Goal: Task Accomplishment & Management: Manage account settings

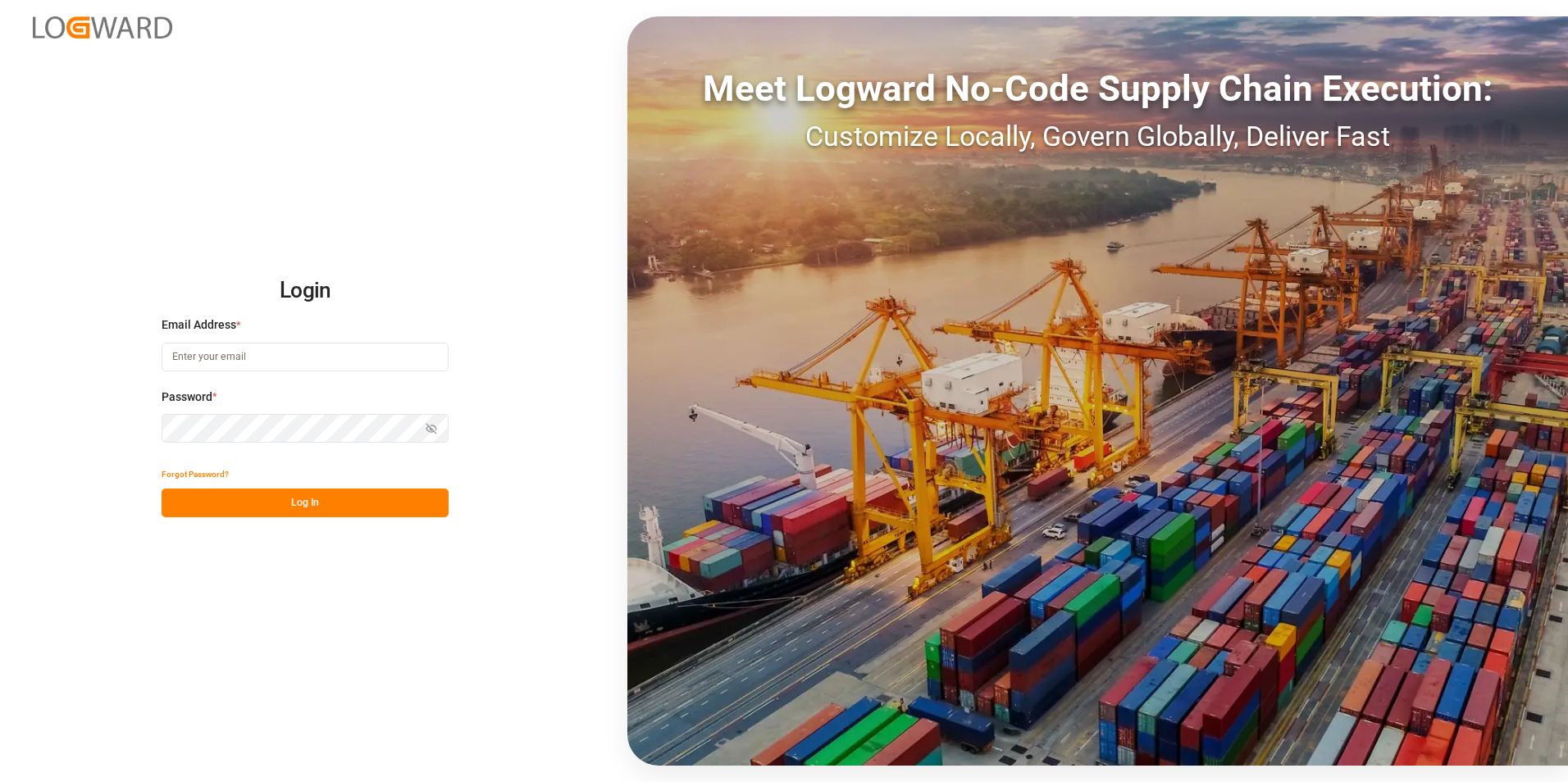
type input "valeria.hurtado@leschaco.com"
click at [376, 495] on button "Log In" at bounding box center [305, 502] width 287 height 29
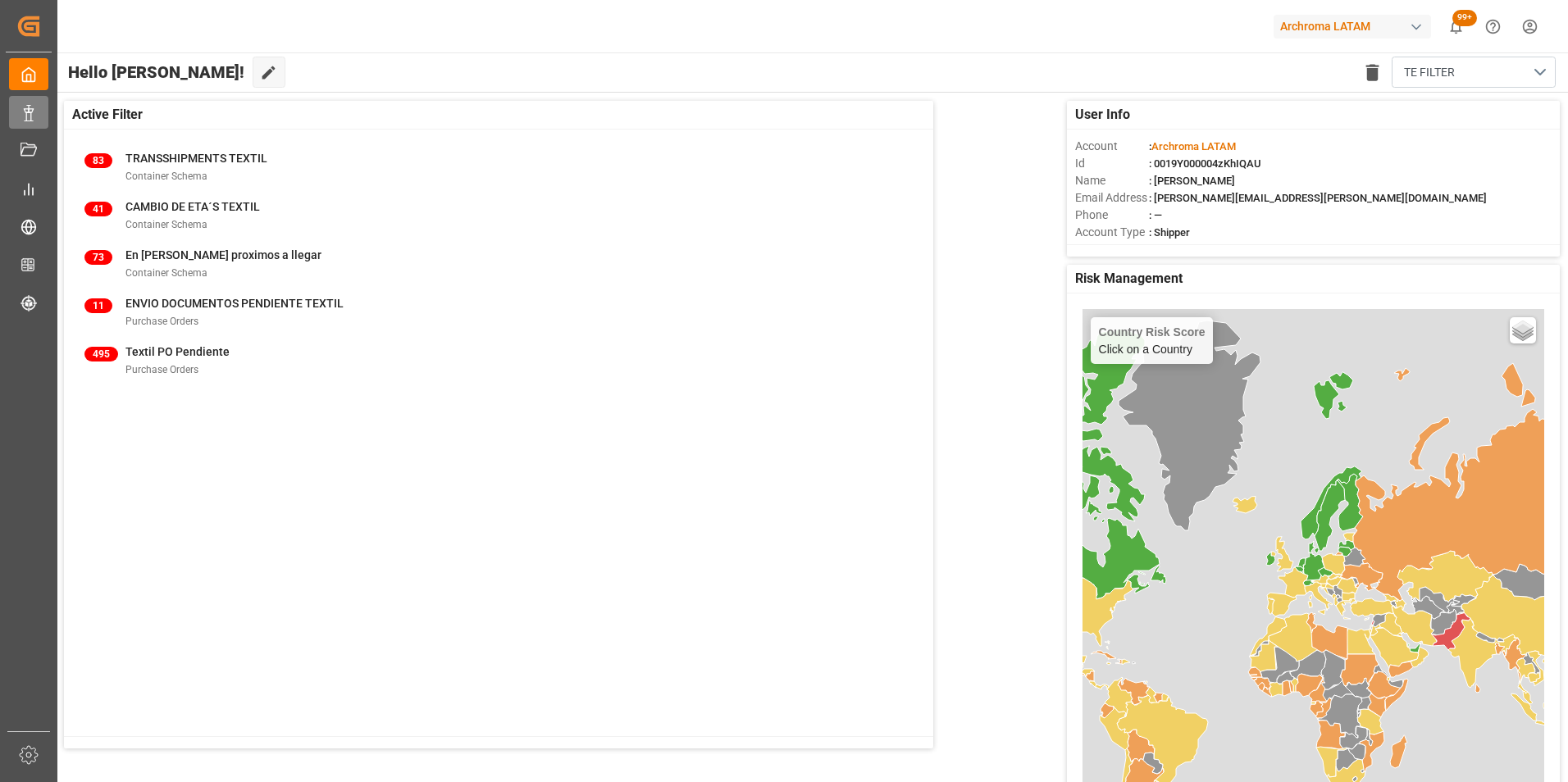
click at [44, 106] on div "Data Management Data Management" at bounding box center [29, 111] width 40 height 32
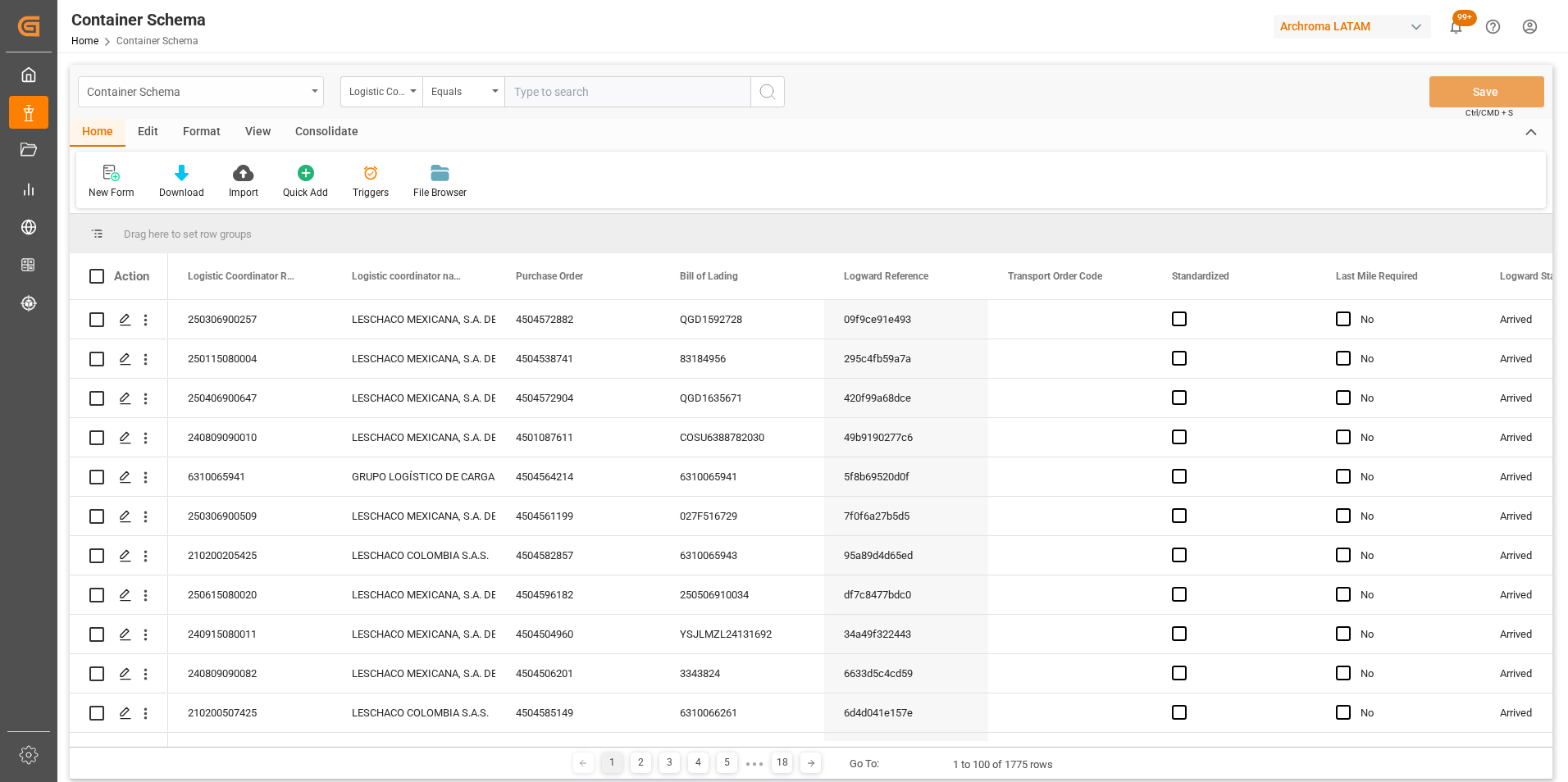
click at [304, 78] on div "Container Schema" at bounding box center [201, 92] width 246 height 31
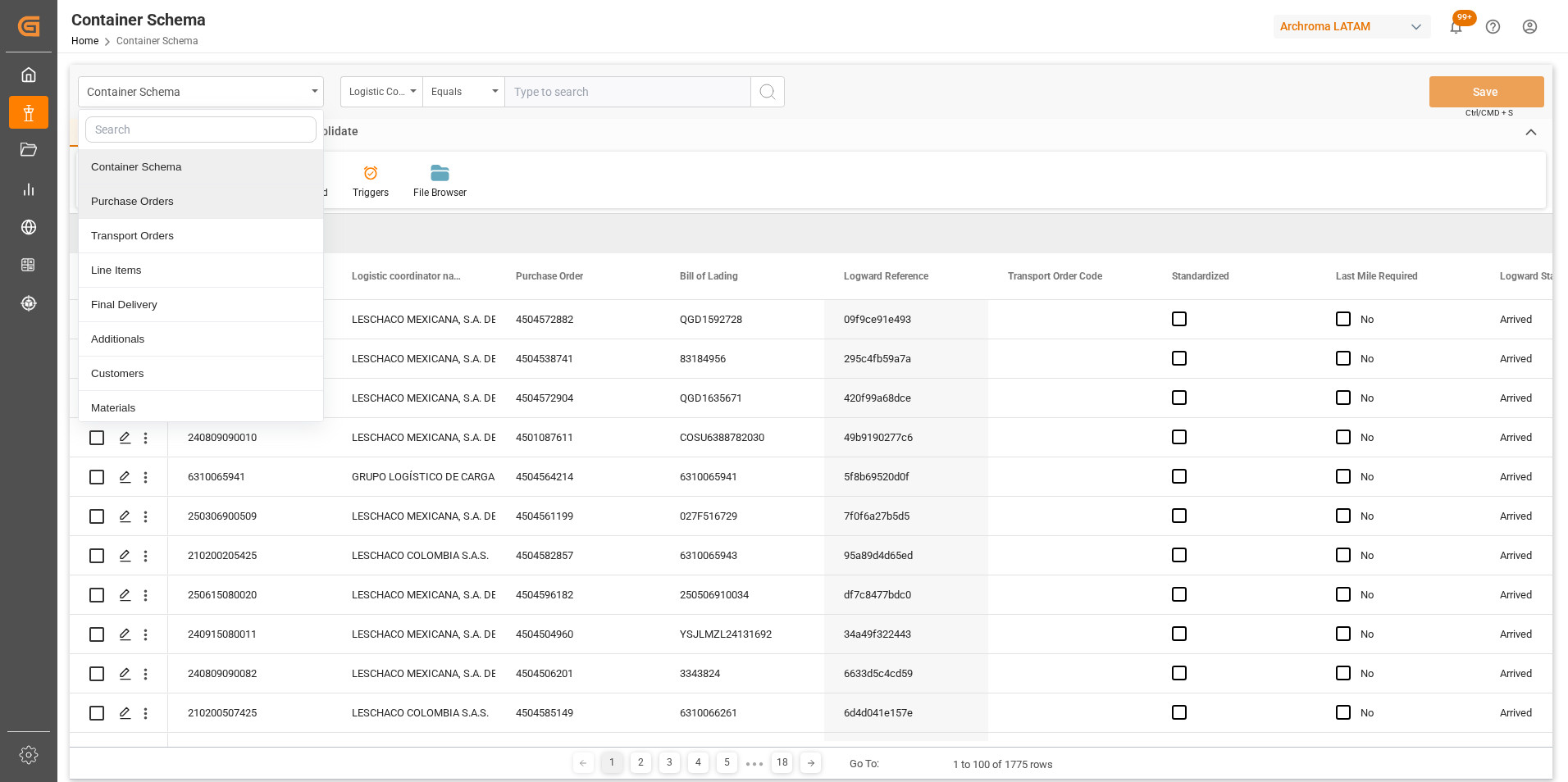
click at [256, 200] on div "Purchase Orders" at bounding box center [201, 202] width 244 height 35
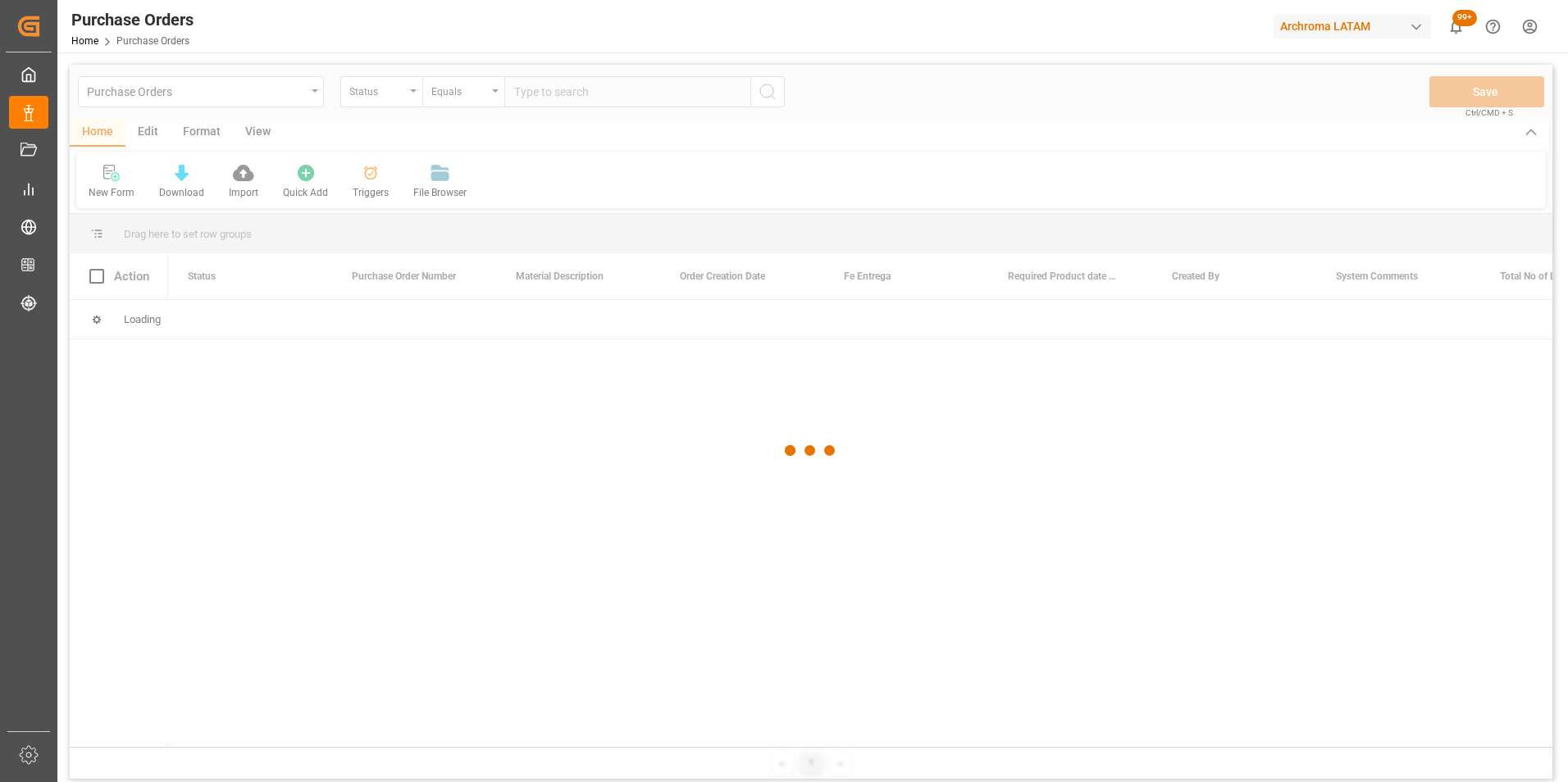
click at [376, 100] on div at bounding box center [810, 451] width 1483 height 772
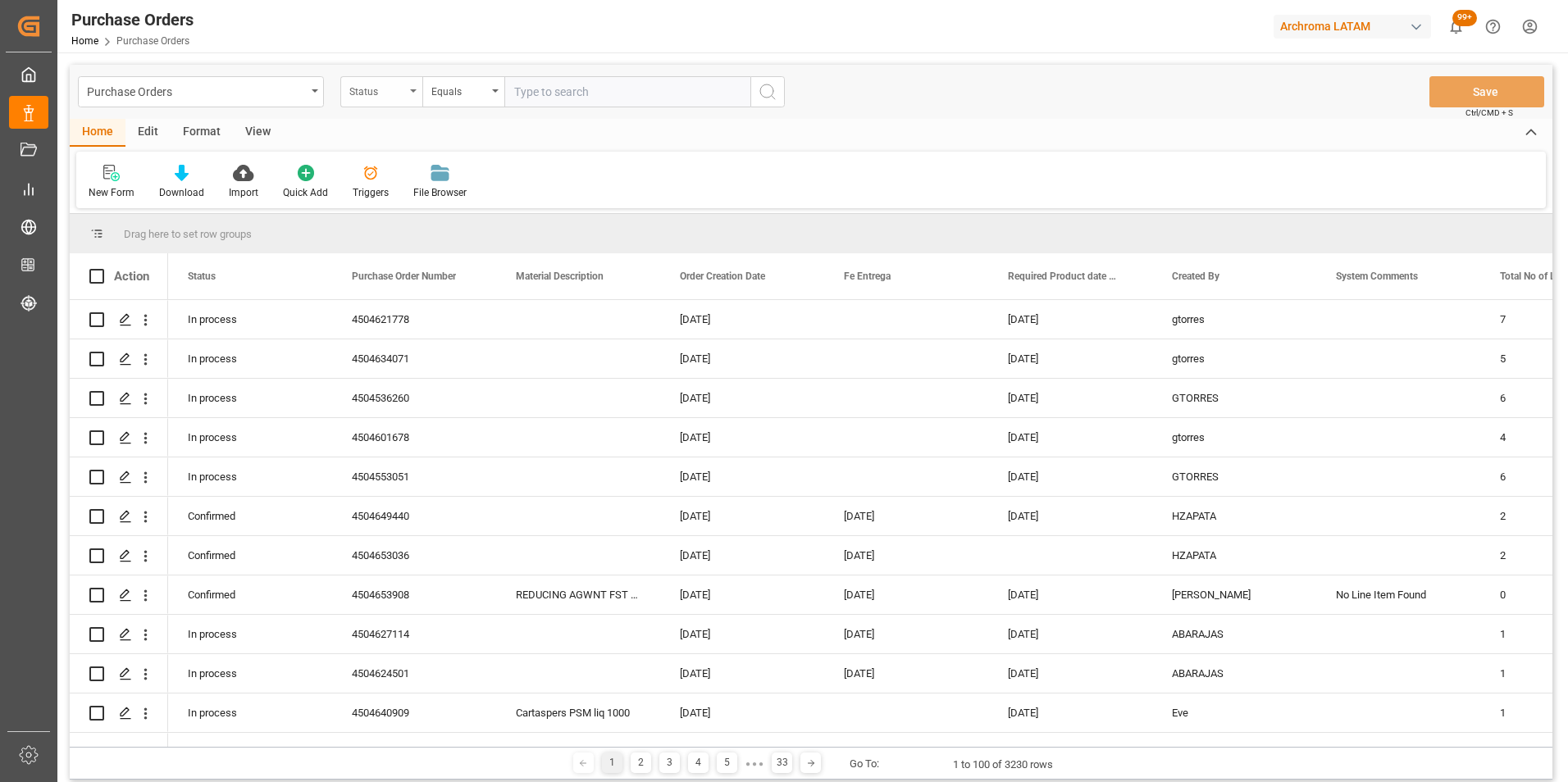
click at [385, 96] on div "Status" at bounding box center [377, 89] width 56 height 19
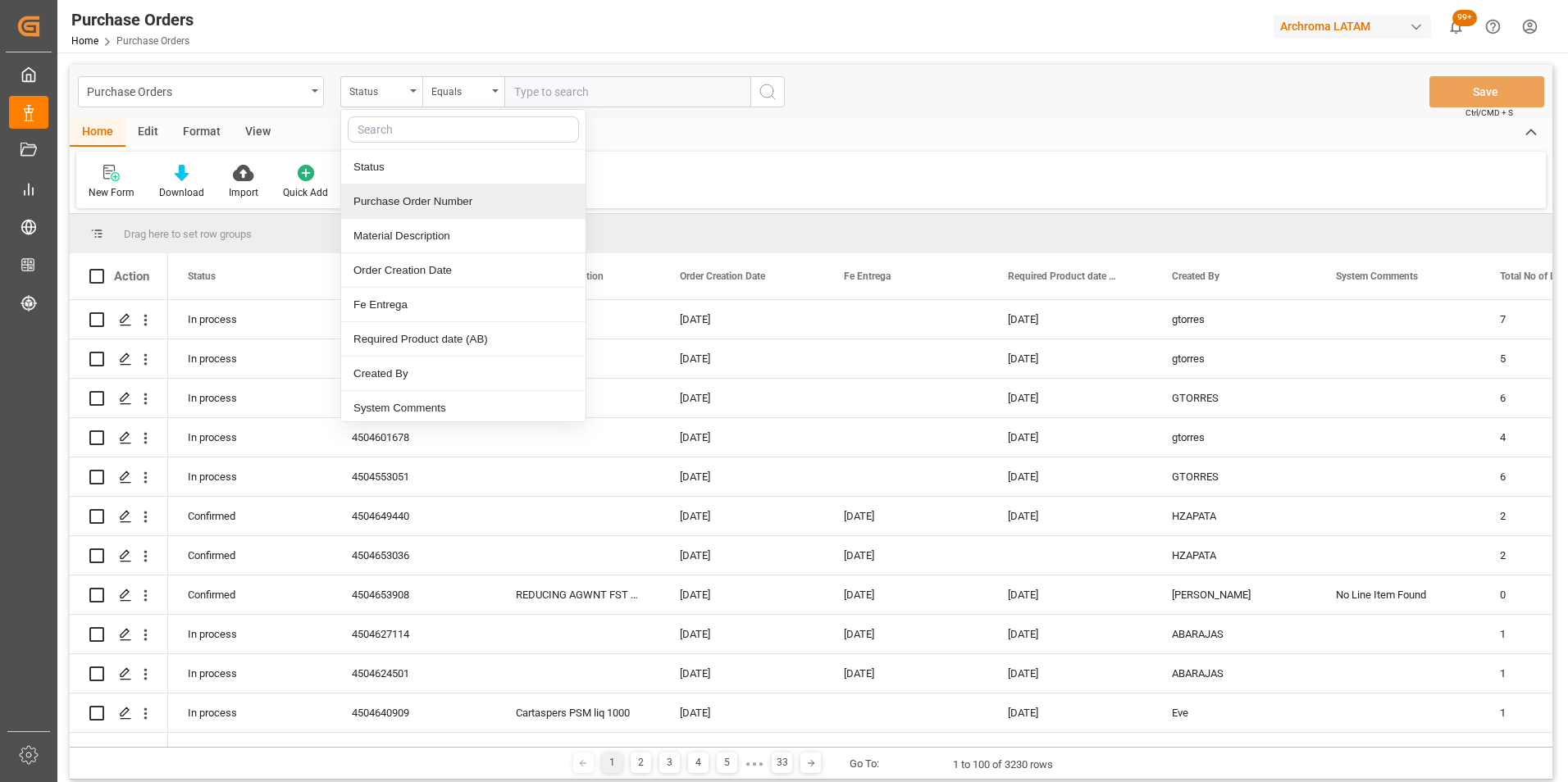
click at [385, 196] on div "Purchase Order Number" at bounding box center [463, 202] width 244 height 35
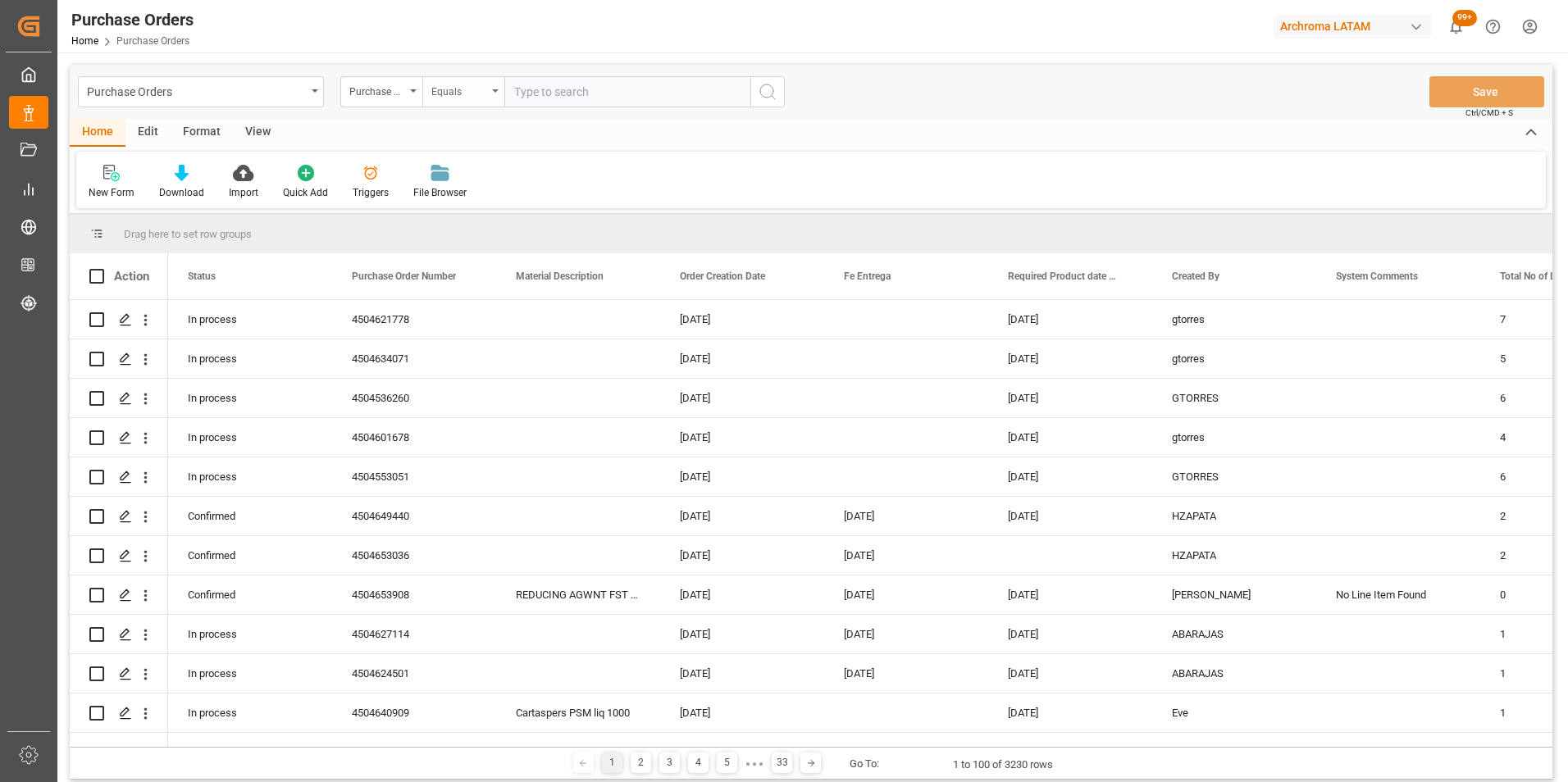
click at [450, 101] on div "Equals" at bounding box center [463, 92] width 82 height 31
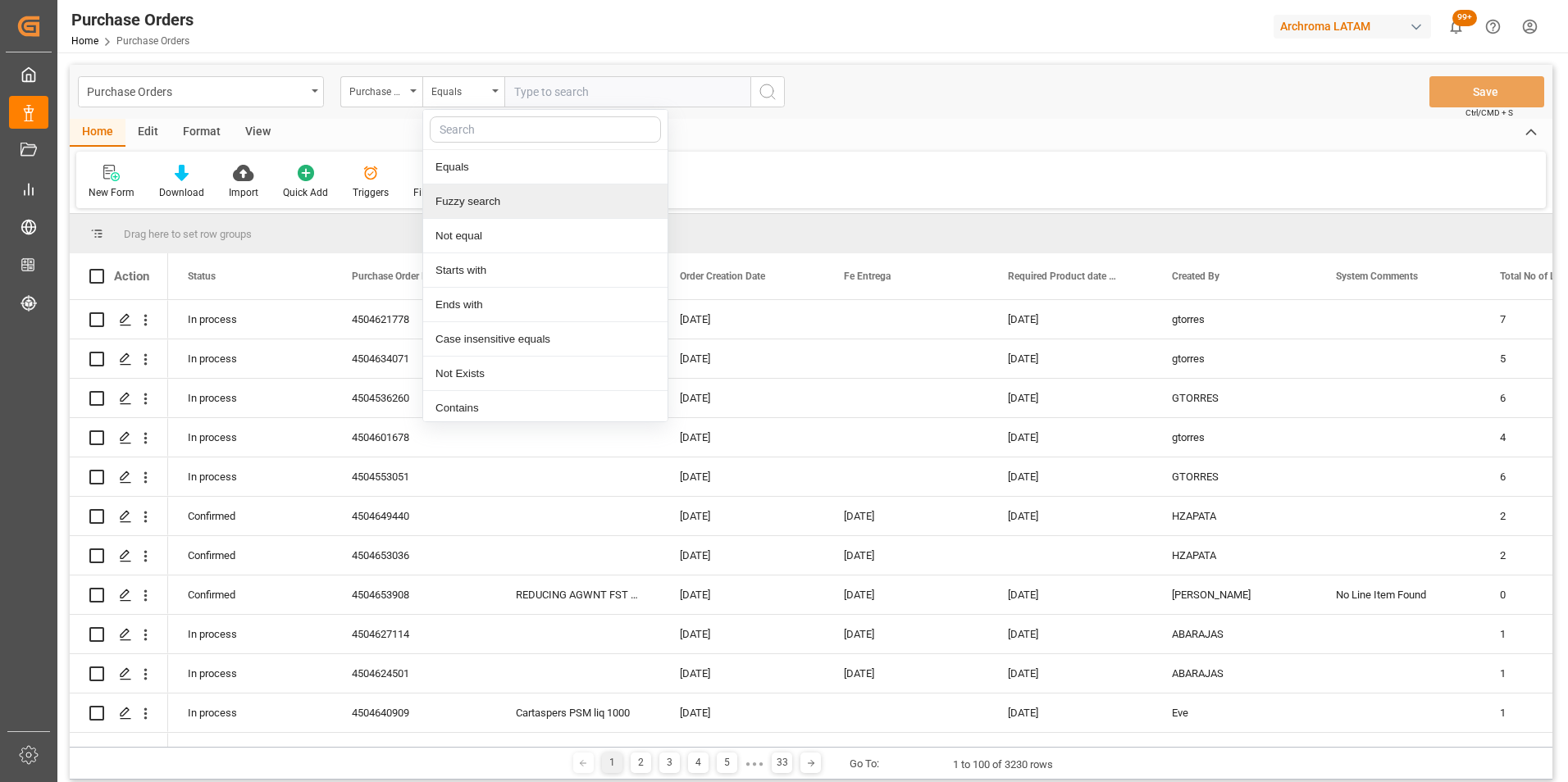
click at [460, 195] on div "Fuzzy search" at bounding box center [545, 202] width 244 height 35
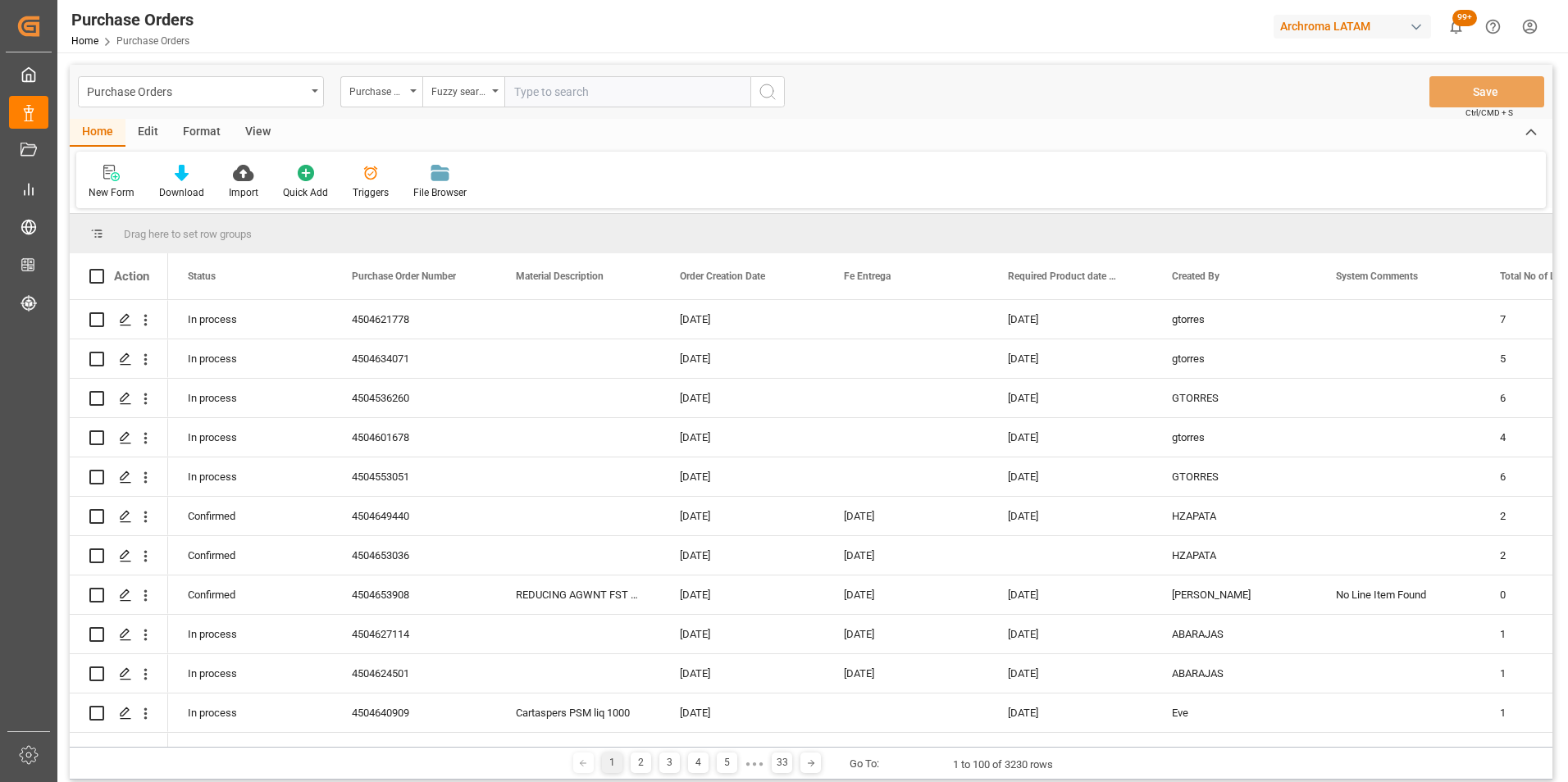
paste input "4504634517"
type input "4504634517"
click at [767, 87] on icon "search button" at bounding box center [767, 92] width 20 height 20
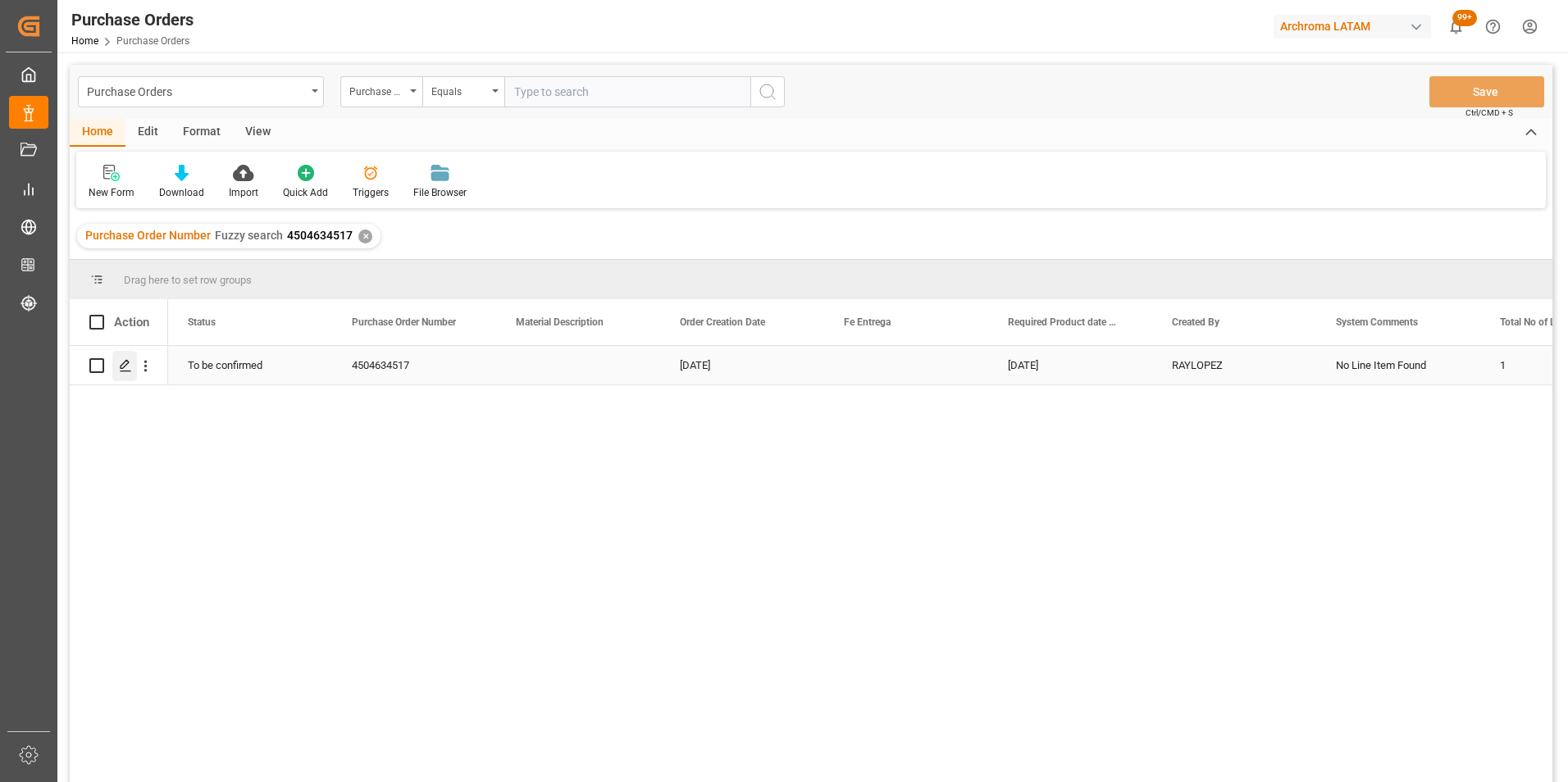
click at [129, 358] on div "Press SPACE to select this row." at bounding box center [125, 365] width 25 height 31
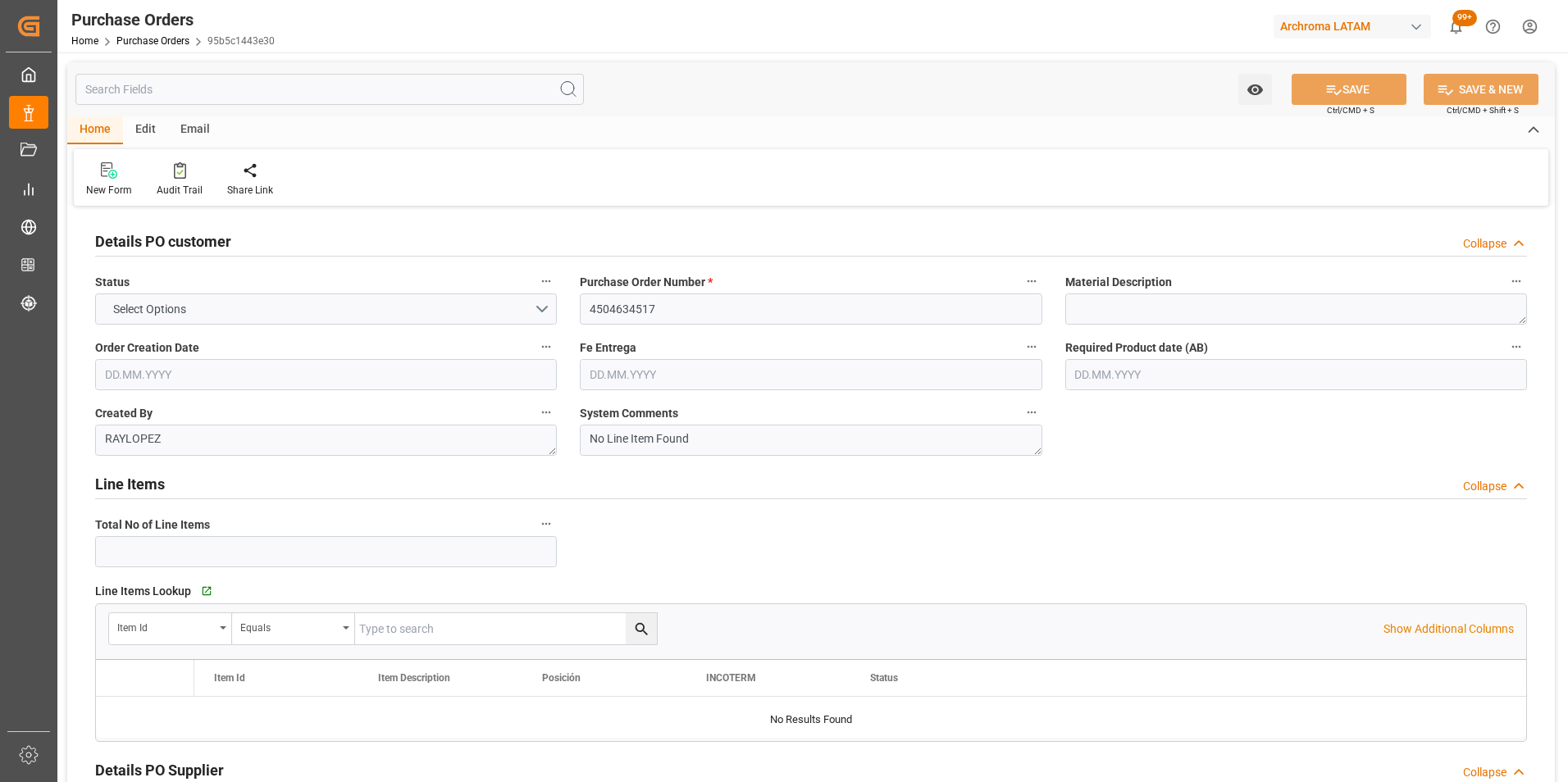
type input "4504634517"
type textarea "RAYLOPEZ"
type textarea "No Line Item Found"
type input "2901"
type input "[PERSON_NAME], S.A. DE C.V."
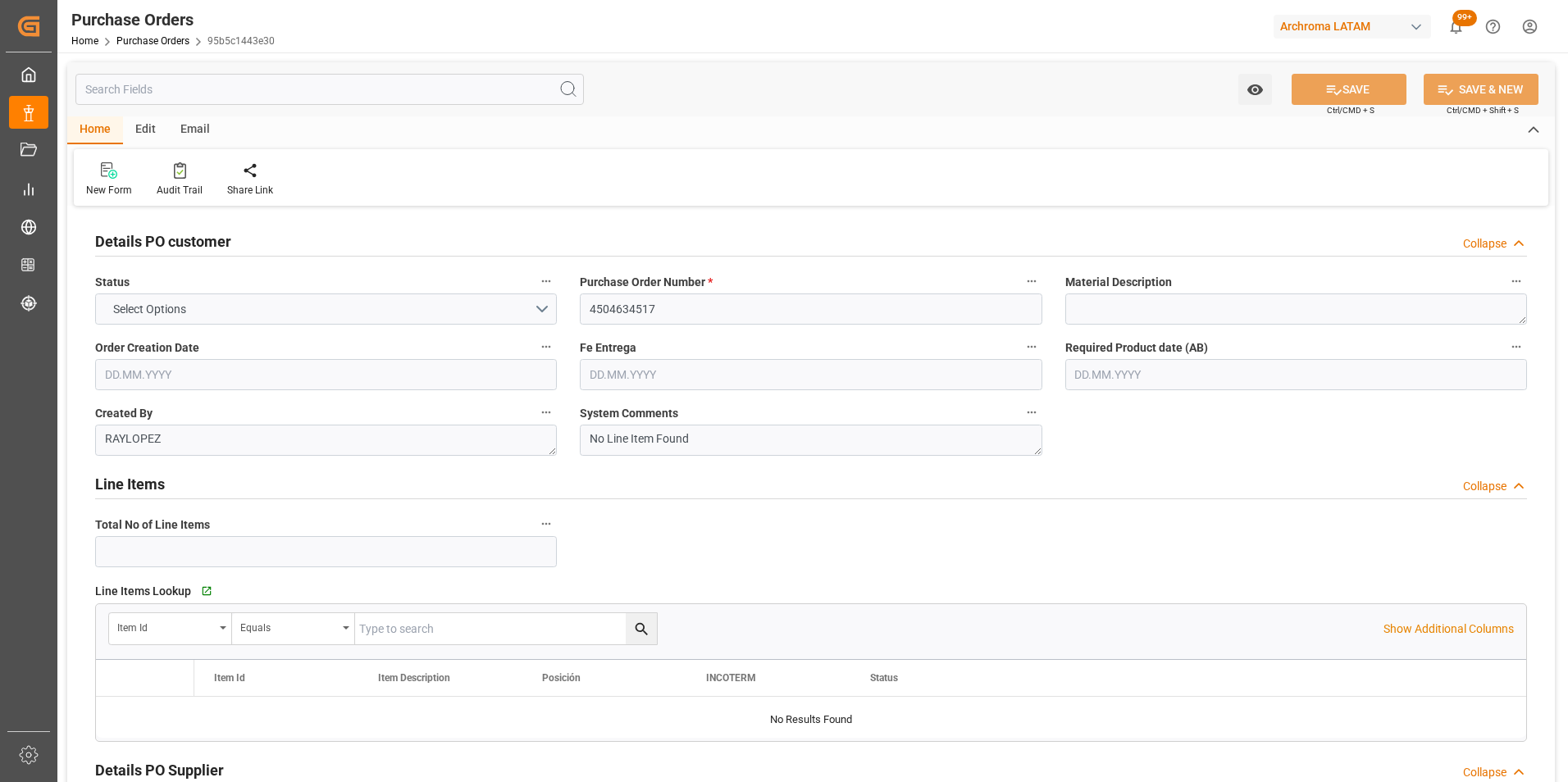
type input "Definitivo"
type input "[PERSON_NAME]"
type input "[GEOGRAPHIC_DATA]"
type textarea "TEXTIL"
type input "SEAFREIGHT"
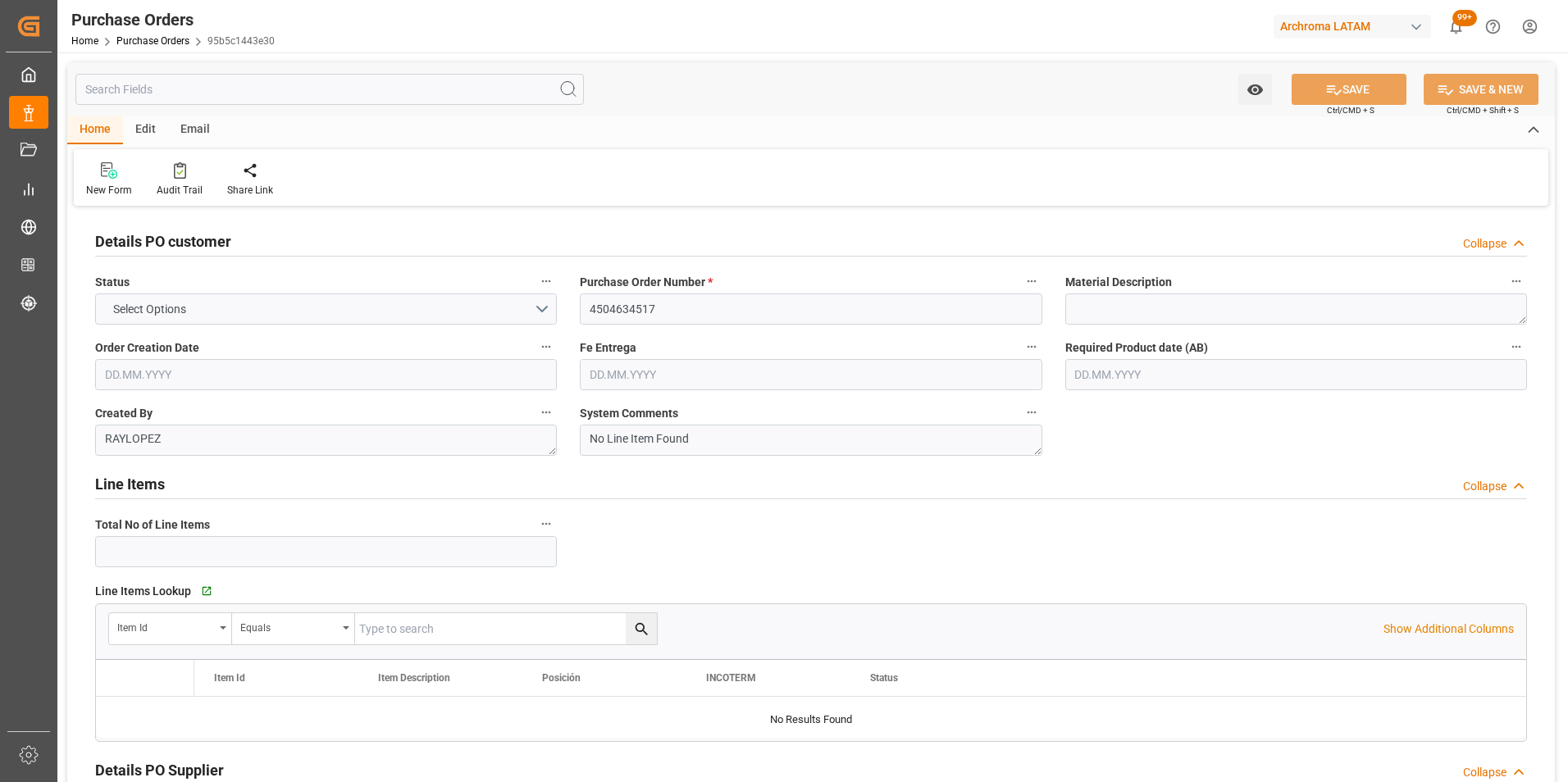
type input "1"
type input "23.06.2025"
type input "18.08.2025"
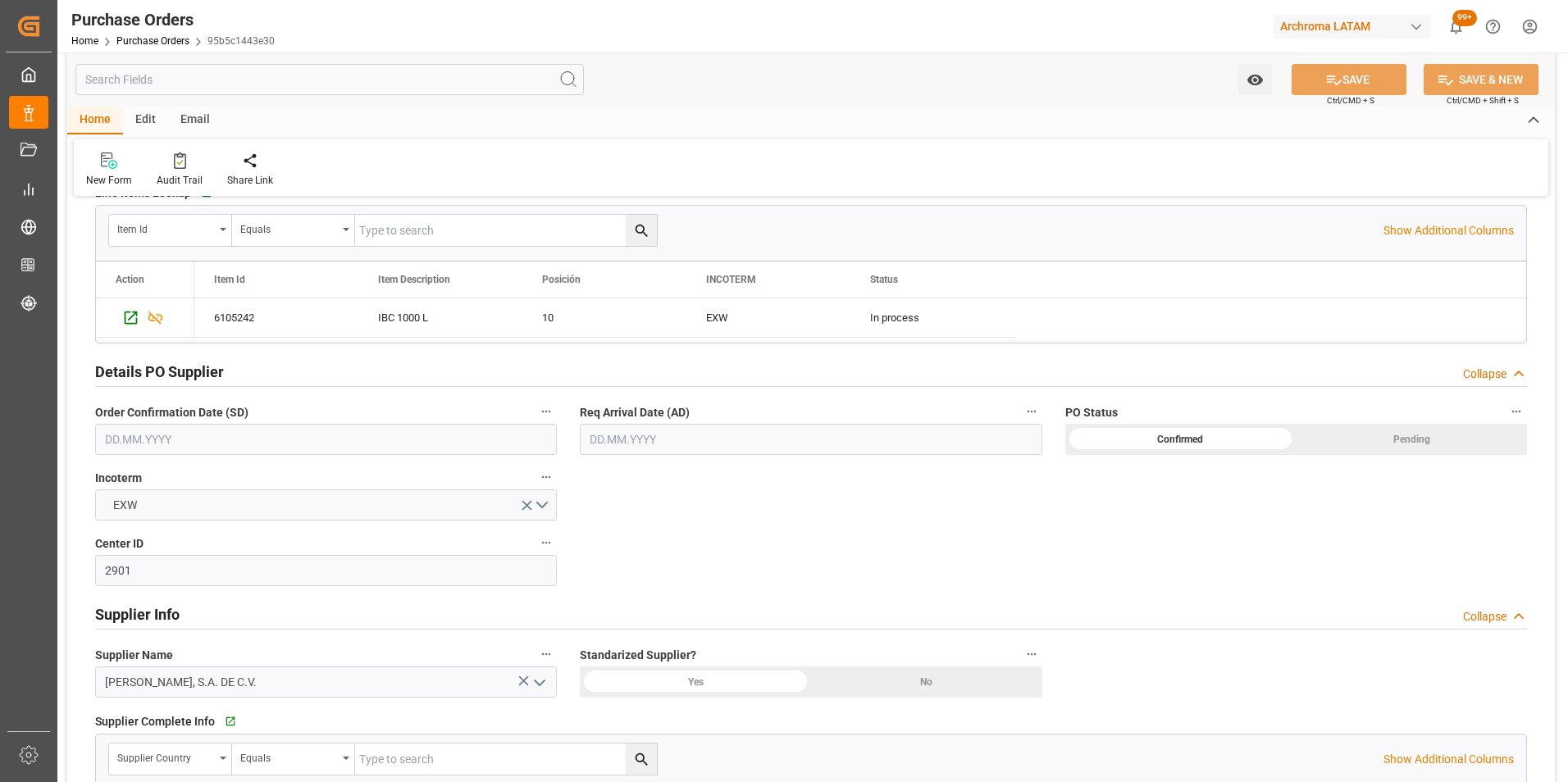
scroll to position [410, 0]
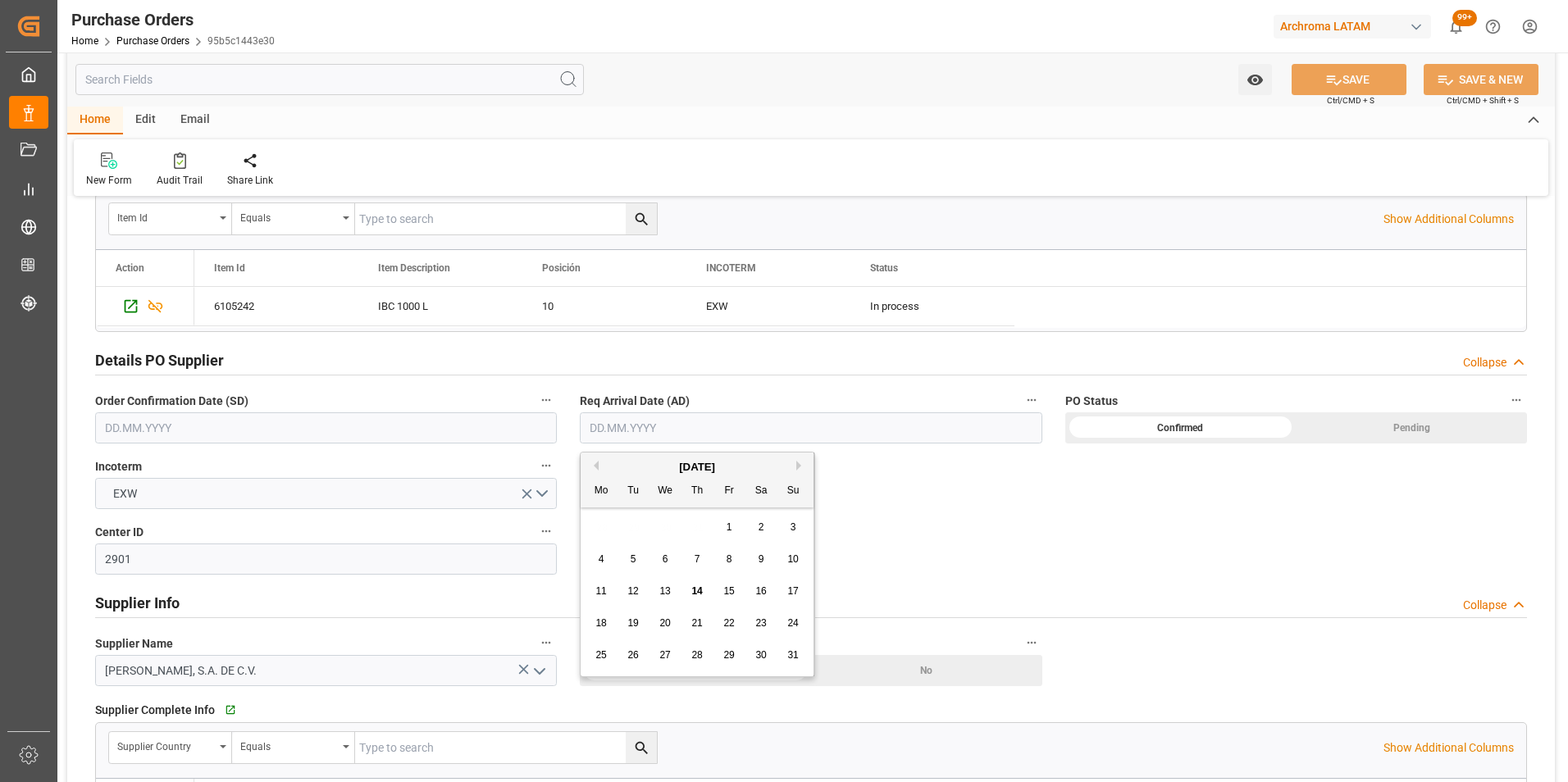
click at [610, 440] on input "text" at bounding box center [810, 428] width 461 height 31
click at [601, 530] on div "28 29 30 31 1 2 3" at bounding box center [697, 527] width 224 height 32
click at [669, 591] on span "13" at bounding box center [664, 591] width 11 height 12
type input "[DATE]"
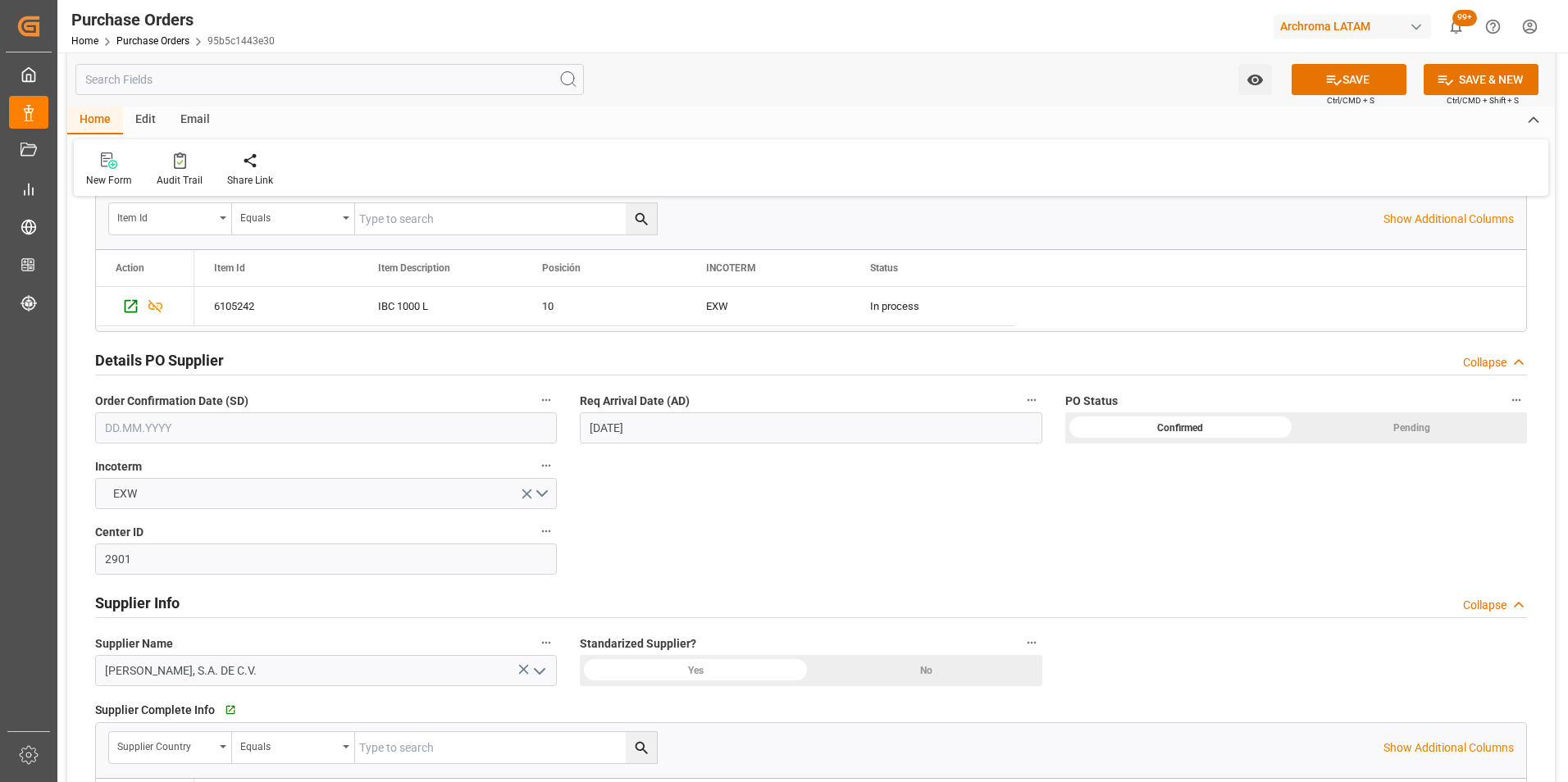
click at [442, 427] on input "text" at bounding box center [325, 428] width 461 height 31
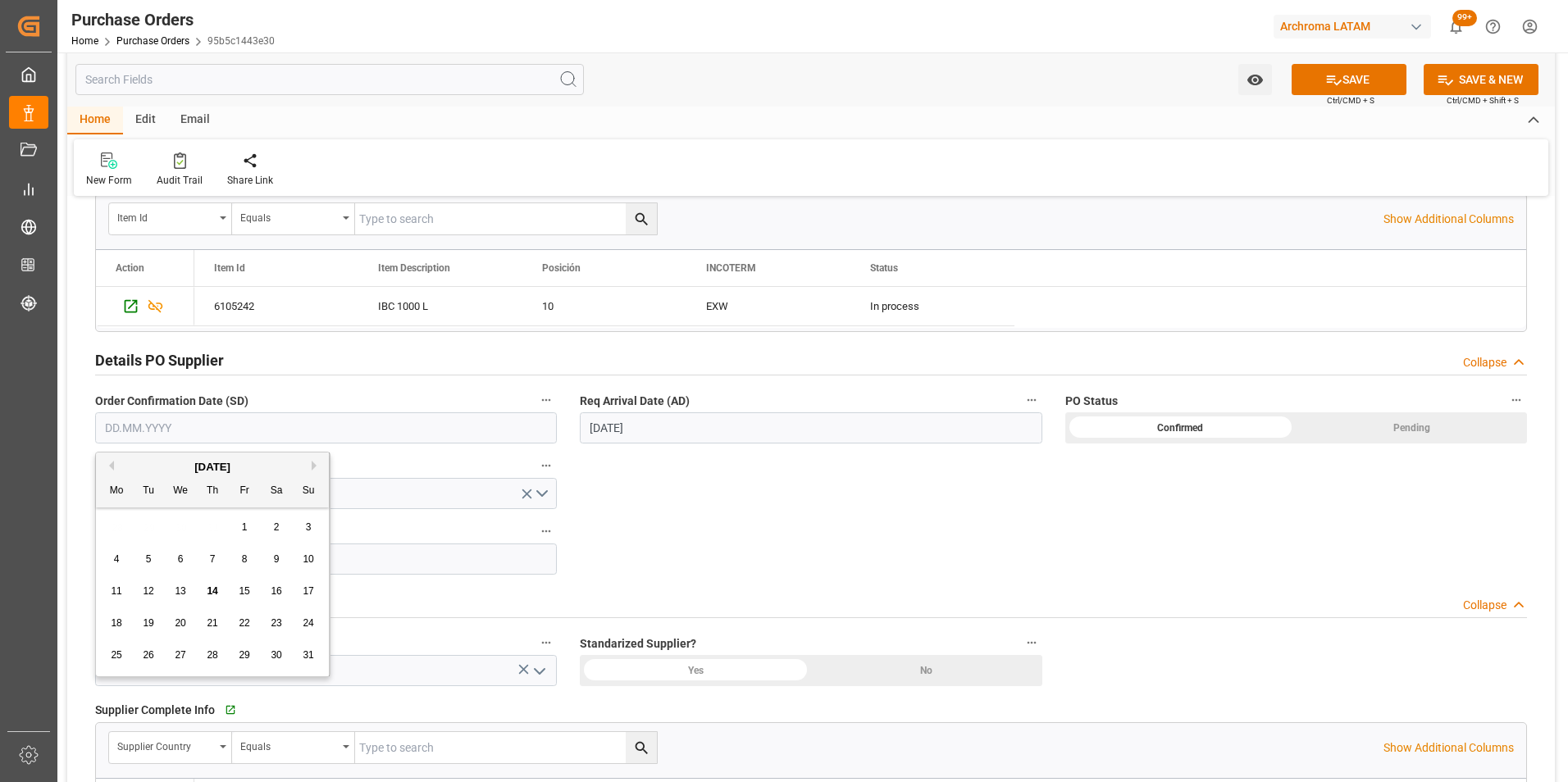
click at [109, 522] on div "28 29 30 31 1 2 3" at bounding box center [212, 527] width 224 height 32
click at [180, 592] on span "13" at bounding box center [180, 591] width 11 height 12
type input "[DATE]"
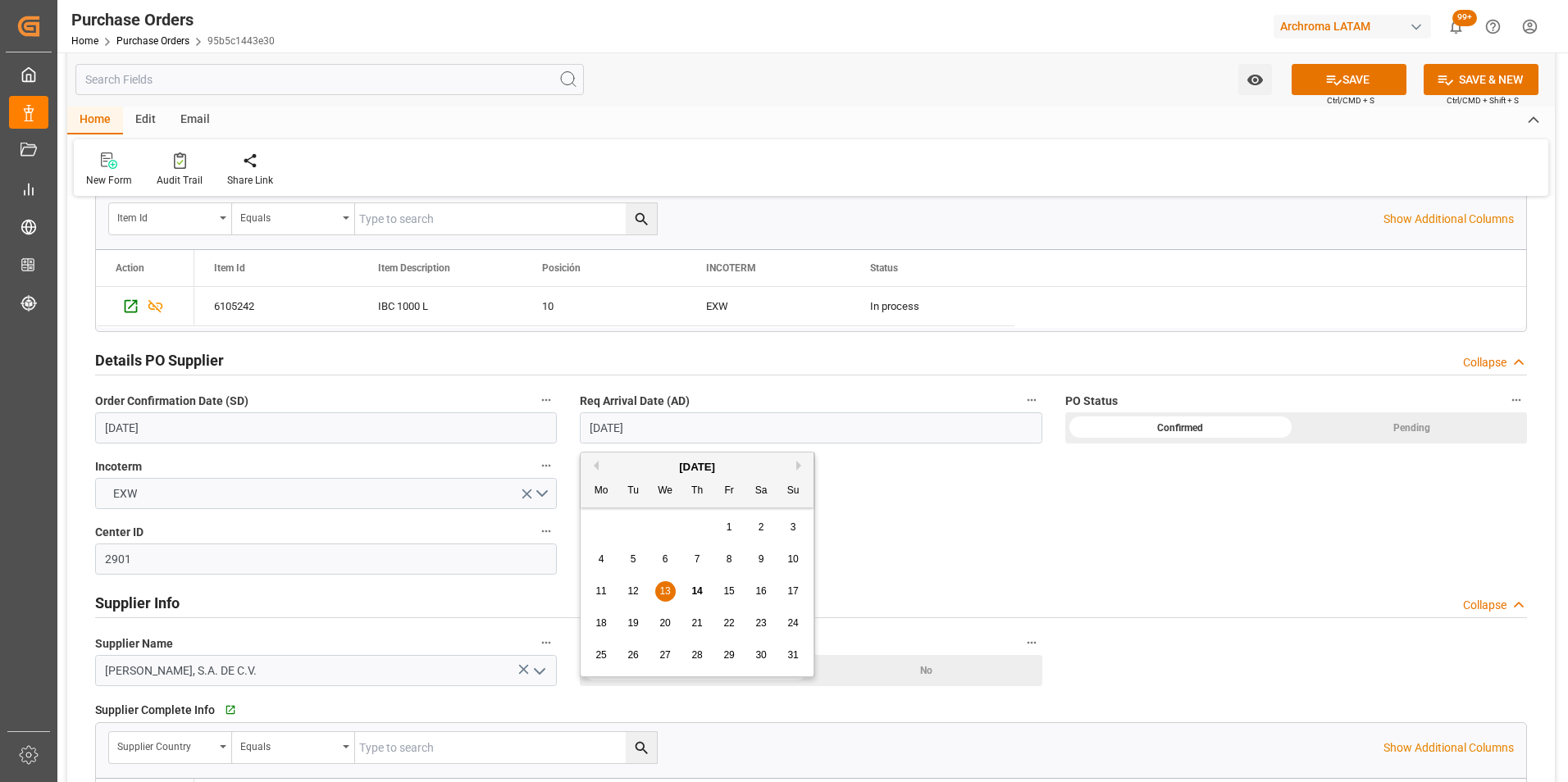
drag, startPoint x: 657, startPoint y: 426, endPoint x: 530, endPoint y: 418, distance: 127.3
click at [531, 418] on div "Details PO customer Collapse Status TO BE CONFIRMED Purchase Order Number * 450…" at bounding box center [810, 519] width 1488 height 1436
click at [1004, 549] on div "Details PO customer Collapse Status TO BE CONFIRMED Purchase Order Number * 450…" at bounding box center [810, 519] width 1488 height 1436
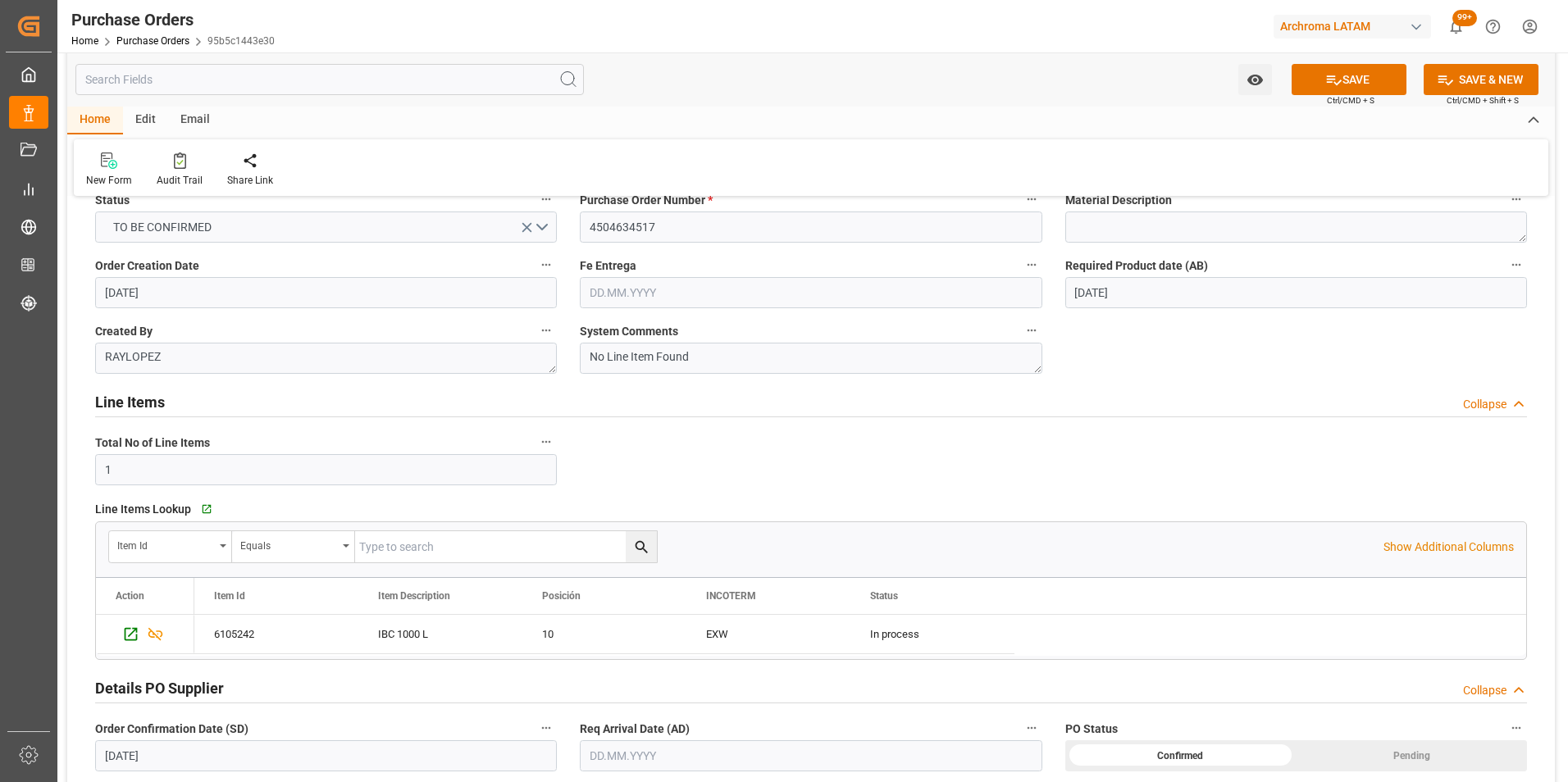
scroll to position [0, 0]
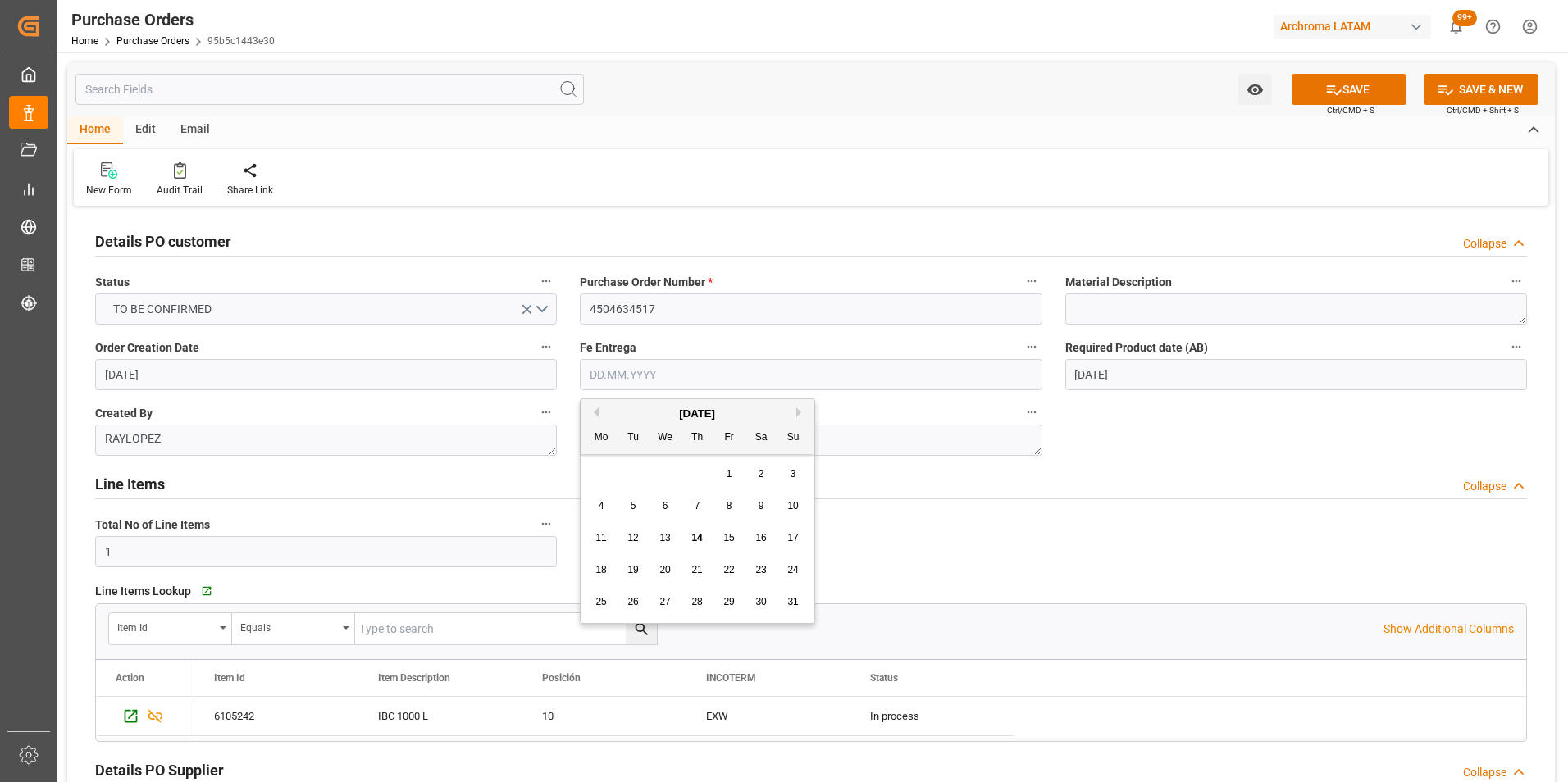
click at [631, 370] on input "text" at bounding box center [810, 375] width 461 height 31
click at [599, 454] on div "Mo Tu We Th Fr Sa Su" at bounding box center [697, 438] width 233 height 32
drag, startPoint x: 606, startPoint y: 572, endPoint x: 642, endPoint y: 569, distance: 36.1
click at [606, 572] on span "18" at bounding box center [600, 570] width 11 height 12
type input "18.08.2025"
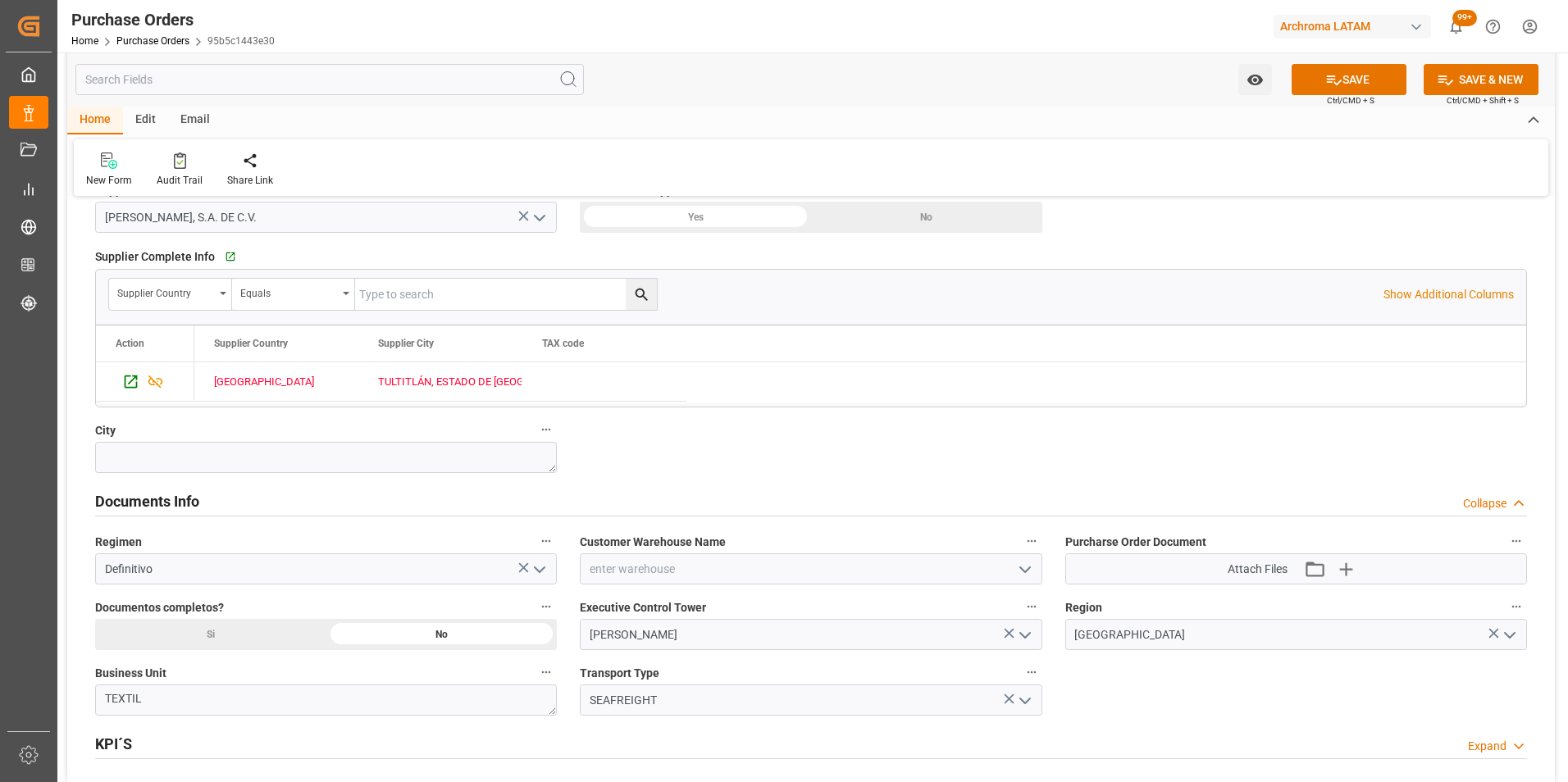
scroll to position [902, 0]
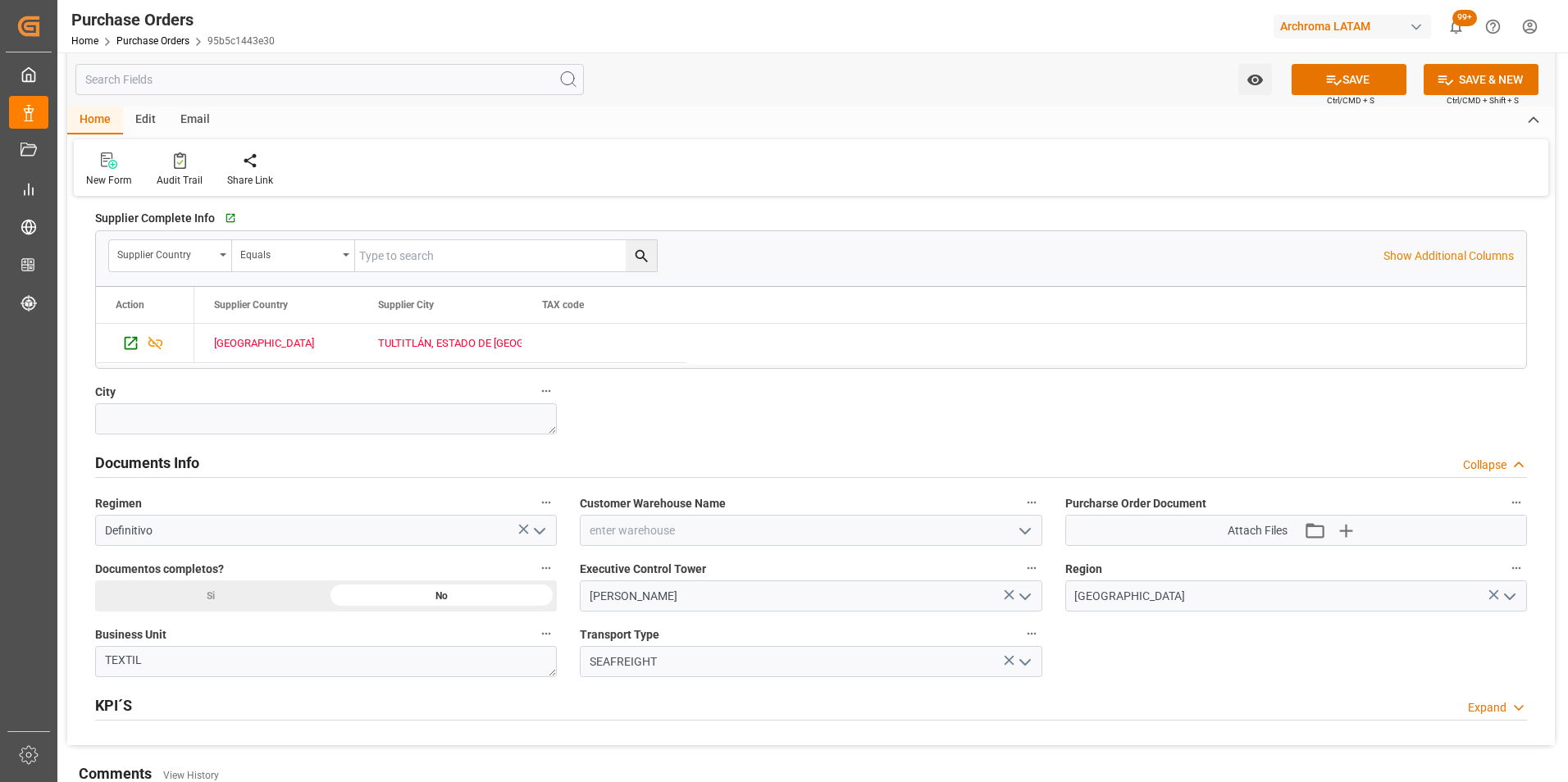
click at [1022, 530] on polyline "open menu" at bounding box center [1025, 531] width 10 height 5
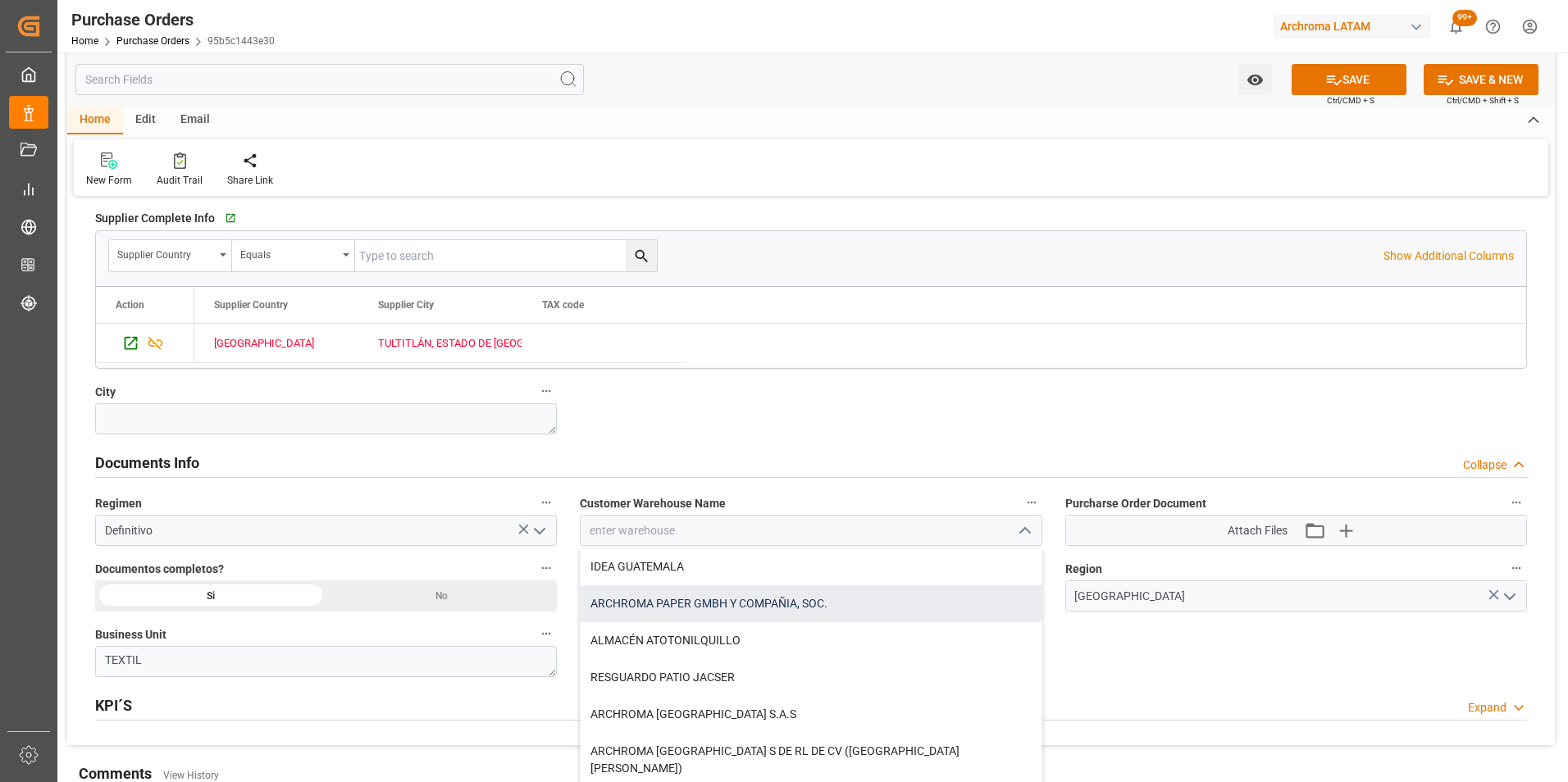
click at [717, 601] on div "ARCHROMA PAPER GMBH Y COMPAÑIA, SOC." at bounding box center [810, 603] width 460 height 37
type input "ARCHROMA PAPER GMBH Y COMPAÑIA, SOC."
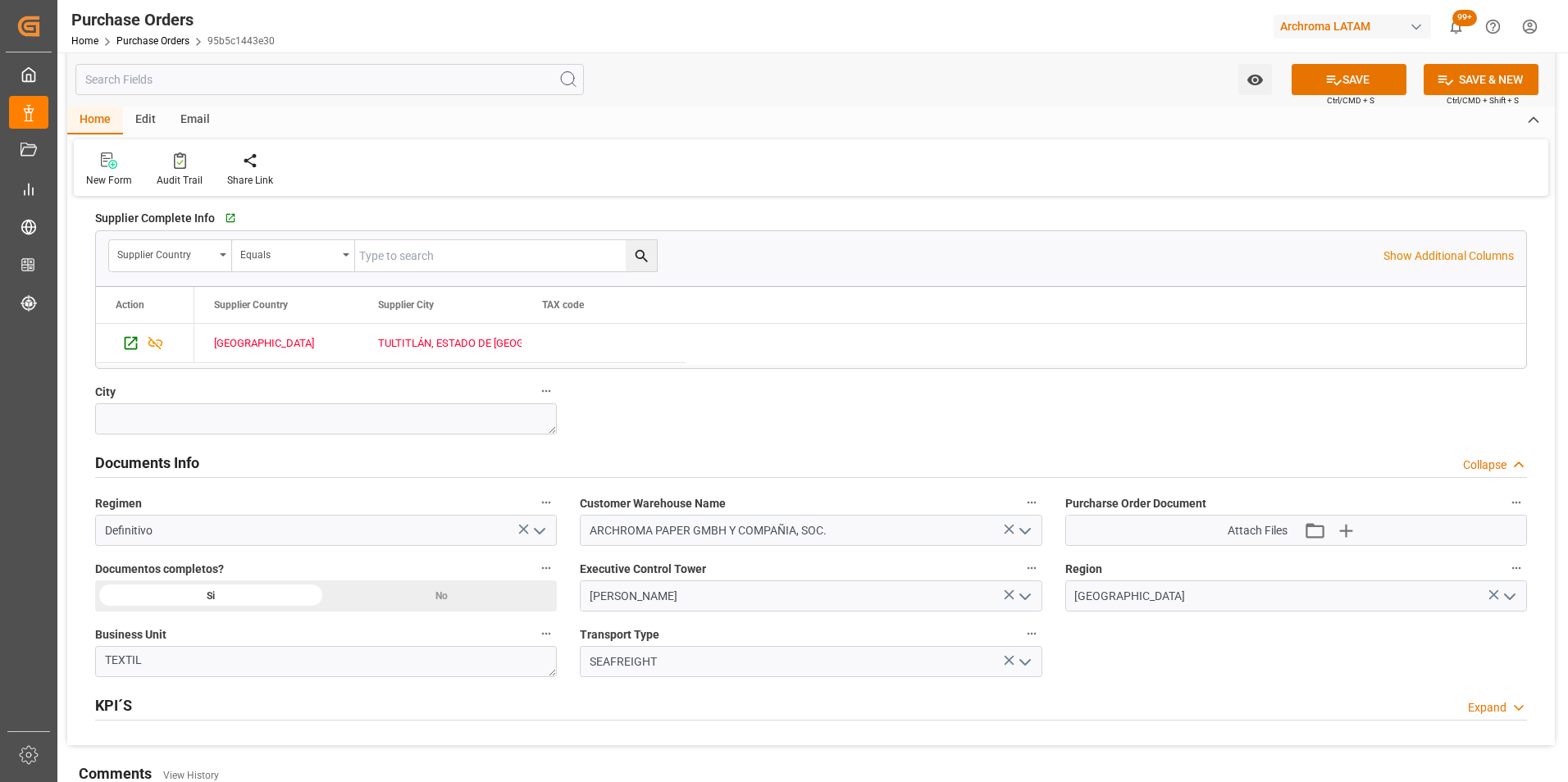
click at [1034, 662] on icon "open menu" at bounding box center [1025, 662] width 20 height 20
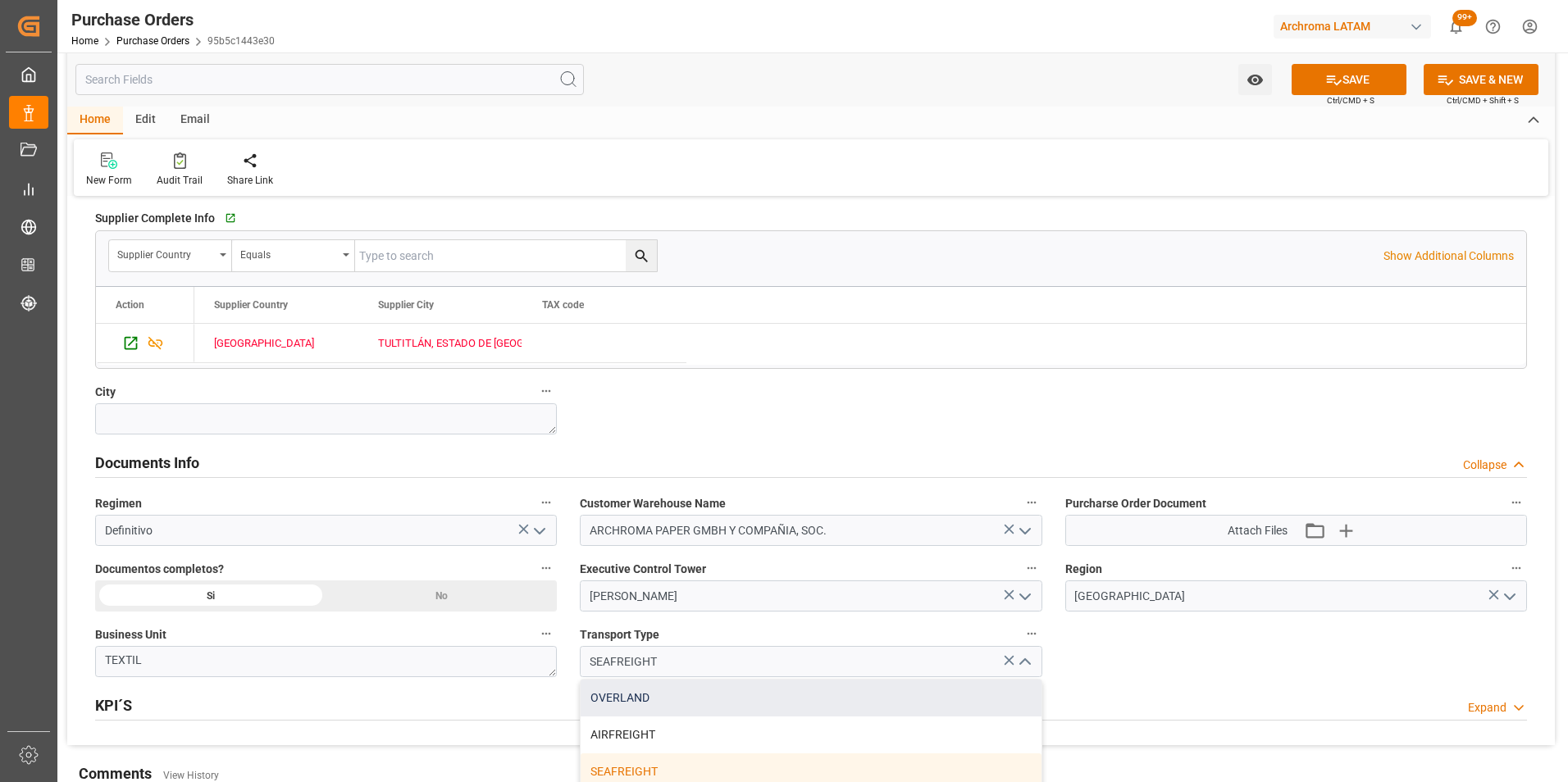
click at [760, 704] on div "OVERLAND" at bounding box center [810, 698] width 460 height 37
type input "OVERLAND"
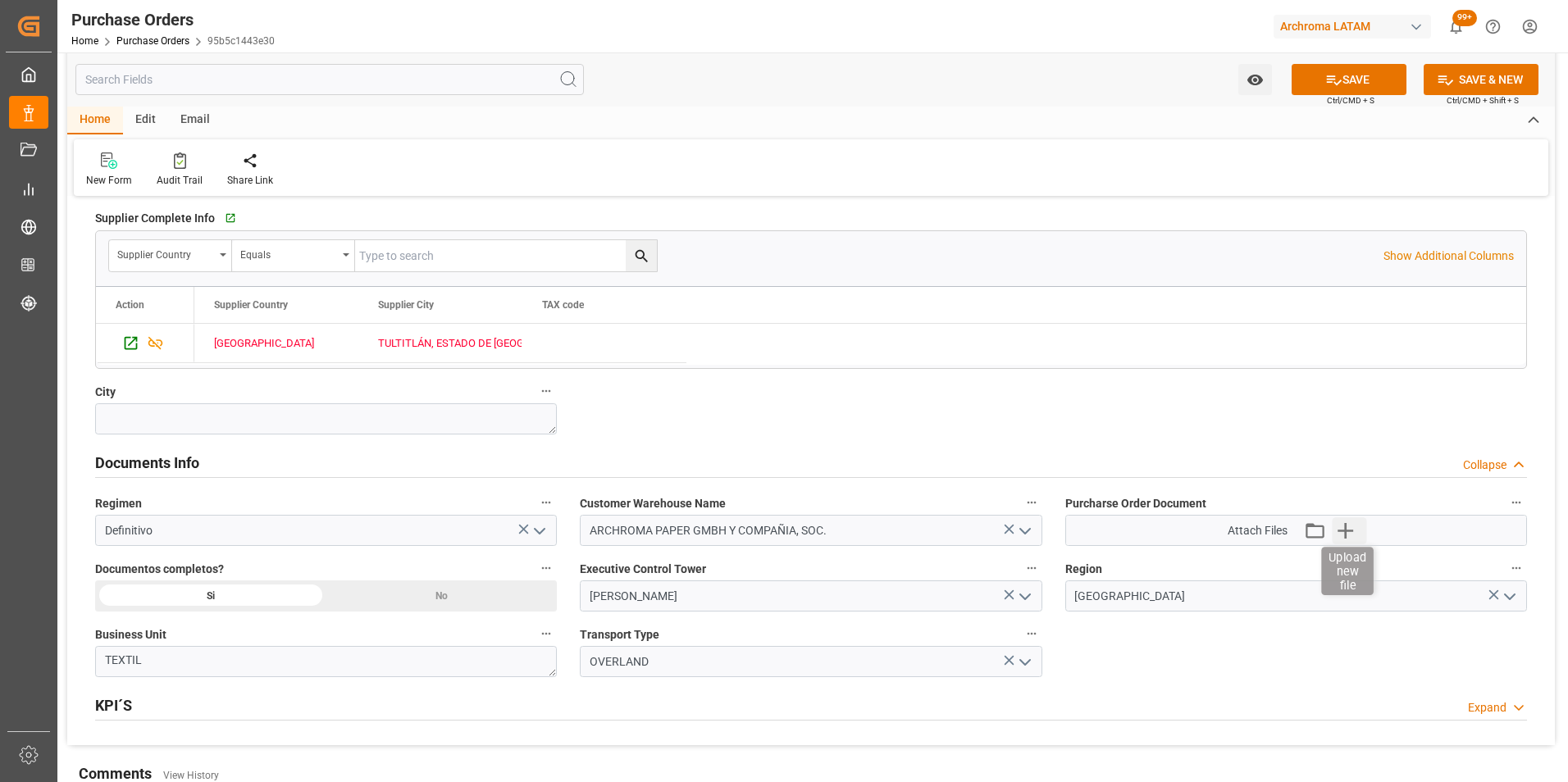
click at [1353, 534] on icon "button" at bounding box center [1346, 530] width 26 height 26
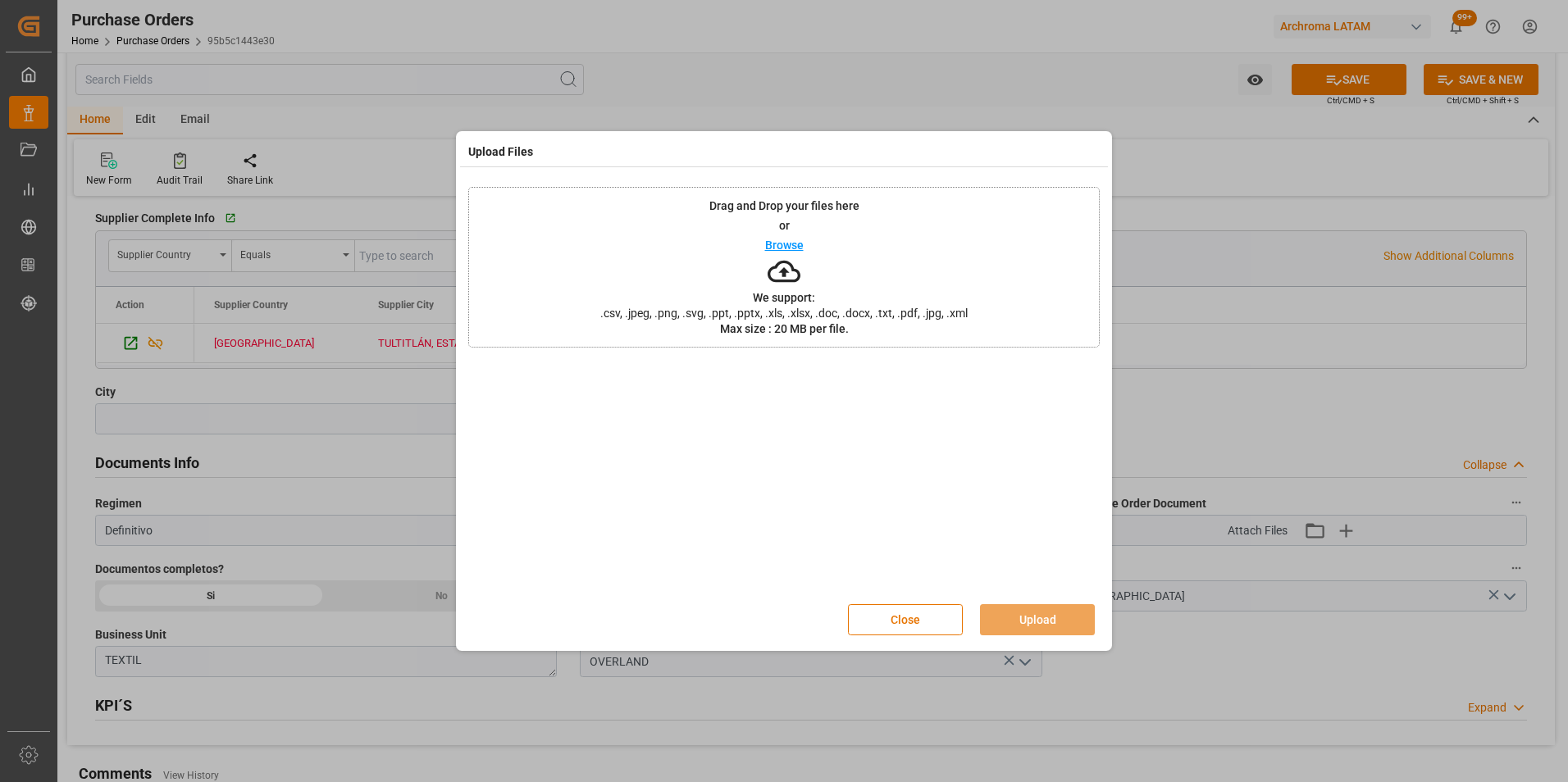
click at [953, 279] on div "Drag and Drop your files here or Browse We support: .csv, .jpeg, .png, .svg, .p…" at bounding box center [783, 267] width 631 height 161
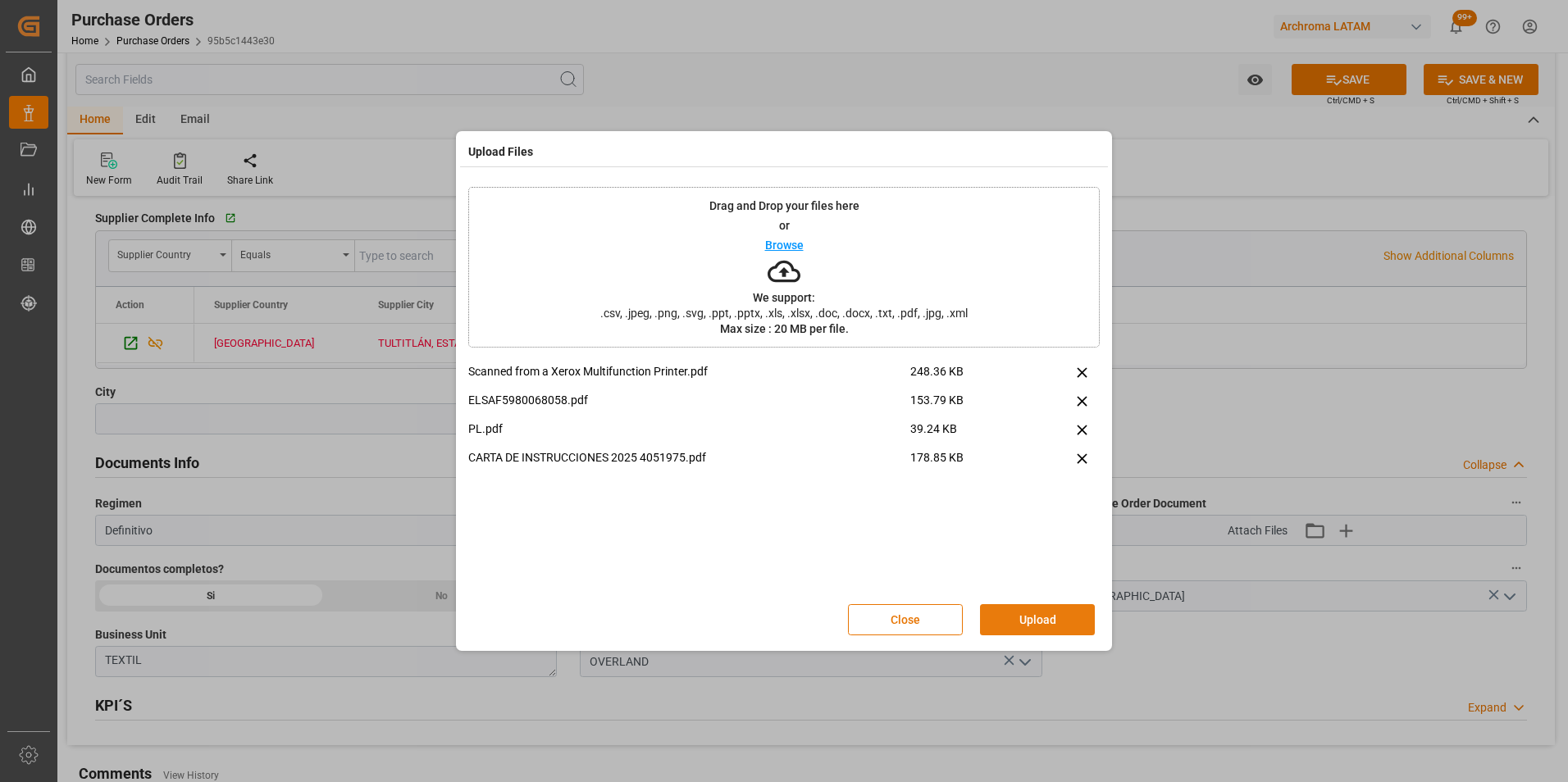
click at [1054, 623] on button "Upload" at bounding box center [1037, 619] width 115 height 31
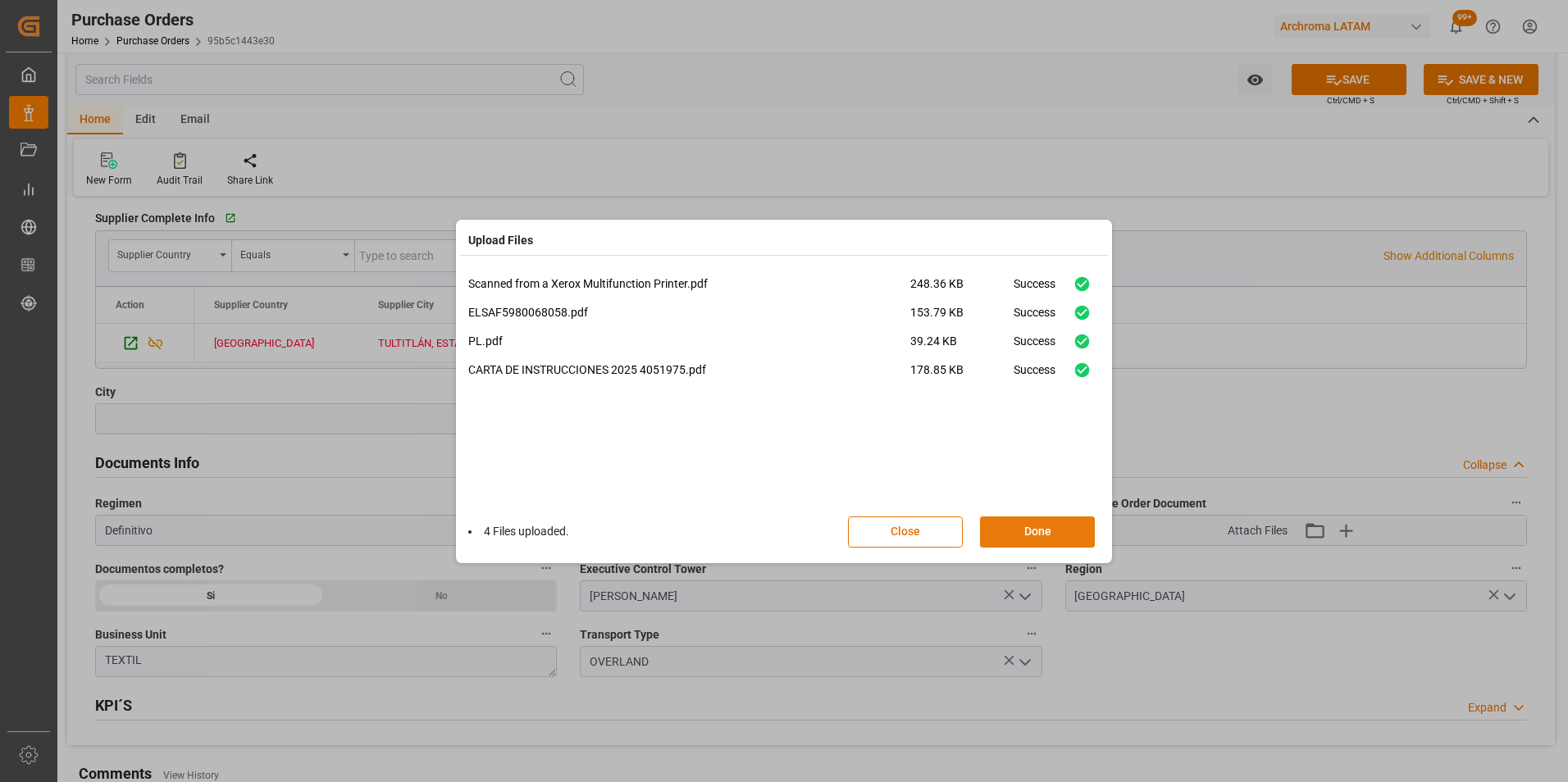
click at [1058, 539] on button "Done" at bounding box center [1037, 532] width 115 height 31
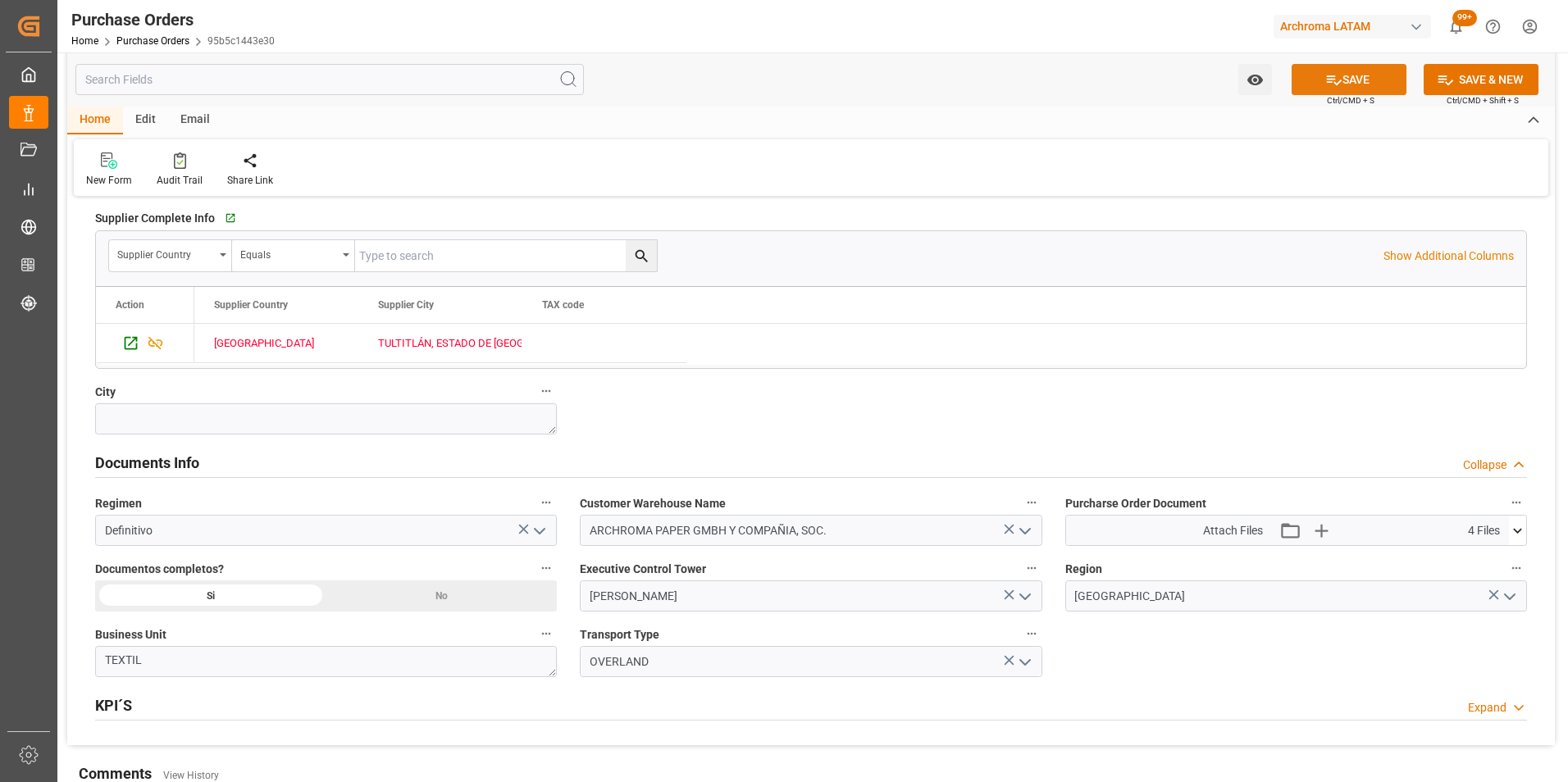
click at [1347, 75] on button "SAVE" at bounding box center [1348, 80] width 115 height 31
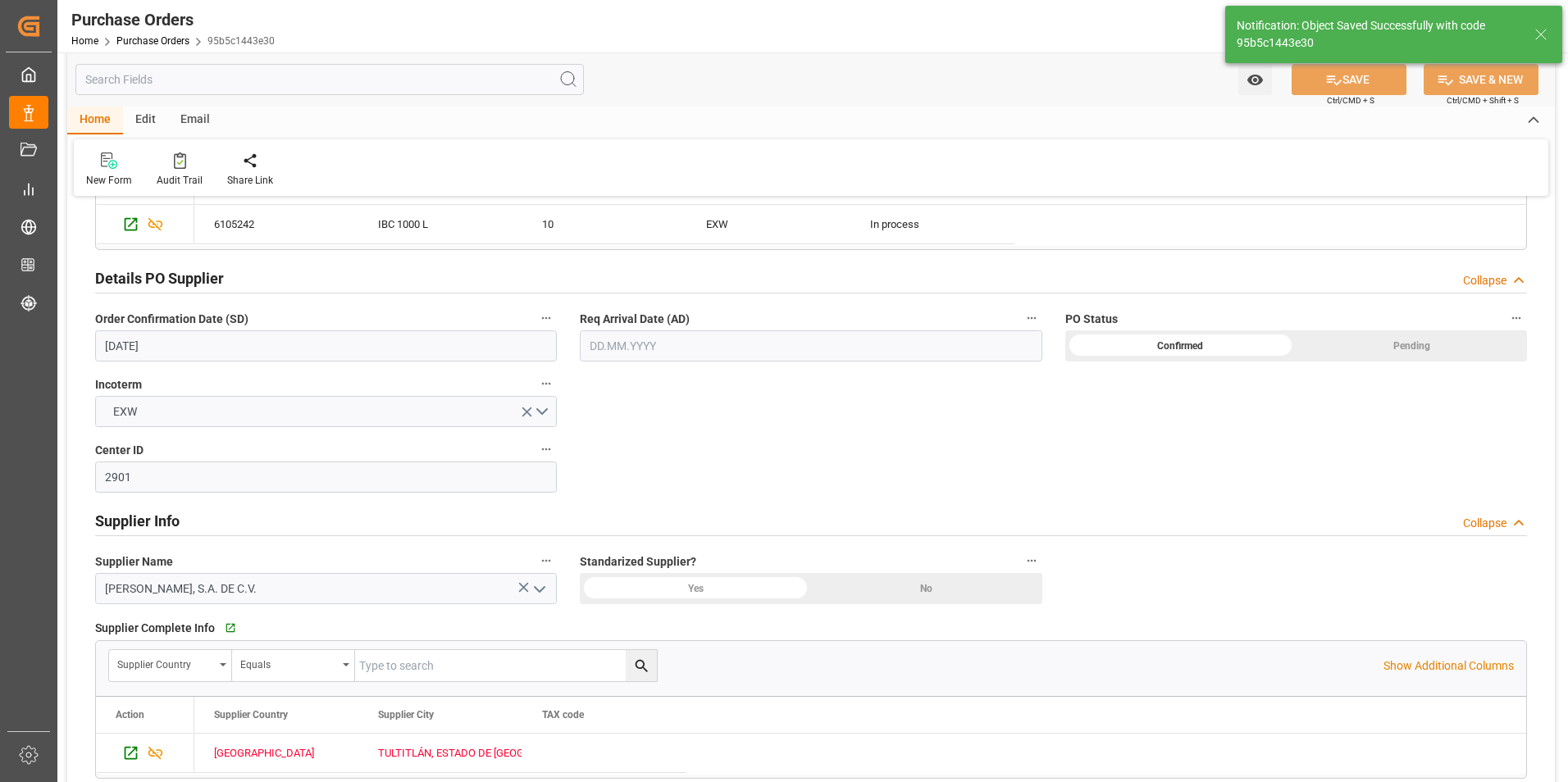
scroll to position [327, 0]
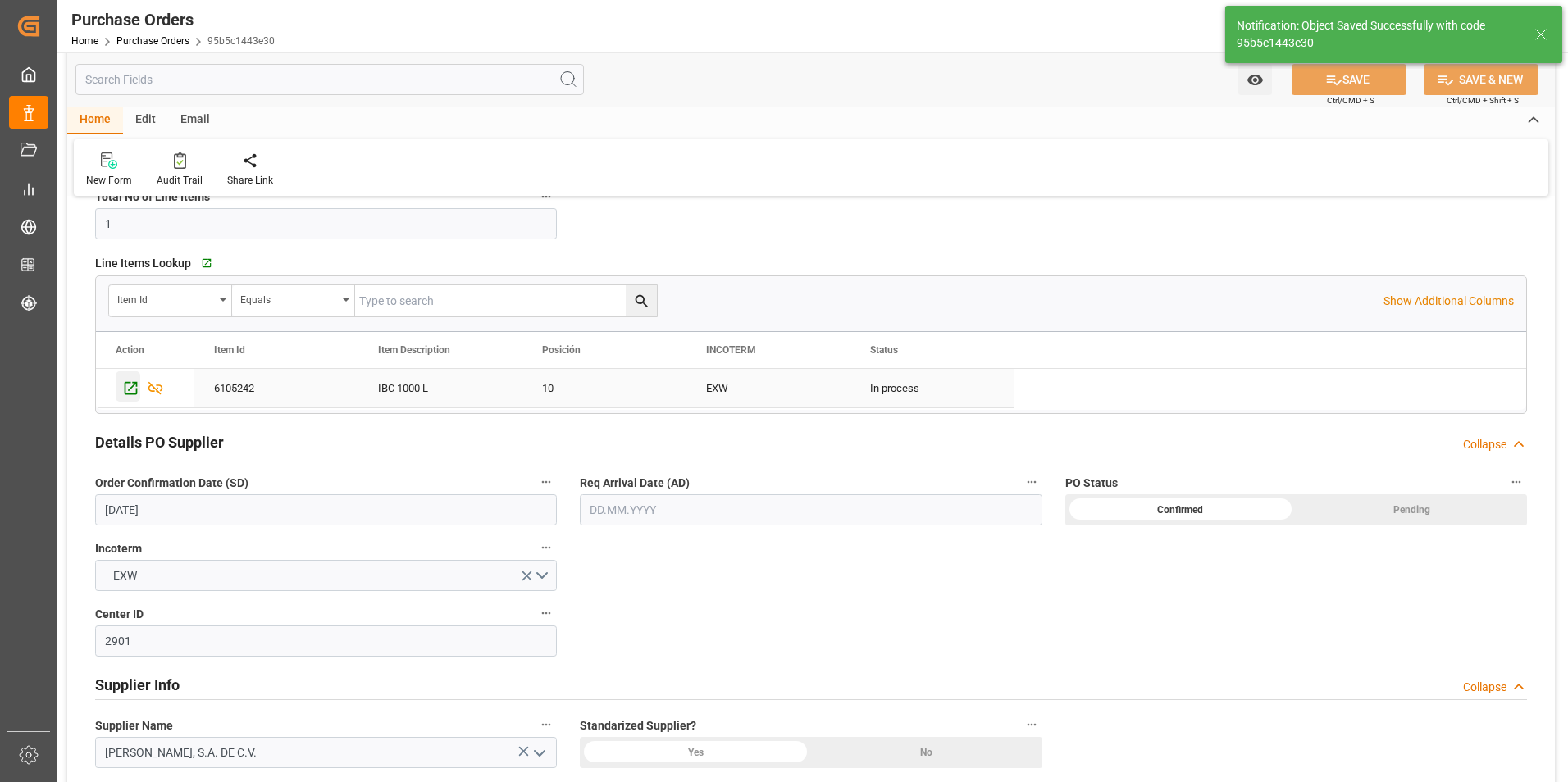
click at [128, 384] on icon "Press SPACE to select this row." at bounding box center [130, 388] width 17 height 17
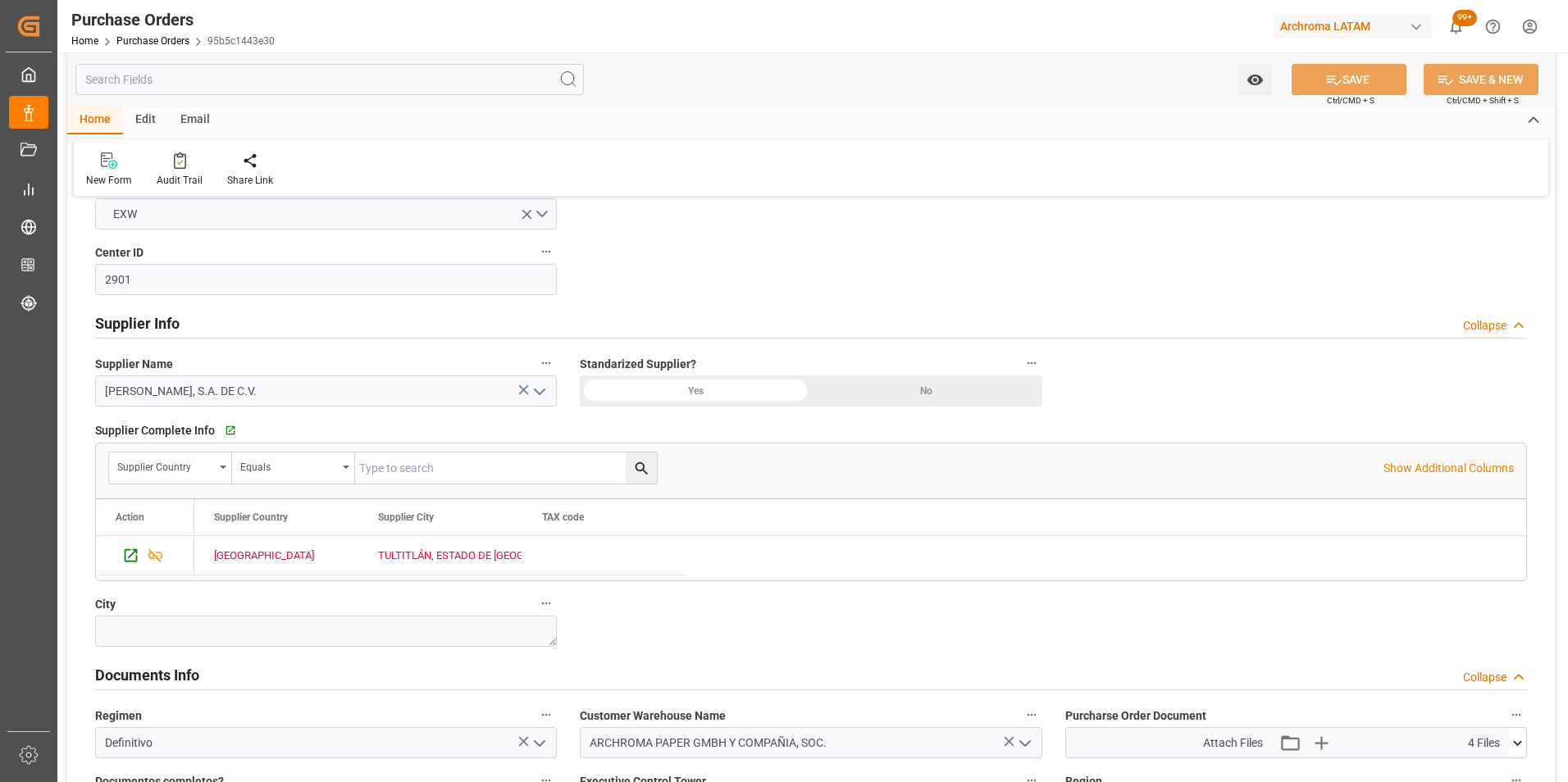
scroll to position [902, 0]
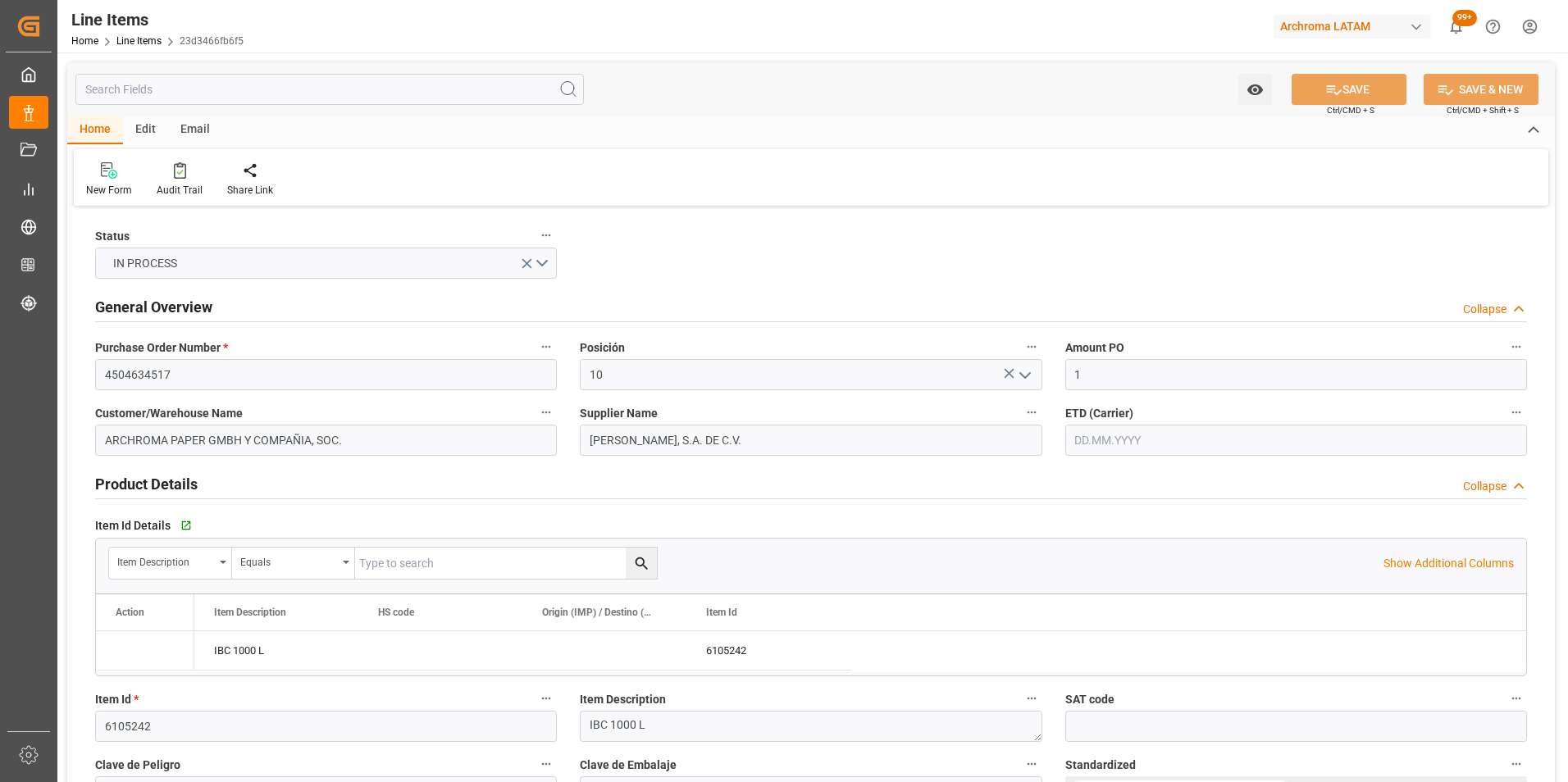
type input "[DATE] 12:46"
type input "[DATE] 19:52"
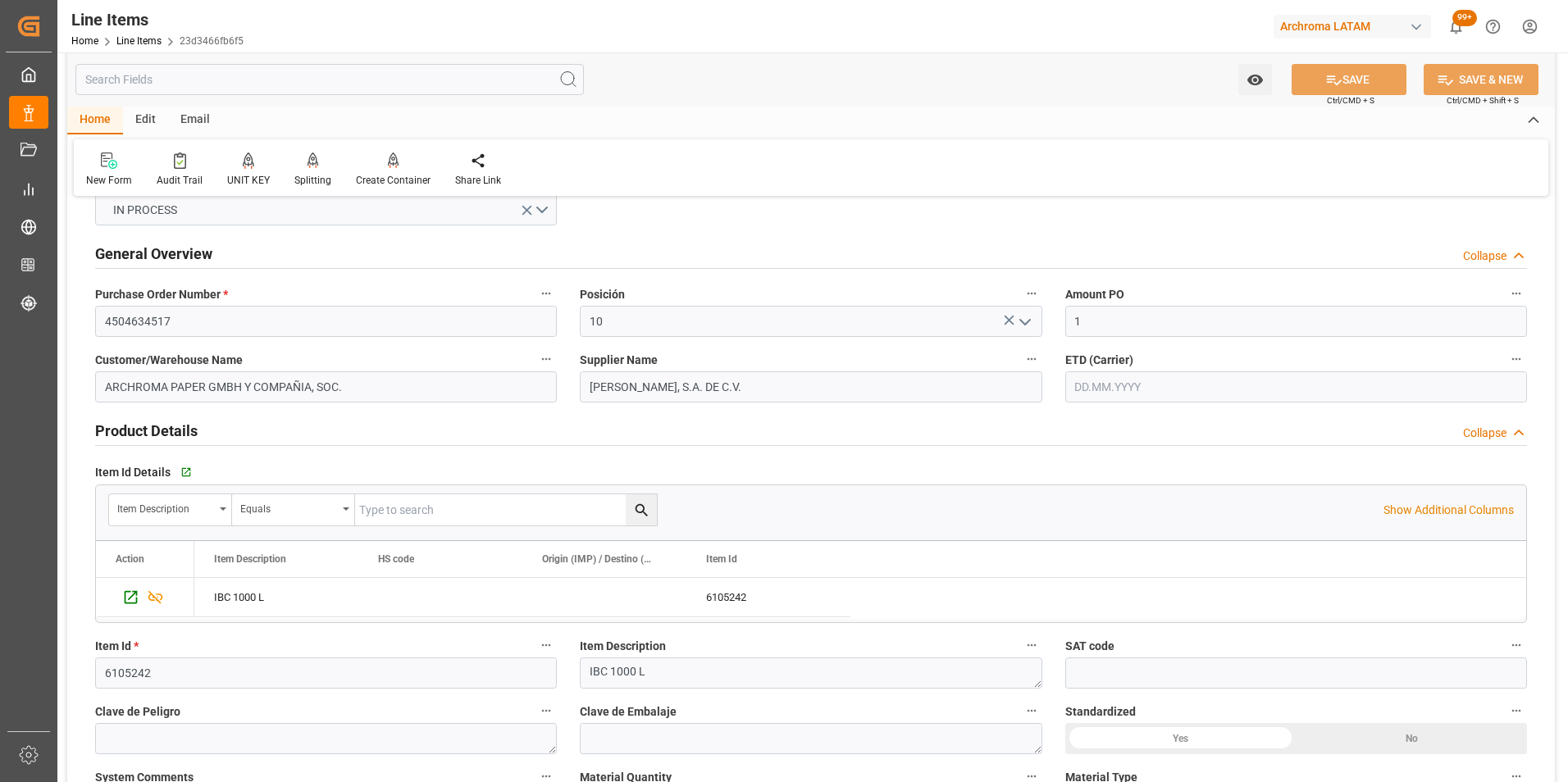
scroll to position [82, 0]
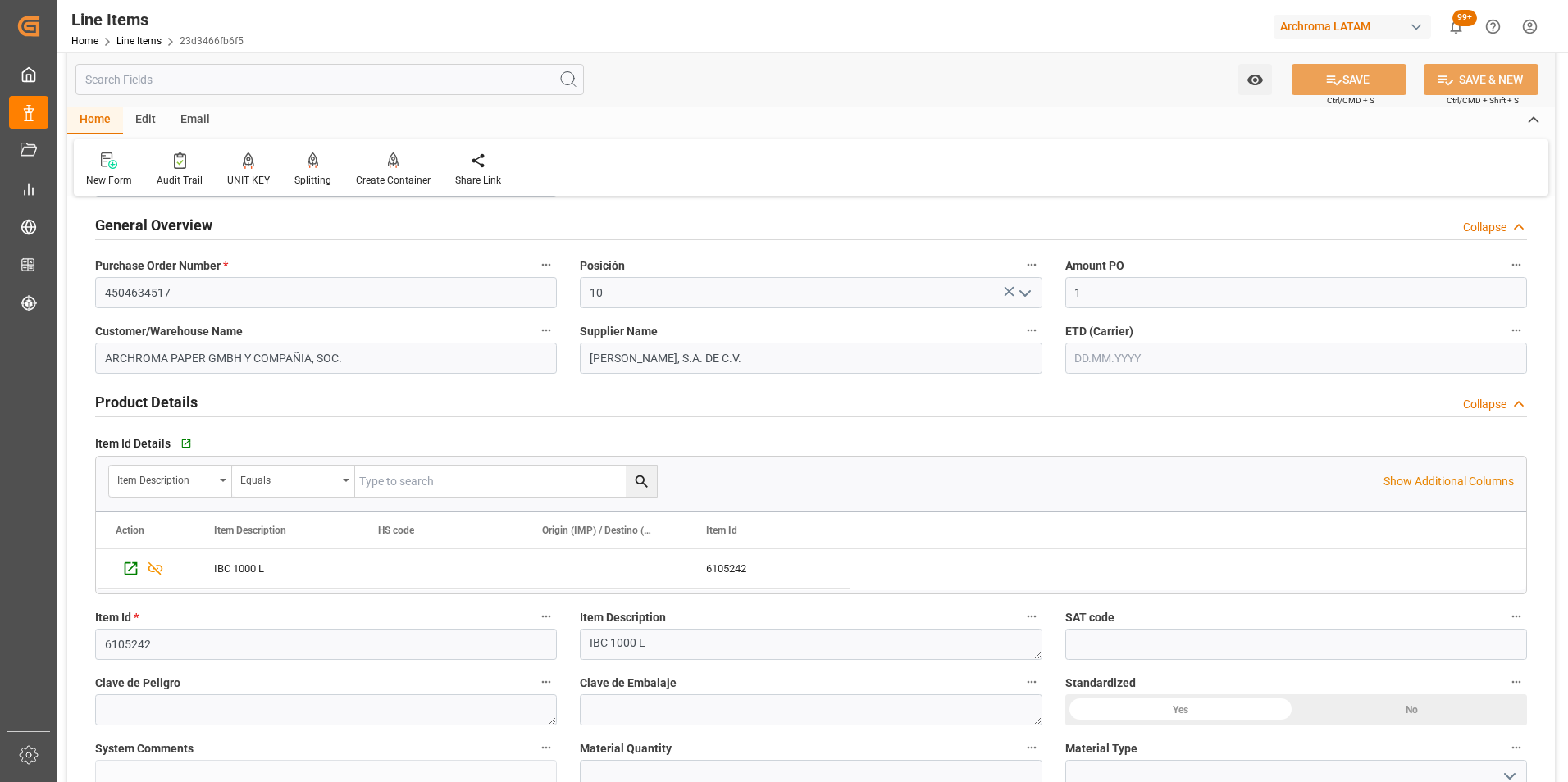
click at [1100, 360] on input "text" at bounding box center [1296, 358] width 461 height 31
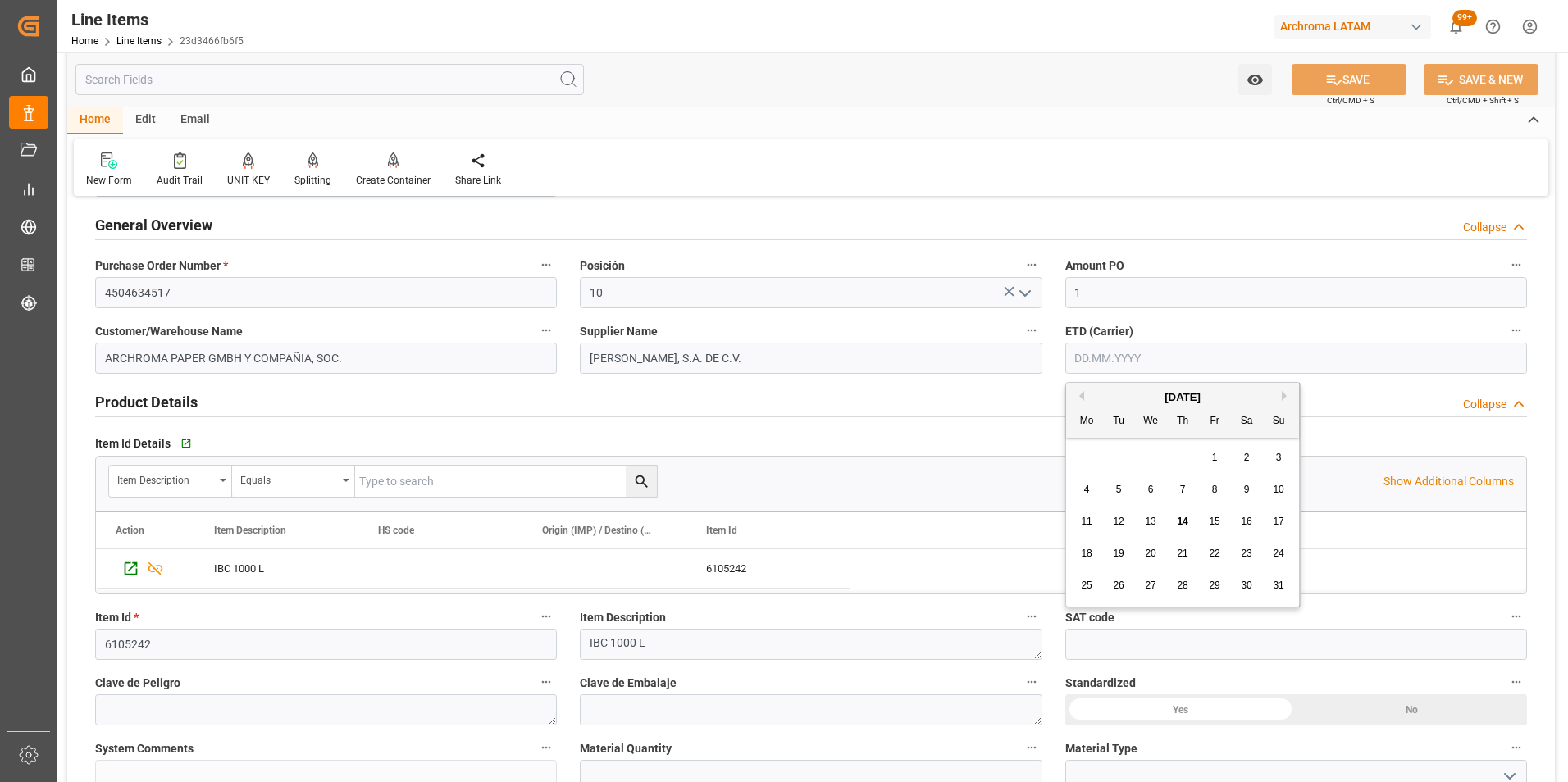
click at [1078, 457] on div "28 29 30 31 1 2 3" at bounding box center [1183, 458] width 224 height 32
click at [1152, 522] on span "13" at bounding box center [1150, 521] width 11 height 12
type input "[DATE]"
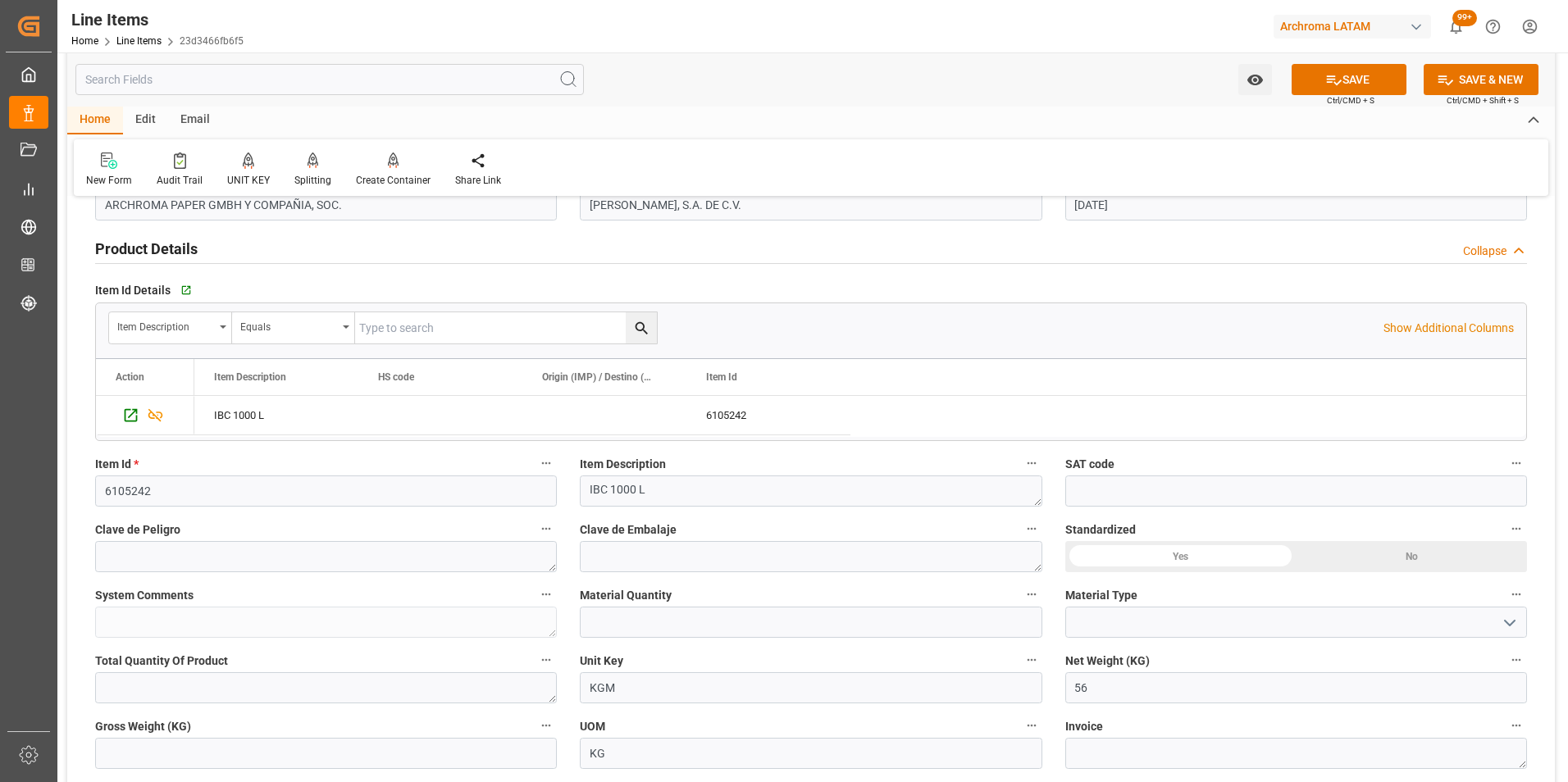
scroll to position [246, 0]
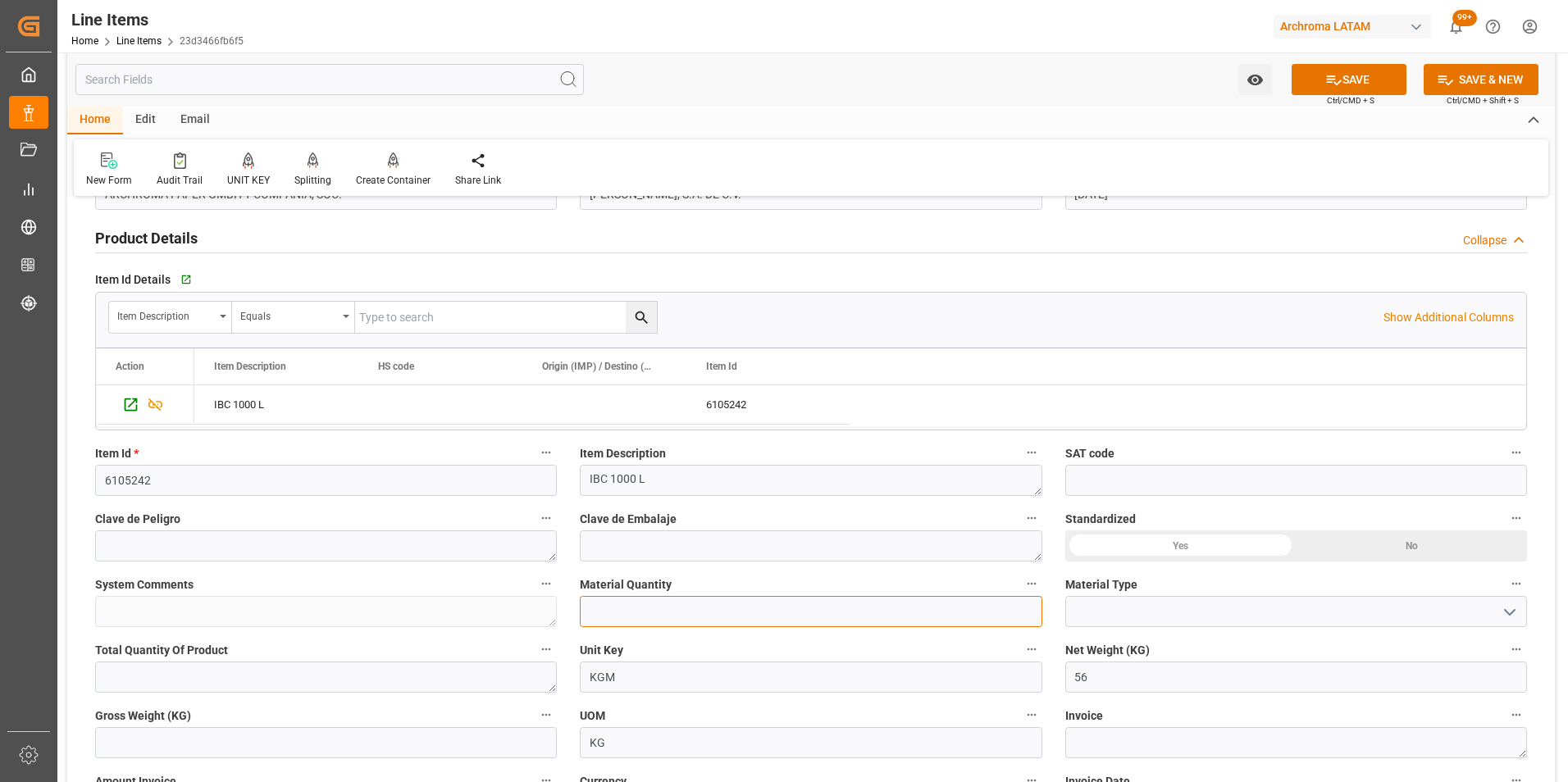
click at [737, 618] on input "text" at bounding box center [810, 611] width 461 height 31
type input "56"
click at [1502, 624] on button "open menu" at bounding box center [1508, 611] width 25 height 26
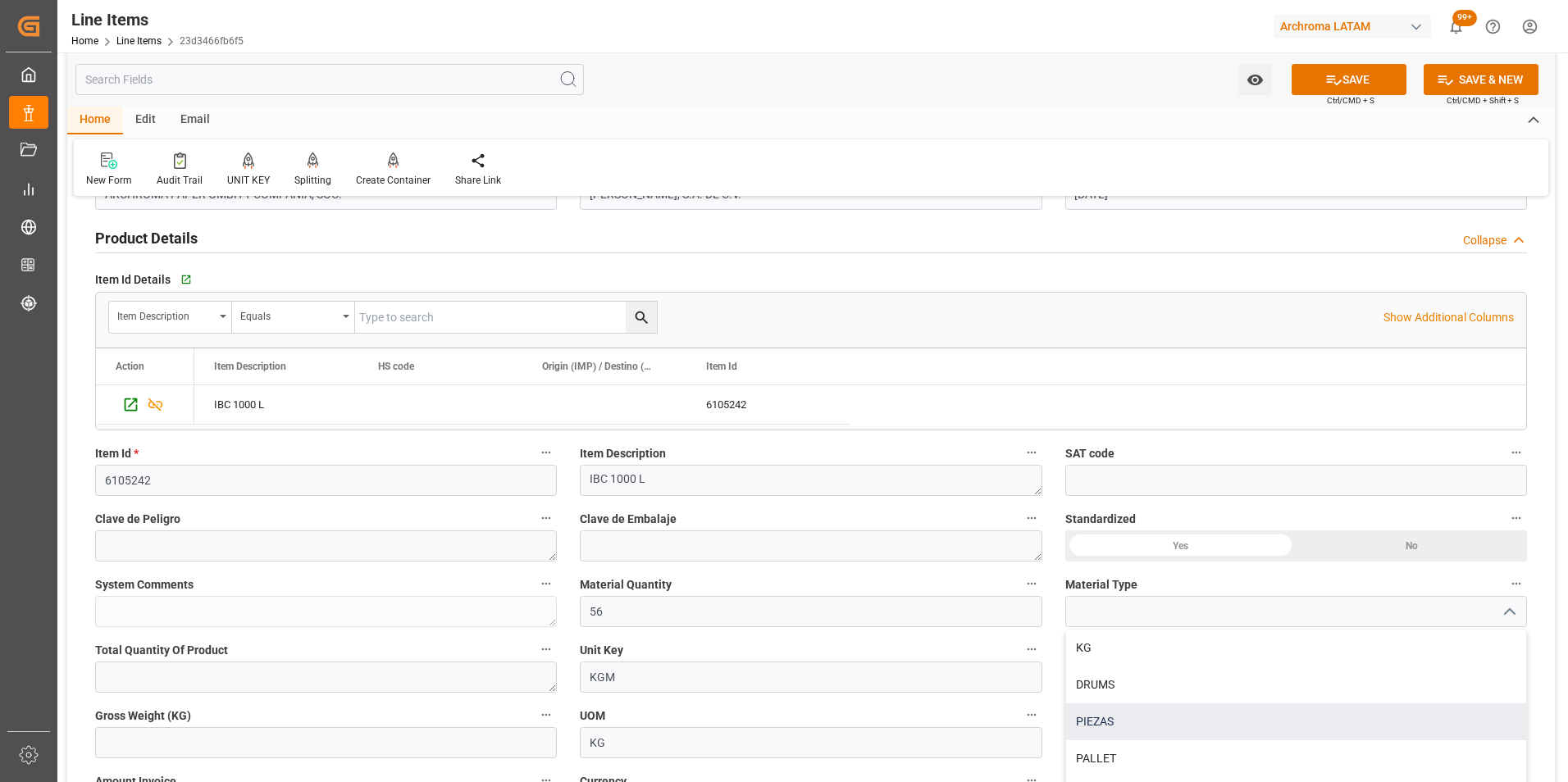
click at [1164, 732] on div "PIEZAS" at bounding box center [1296, 722] width 460 height 37
type input "PIEZAS"
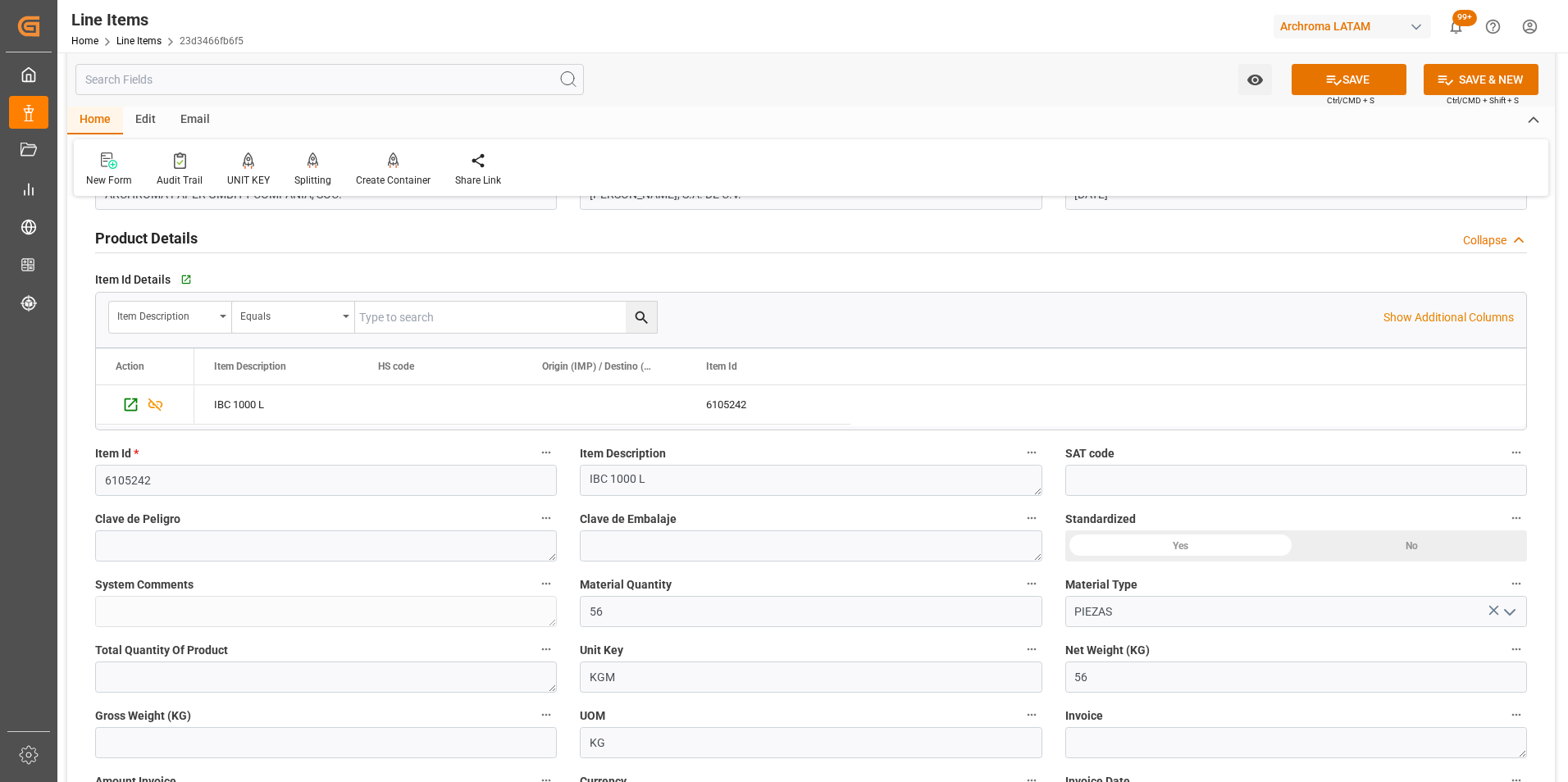
scroll to position [410, 0]
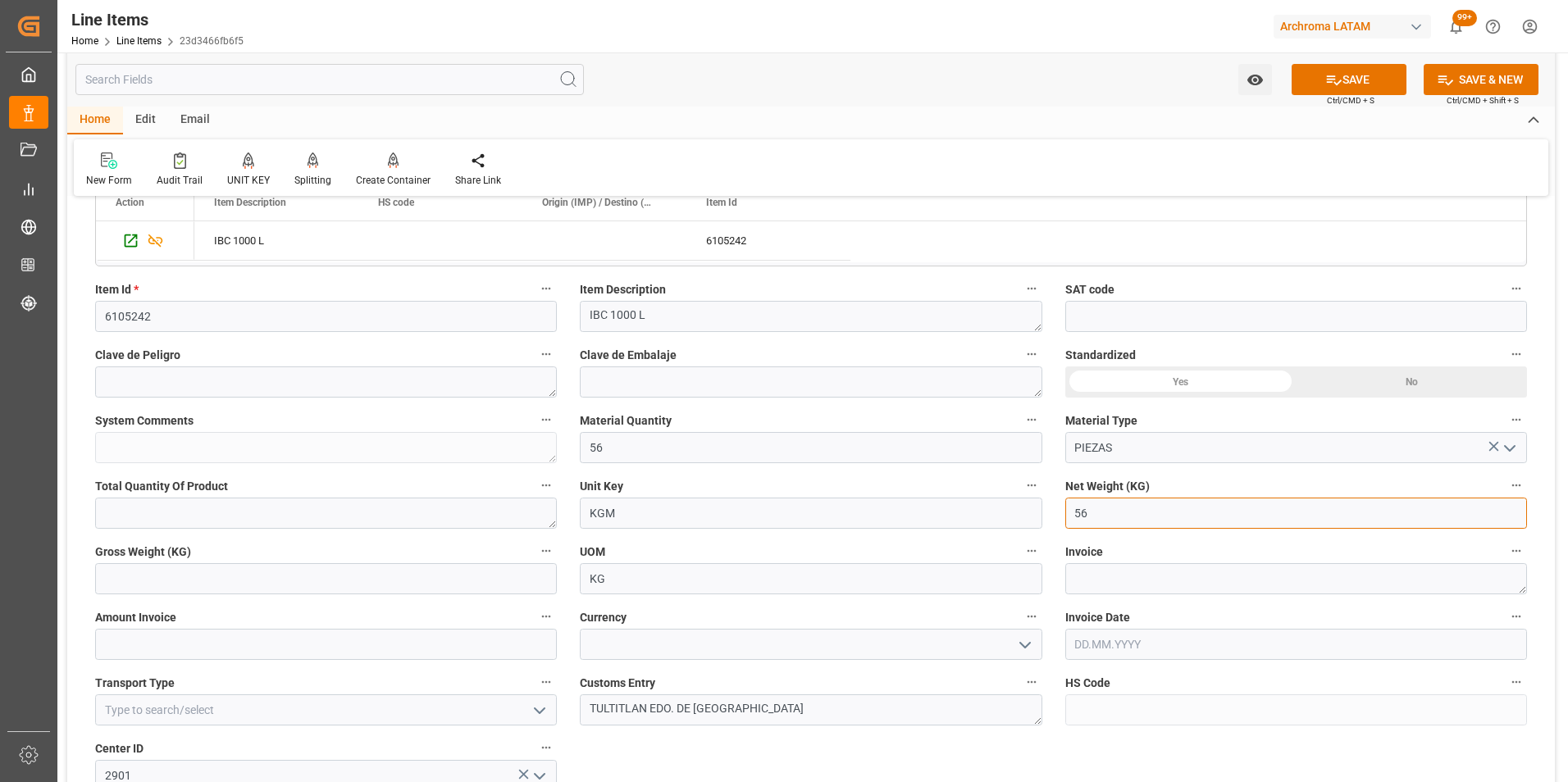
drag, startPoint x: 1108, startPoint y: 515, endPoint x: 949, endPoint y: 495, distance: 160.3
click at [949, 497] on div "Status IN PROCESS General Overview Collapse Purchase Order Number * 4504634517 …" at bounding box center [810, 605] width 1488 height 1607
type input "316"
click at [1124, 515] on input "316" at bounding box center [1296, 513] width 461 height 31
type input "3165.232"
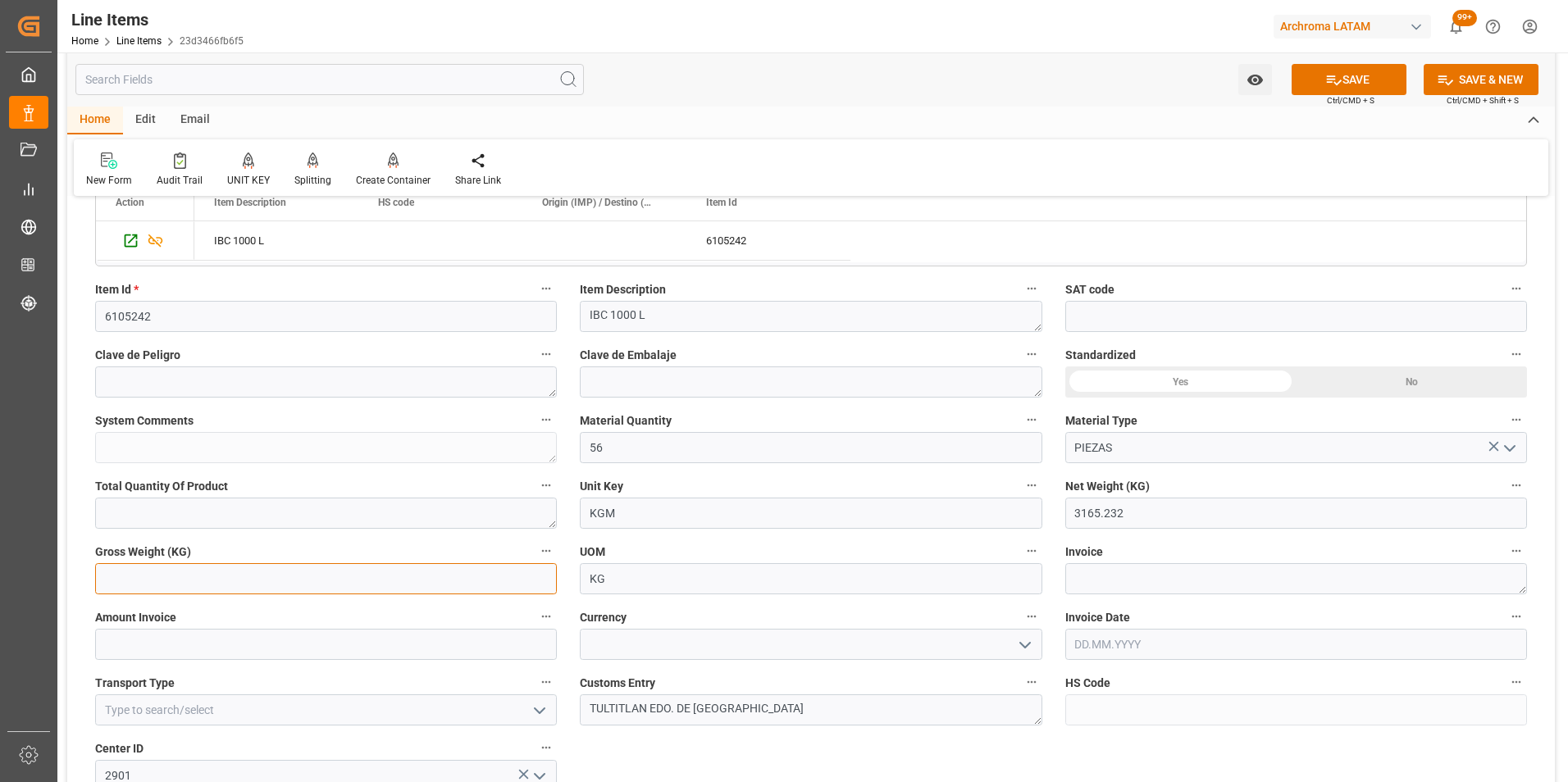
click at [234, 574] on input "text" at bounding box center [325, 579] width 461 height 31
type input "3165.232"
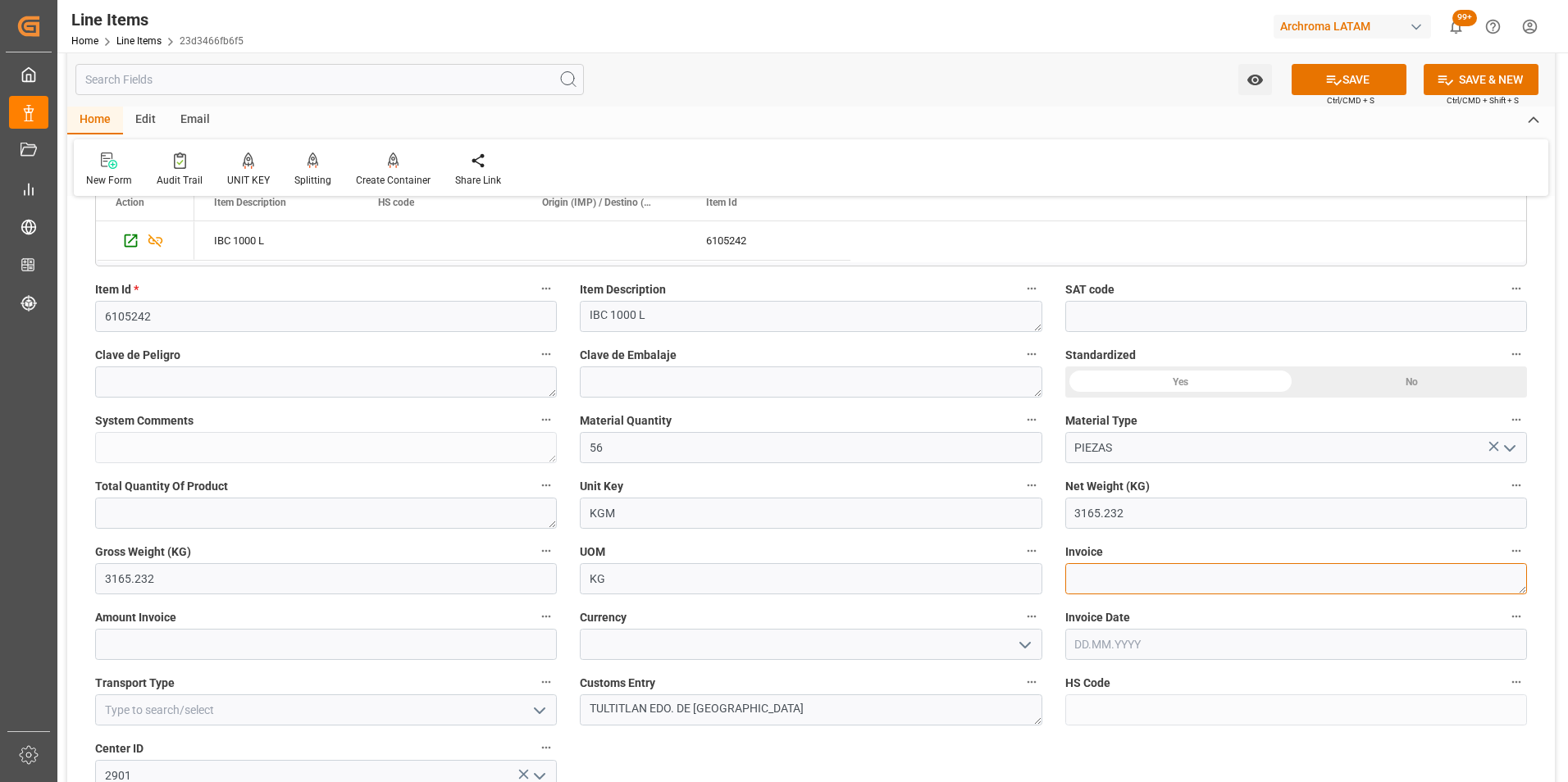
click at [1254, 582] on textarea at bounding box center [1296, 579] width 461 height 31
paste textarea "ELSAF5980068058"
type textarea "ELSAF5980068058"
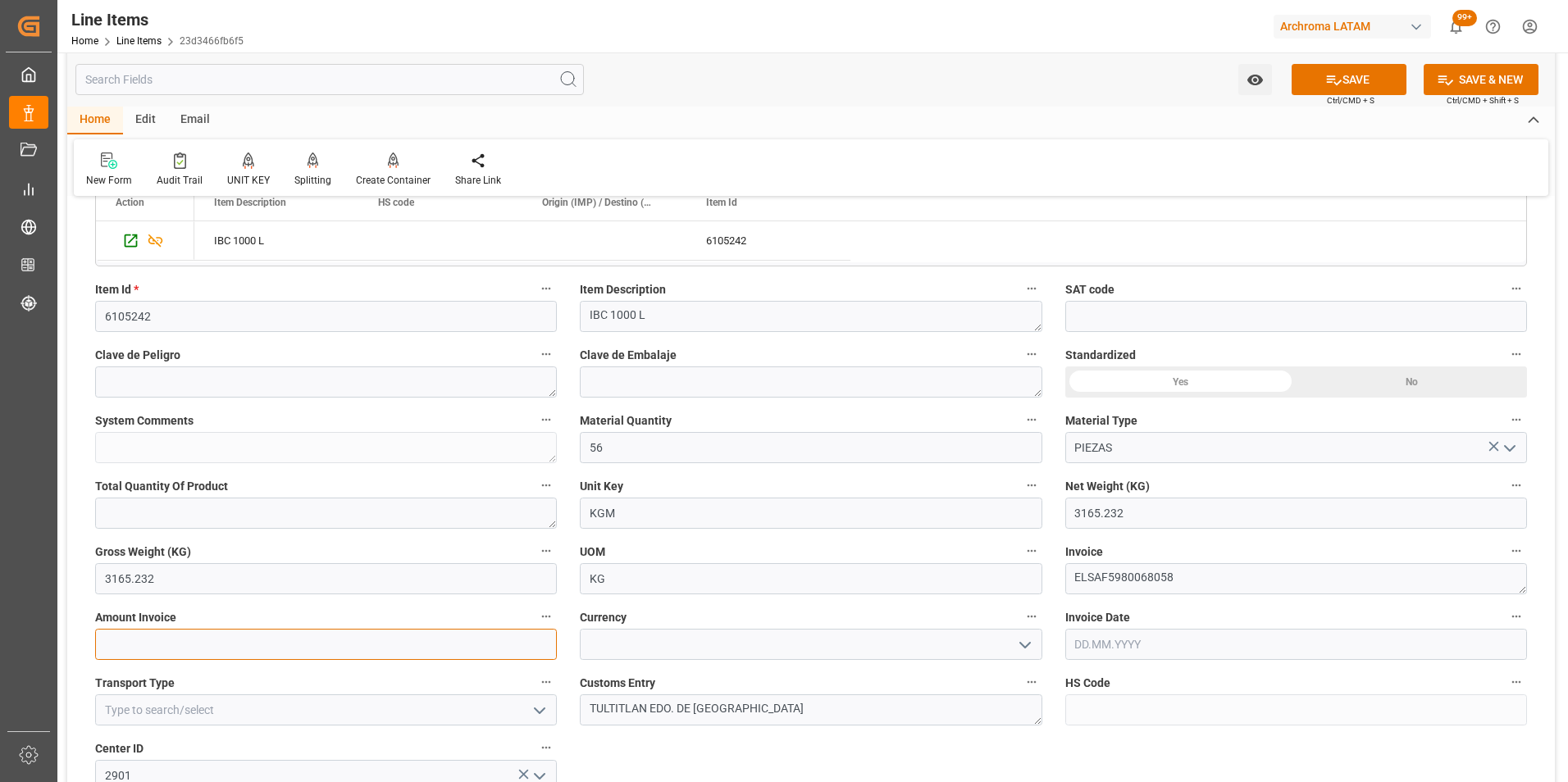
click at [277, 642] on input "text" at bounding box center [325, 644] width 461 height 31
type input "8680"
click at [1028, 648] on icon "open menu" at bounding box center [1025, 645] width 20 height 20
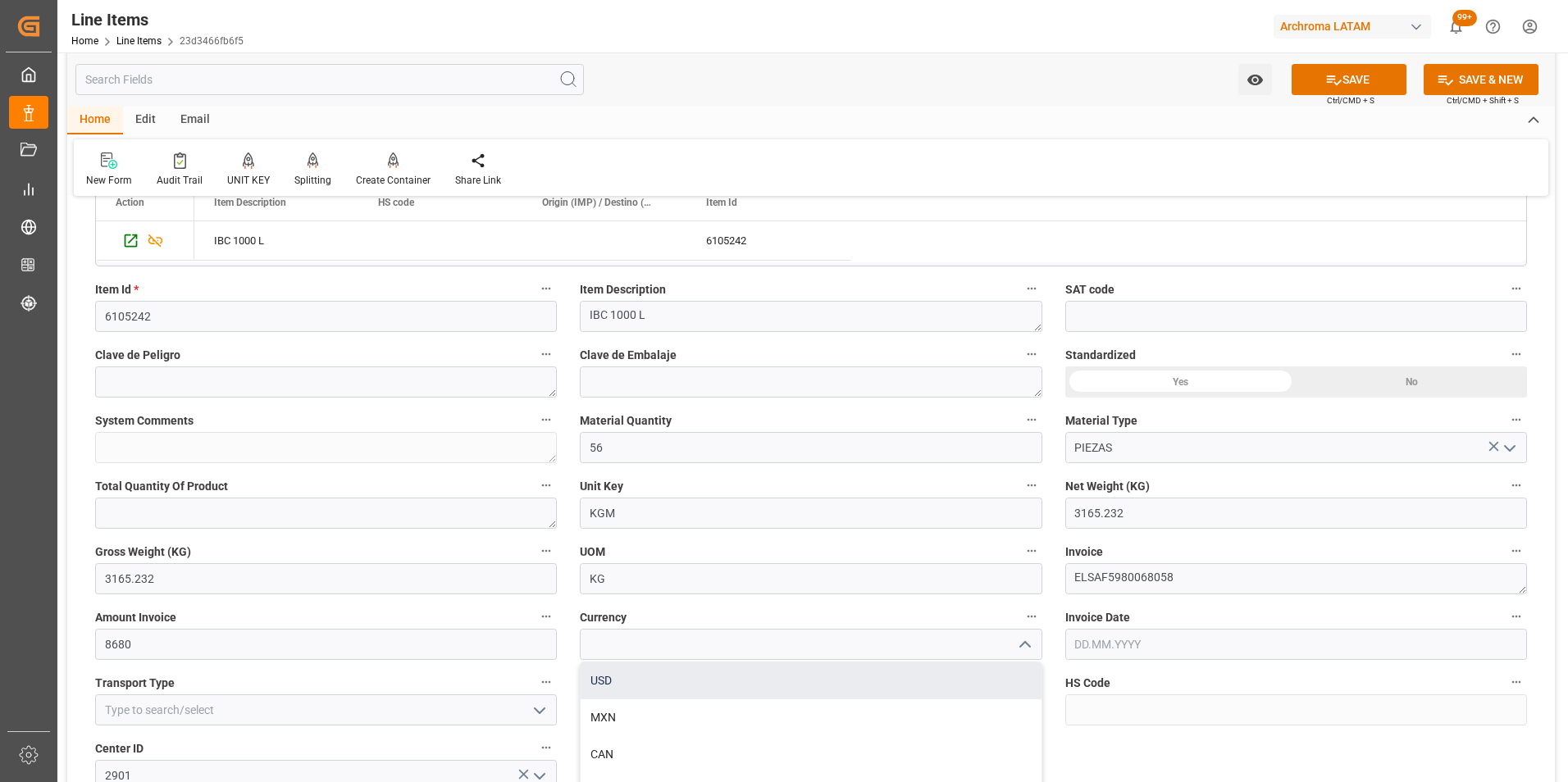
click at [843, 691] on div "USD" at bounding box center [810, 681] width 460 height 37
type input "USD"
click at [1091, 647] on input "text" at bounding box center [1296, 644] width 461 height 31
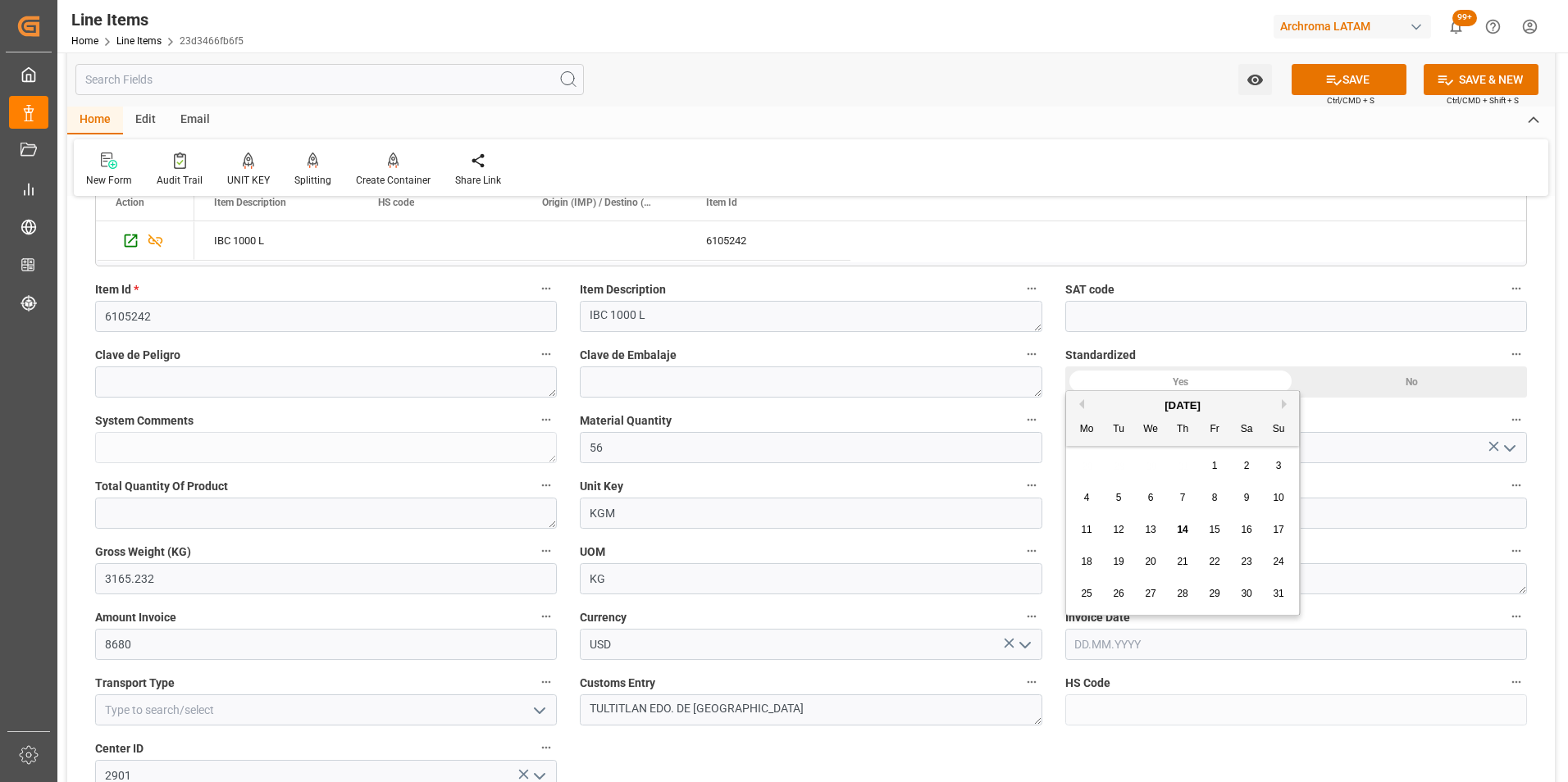
click at [1080, 464] on div "28 29 30 31 1 2 3" at bounding box center [1183, 466] width 224 height 32
click at [1150, 527] on span "13" at bounding box center [1150, 530] width 11 height 12
type input "[DATE]"
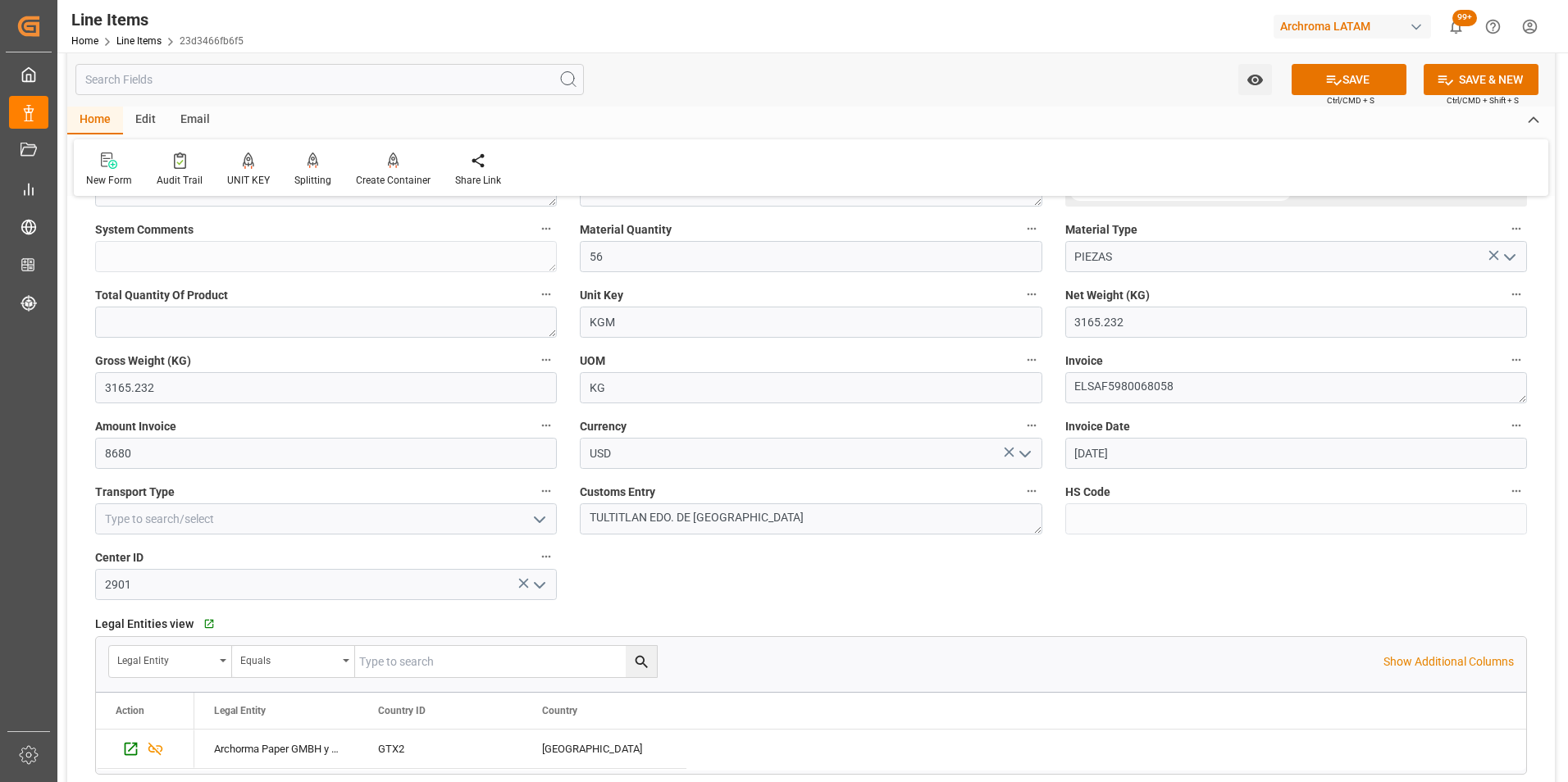
scroll to position [656, 0]
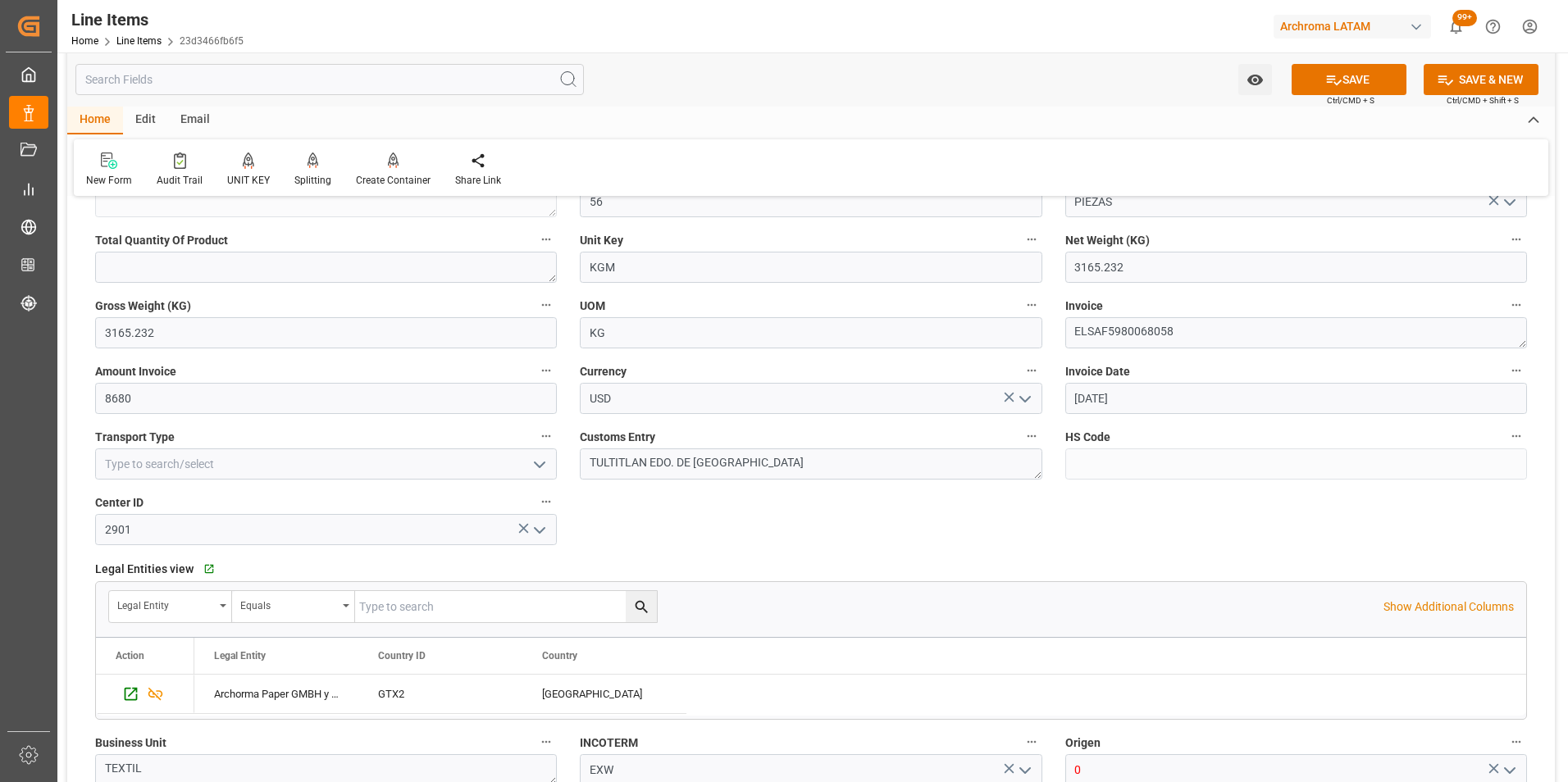
click at [535, 470] on icon "open menu" at bounding box center [540, 464] width 20 height 20
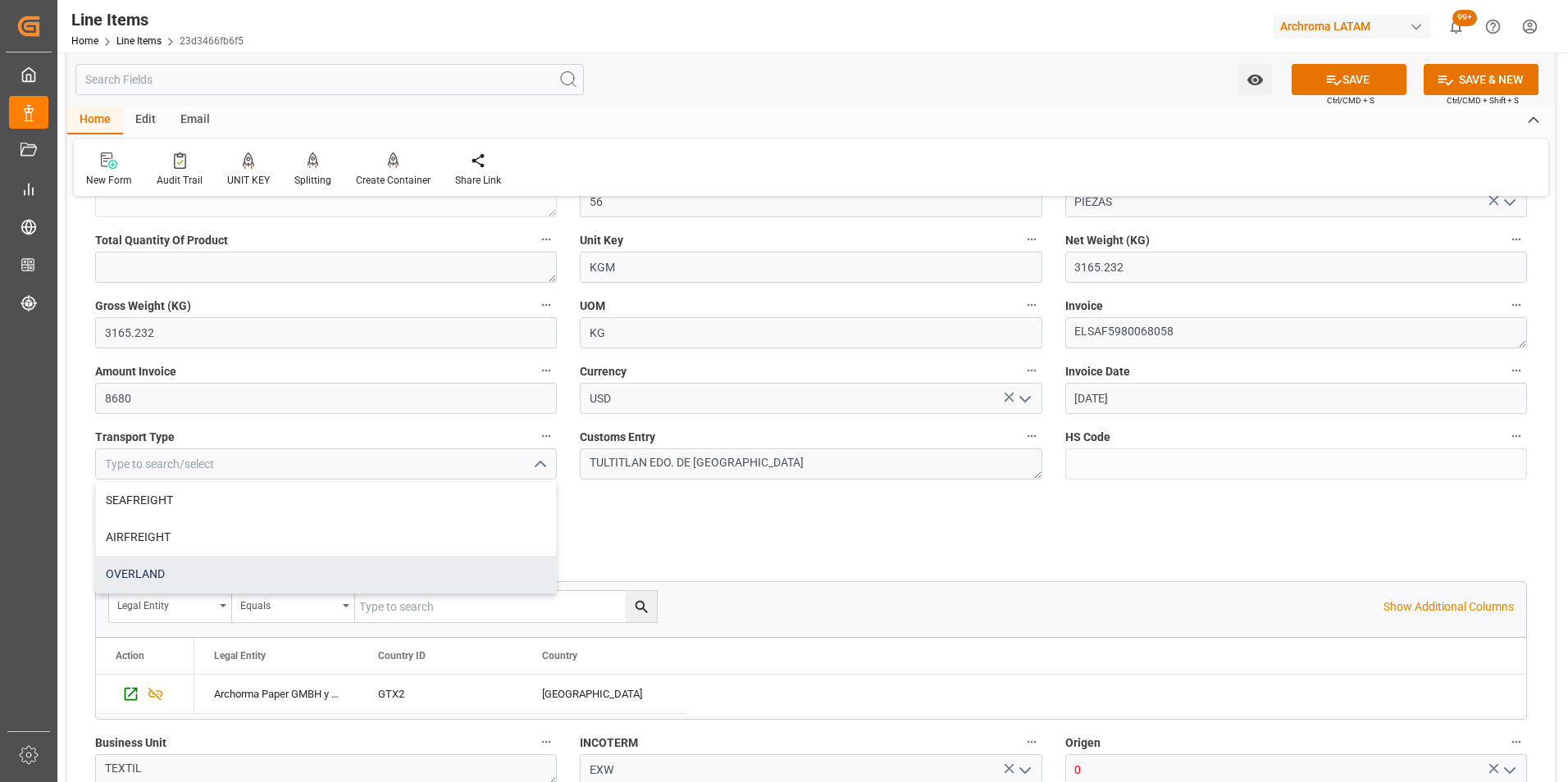
click at [314, 570] on div "OVERLAND" at bounding box center [325, 574] width 460 height 37
type input "OVERLAND"
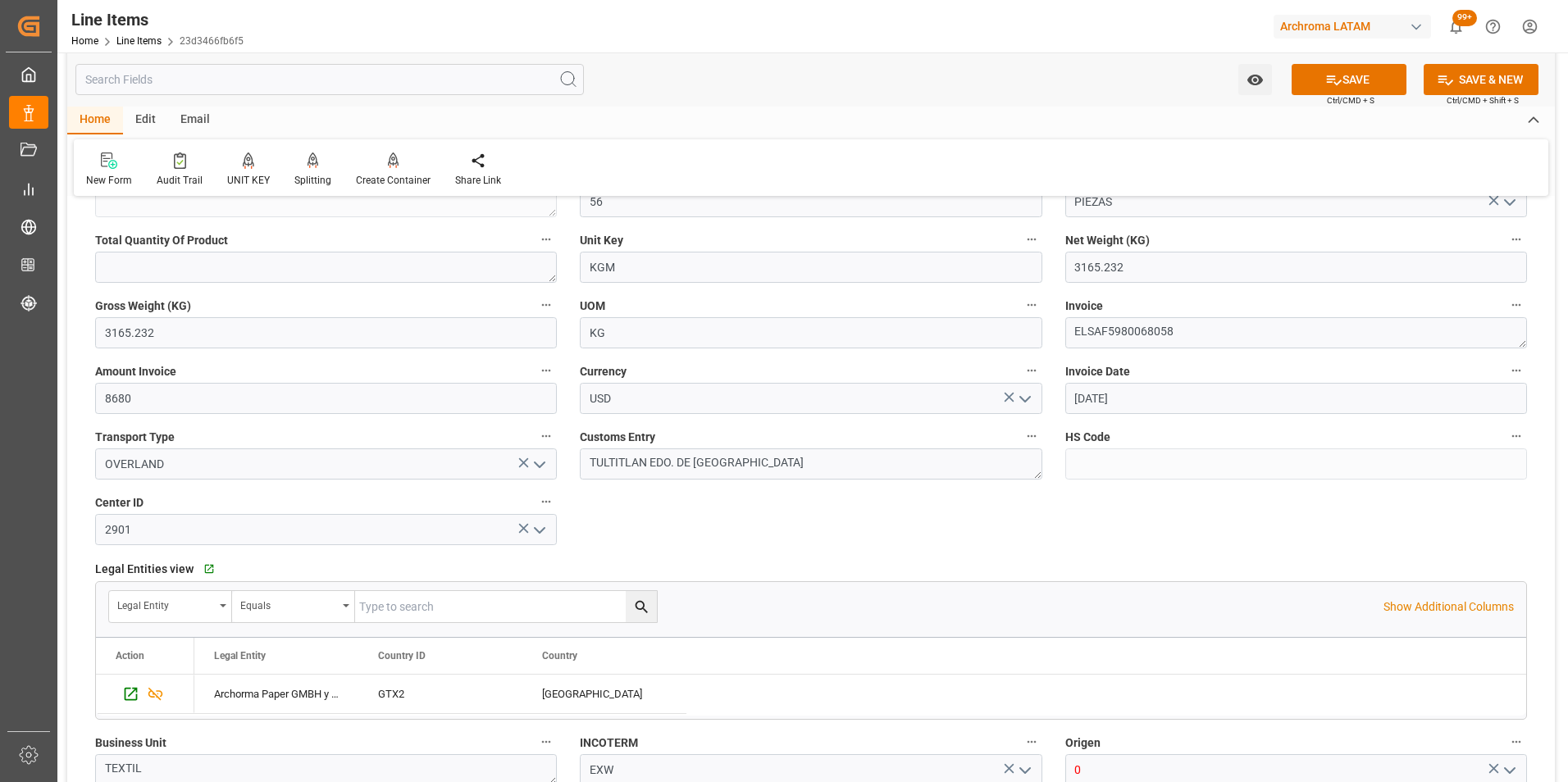
scroll to position [983, 0]
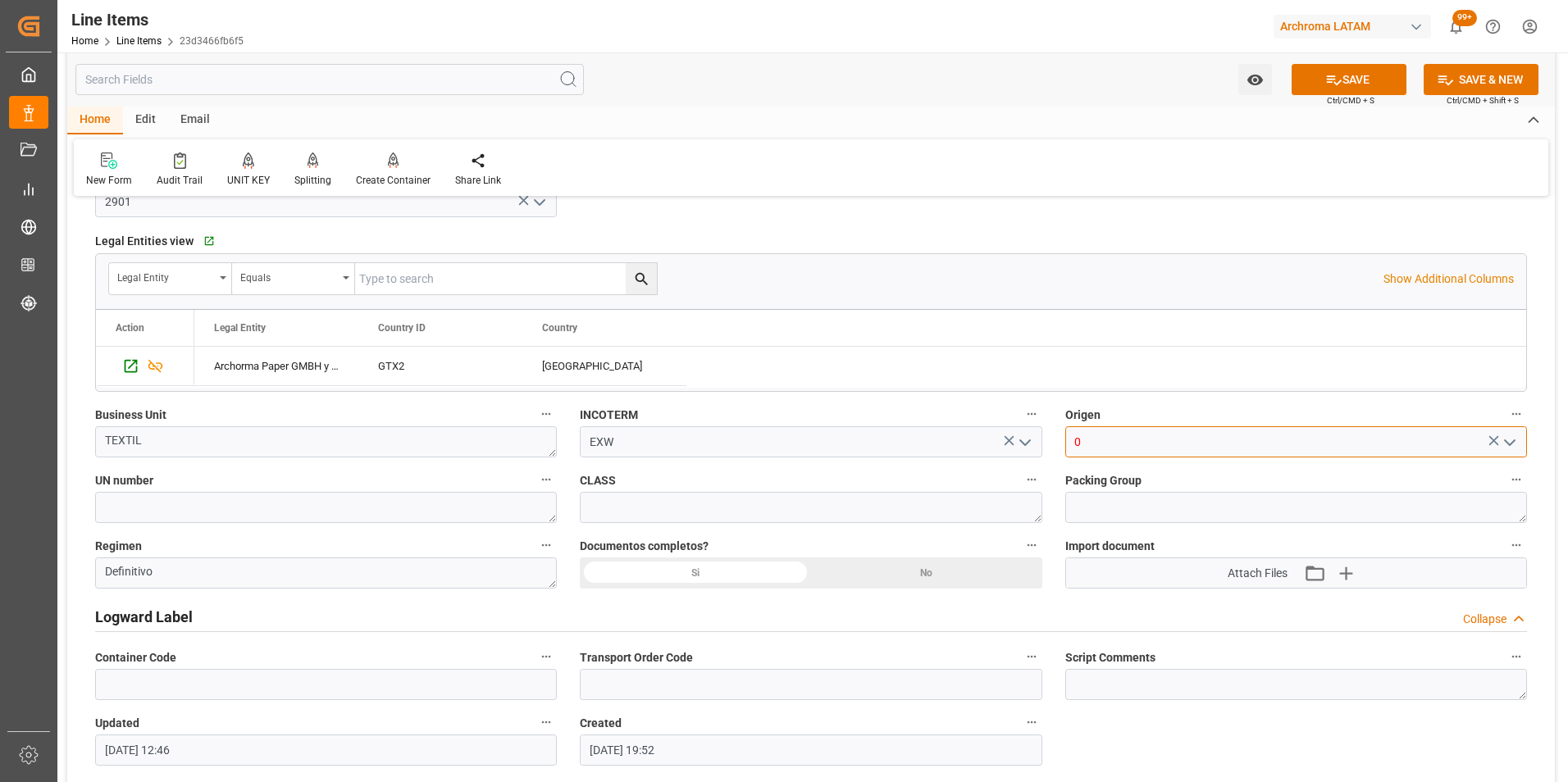
drag, startPoint x: 1144, startPoint y: 436, endPoint x: 867, endPoint y: 437, distance: 277.0
click at [998, 444] on div "Status IN PROCESS General Overview Collapse Purchase Order Number * 4504634517 …" at bounding box center [810, 31] width 1488 height 1607
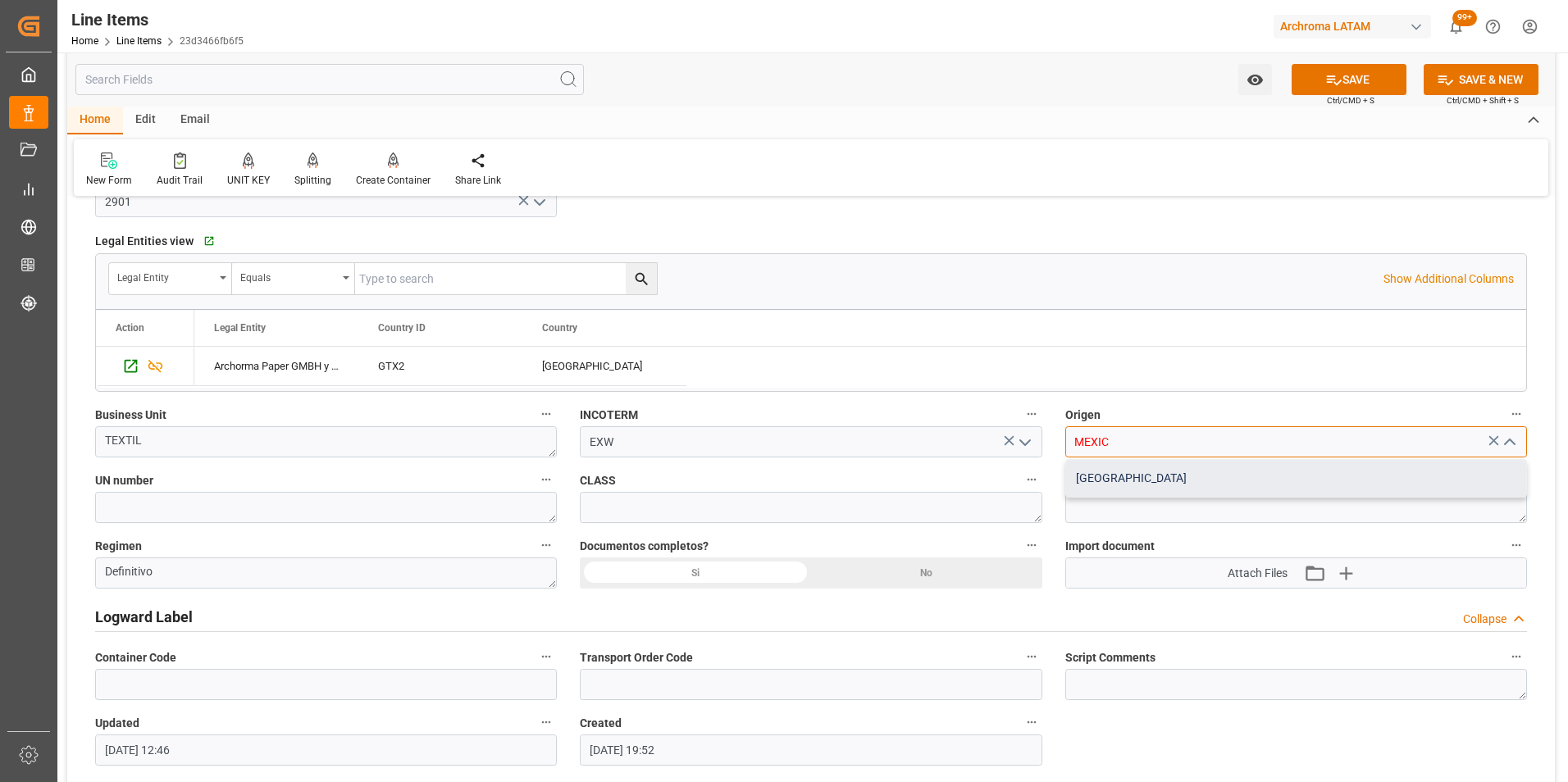
click at [1166, 464] on div "MEXICO" at bounding box center [1296, 478] width 460 height 37
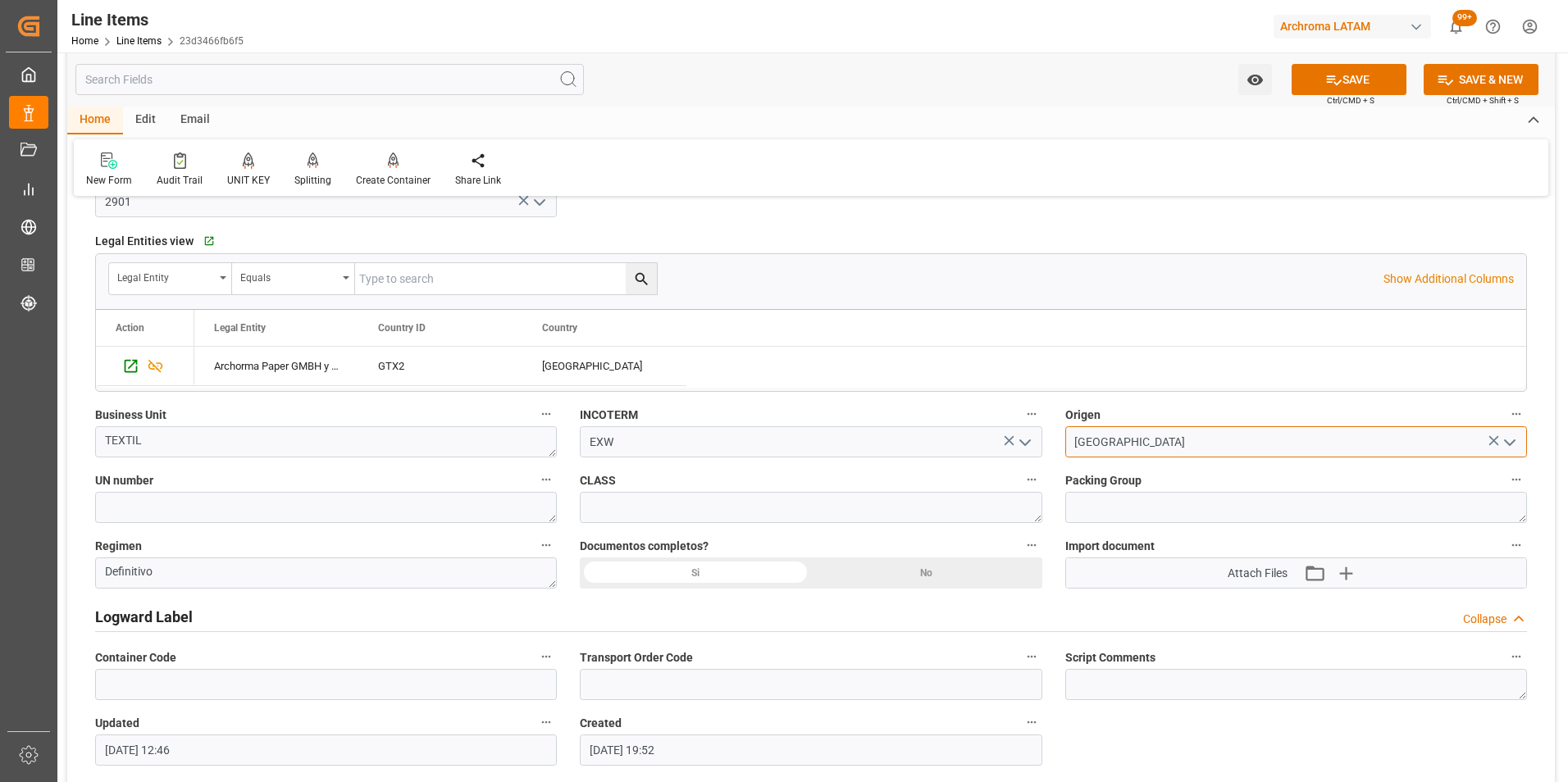
type input "MEXICO"
click at [1380, 78] on button "SAVE" at bounding box center [1348, 80] width 115 height 31
type textarea "56 PIEZAS"
type input "[DATE] 12:49"
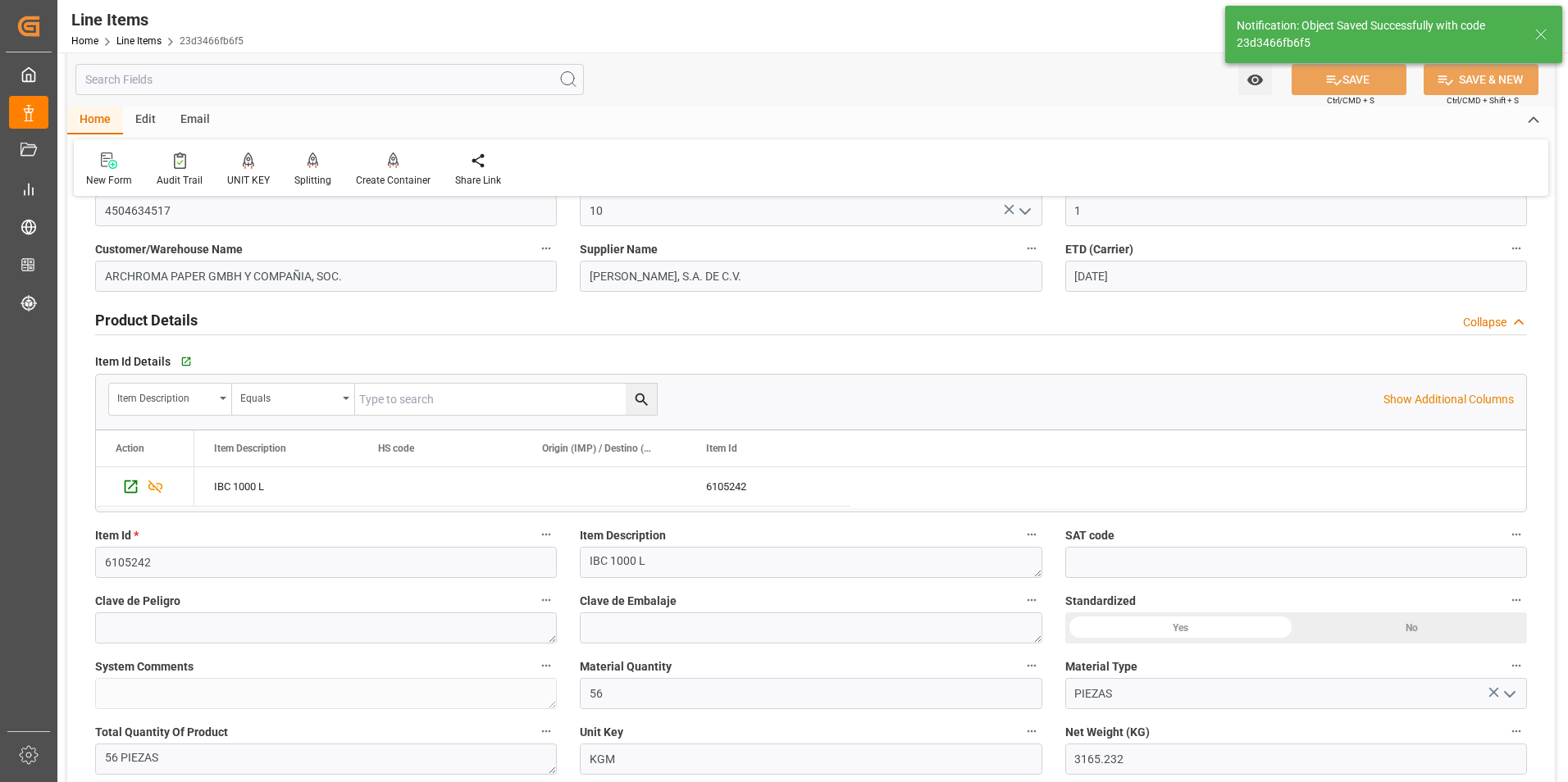
scroll to position [0, 0]
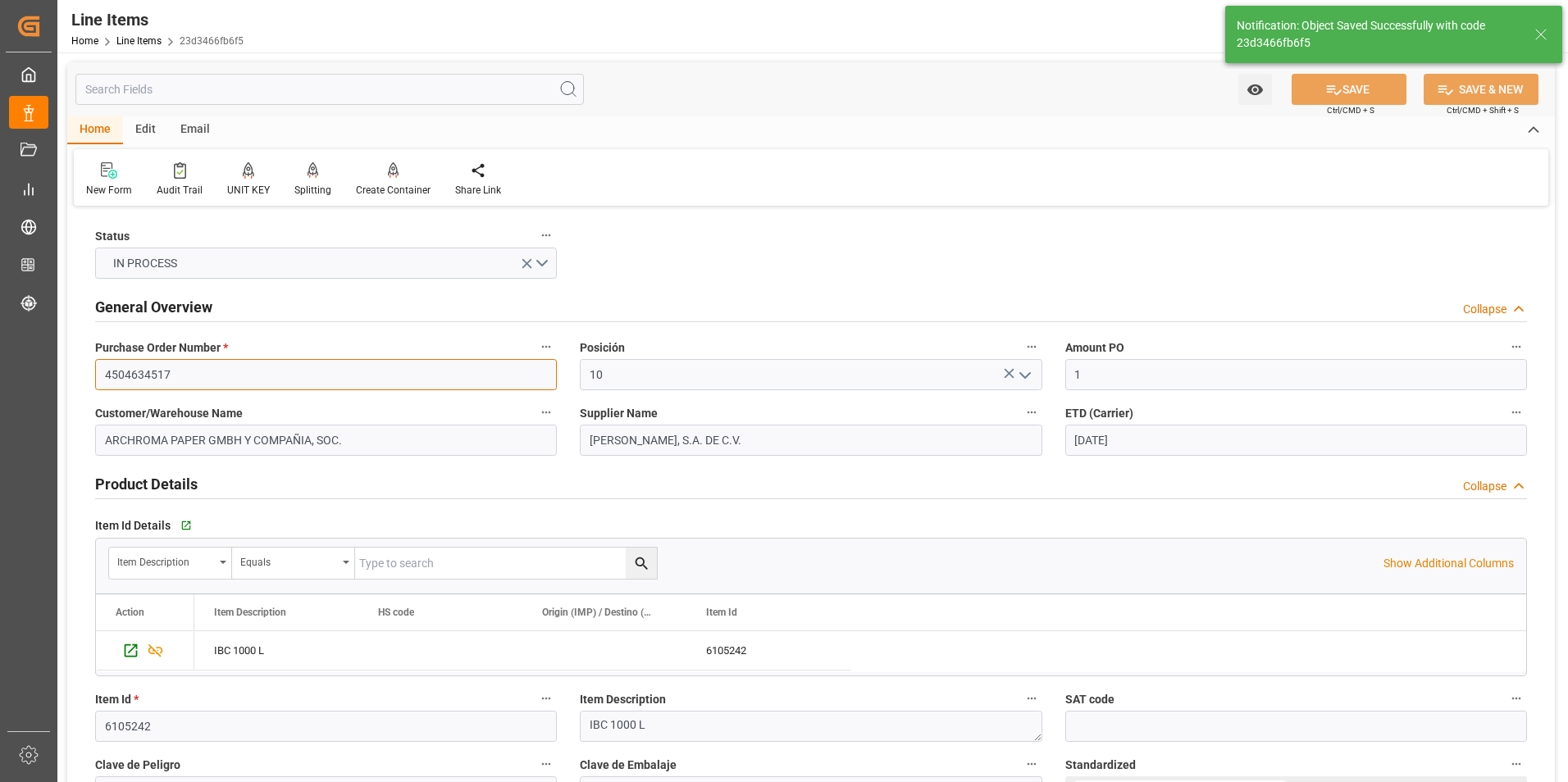
click at [165, 379] on input "4504634517" at bounding box center [325, 375] width 461 height 31
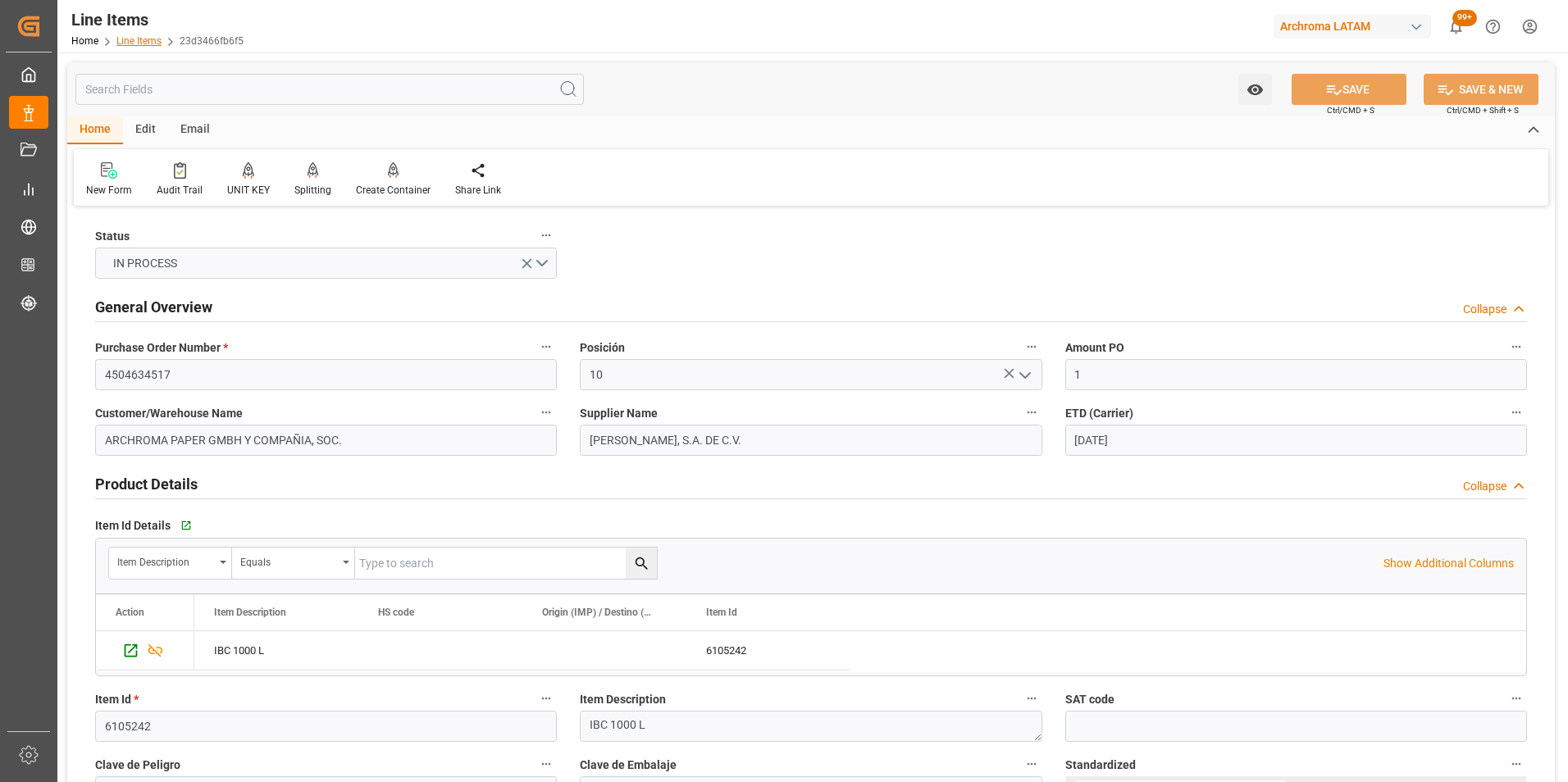
click at [129, 43] on link "Line Items" at bounding box center [139, 41] width 45 height 12
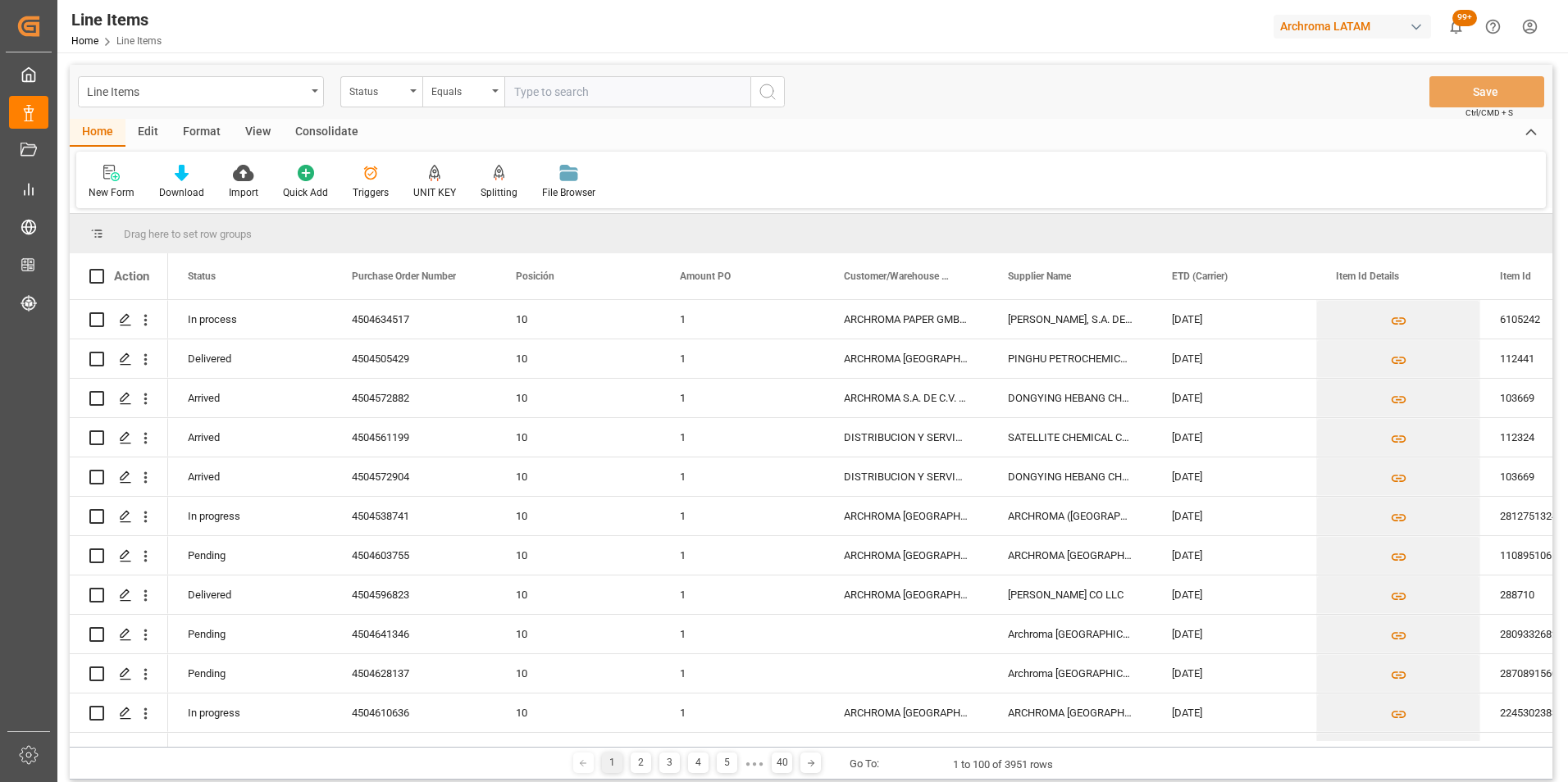
click at [405, 104] on div "Status" at bounding box center [380, 92] width 82 height 31
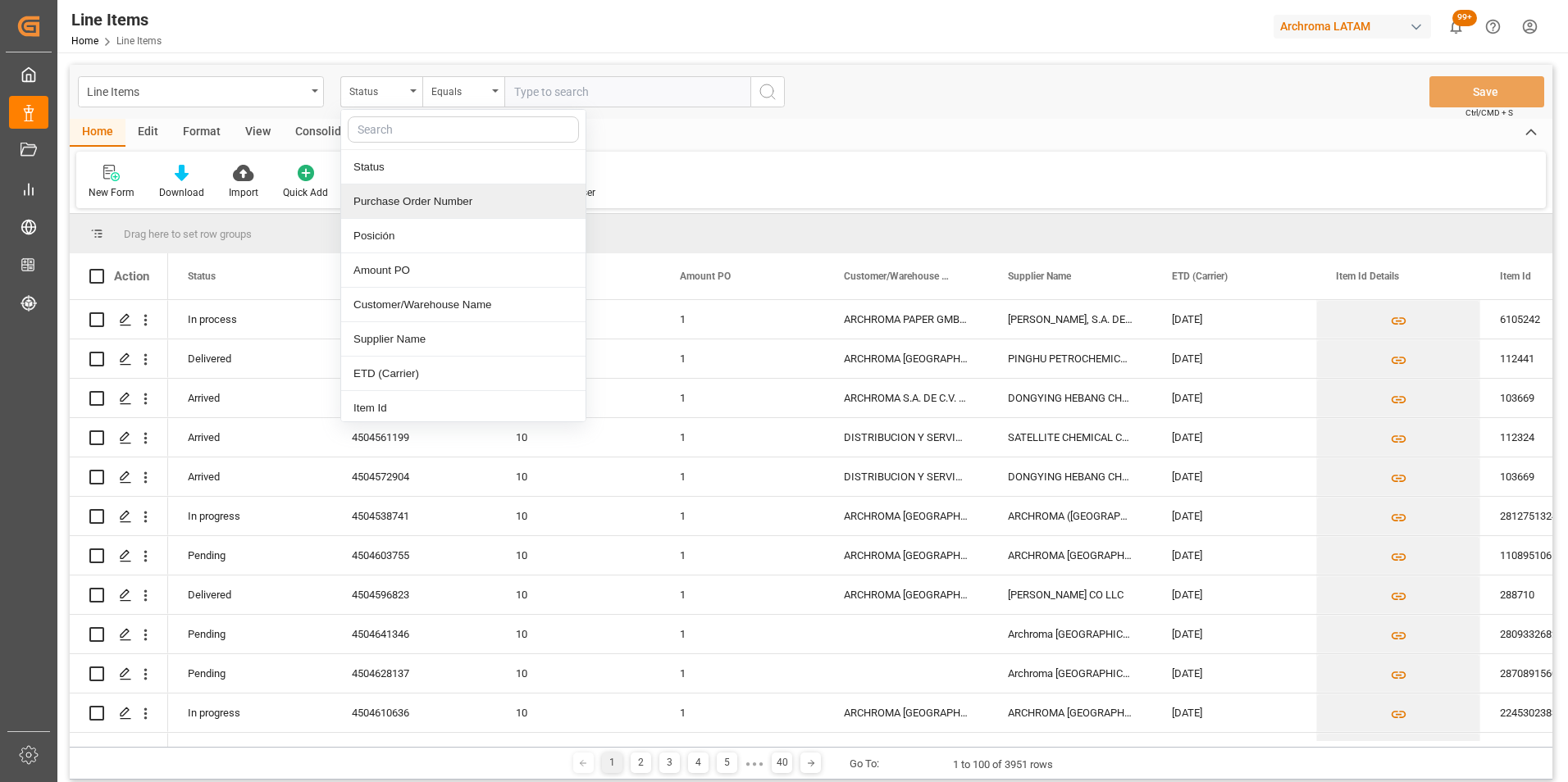
click at [401, 205] on div "Purchase Order Number" at bounding box center [463, 202] width 244 height 35
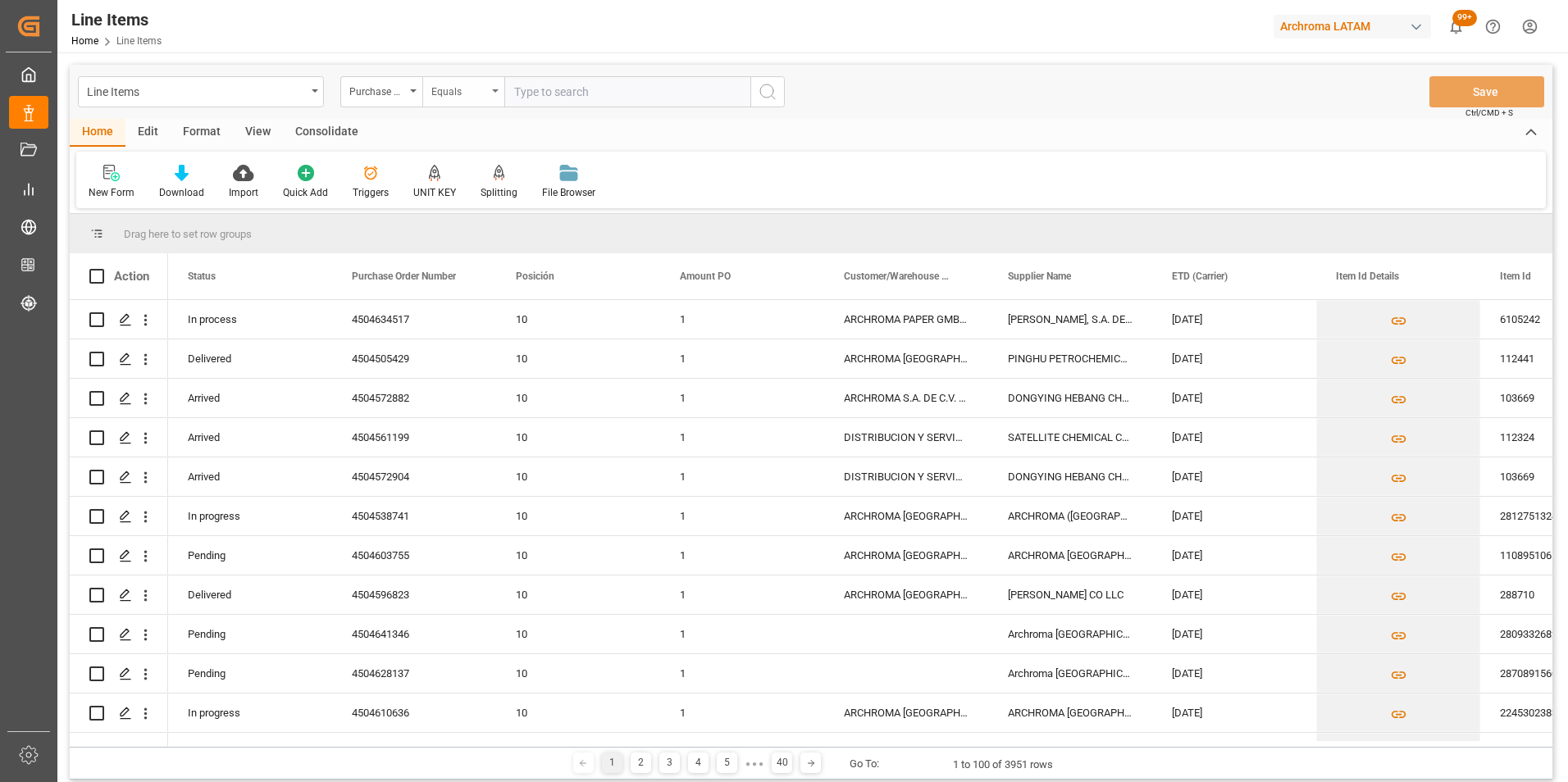
click at [452, 101] on div "Equals" at bounding box center [463, 92] width 82 height 31
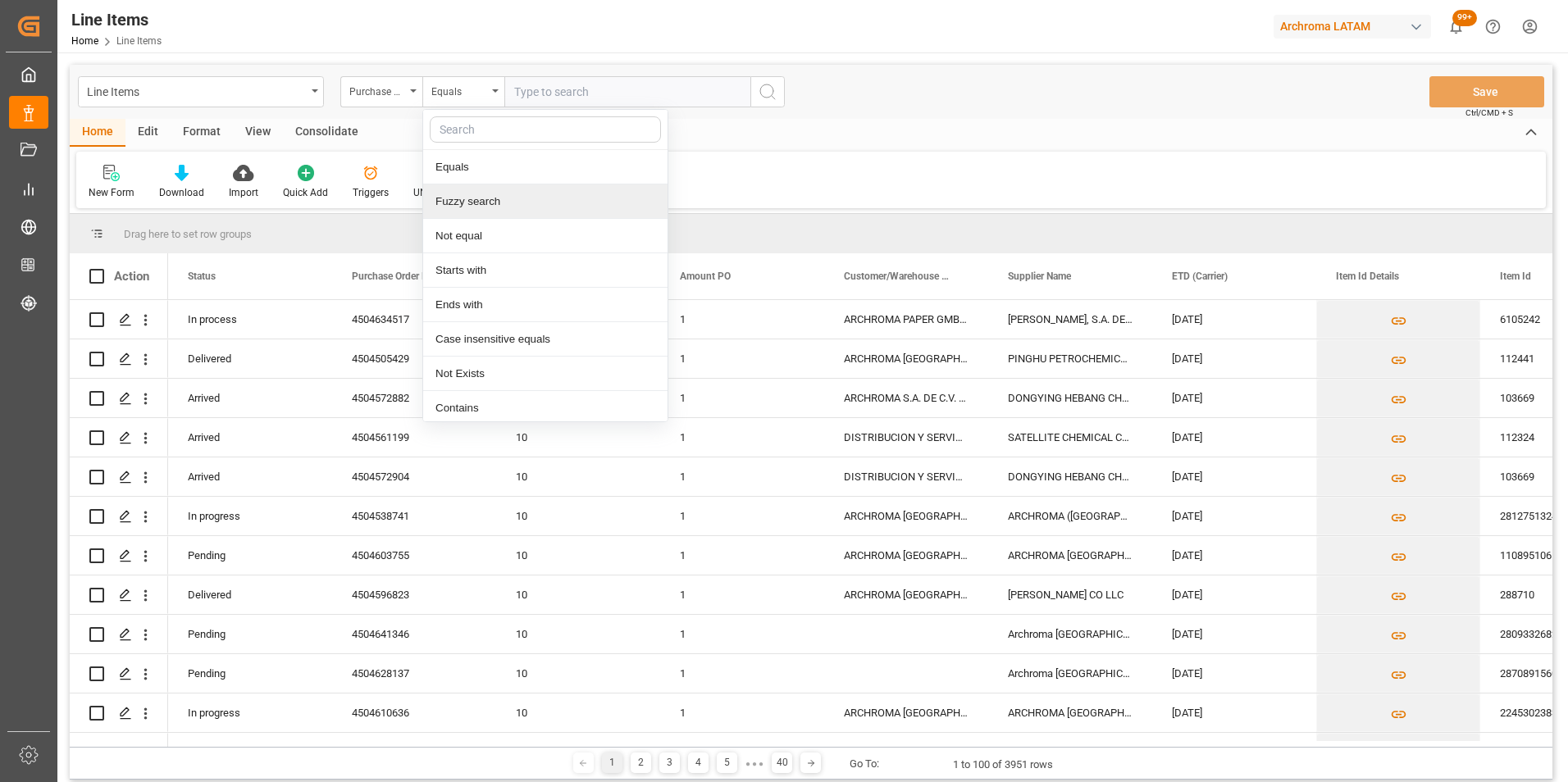
click at [484, 203] on div "Fuzzy search" at bounding box center [545, 202] width 244 height 35
paste input "4504634517"
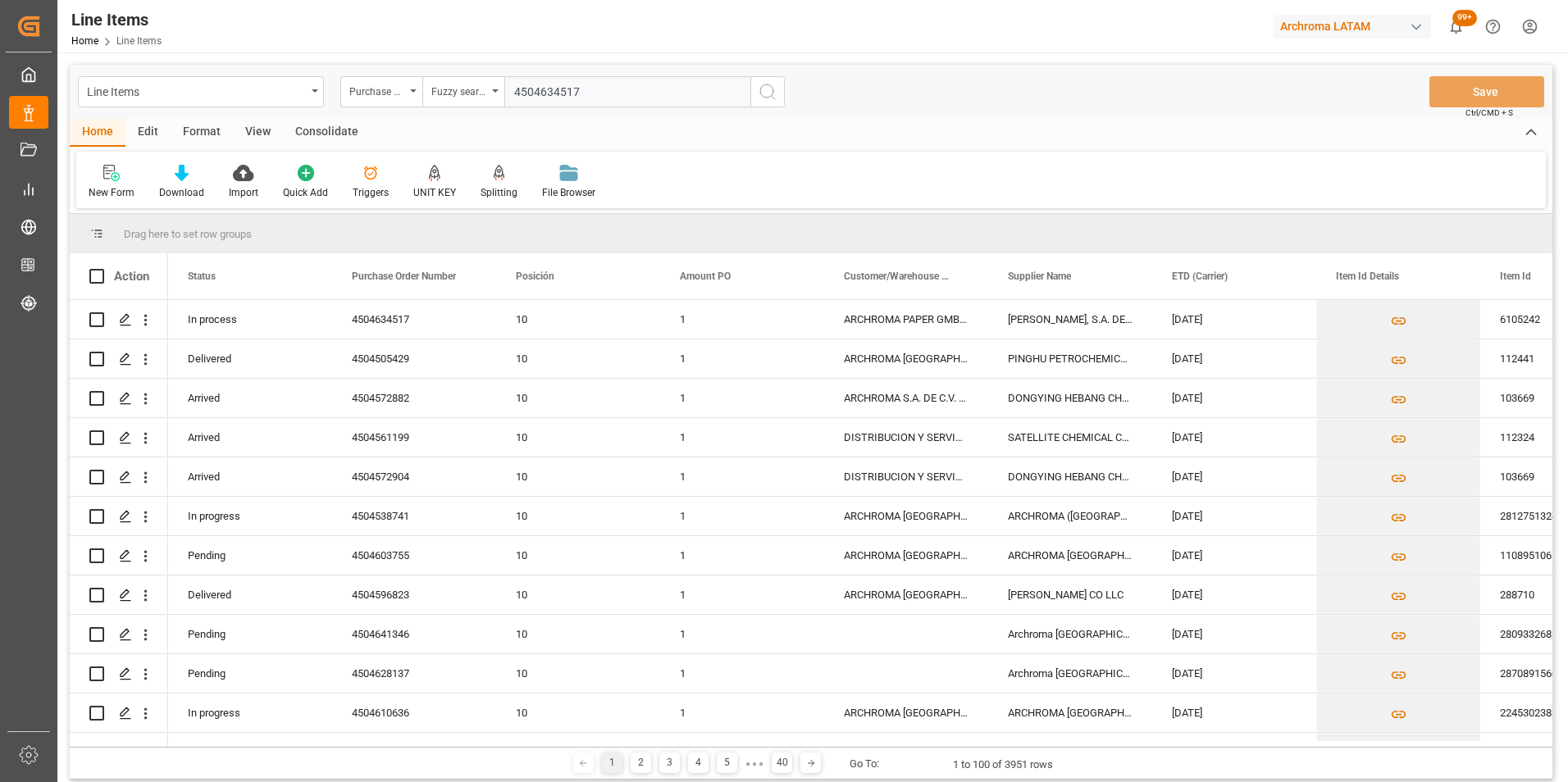
type input "4504634517"
click at [759, 90] on icon "search button" at bounding box center [767, 92] width 20 height 20
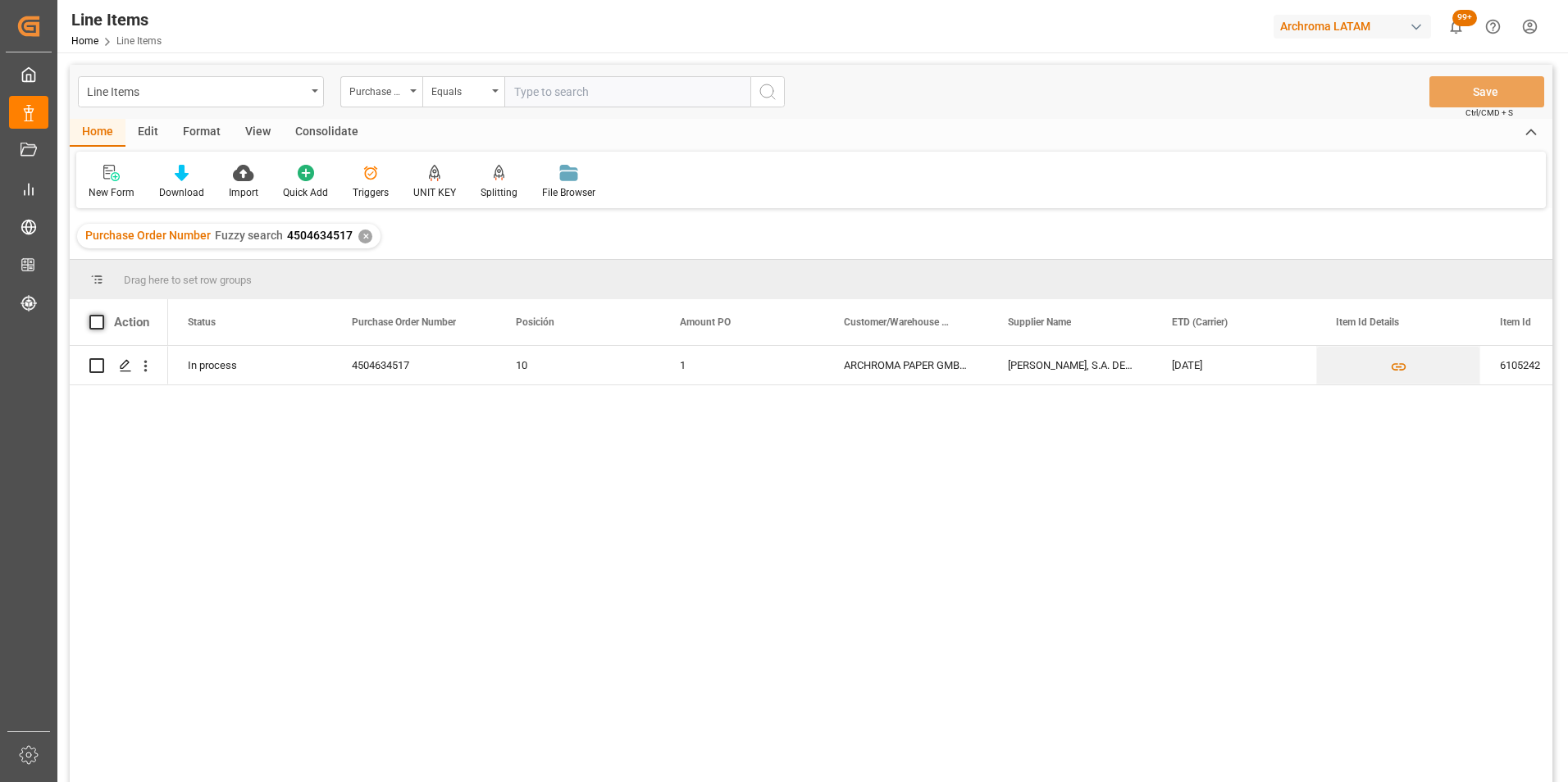
click at [97, 327] on span at bounding box center [97, 323] width 15 height 15
click at [102, 315] on input "checkbox" at bounding box center [102, 315] width 0 height 0
checkbox input "true"
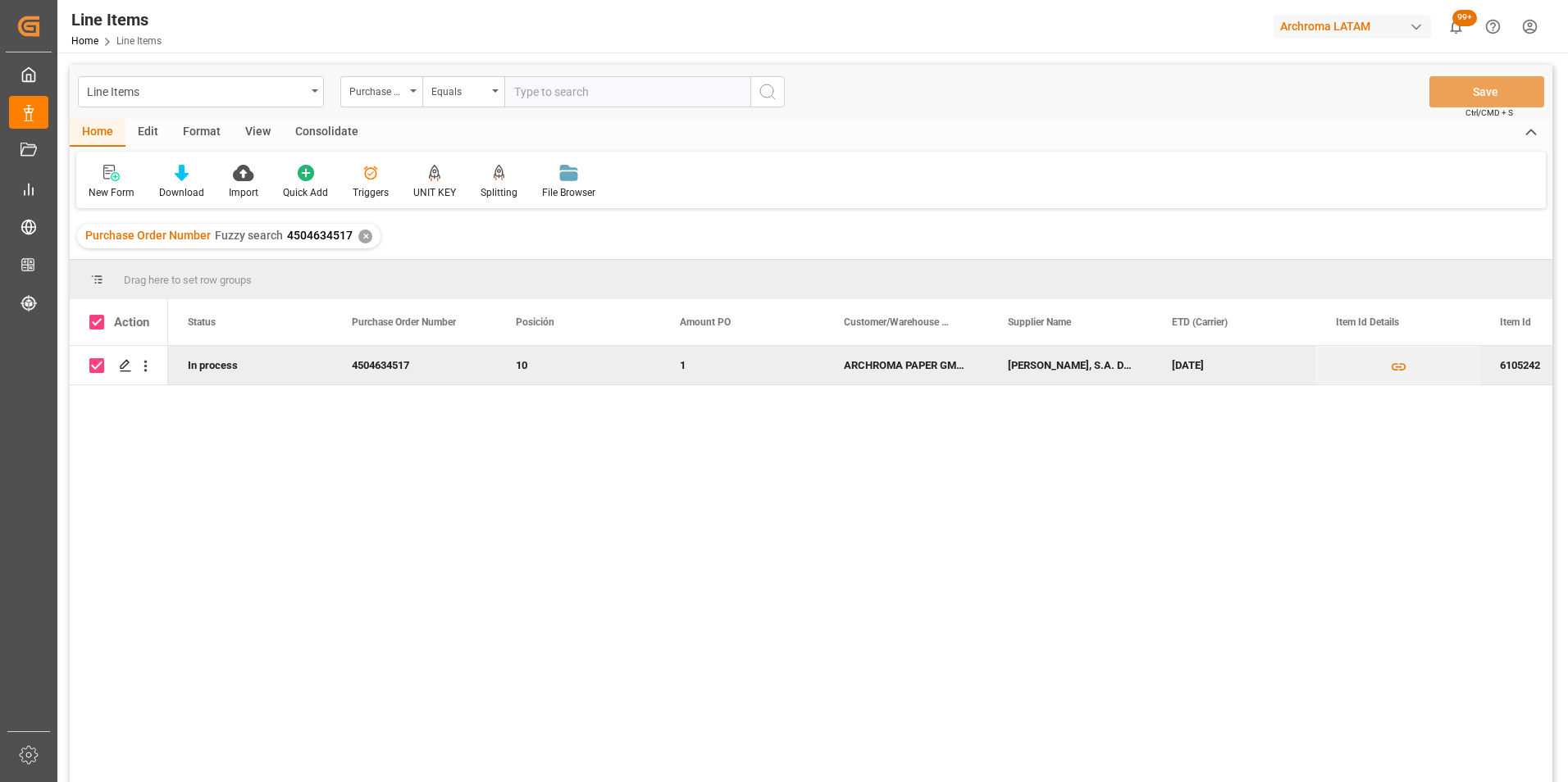
click at [338, 138] on div "Consolidate" at bounding box center [327, 133] width 87 height 28
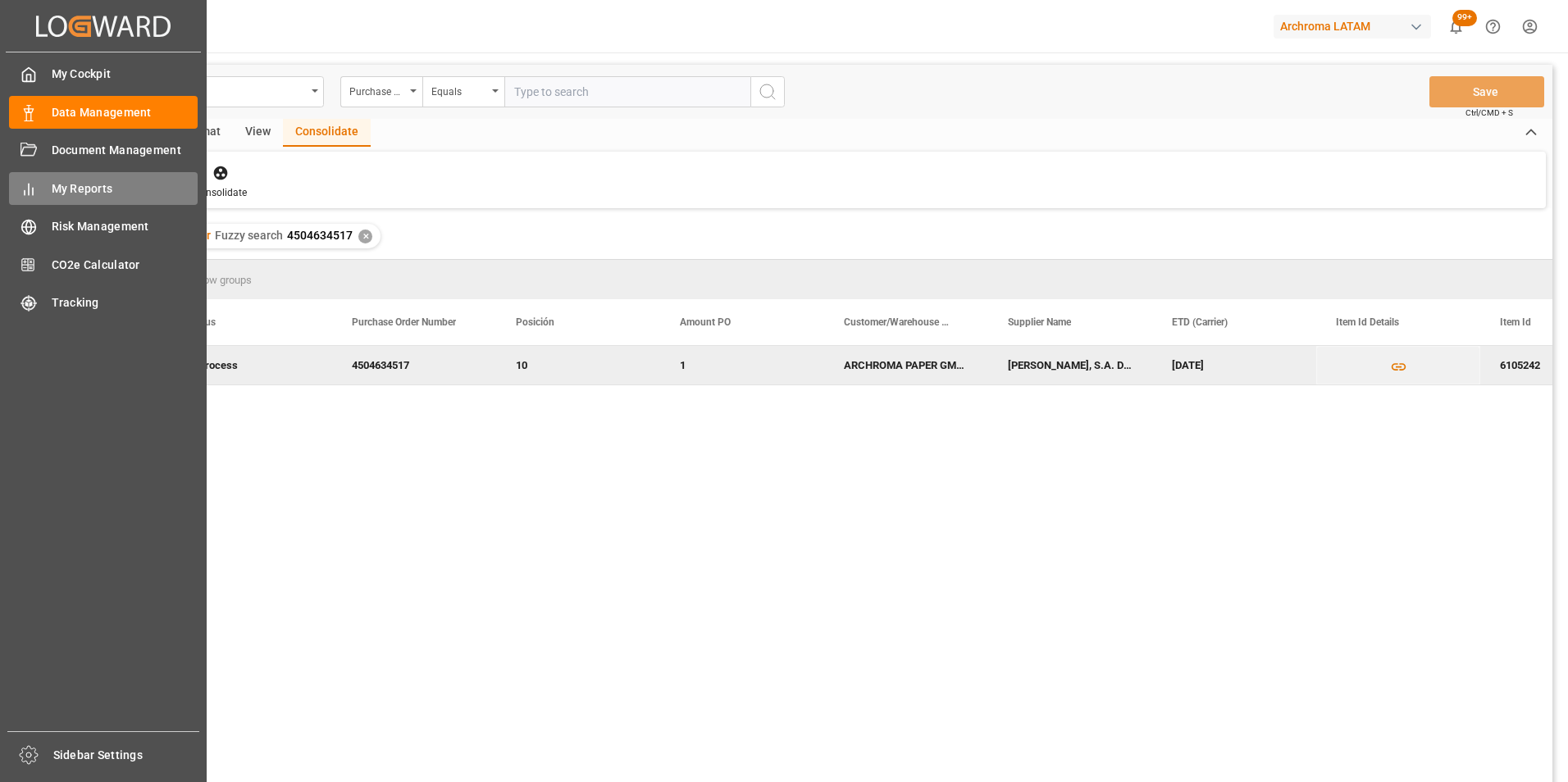
click at [126, 181] on span "My Reports" at bounding box center [125, 189] width 147 height 17
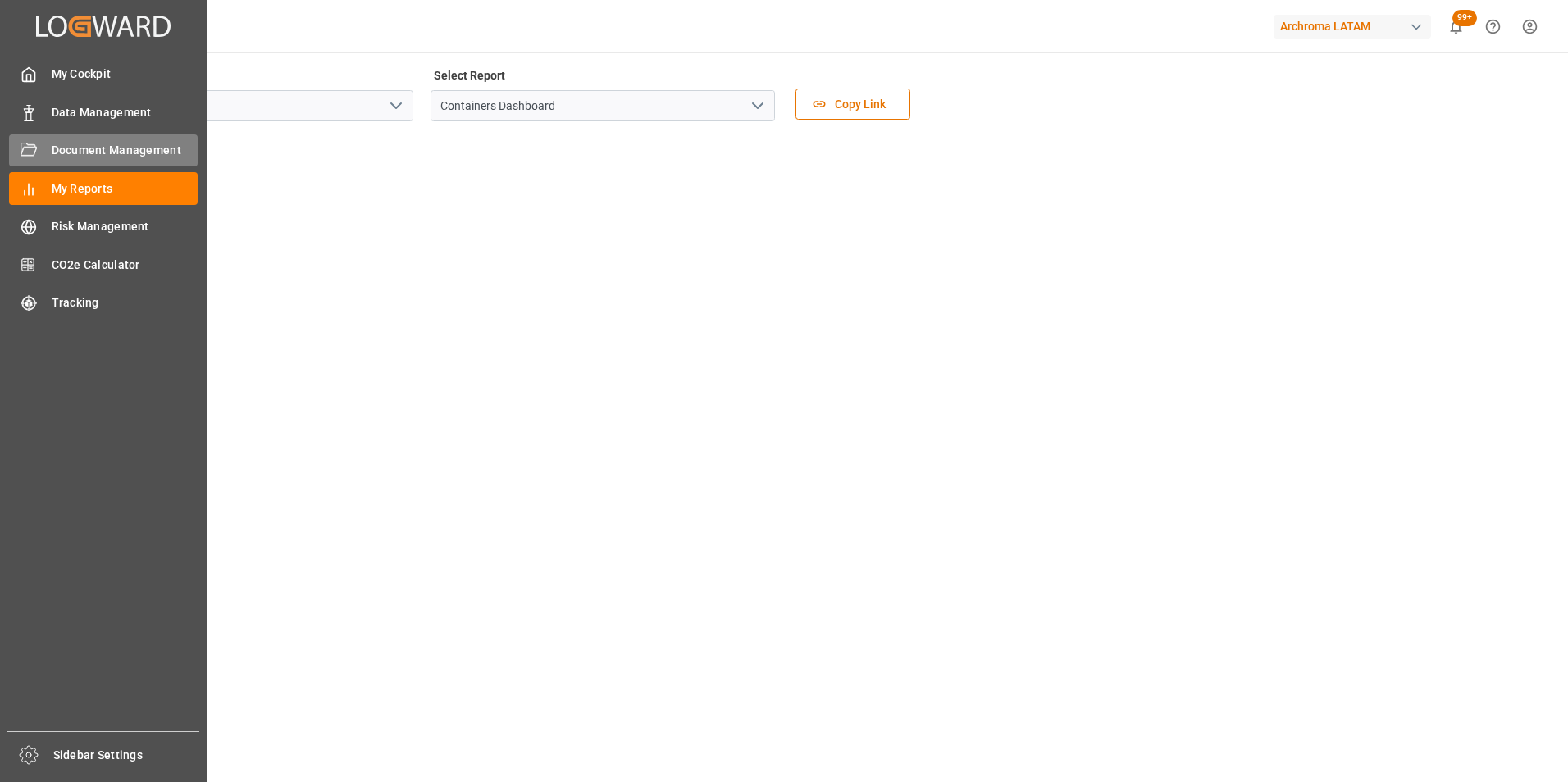
click at [23, 143] on icon at bounding box center [29, 149] width 17 height 13
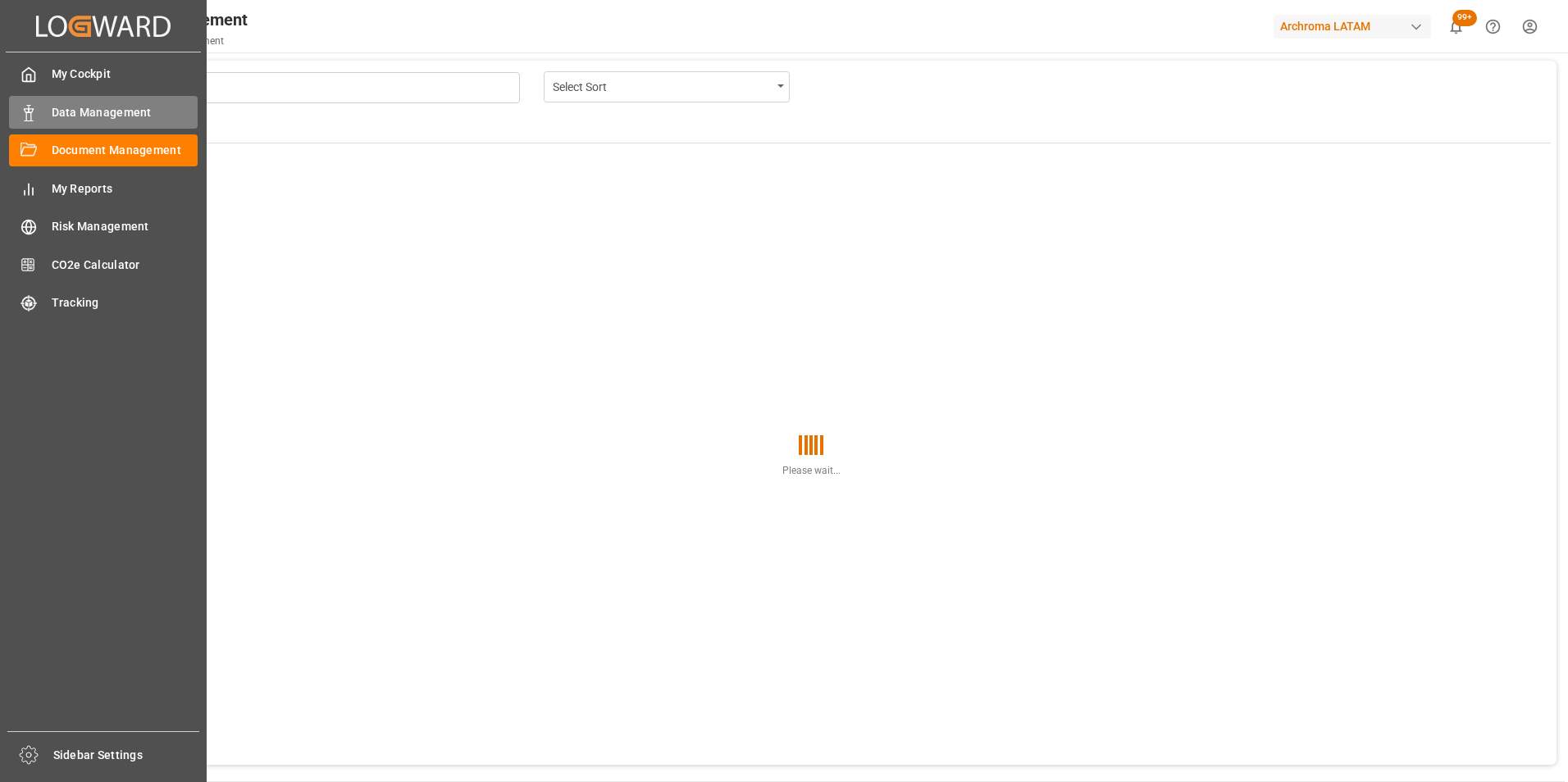
click at [80, 115] on span "Data Management" at bounding box center [125, 112] width 147 height 17
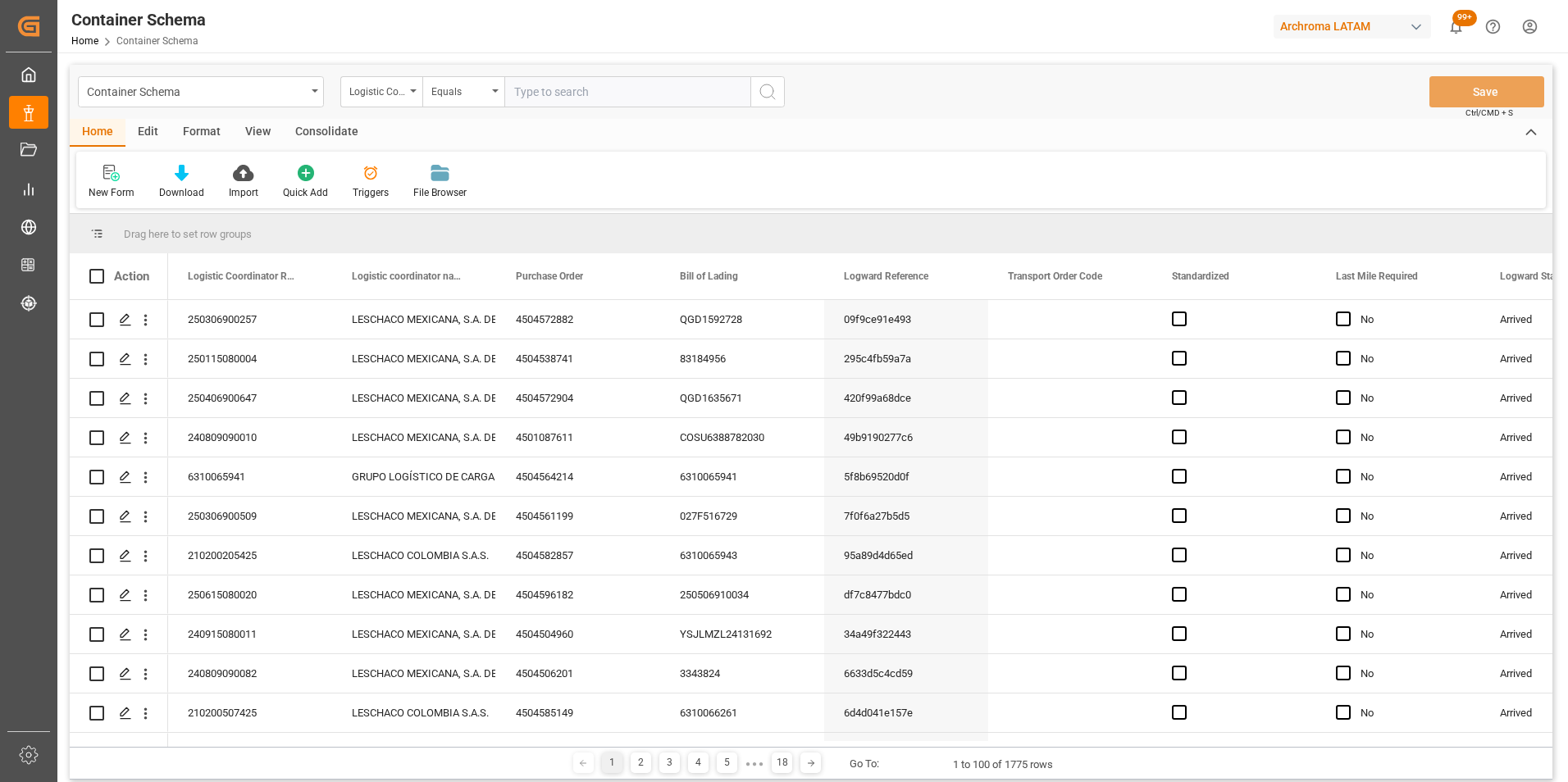
click at [305, 95] on div "Container Schema" at bounding box center [196, 90] width 219 height 21
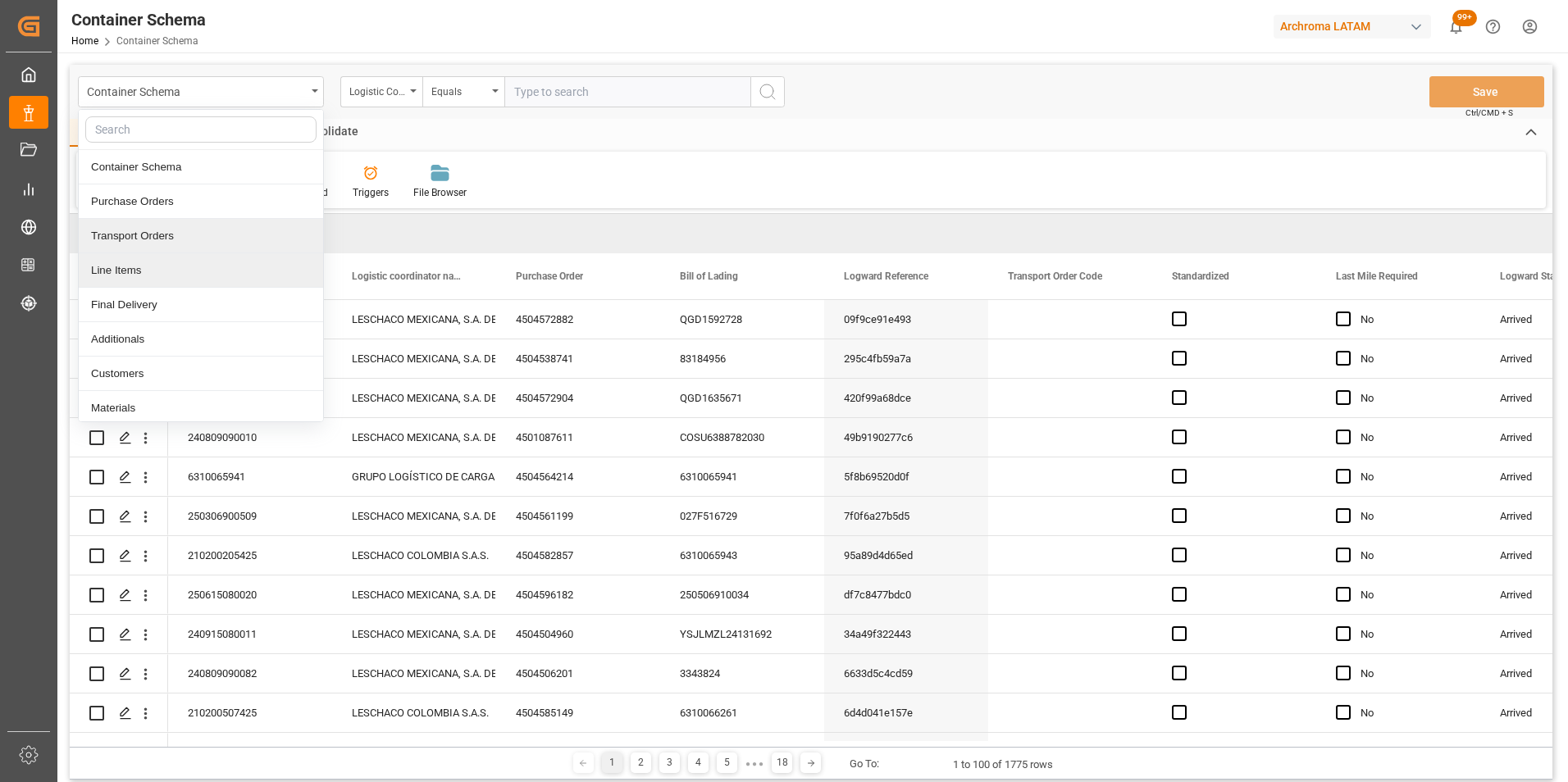
click at [248, 266] on div "Line Items" at bounding box center [201, 271] width 244 height 35
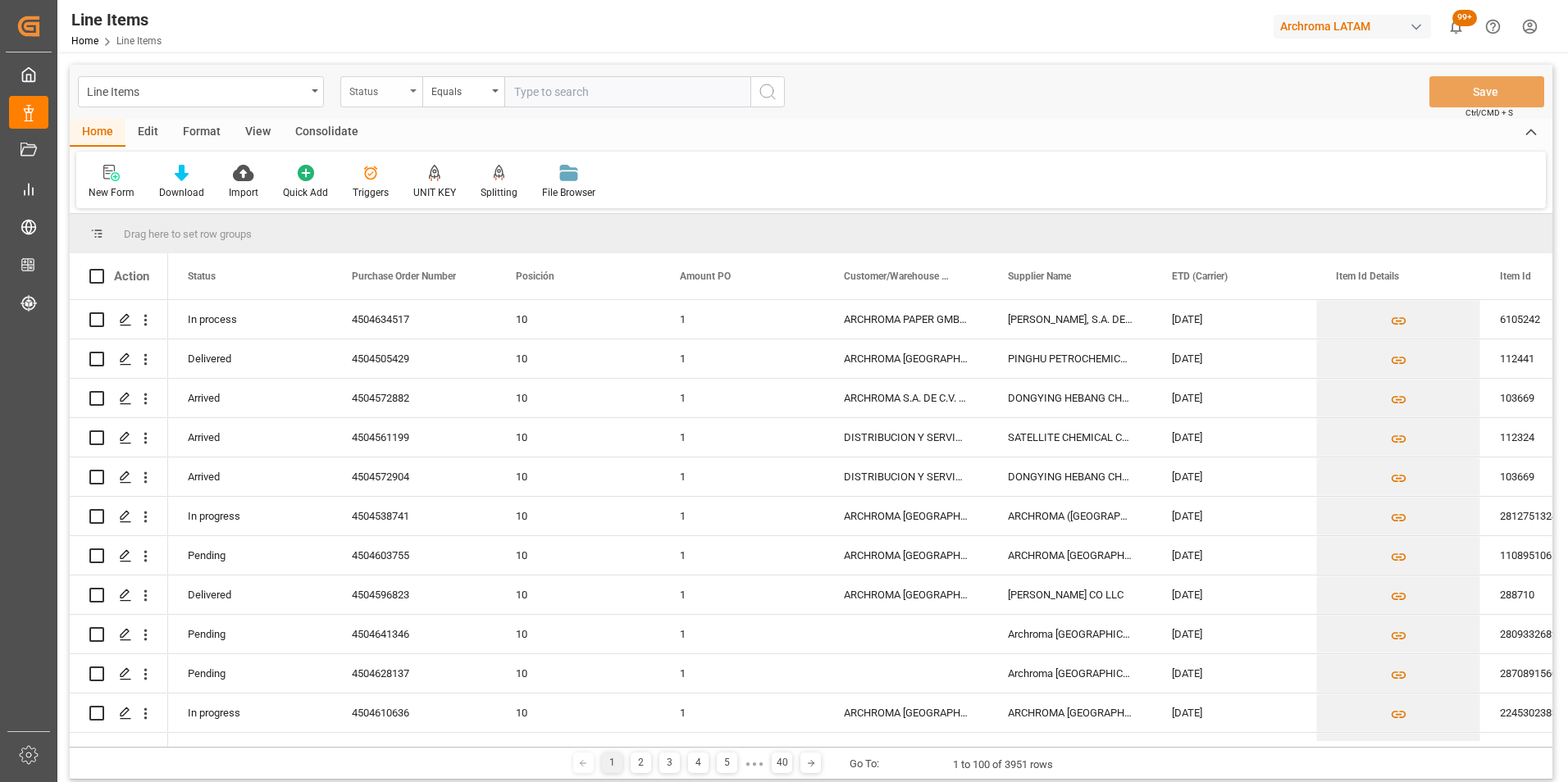
click at [412, 97] on div "Status" at bounding box center [380, 92] width 82 height 31
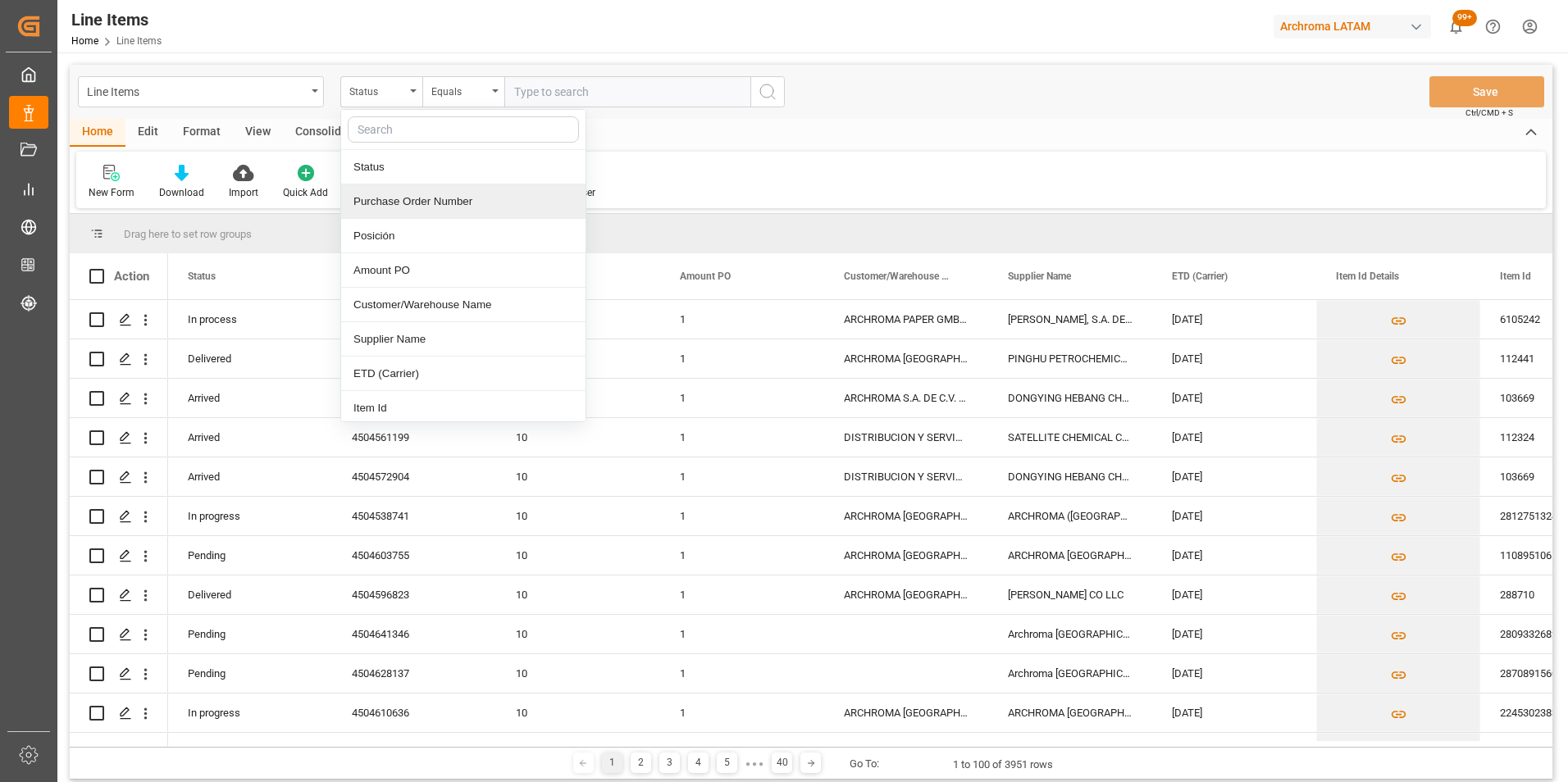
click at [402, 207] on div "Purchase Order Number" at bounding box center [463, 202] width 244 height 35
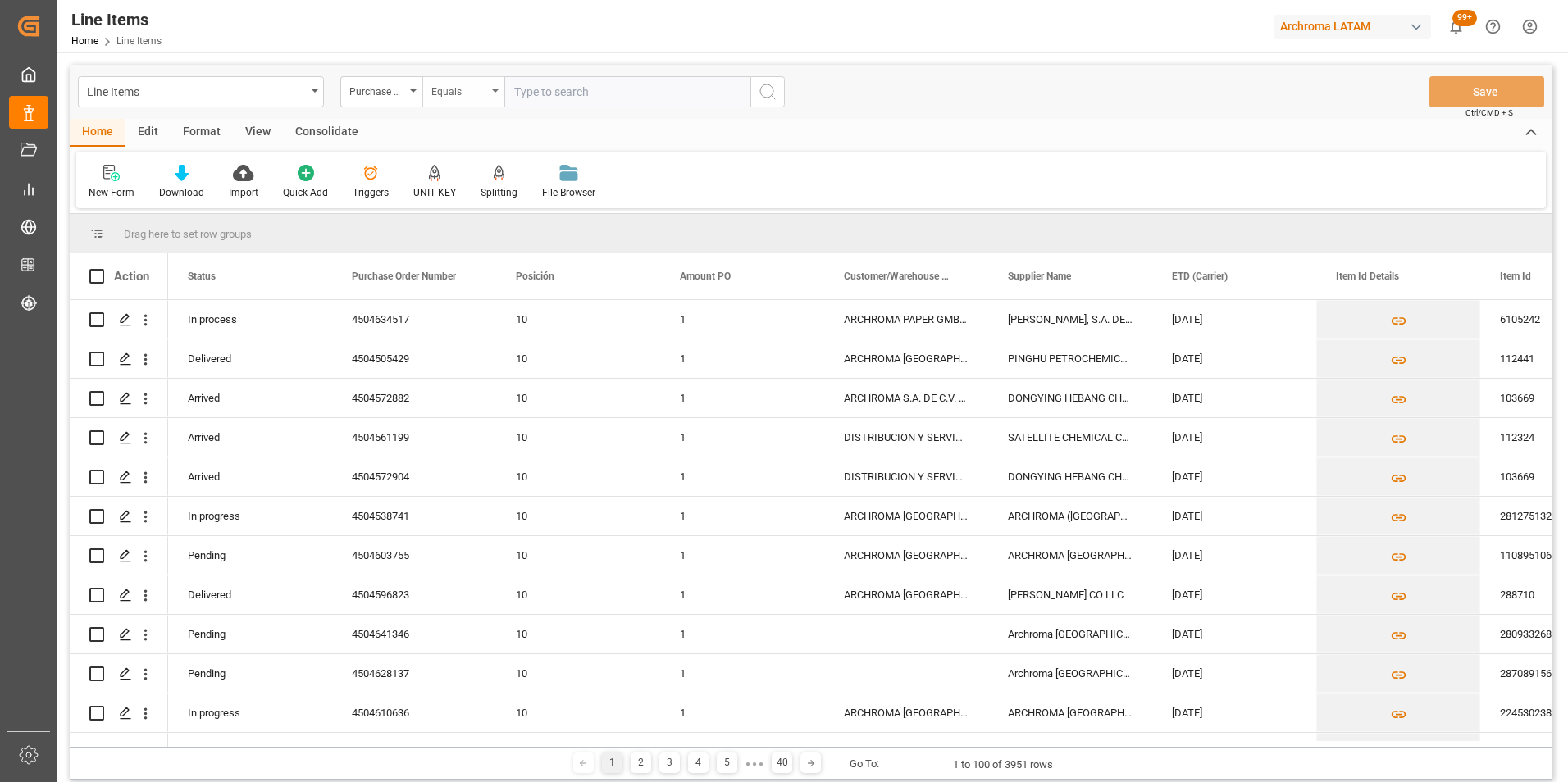
click at [447, 98] on div "Equals" at bounding box center [460, 89] width 56 height 19
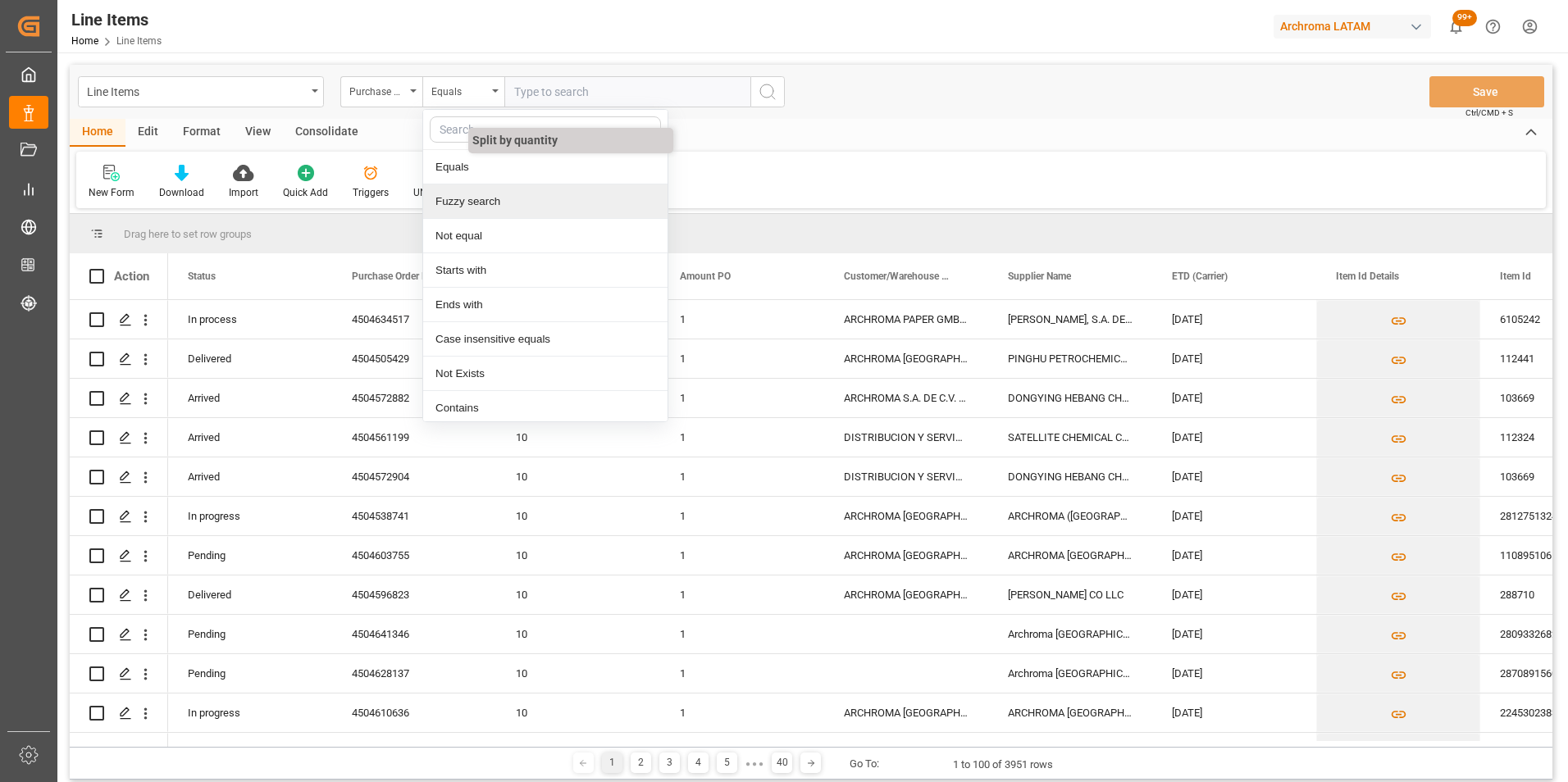
click at [462, 192] on div "Fuzzy search" at bounding box center [545, 202] width 244 height 35
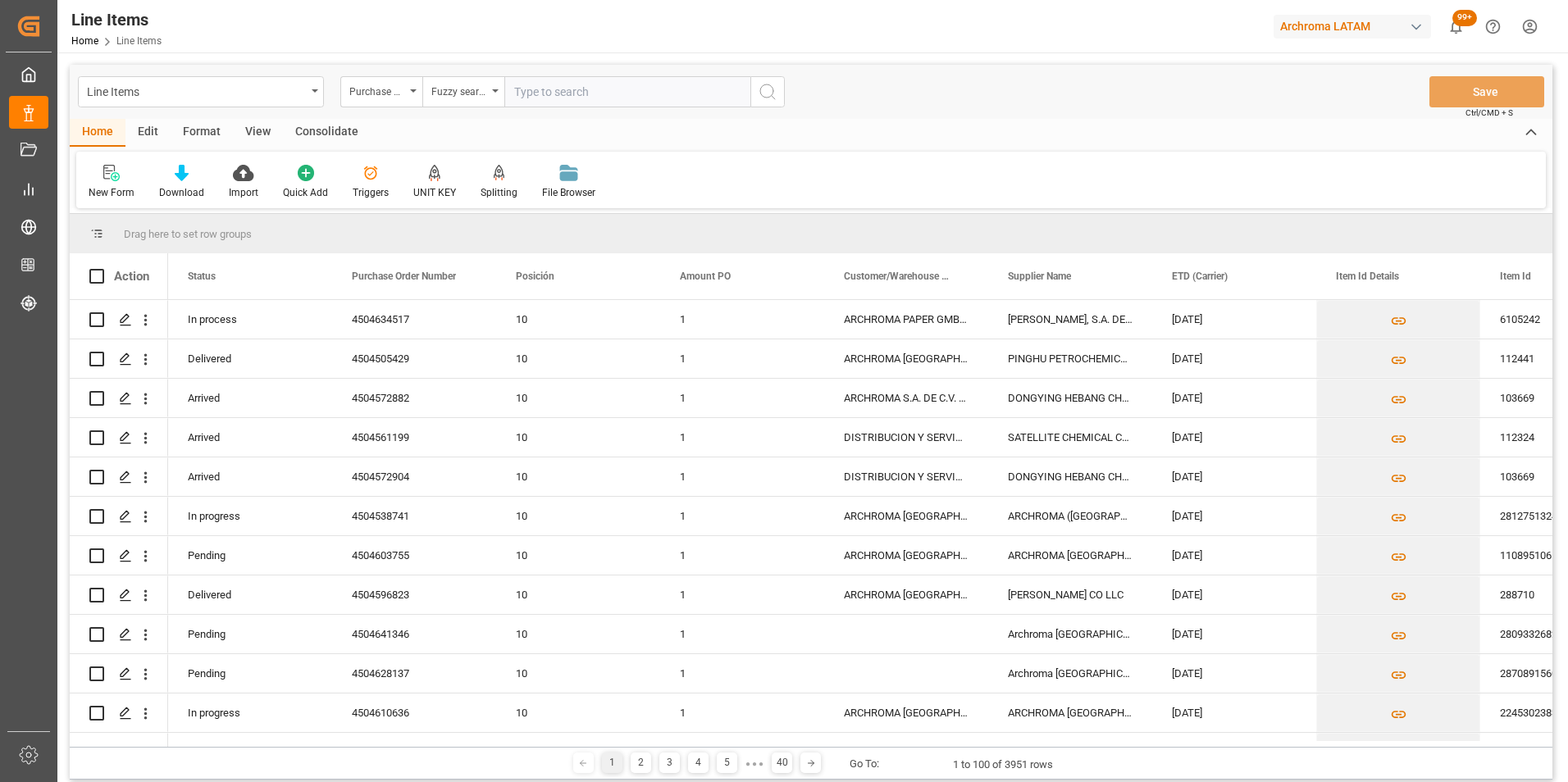
paste input "4504634517"
type input "4504634517"
click at [772, 95] on icon "search button" at bounding box center [767, 92] width 20 height 20
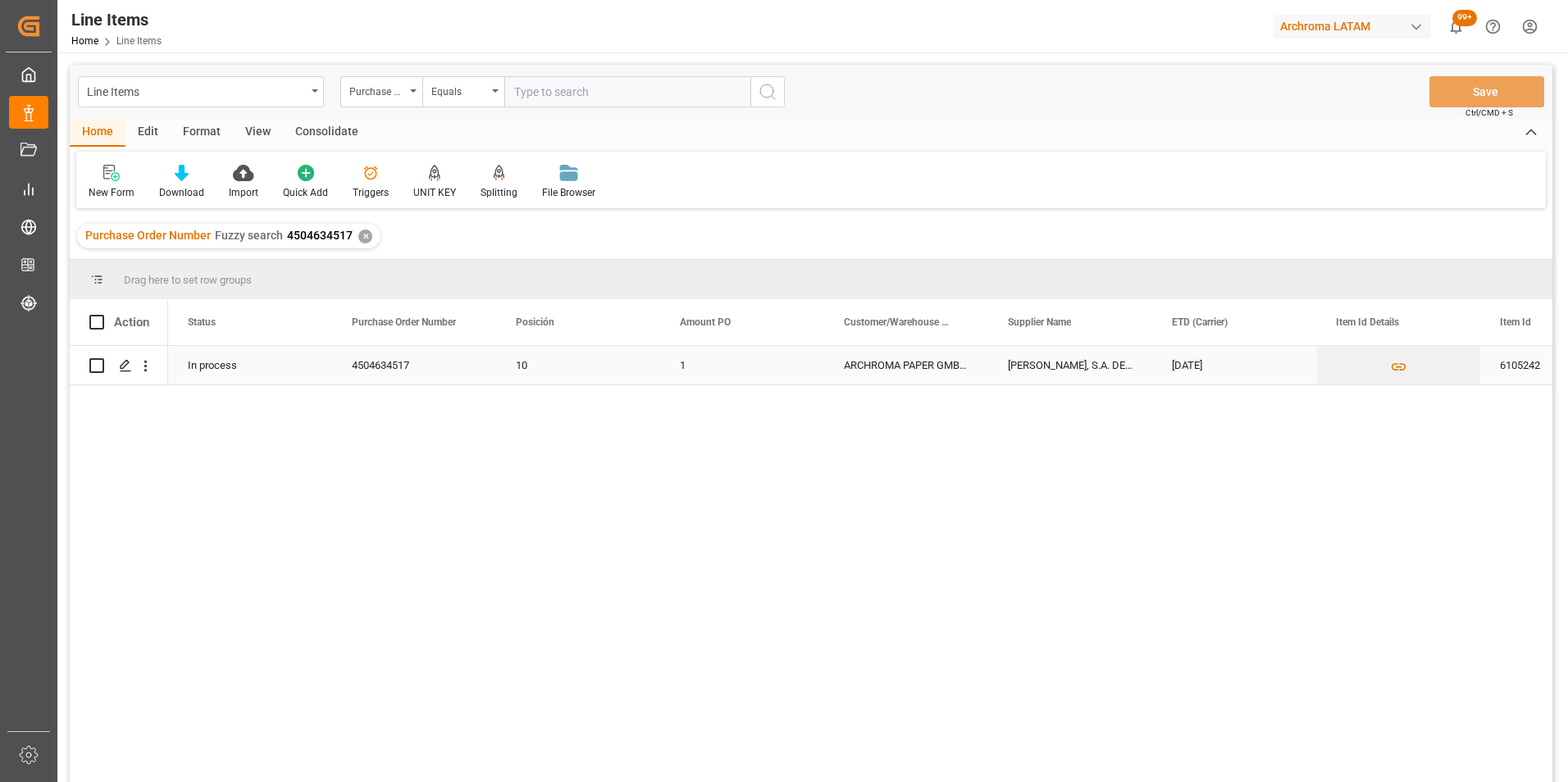
click at [102, 371] on input "Press Space to toggle row selection (unchecked)" at bounding box center [97, 365] width 15 height 15
checkbox input "true"
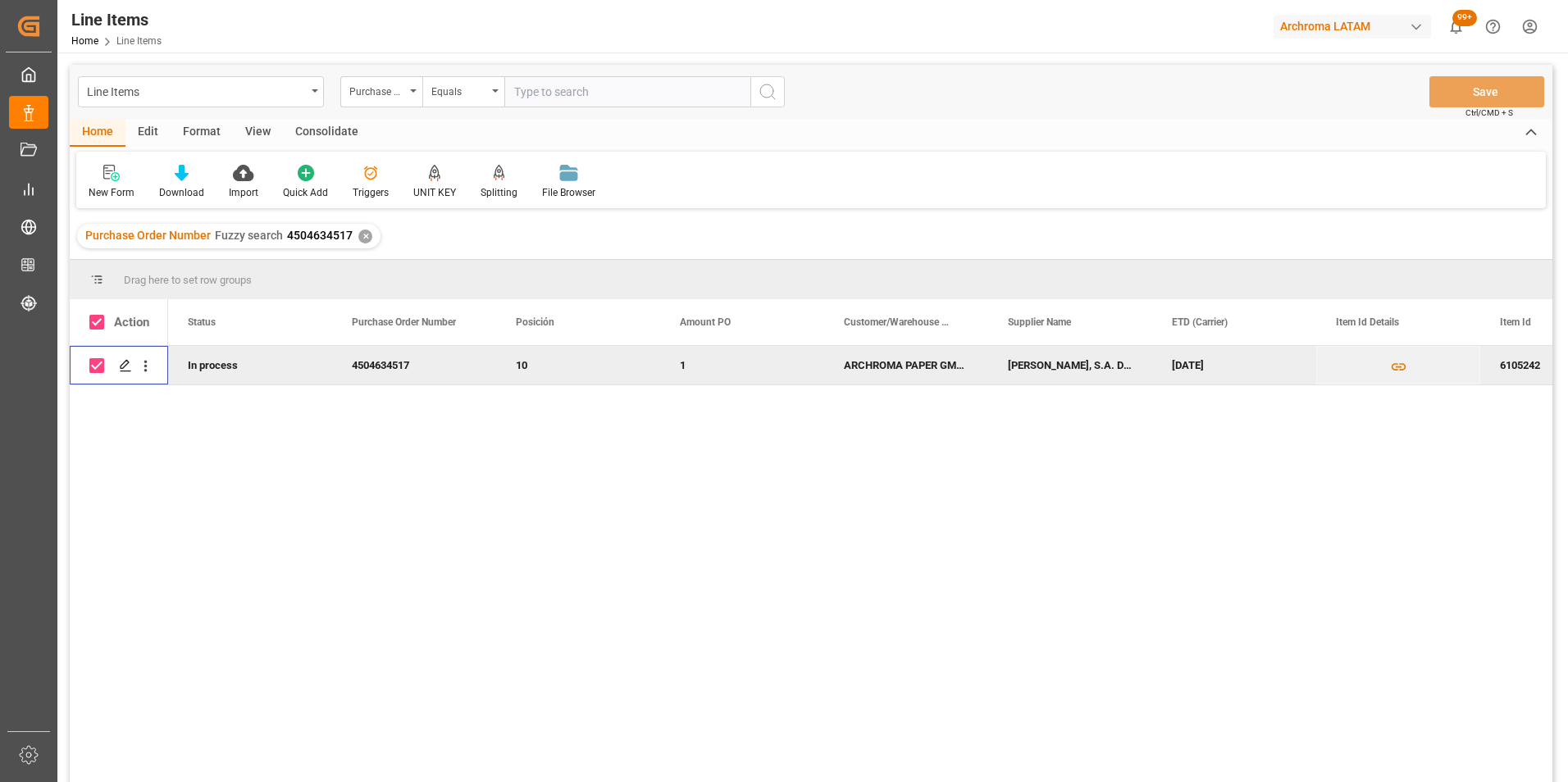
click at [348, 134] on div "Consolidate" at bounding box center [327, 133] width 87 height 28
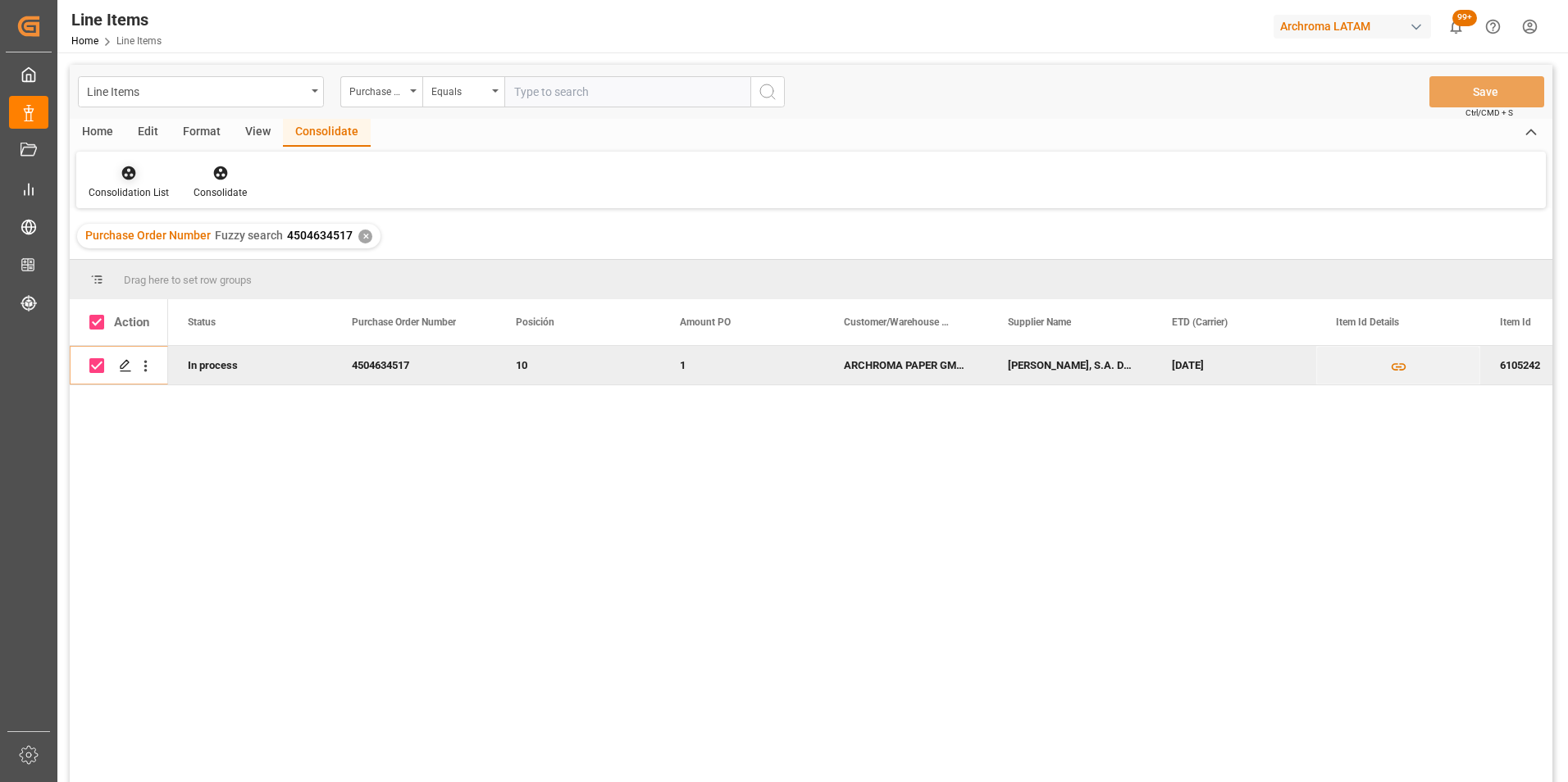
click at [135, 177] on icon at bounding box center [129, 173] width 17 height 16
click at [144, 243] on div "Line Items Purchase Order Number Equals Save Ctrl/CMD + S Home Edit Format View…" at bounding box center [810, 445] width 1483 height 761
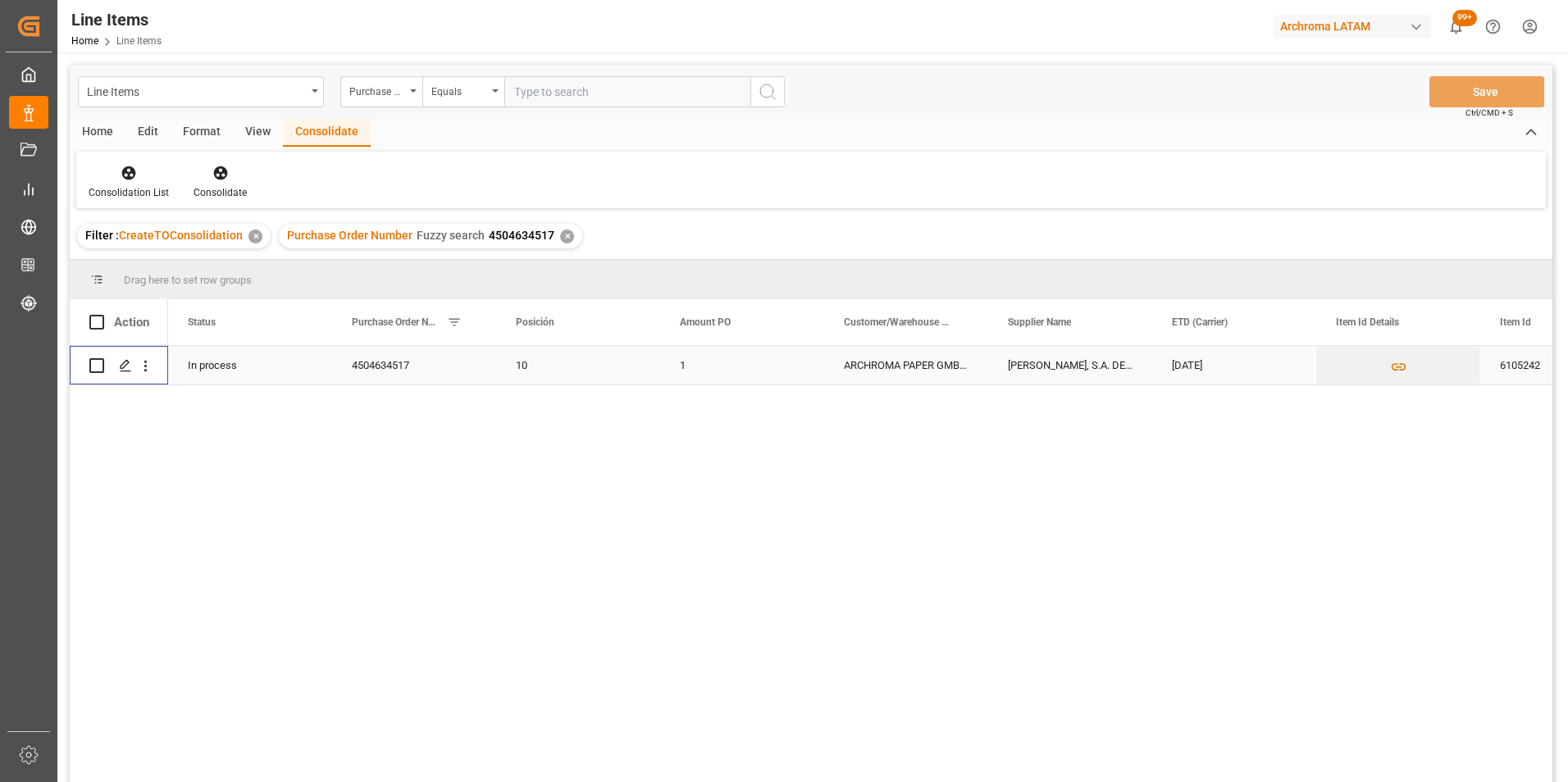
click at [97, 368] on input "Press Space to toggle row selection (unchecked)" at bounding box center [97, 365] width 15 height 15
checkbox input "true"
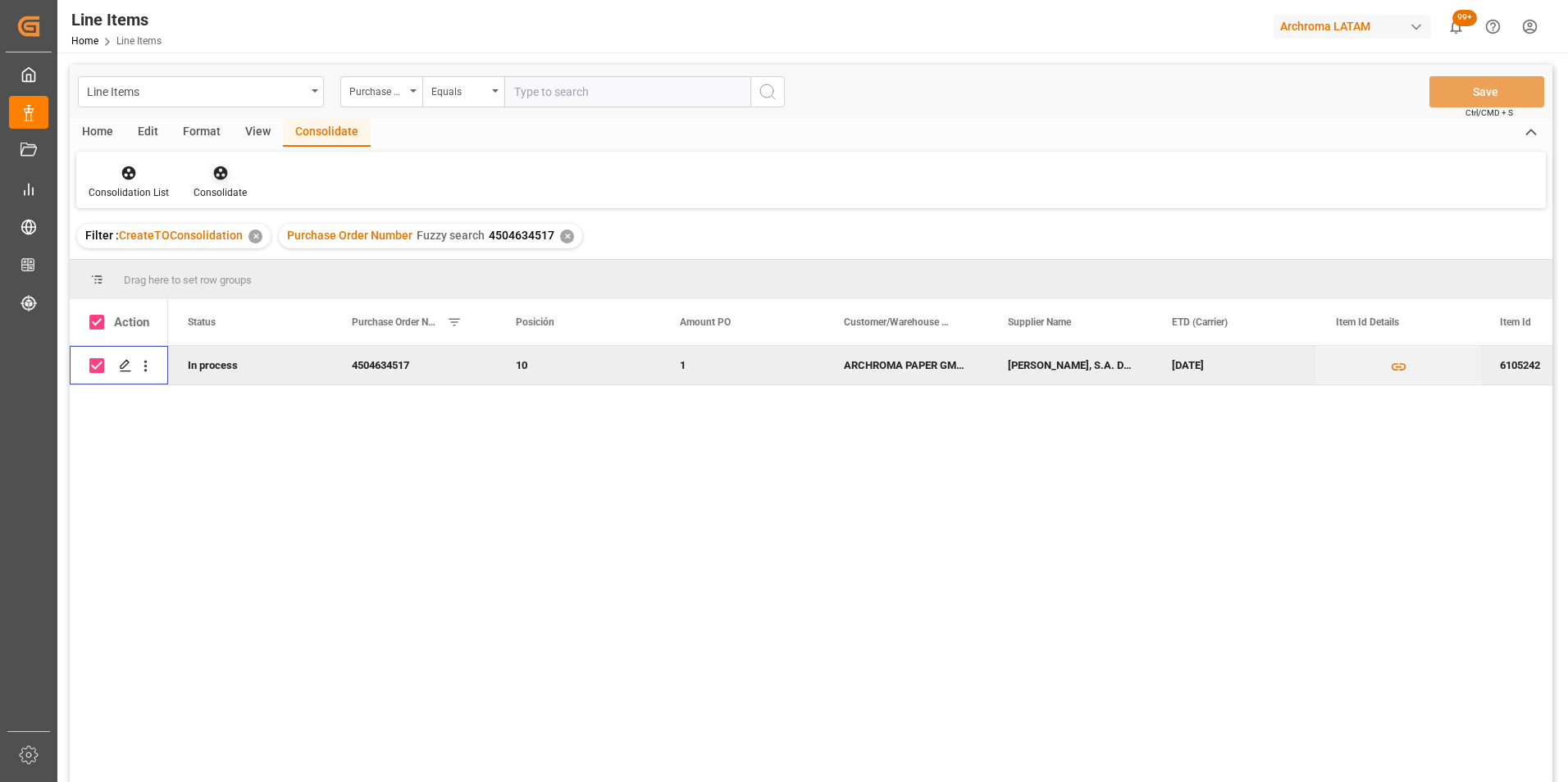
click at [206, 185] on div "Consolidate" at bounding box center [220, 182] width 78 height 36
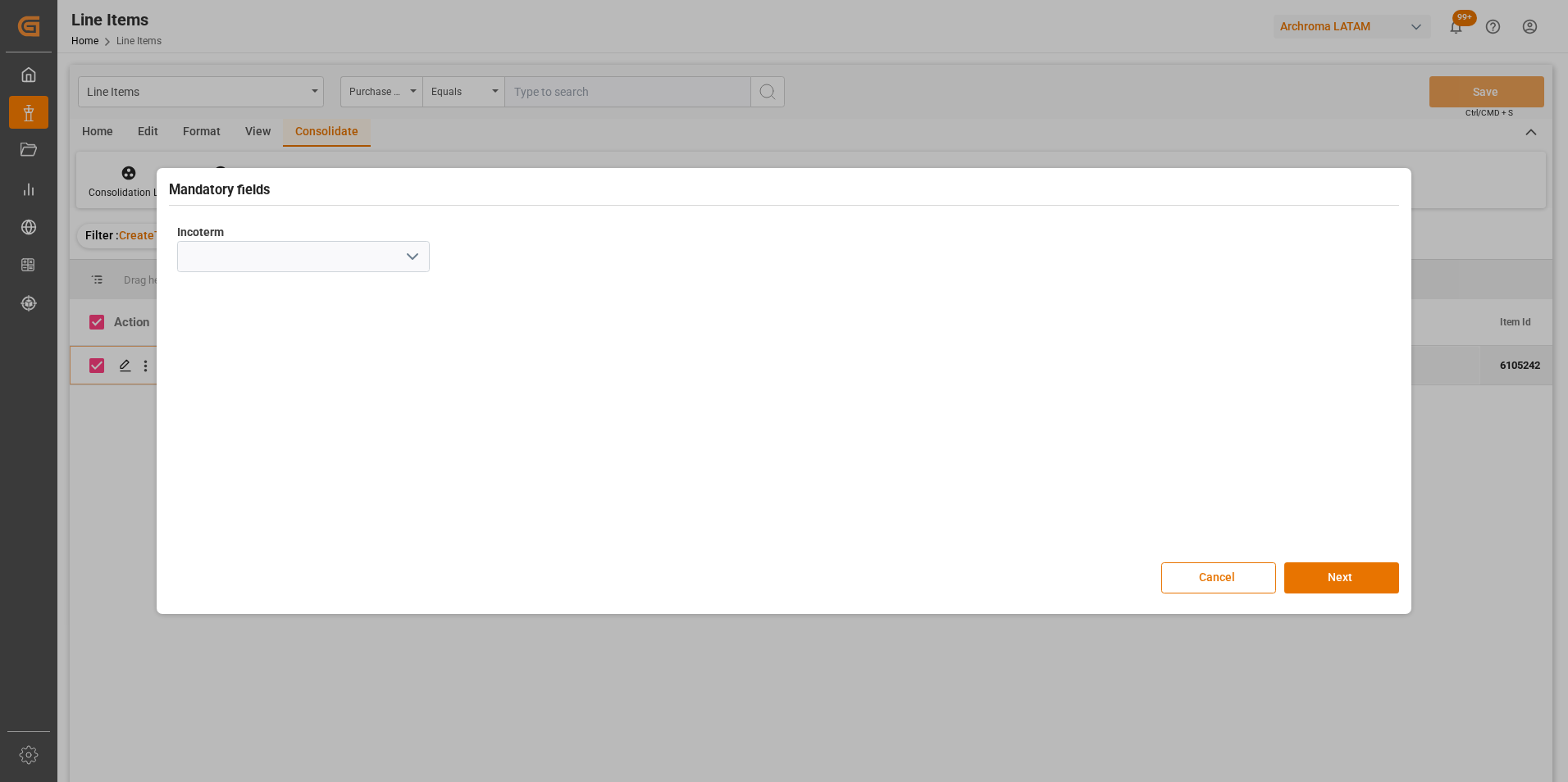
click at [411, 251] on icon "open menu" at bounding box center [413, 257] width 20 height 20
click at [290, 284] on div "EXW" at bounding box center [304, 293] width 251 height 37
type input "EXW"
click at [1341, 568] on button "Next" at bounding box center [1341, 578] width 115 height 31
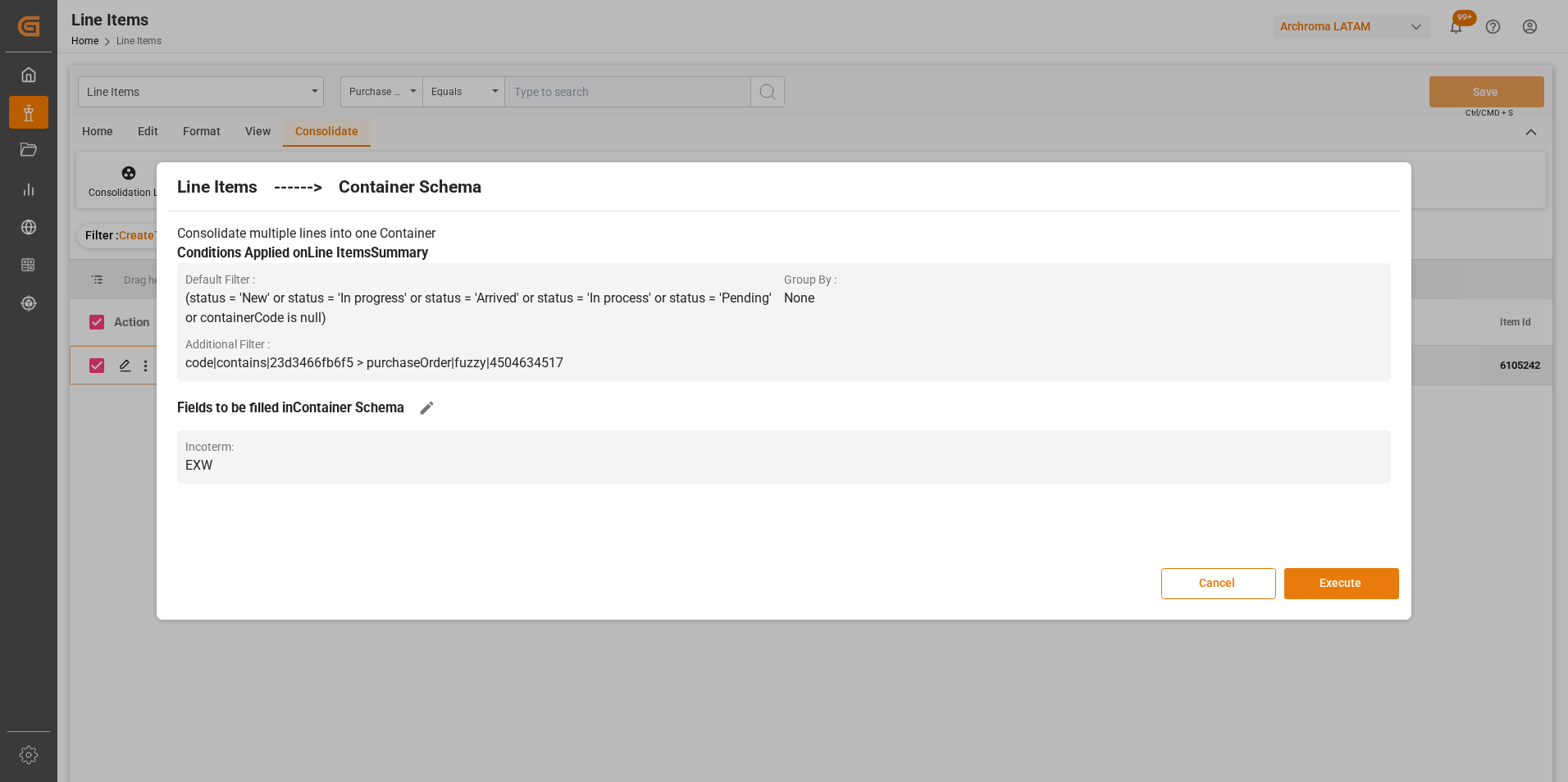
click at [1341, 570] on button "Execute" at bounding box center [1341, 584] width 115 height 31
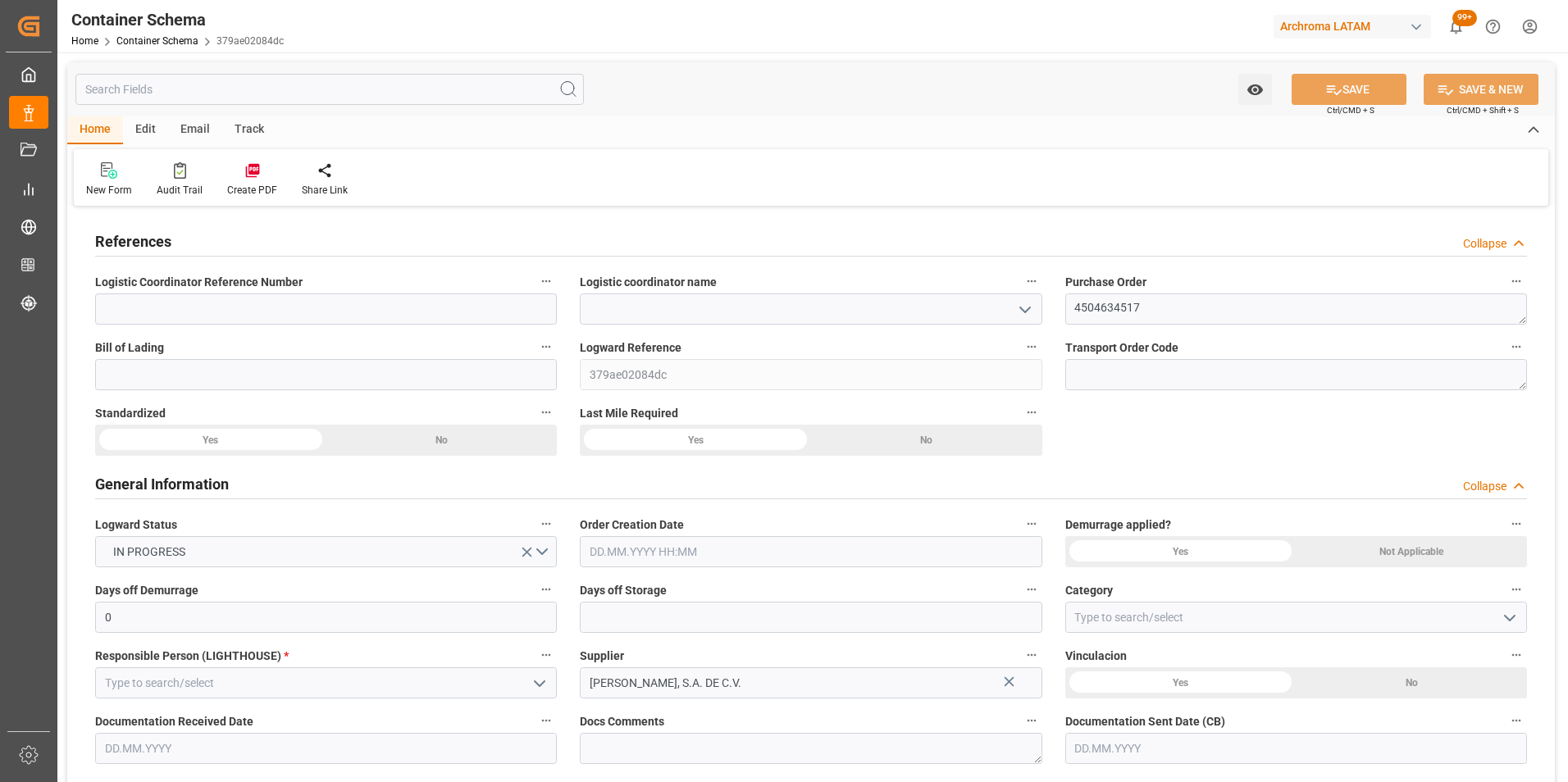
type input "0"
type input "1"
type input "56"
type input "3165.232"
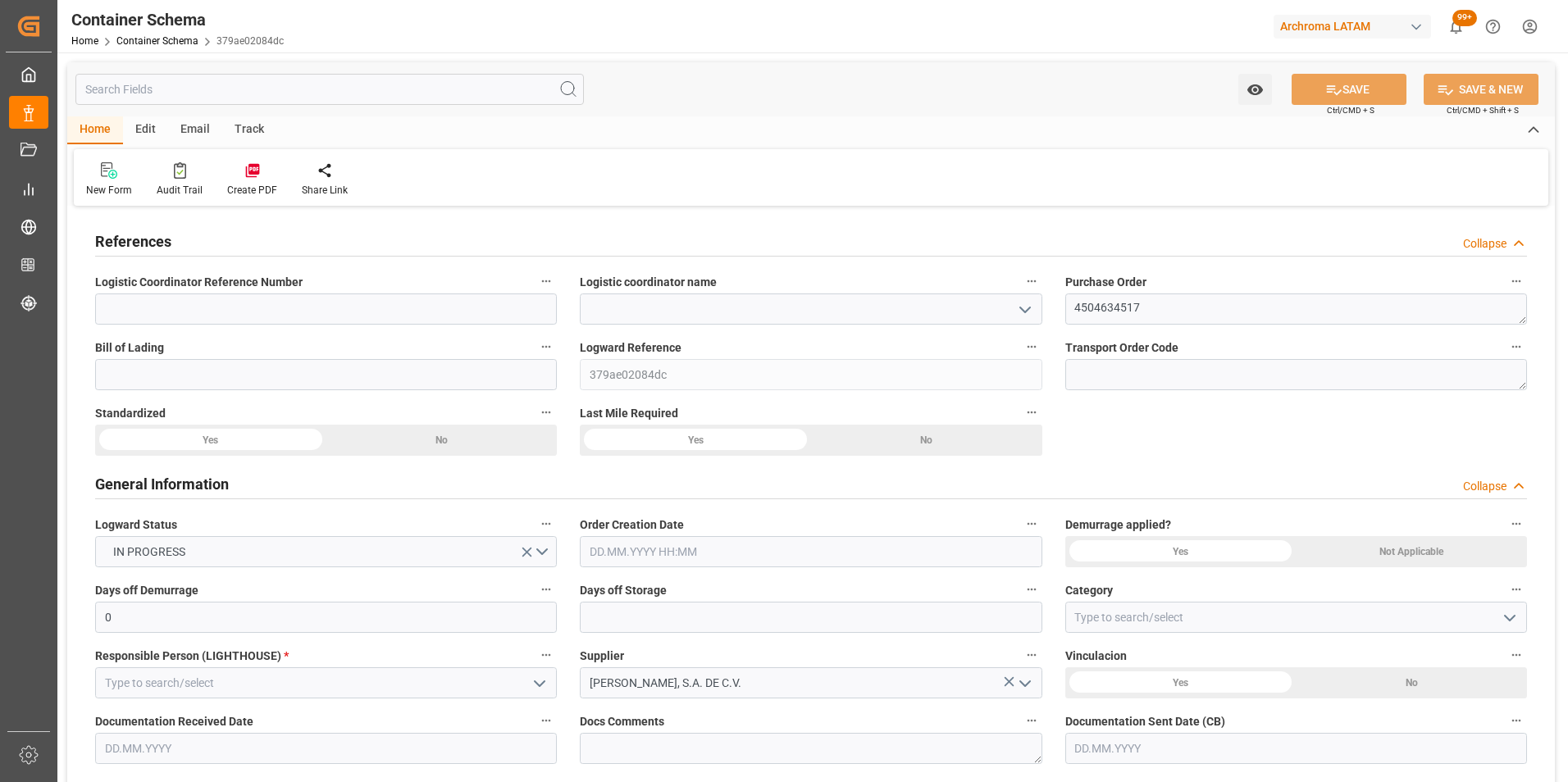
click at [1027, 308] on icon "open menu" at bounding box center [1025, 310] width 20 height 20
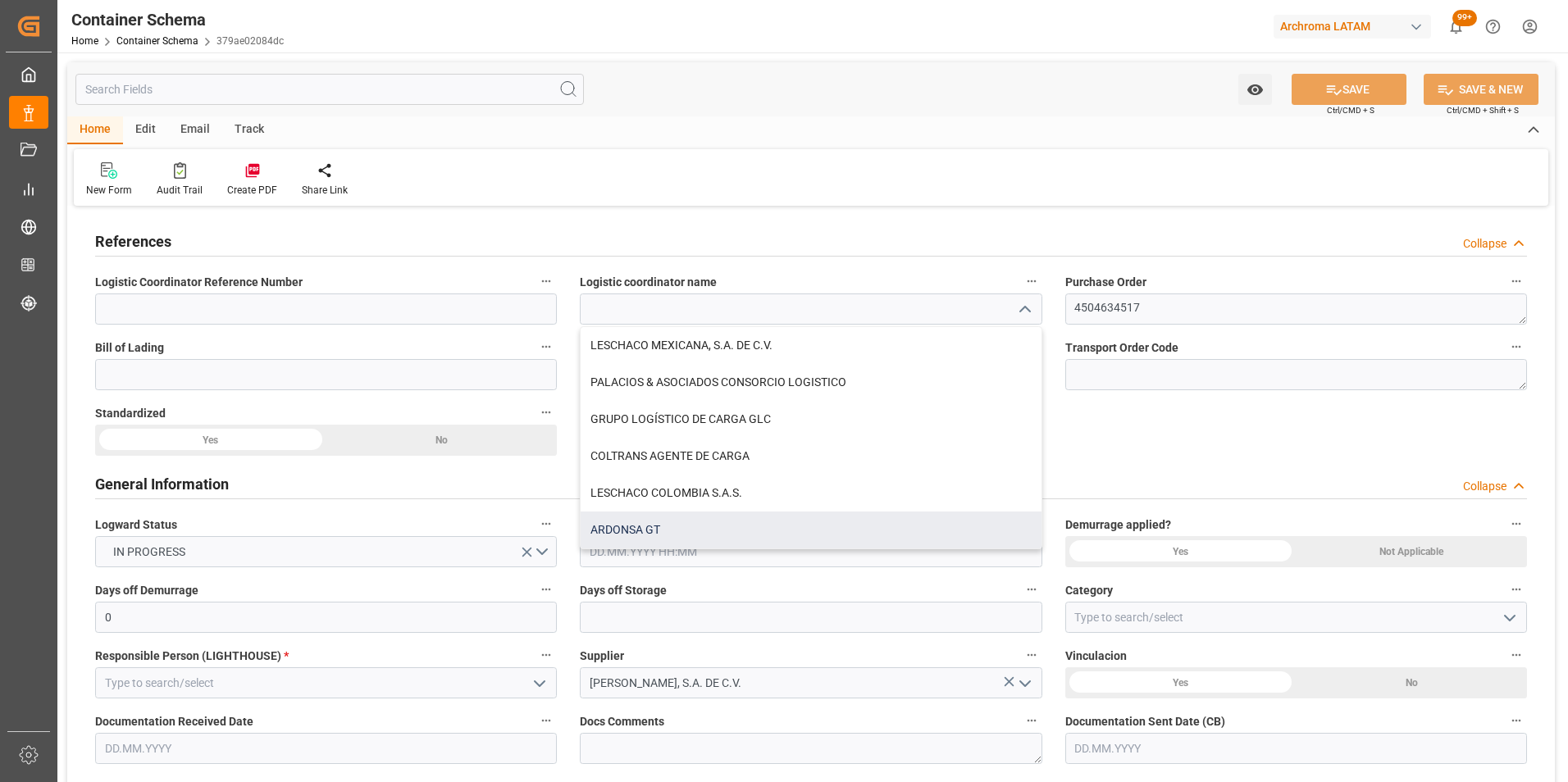
click at [817, 534] on div "ARDONSA GT" at bounding box center [810, 530] width 460 height 37
type input "ARDONSA GT"
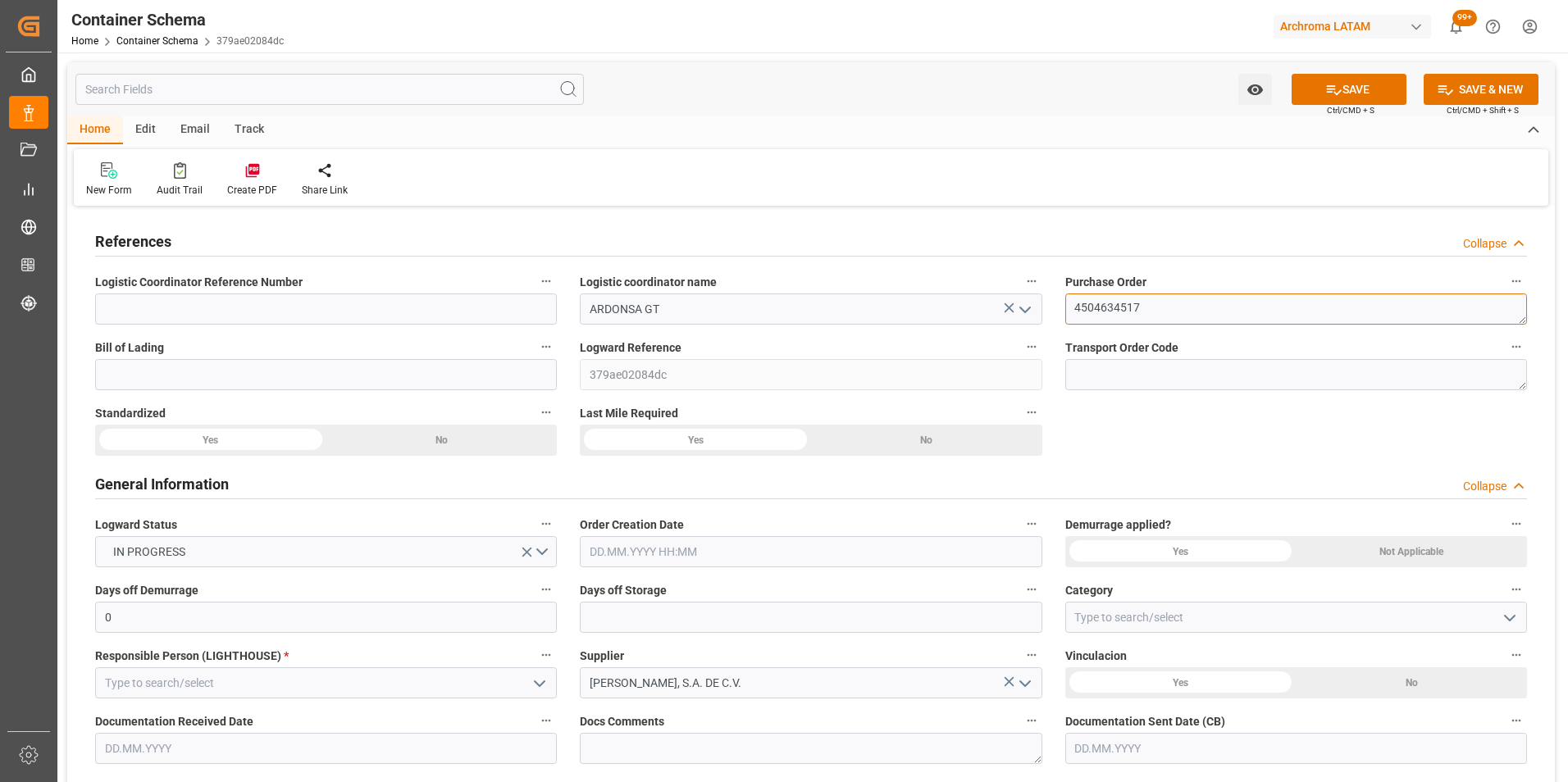
click at [1111, 313] on textarea "4504634517" at bounding box center [1296, 309] width 461 height 31
click at [279, 381] on input at bounding box center [325, 375] width 461 height 31
paste input "4504634517"
type input "4504634517"
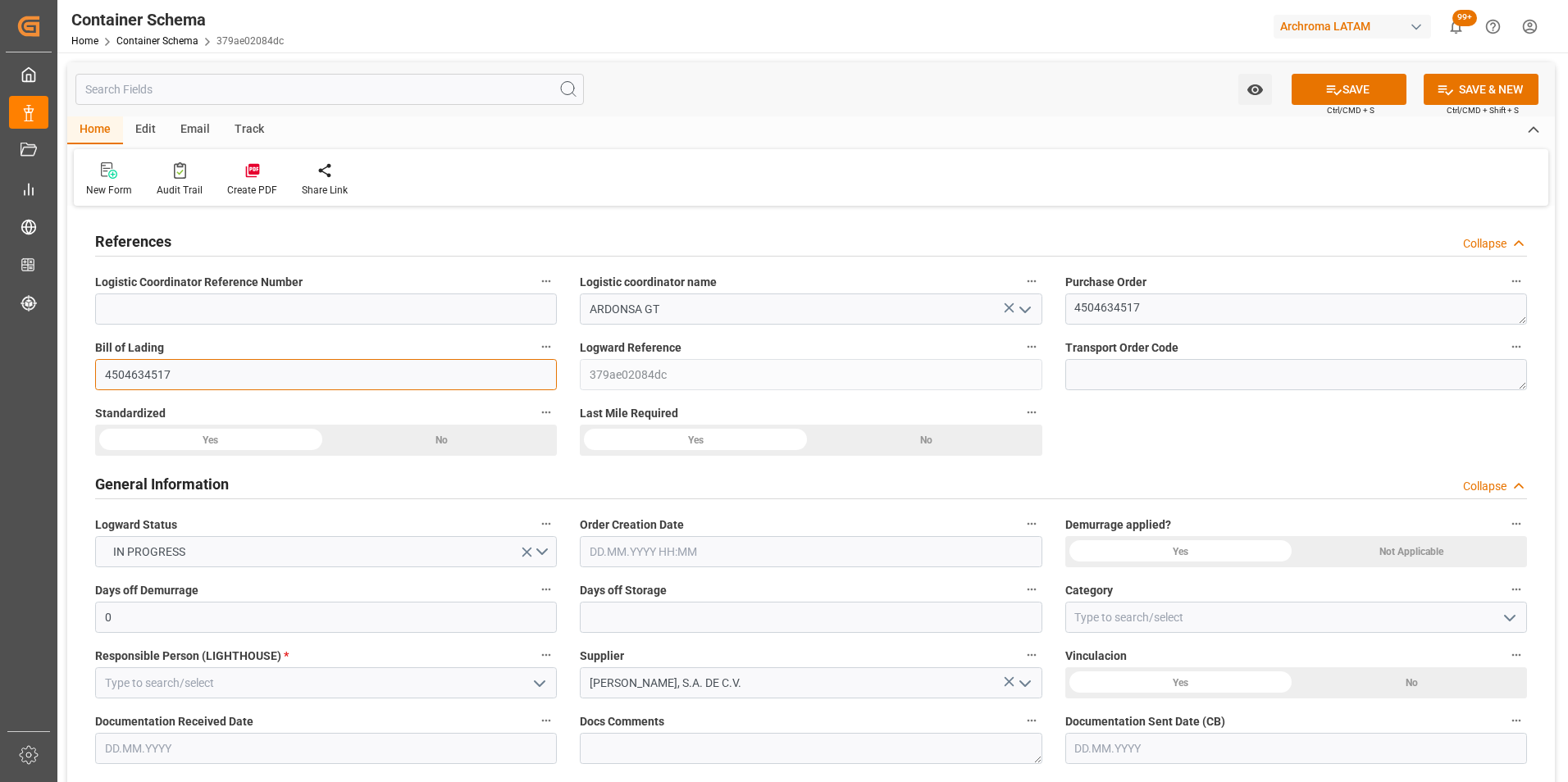
drag, startPoint x: 279, startPoint y: 381, endPoint x: -17, endPoint y: 379, distance: 296.0
click at [0, 379] on html "Created by potrace 1.15, written by [PERSON_NAME] [DATE]-[DATE] Created by potr…" at bounding box center [784, 391] width 1568 height 782
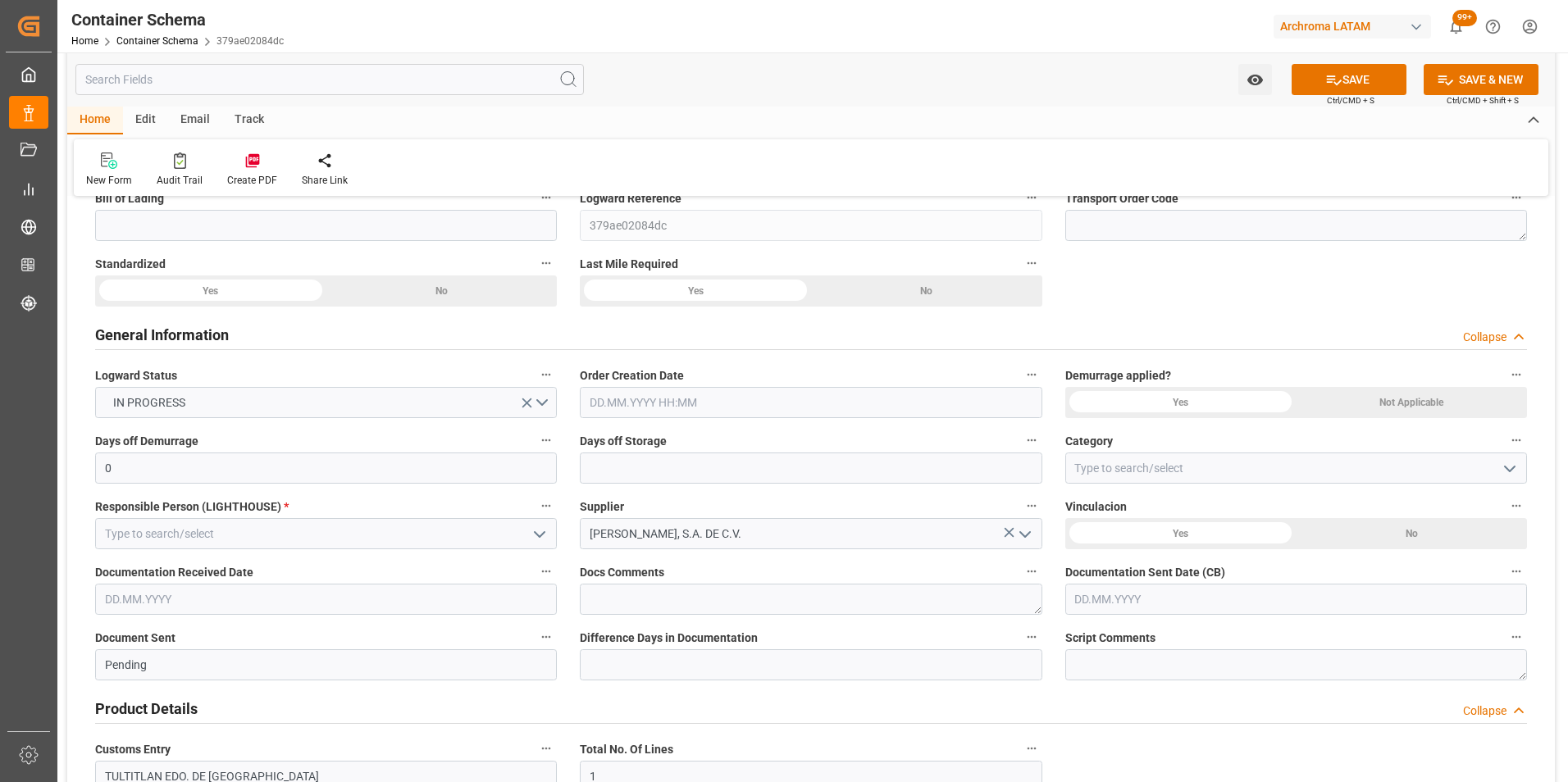
scroll to position [164, 0]
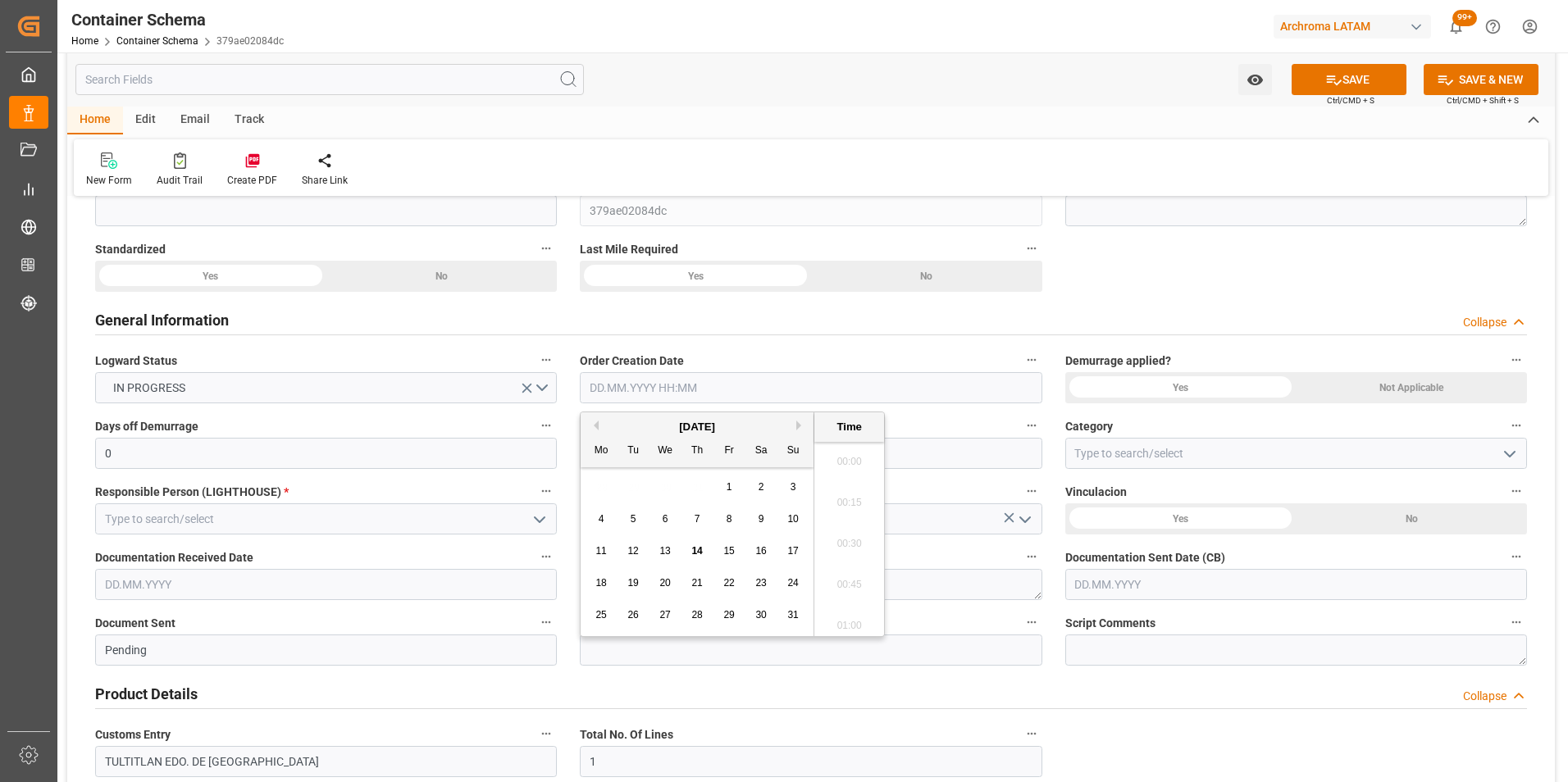
click at [619, 393] on input "text" at bounding box center [810, 388] width 461 height 31
click at [596, 477] on div "28 29 30 31 1 2 3" at bounding box center [697, 487] width 224 height 32
click at [697, 549] on span "14" at bounding box center [697, 551] width 11 height 12
click at [846, 527] on li "07:45" at bounding box center [849, 539] width 69 height 41
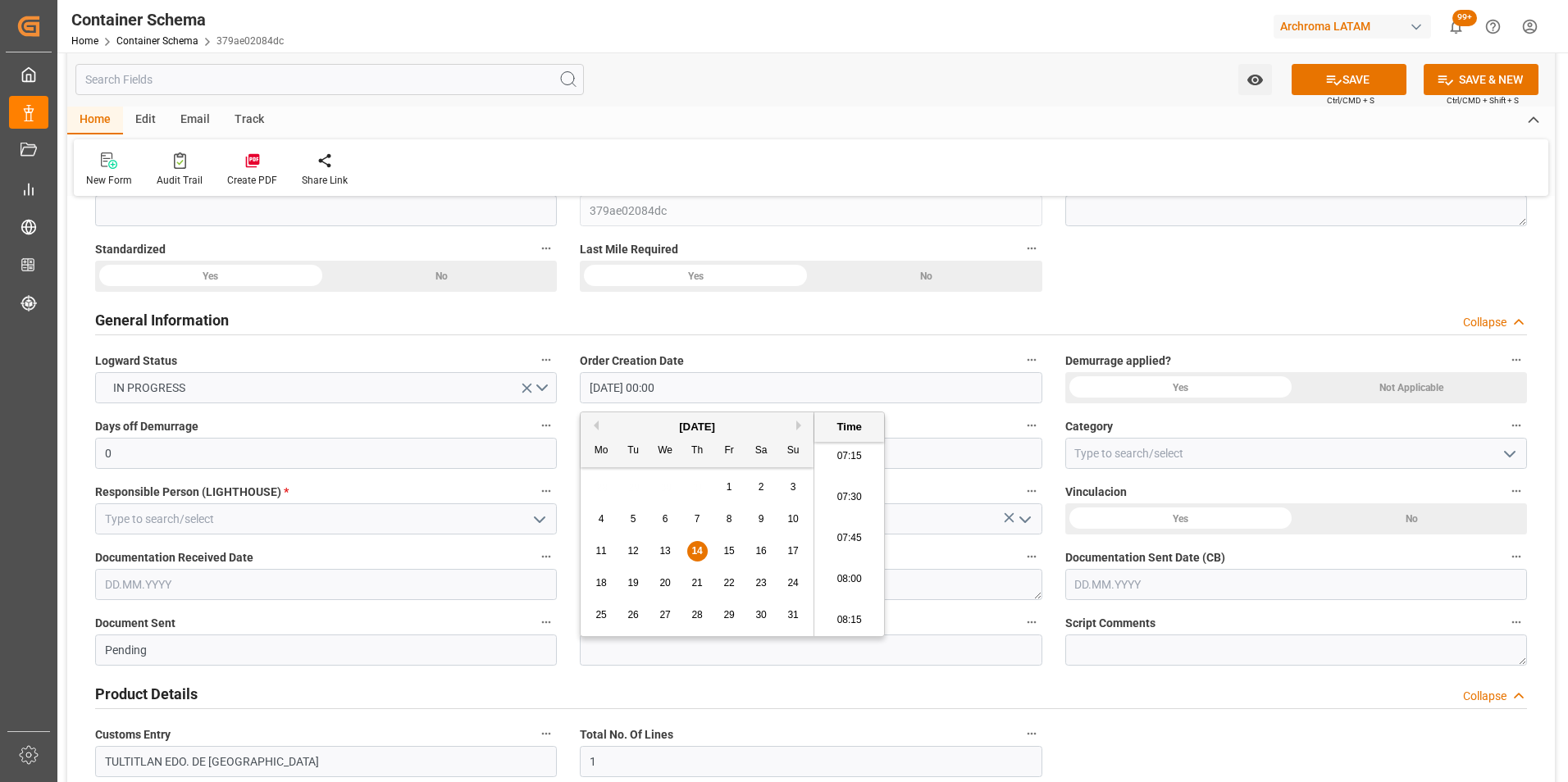
type input "[DATE] 07:45"
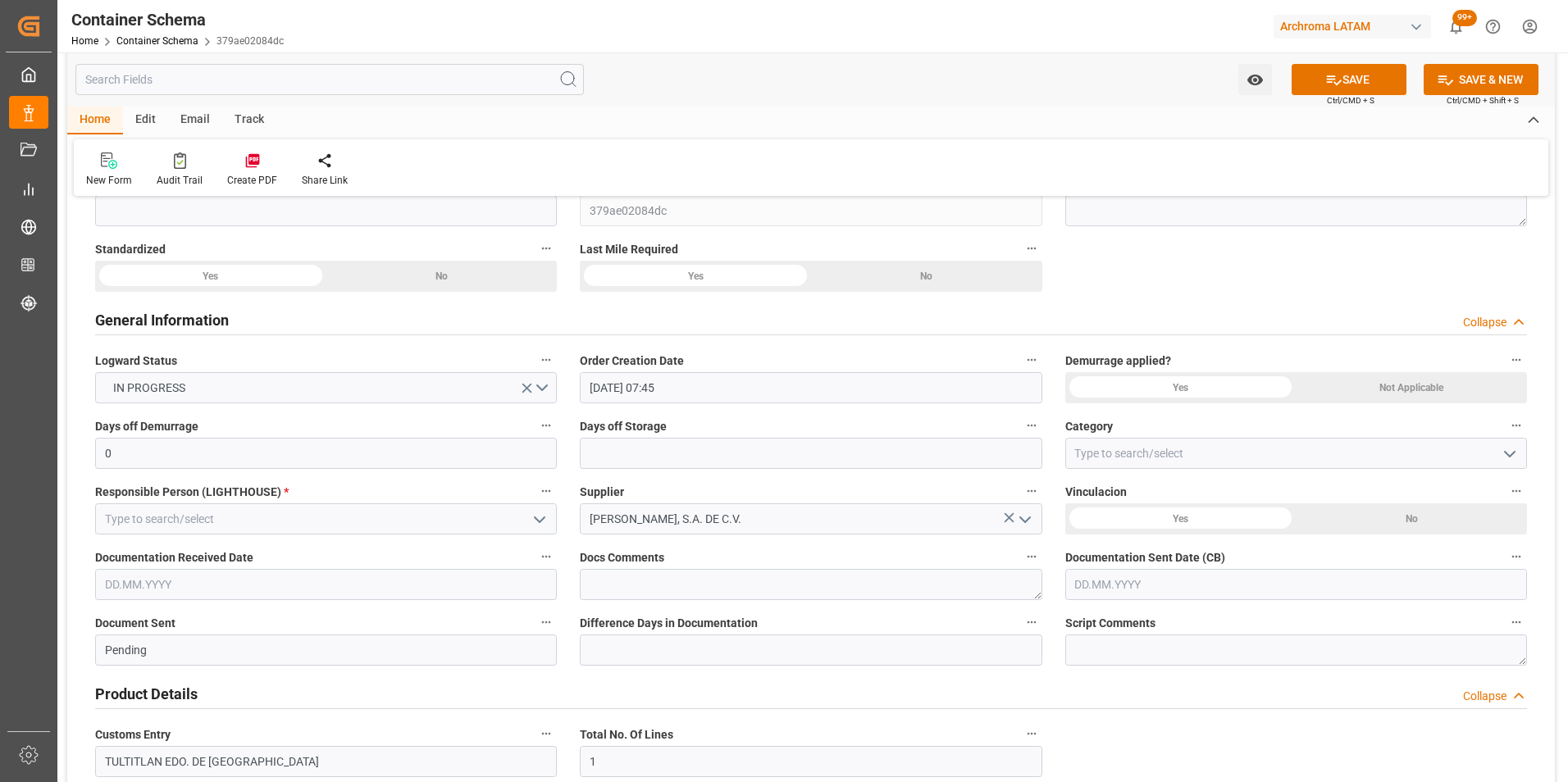
click at [1500, 450] on icon "open menu" at bounding box center [1509, 455] width 20 height 20
click at [1244, 513] on div "On time" at bounding box center [1296, 526] width 460 height 37
type input "On time"
click at [537, 520] on icon "open menu" at bounding box center [540, 520] width 20 height 20
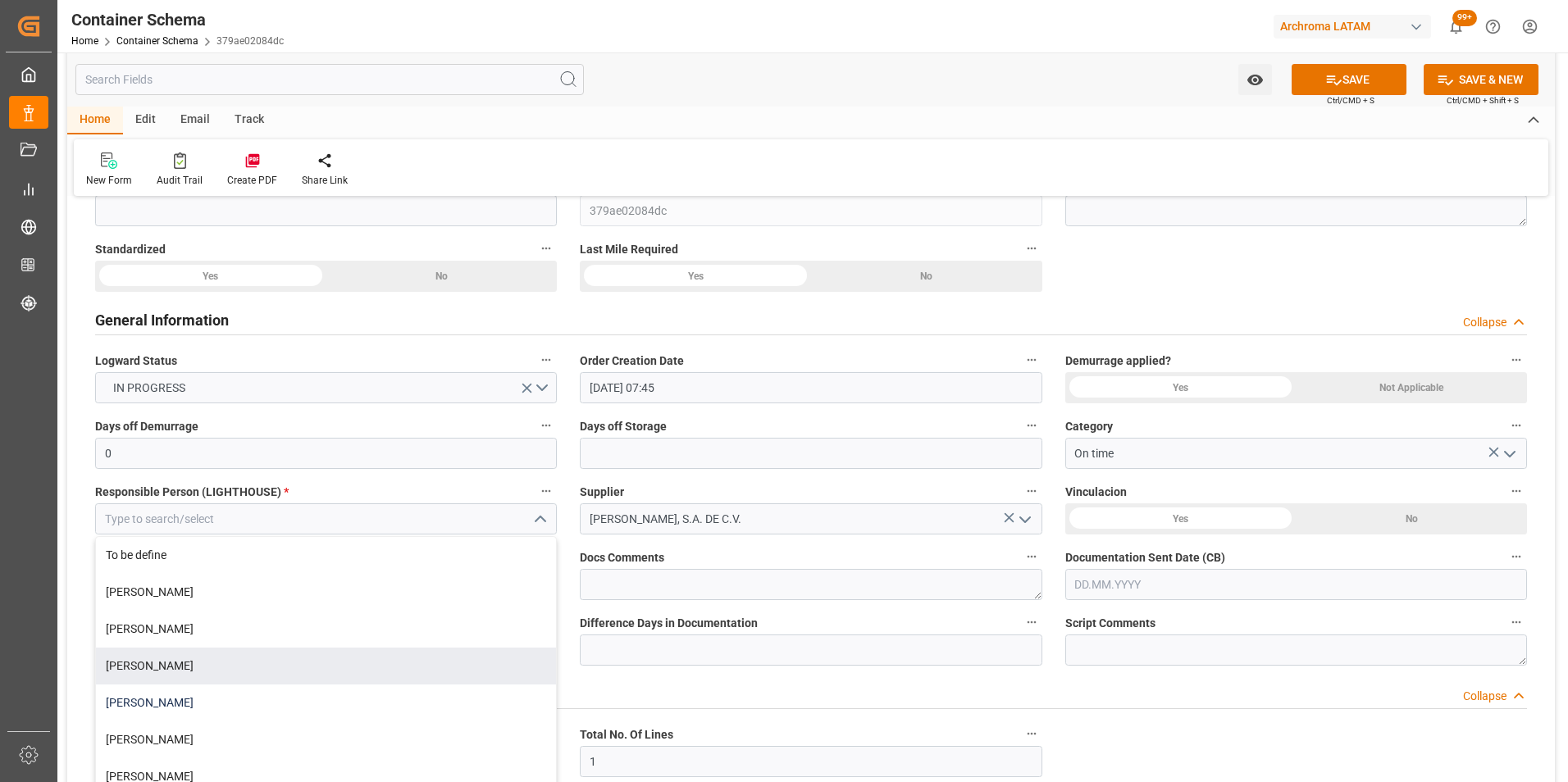
click at [246, 692] on div "[PERSON_NAME]" at bounding box center [325, 703] width 460 height 37
type input "[PERSON_NAME]"
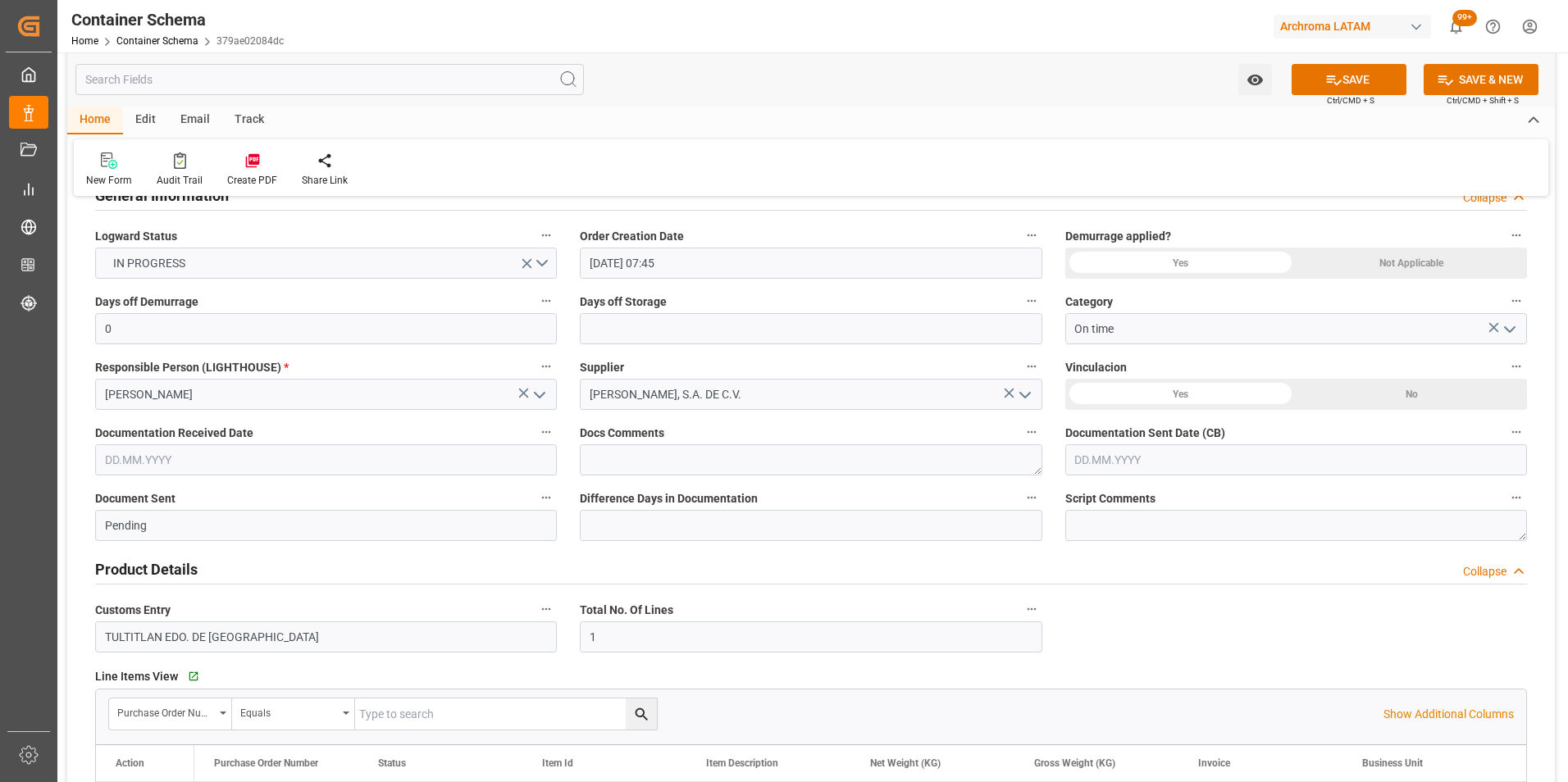
scroll to position [327, 0]
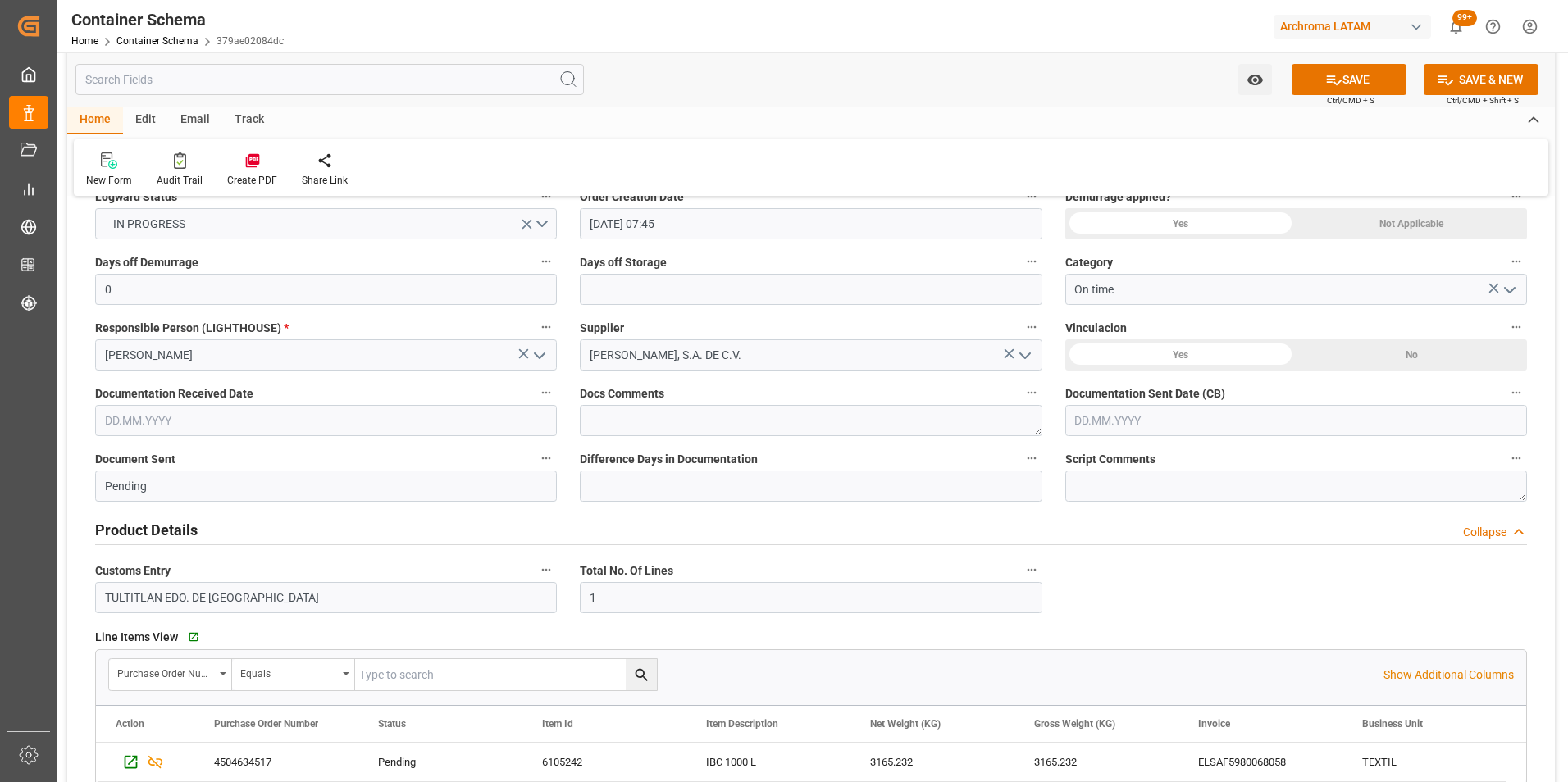
click at [151, 426] on input "text" at bounding box center [325, 421] width 461 height 31
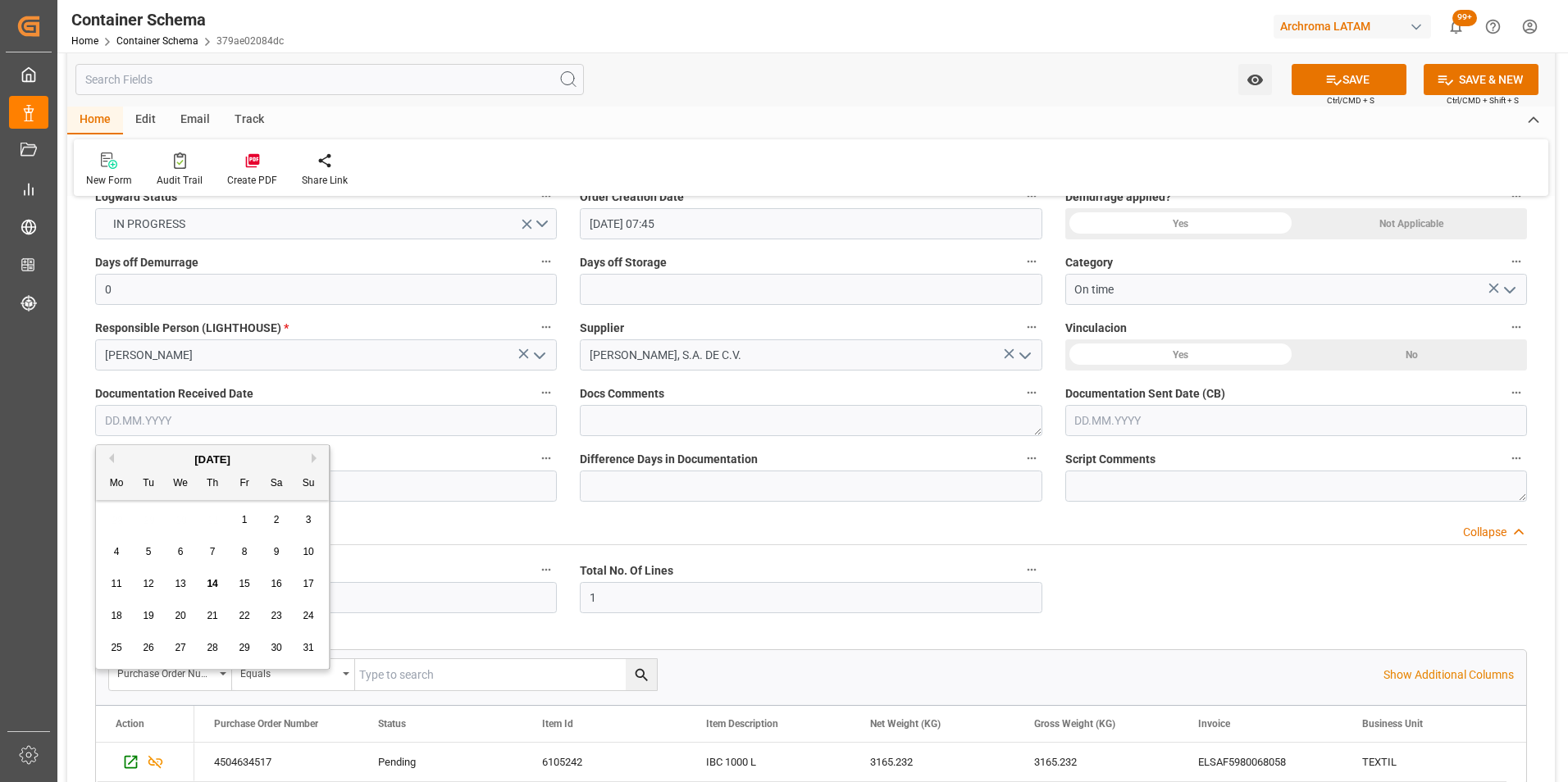
click at [115, 517] on div "28 29 30 31 1 2 3" at bounding box center [212, 520] width 224 height 32
click at [176, 580] on span "13" at bounding box center [180, 584] width 11 height 12
type input "[DATE]"
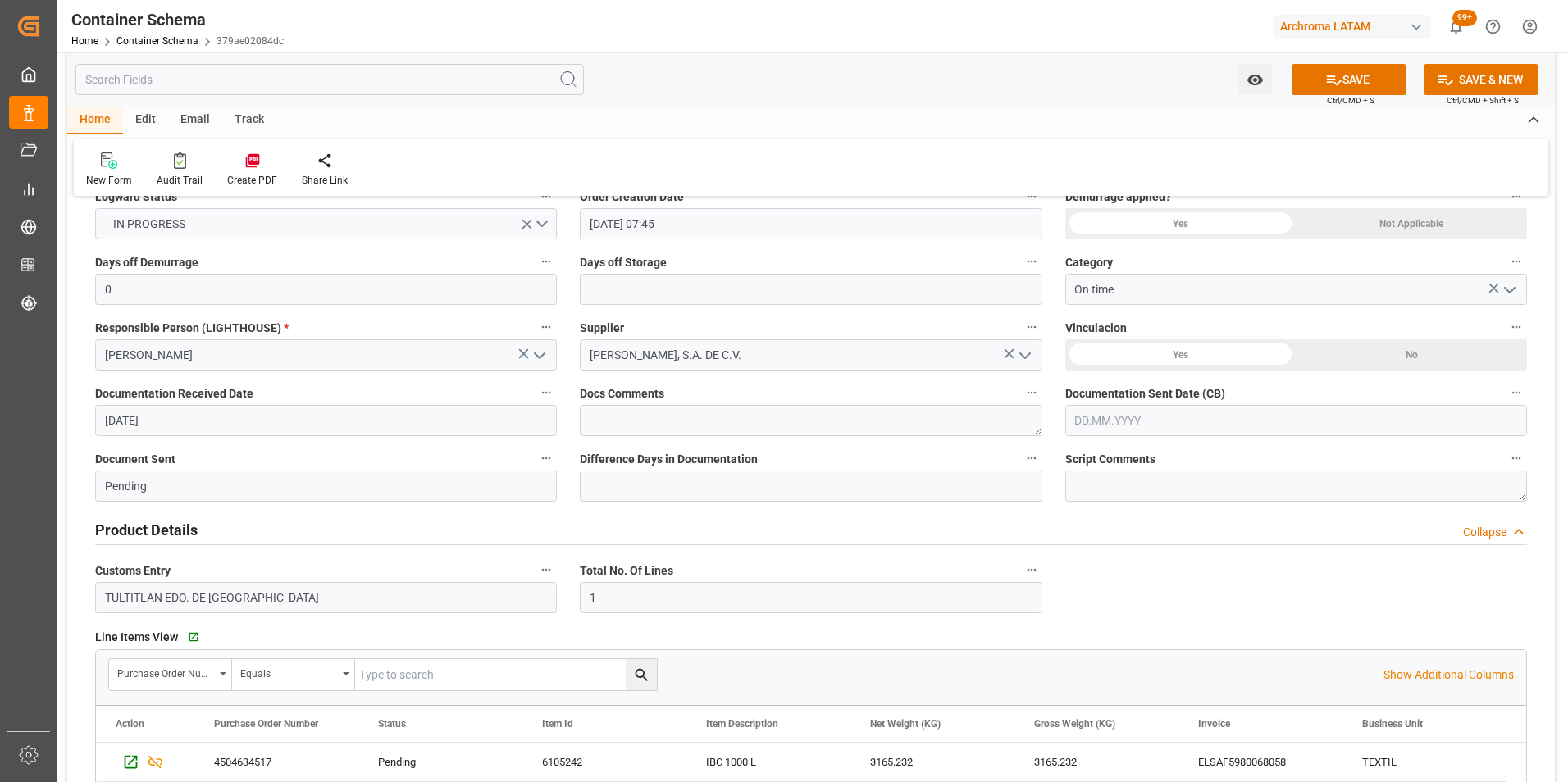
click at [1213, 429] on input "text" at bounding box center [1296, 421] width 461 height 31
drag, startPoint x: 1084, startPoint y: 515, endPoint x: 1096, endPoint y: 513, distance: 12.2
click at [1084, 515] on div "28 29 30 31 1 2 3" at bounding box center [1183, 520] width 224 height 32
click at [1183, 584] on span "14" at bounding box center [1182, 584] width 11 height 12
type input "[DATE]"
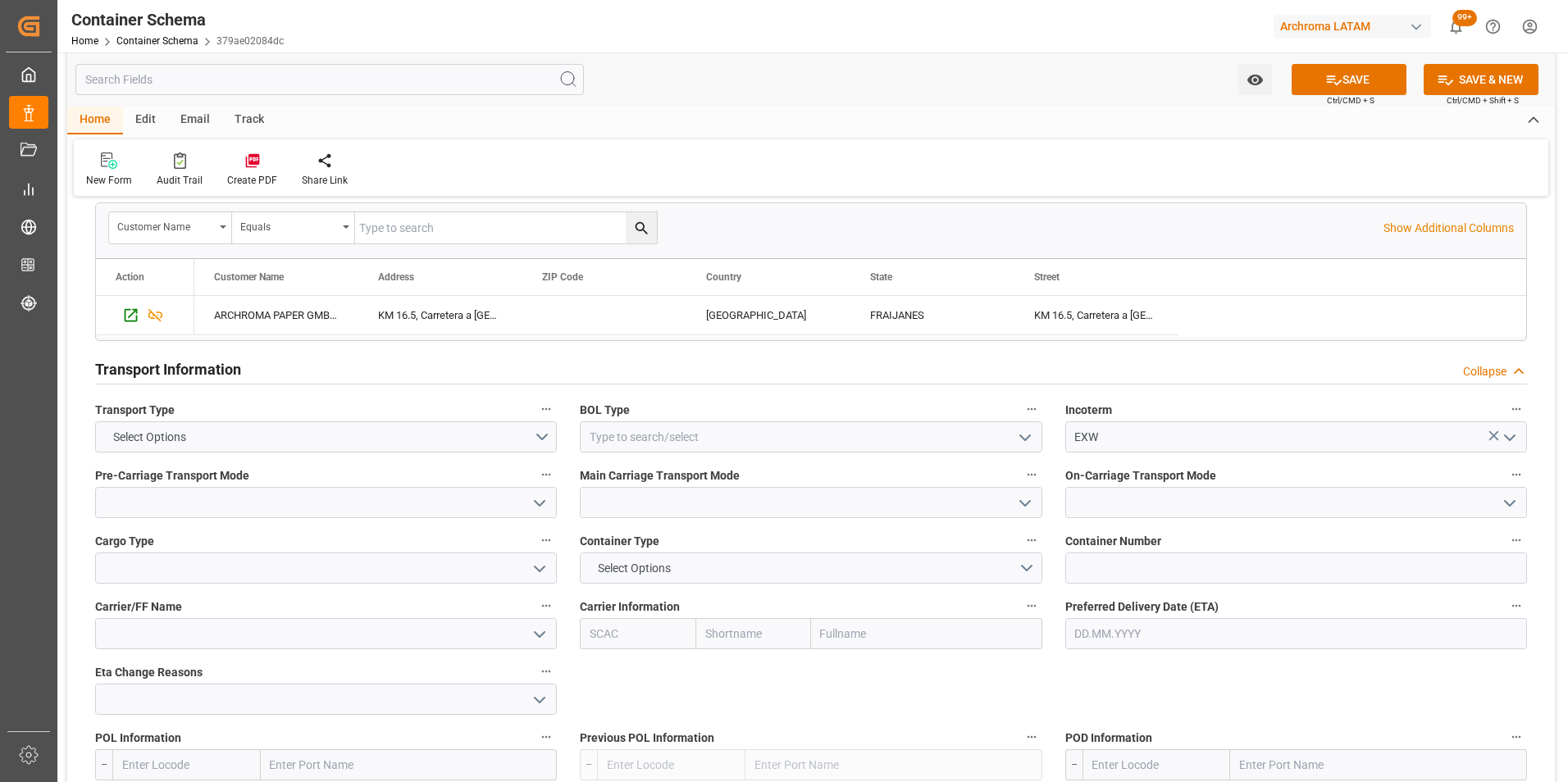
scroll to position [1230, 0]
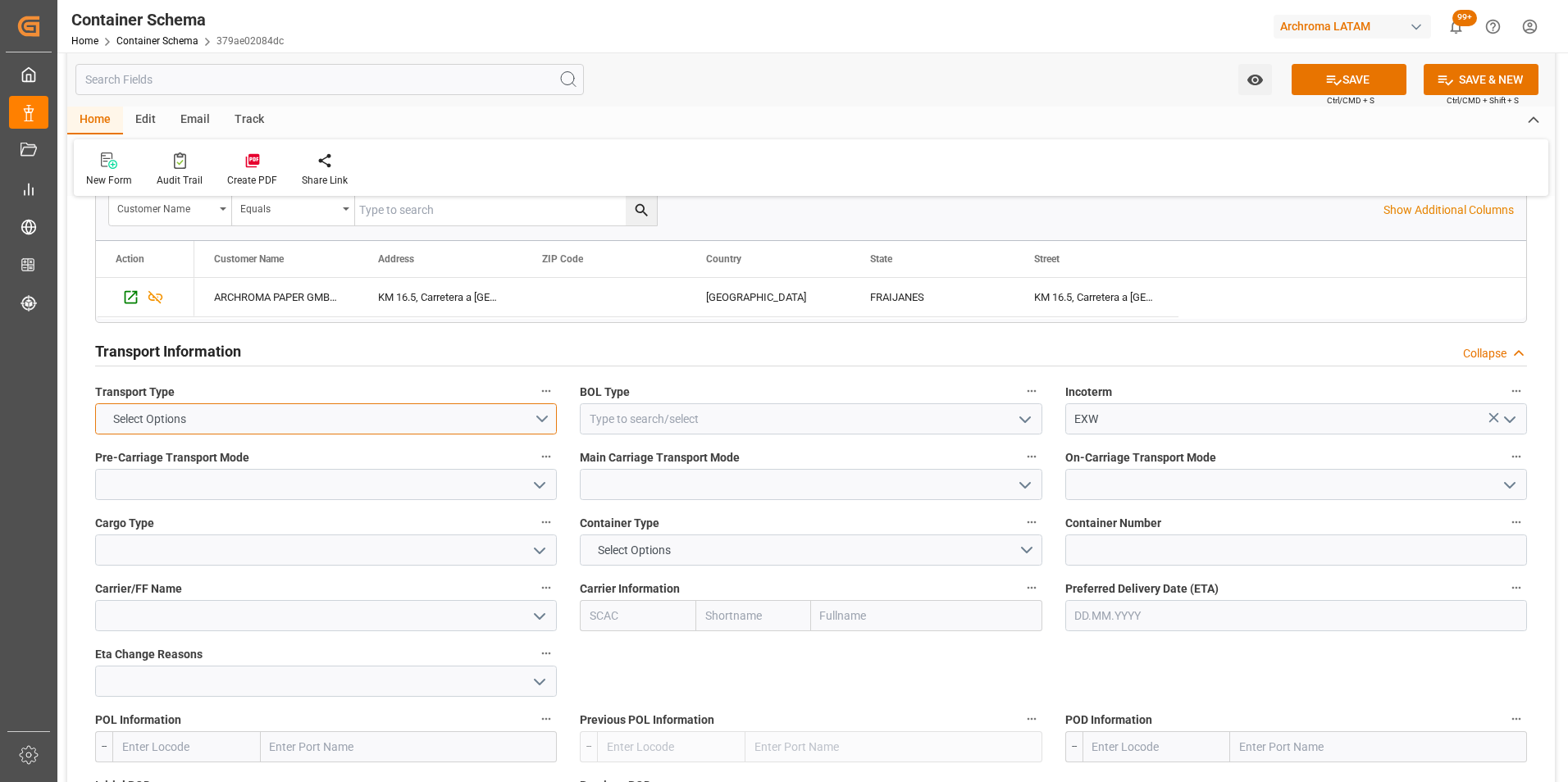
click at [537, 412] on button "Select Options" at bounding box center [325, 419] width 461 height 31
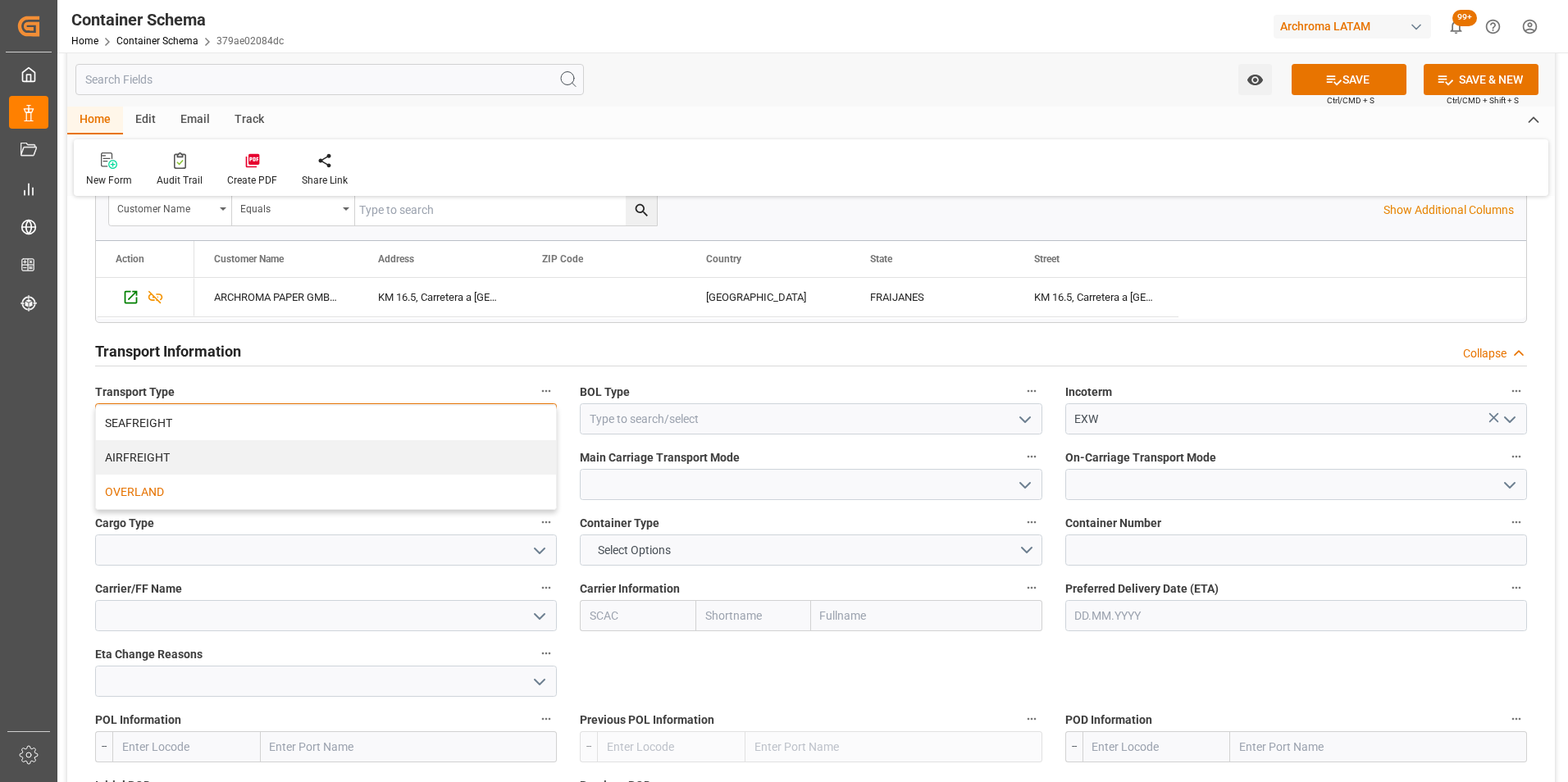
click at [382, 486] on div "OVERLAND" at bounding box center [325, 492] width 460 height 35
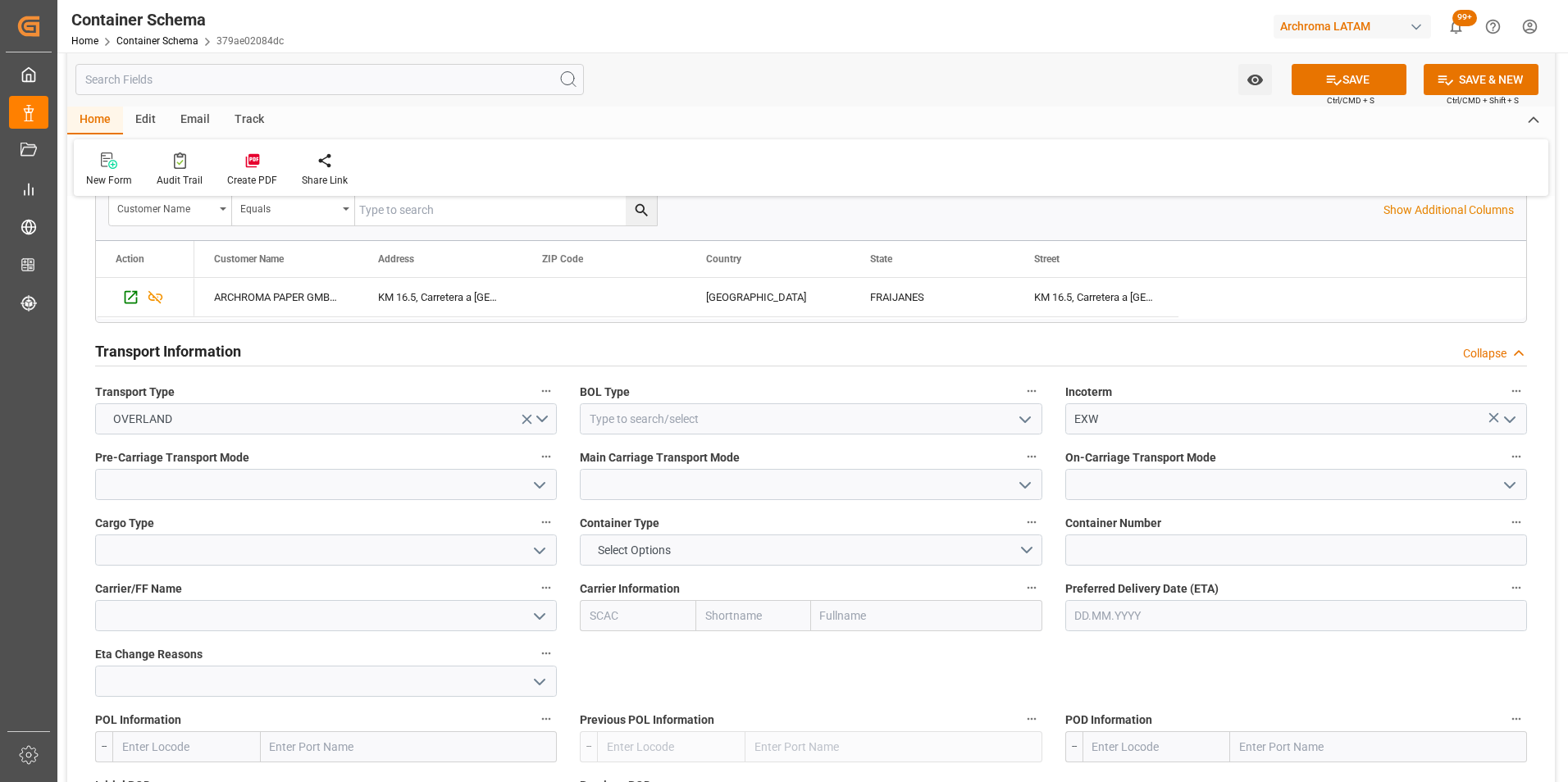
click at [1030, 431] on button "open menu" at bounding box center [1023, 419] width 25 height 26
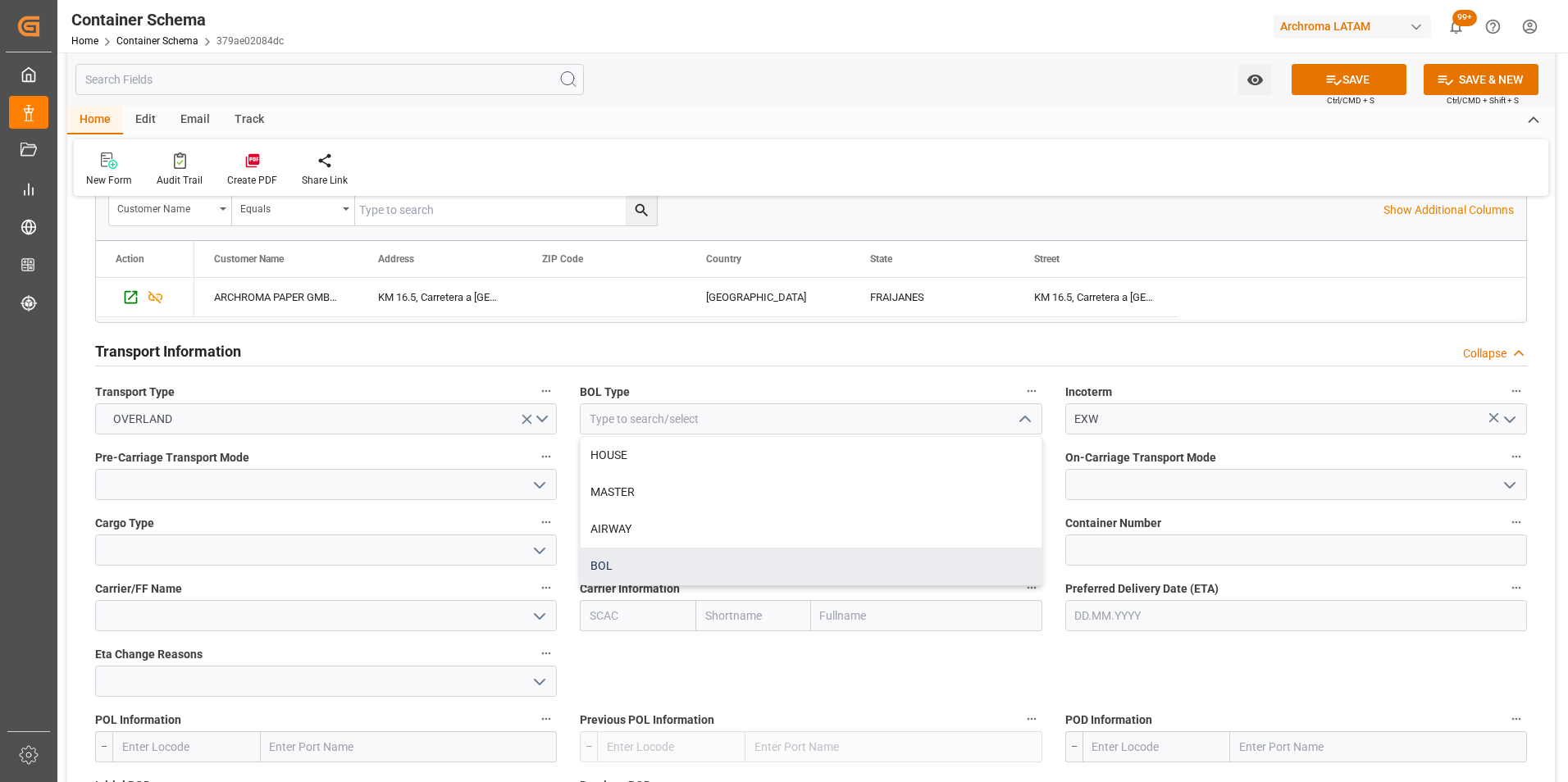
click at [848, 569] on div "BOL" at bounding box center [810, 566] width 460 height 37
type input "BOL"
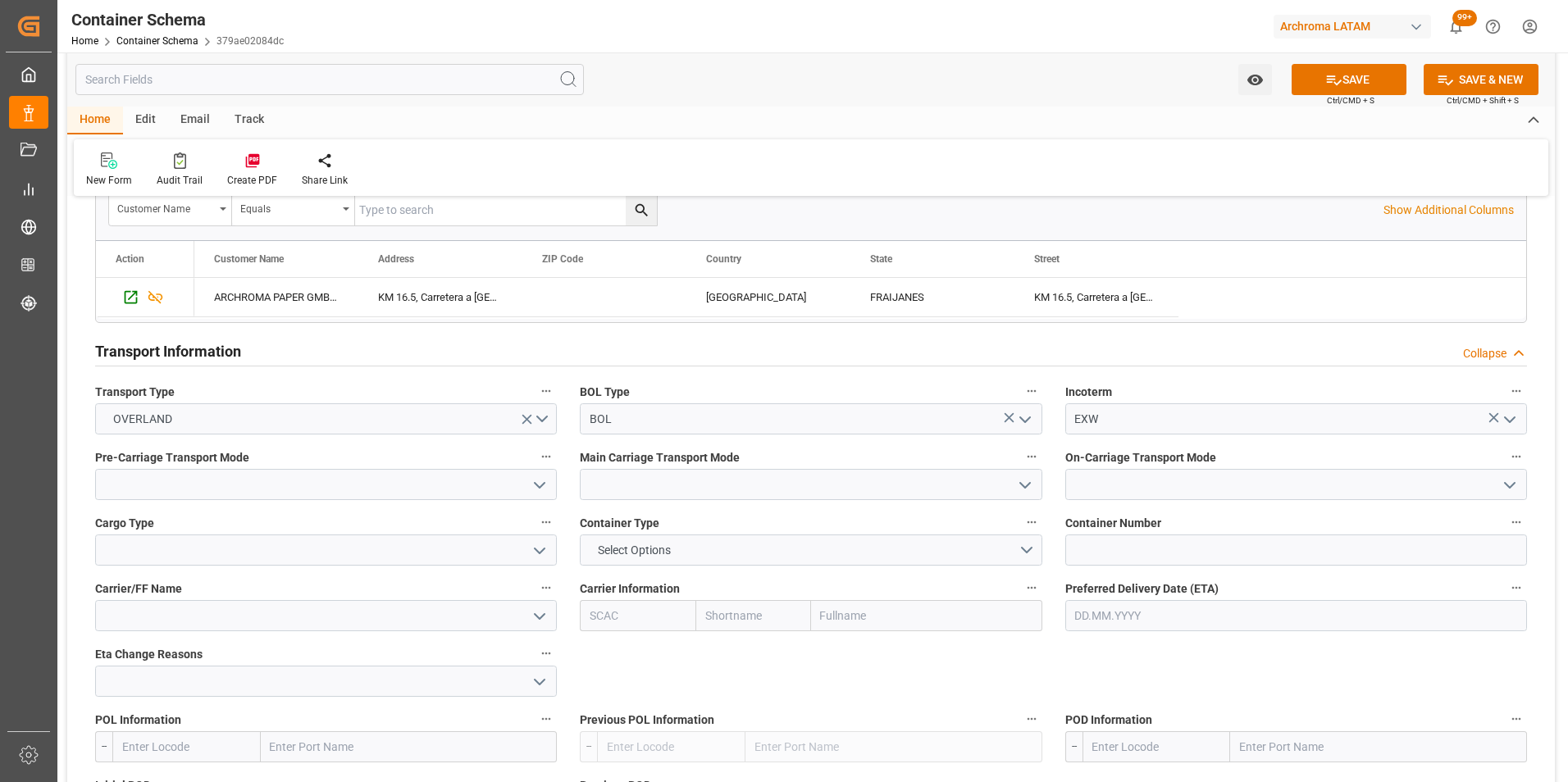
click at [536, 478] on icon "open menu" at bounding box center [540, 485] width 20 height 20
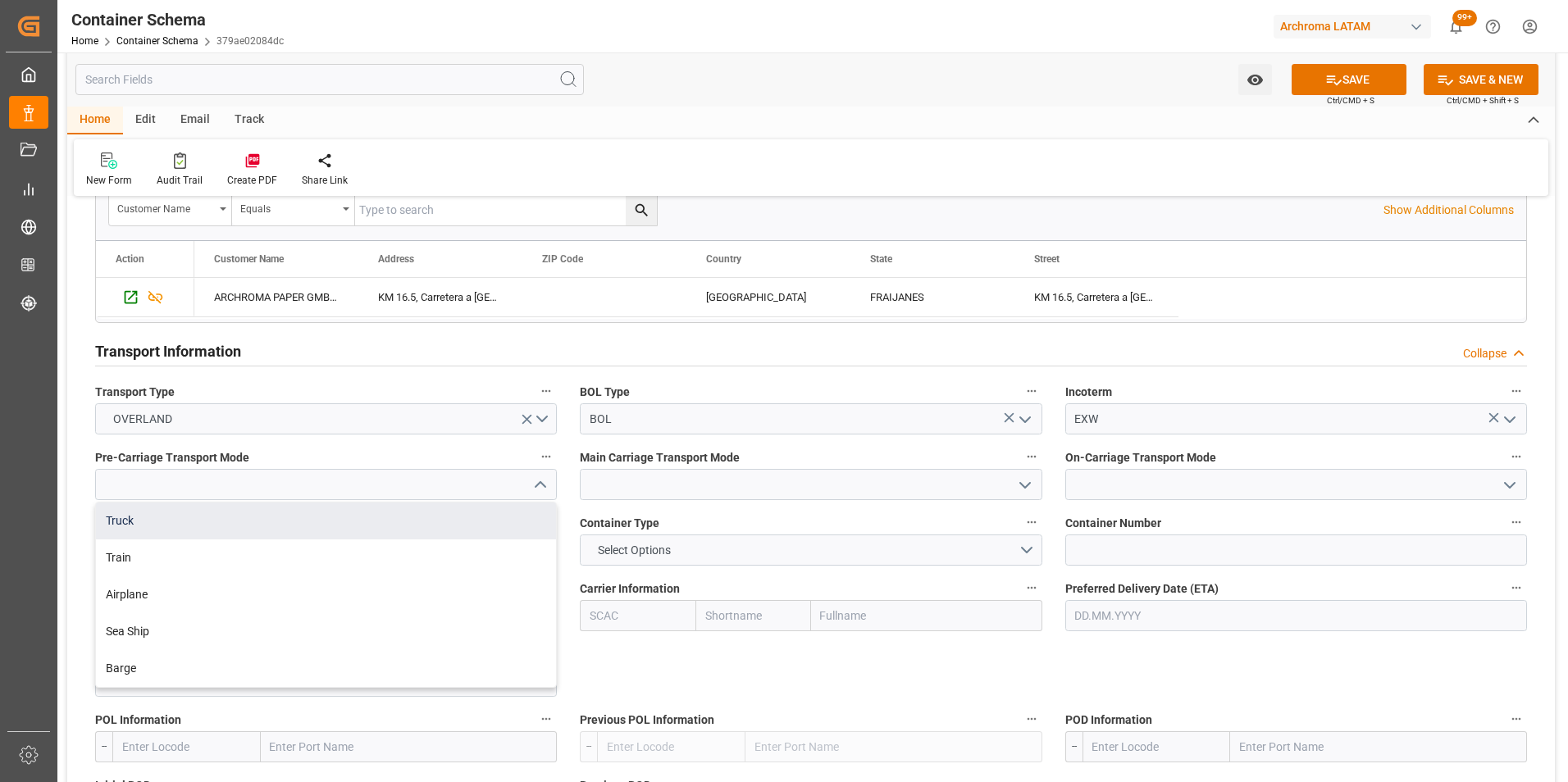
click at [283, 535] on div "Truck" at bounding box center [325, 521] width 460 height 37
type input "Truck"
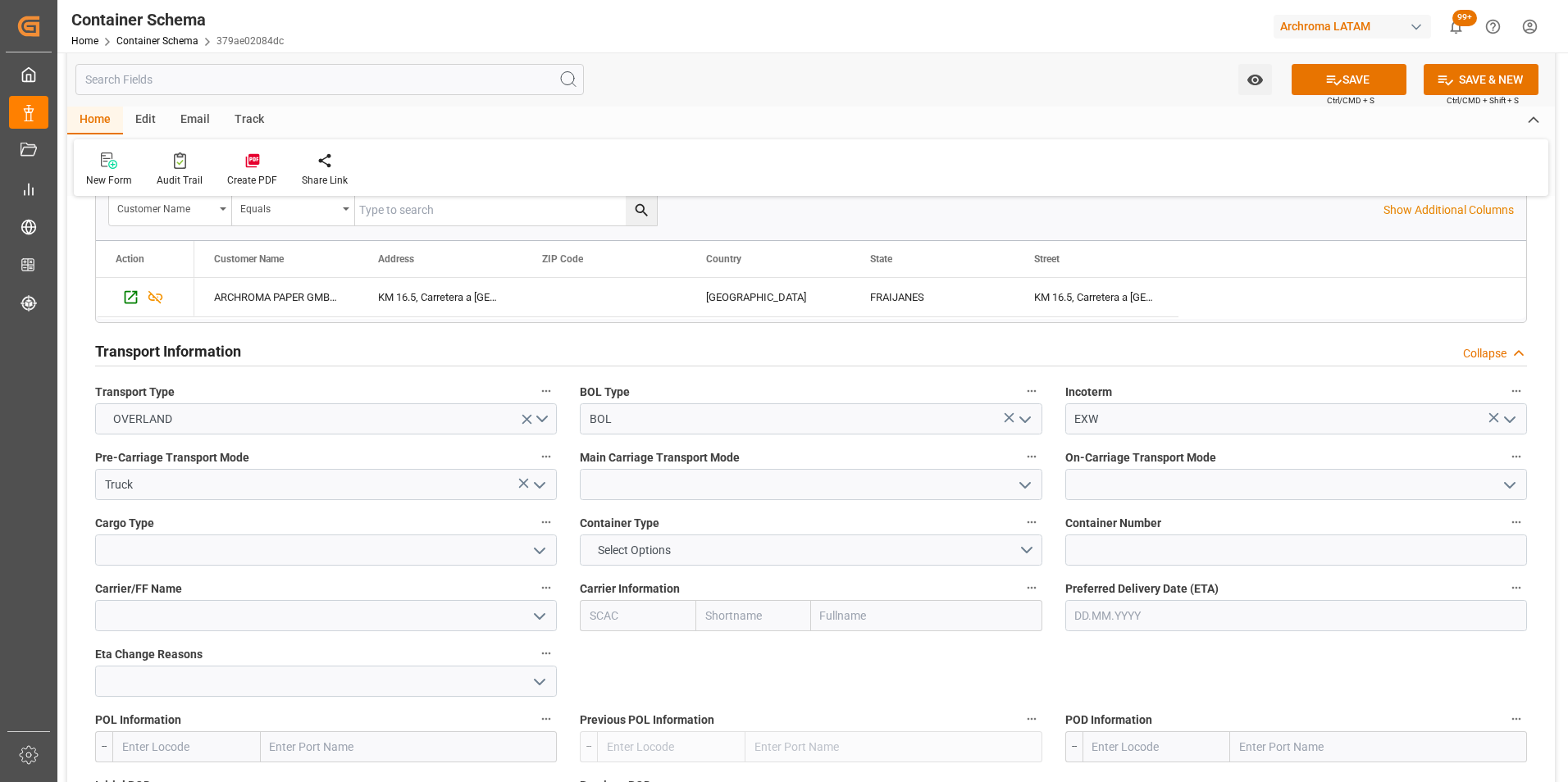
click at [1028, 488] on icon "open menu" at bounding box center [1025, 485] width 20 height 20
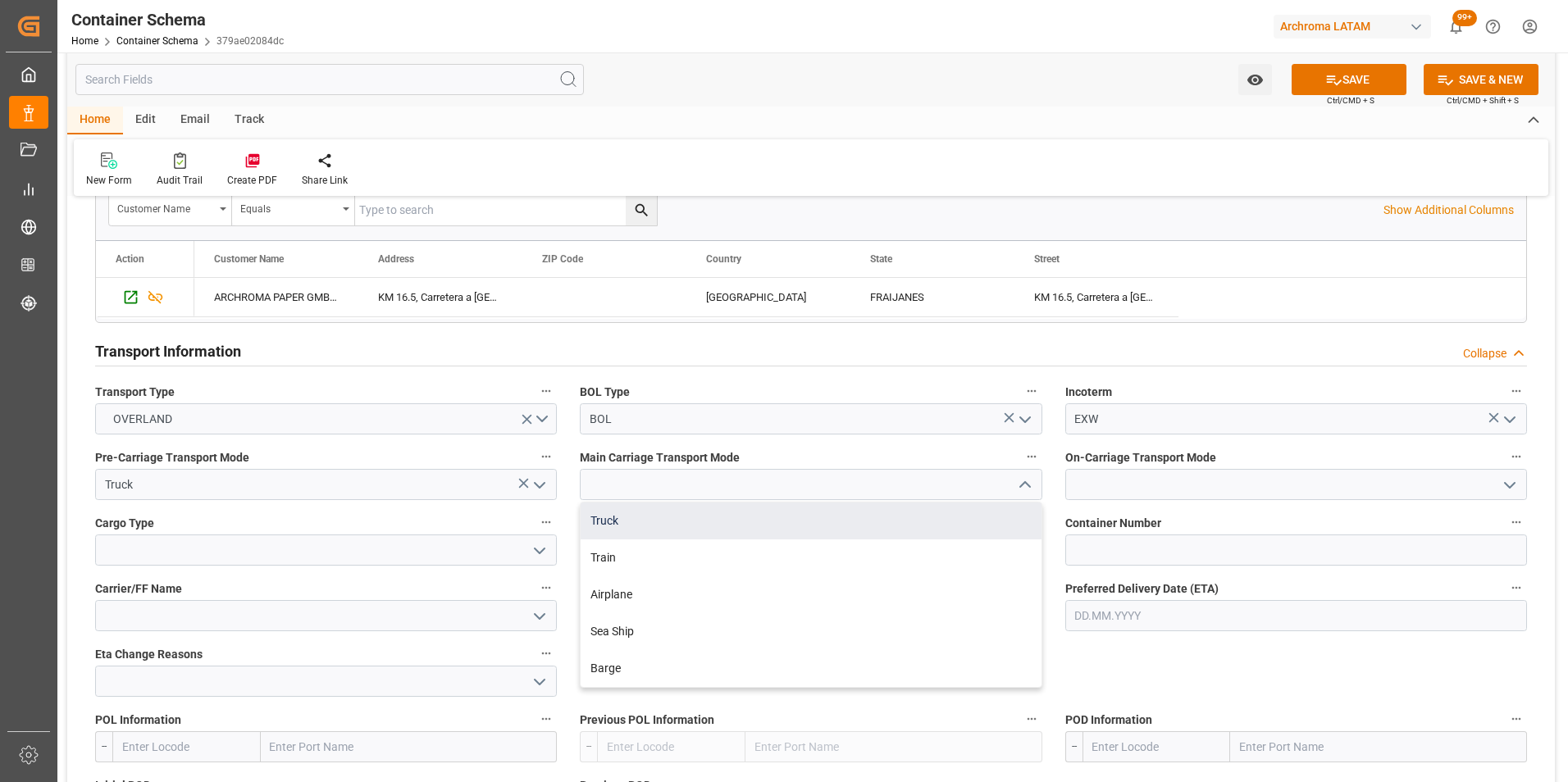
click at [963, 523] on div "Truck" at bounding box center [810, 521] width 460 height 37
type input "Truck"
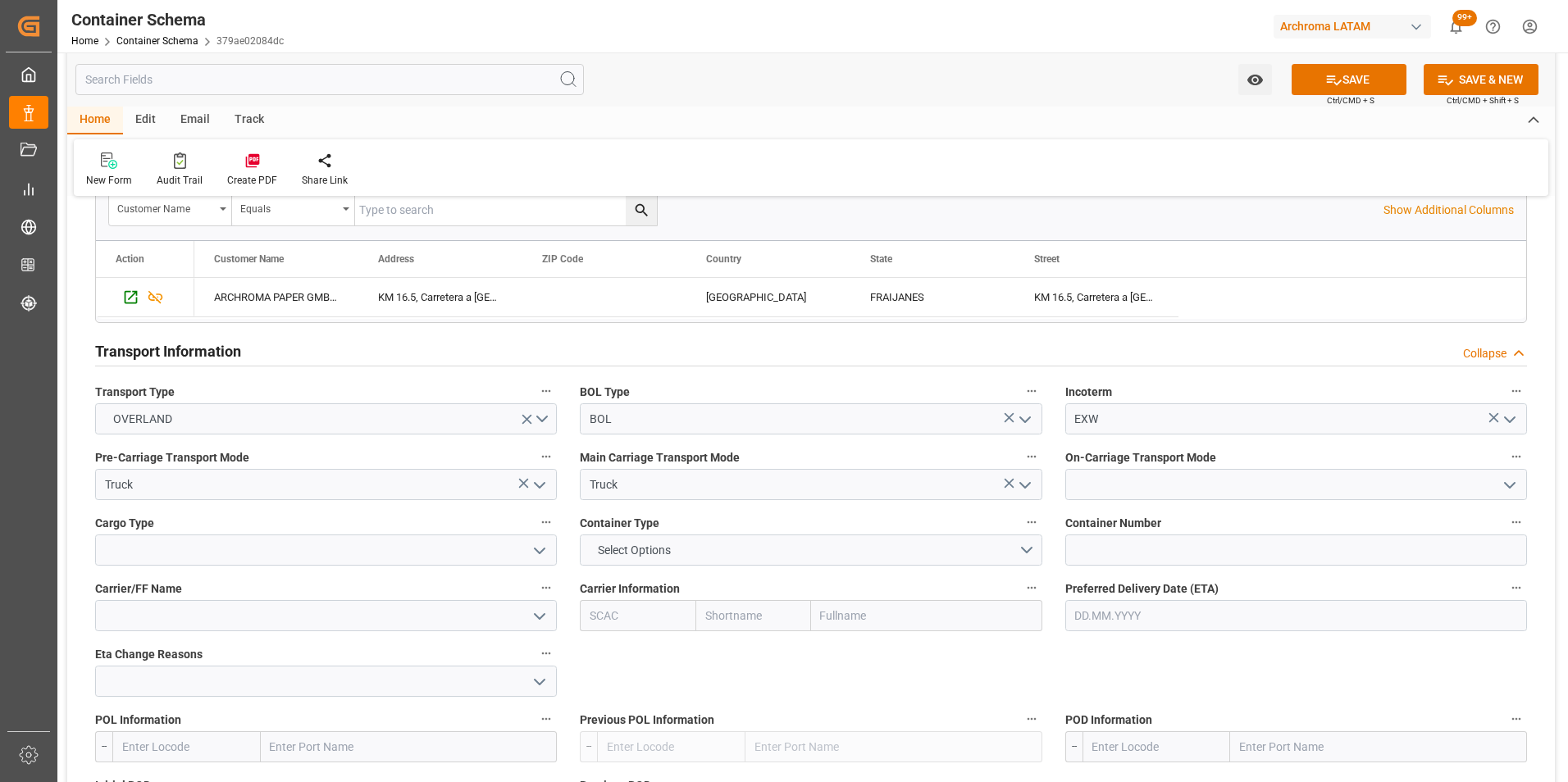
click at [1509, 485] on icon "open menu" at bounding box center [1509, 485] width 20 height 20
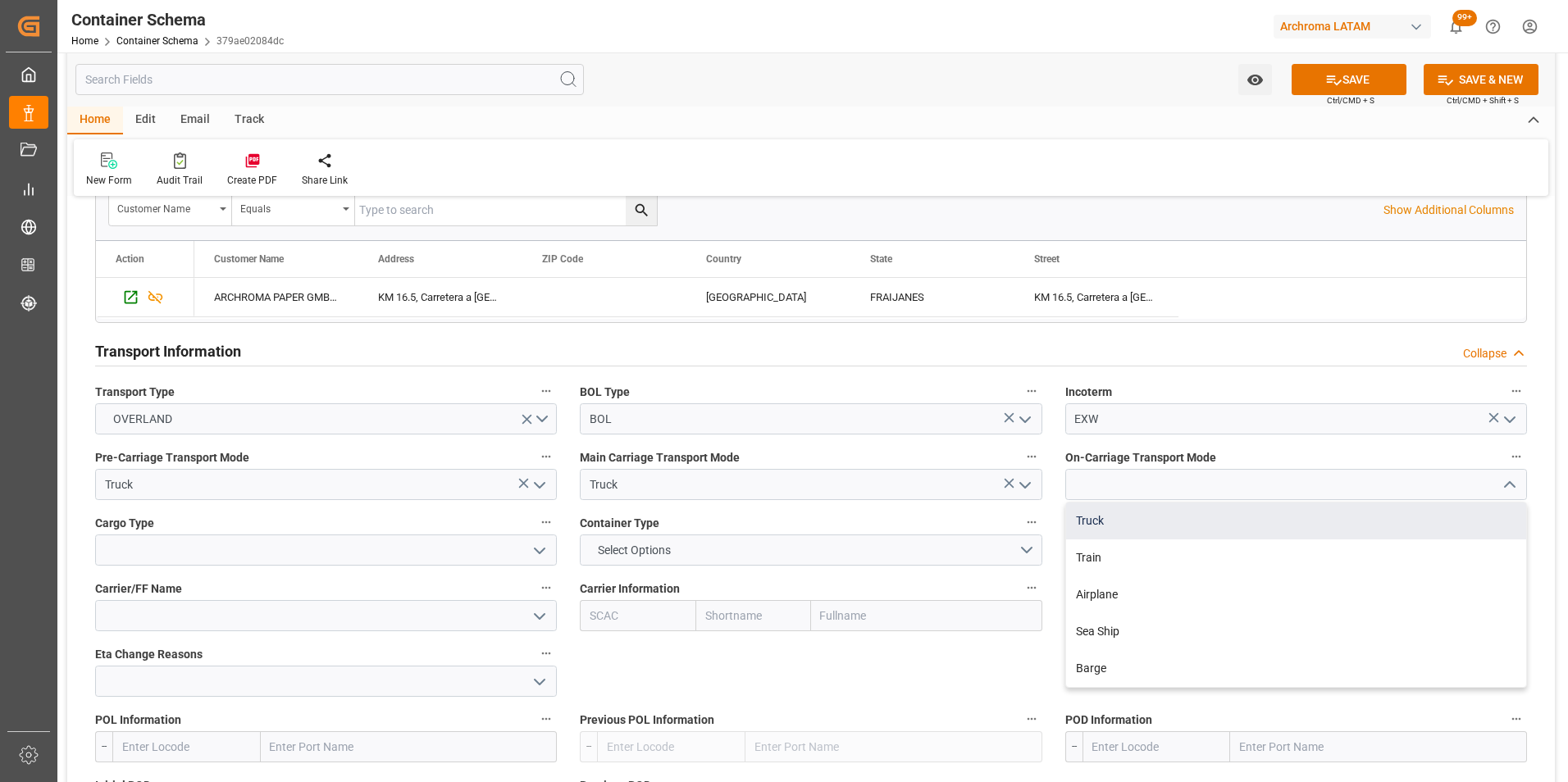
click at [1419, 513] on div "Truck" at bounding box center [1296, 521] width 460 height 37
type input "Truck"
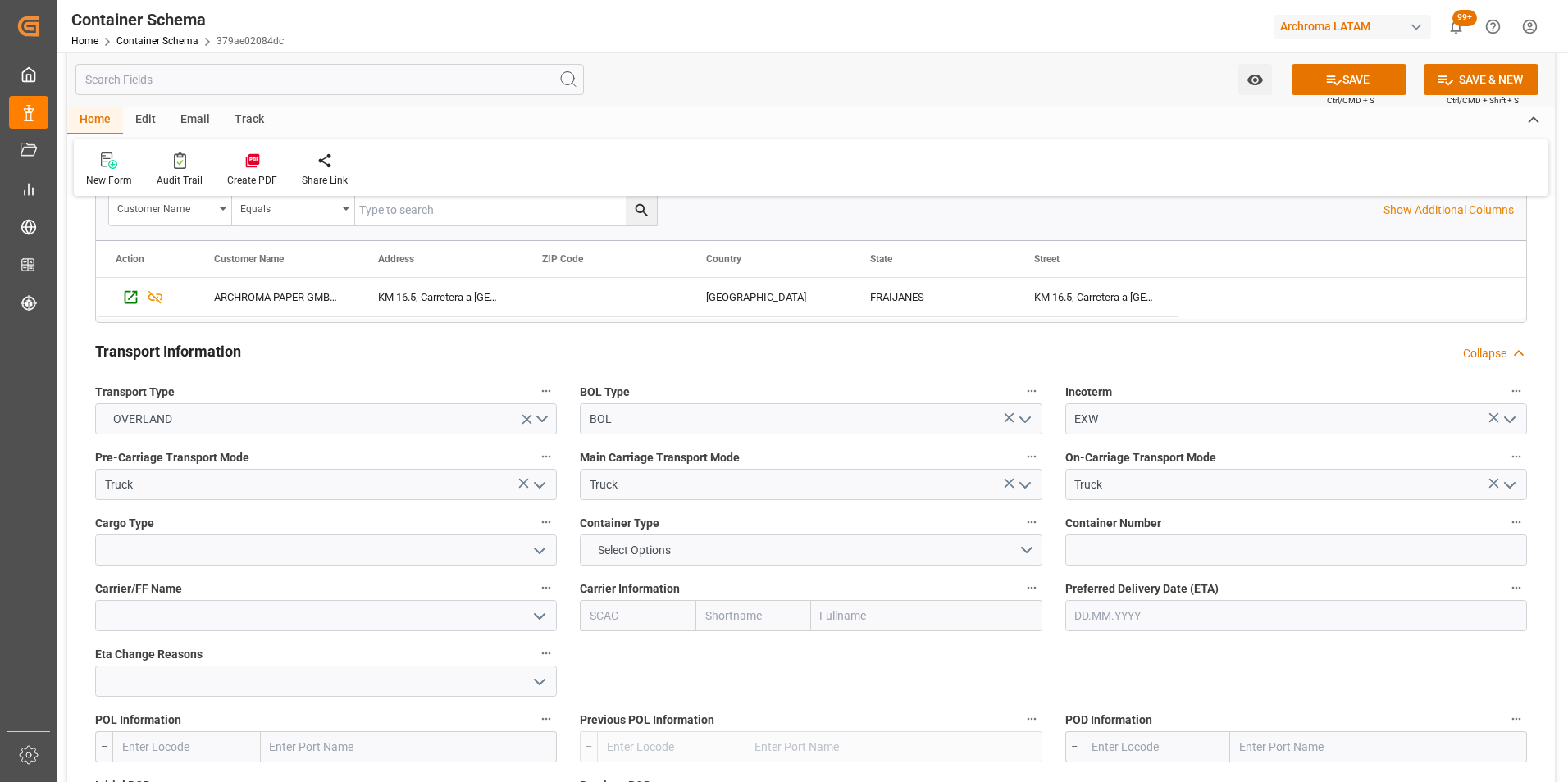
click at [531, 558] on icon "open menu" at bounding box center [540, 551] width 20 height 20
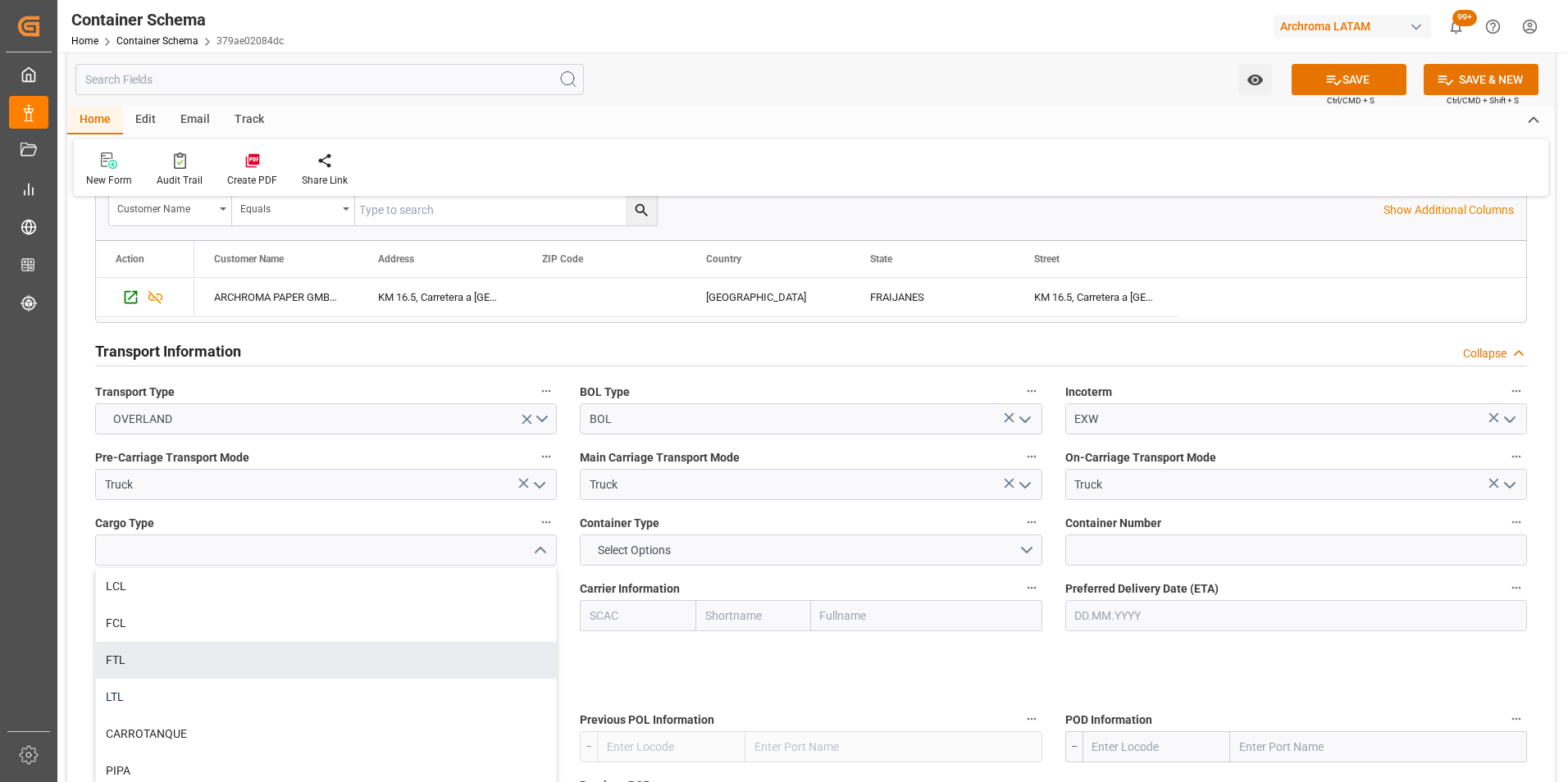
click at [240, 695] on div "LTL" at bounding box center [325, 697] width 460 height 37
type input "LTL"
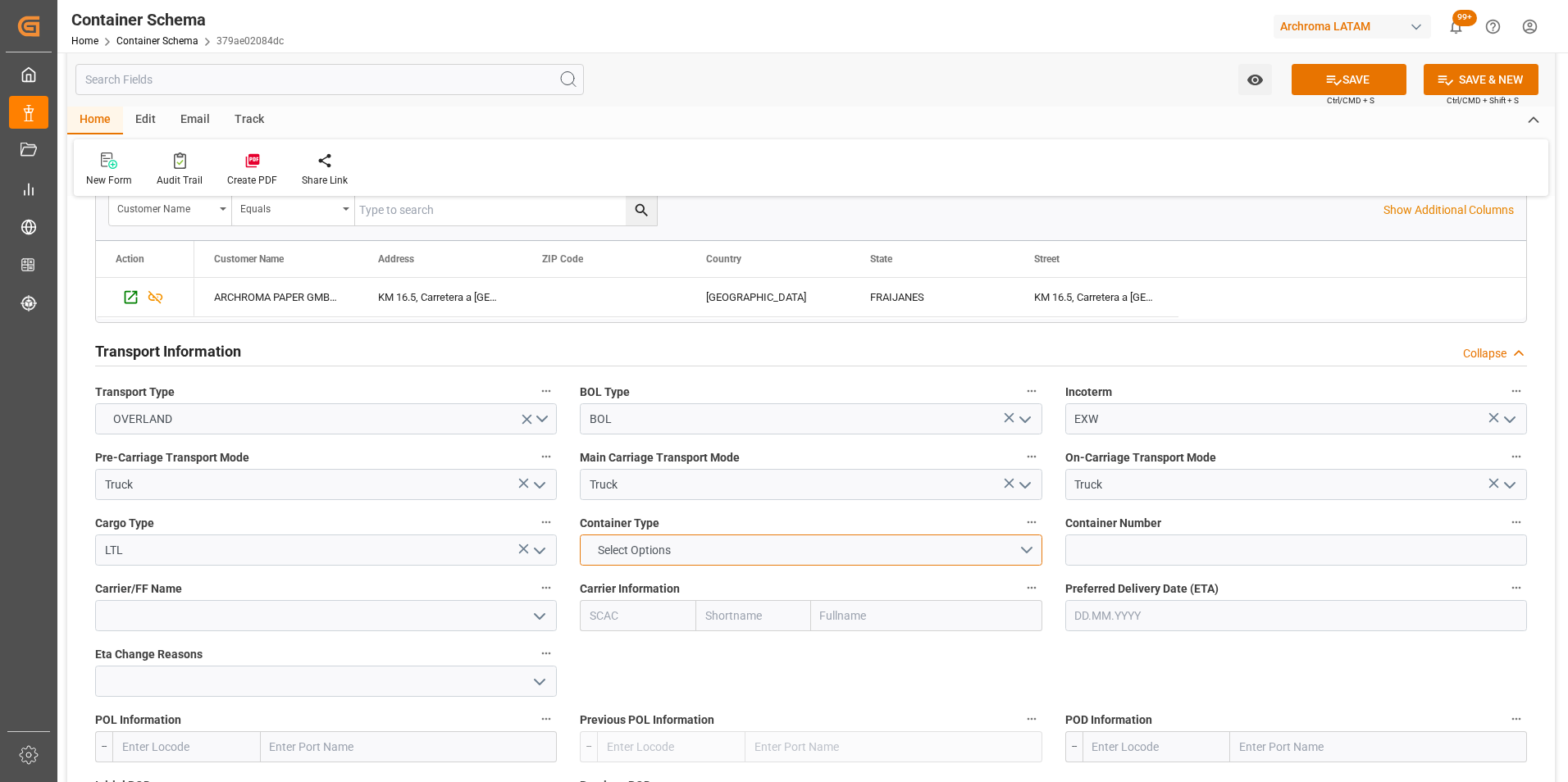
click at [1032, 553] on button "Select Options" at bounding box center [810, 550] width 461 height 31
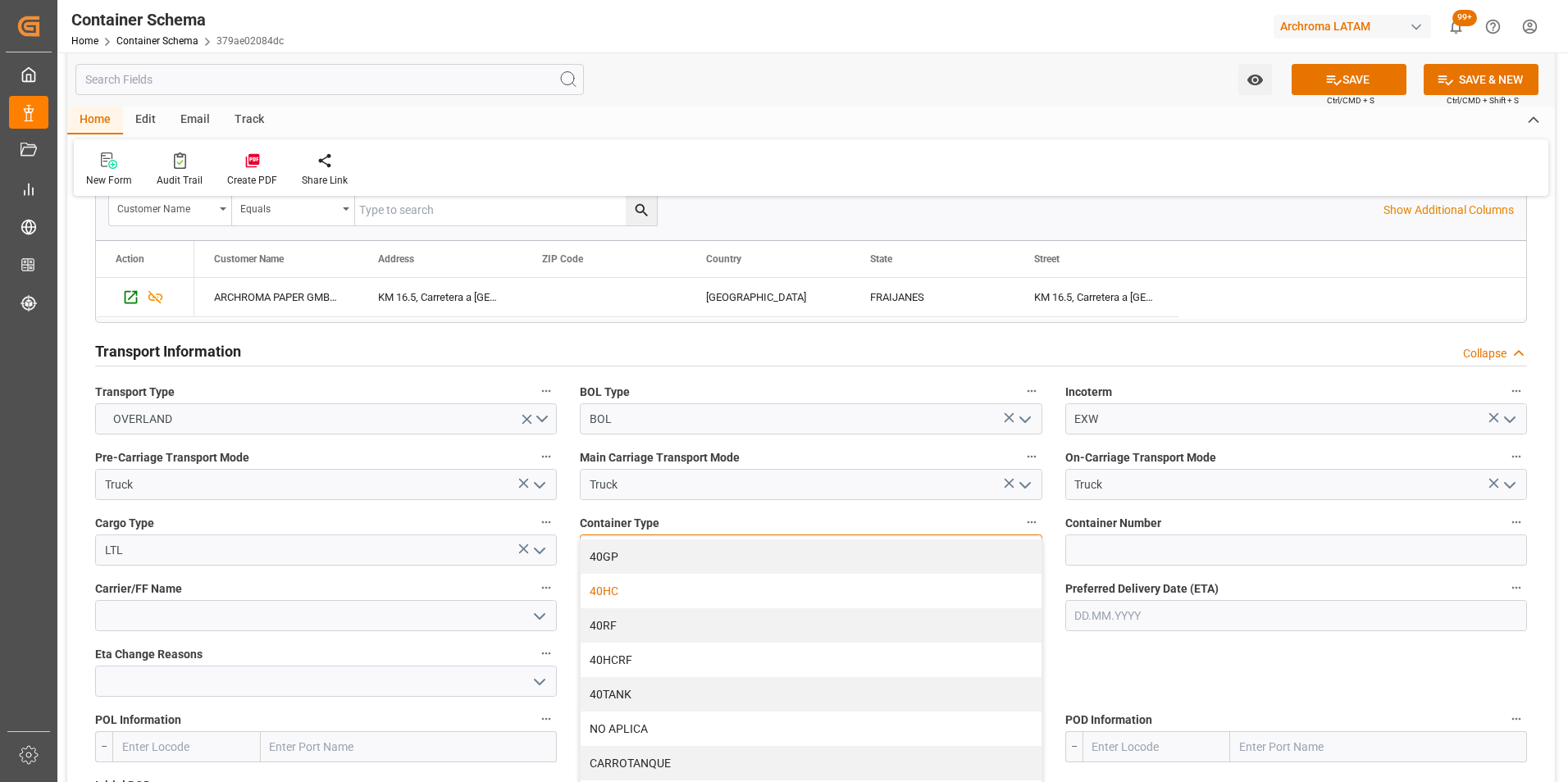
scroll to position [101, 0]
click at [633, 728] on div "NO APLICA" at bounding box center [810, 728] width 460 height 35
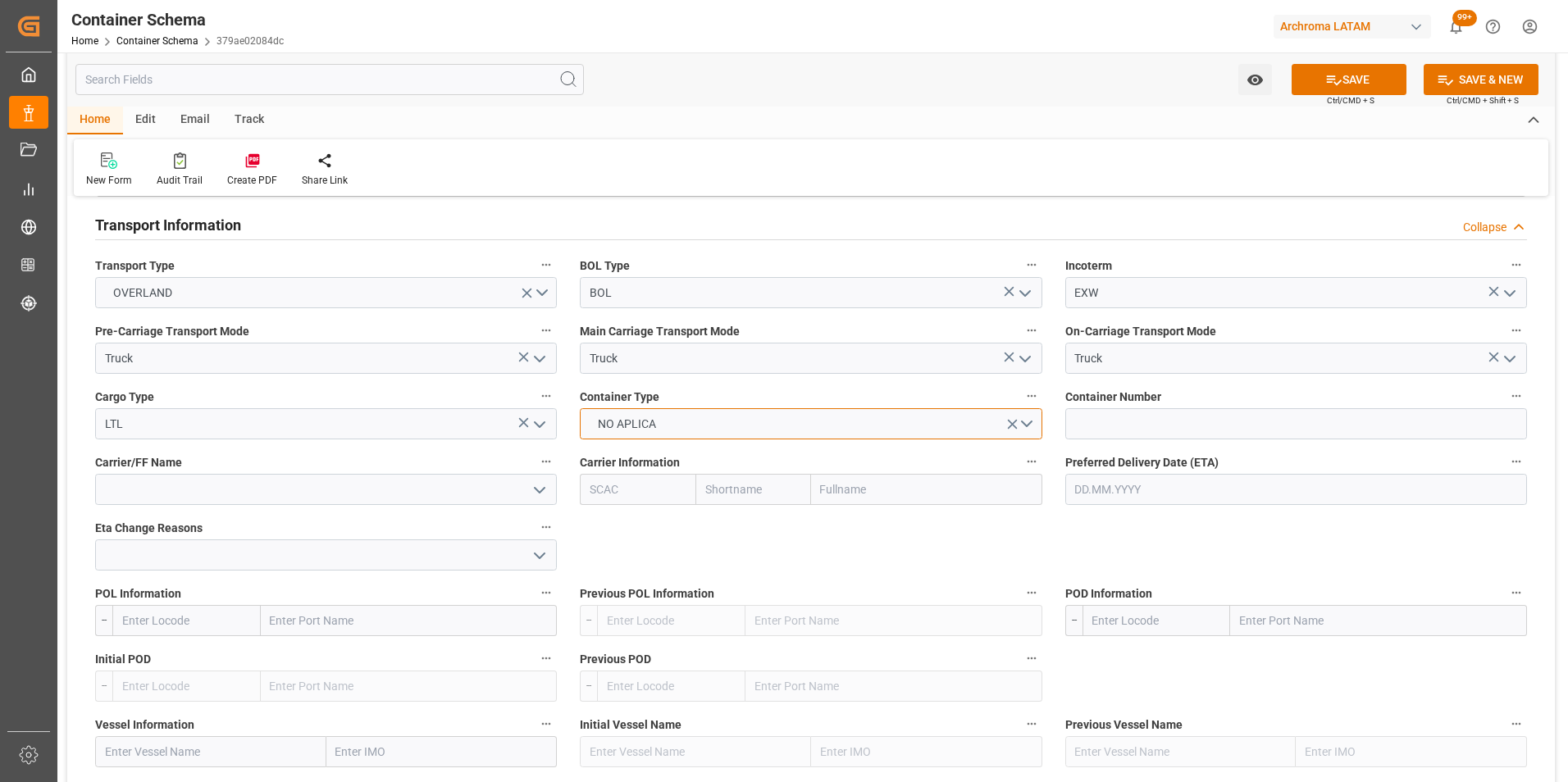
scroll to position [1393, 0]
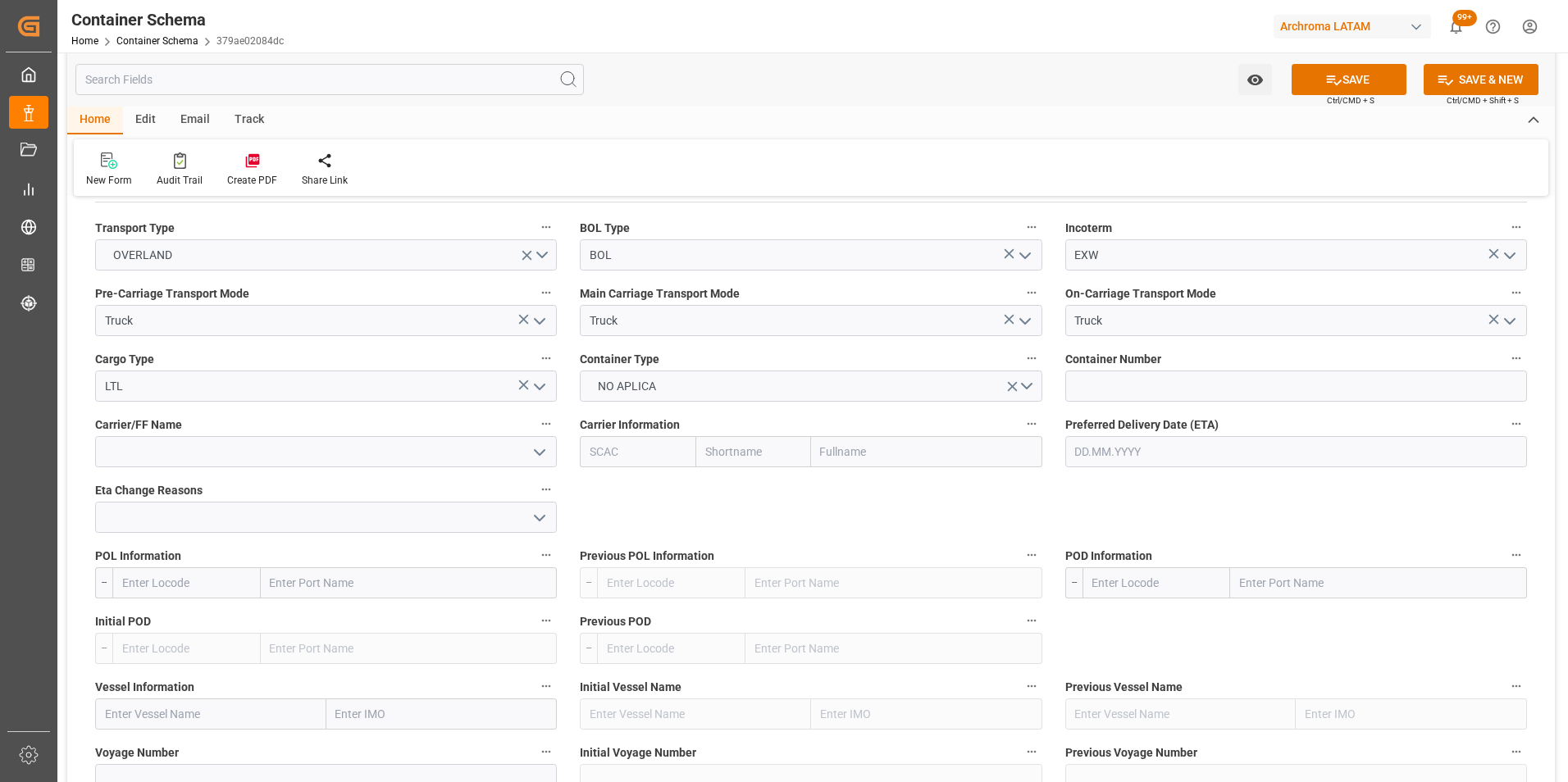
click at [1143, 453] on input "text" at bounding box center [1296, 452] width 461 height 31
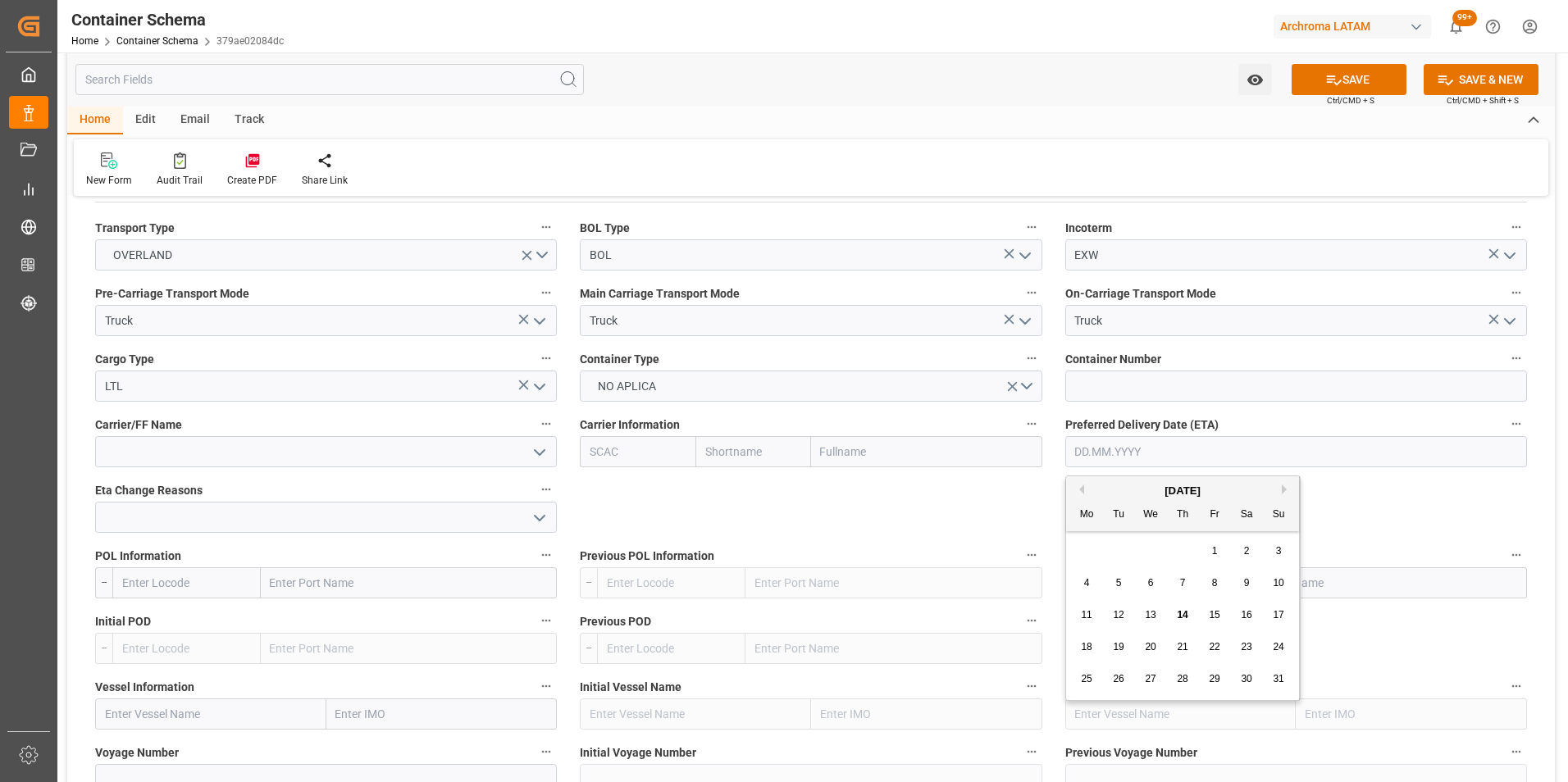
click at [631, 504] on div "References Collapse Logistic Coordinator Reference Number Logistic coordinator …" at bounding box center [810, 46] width 1488 height 2459
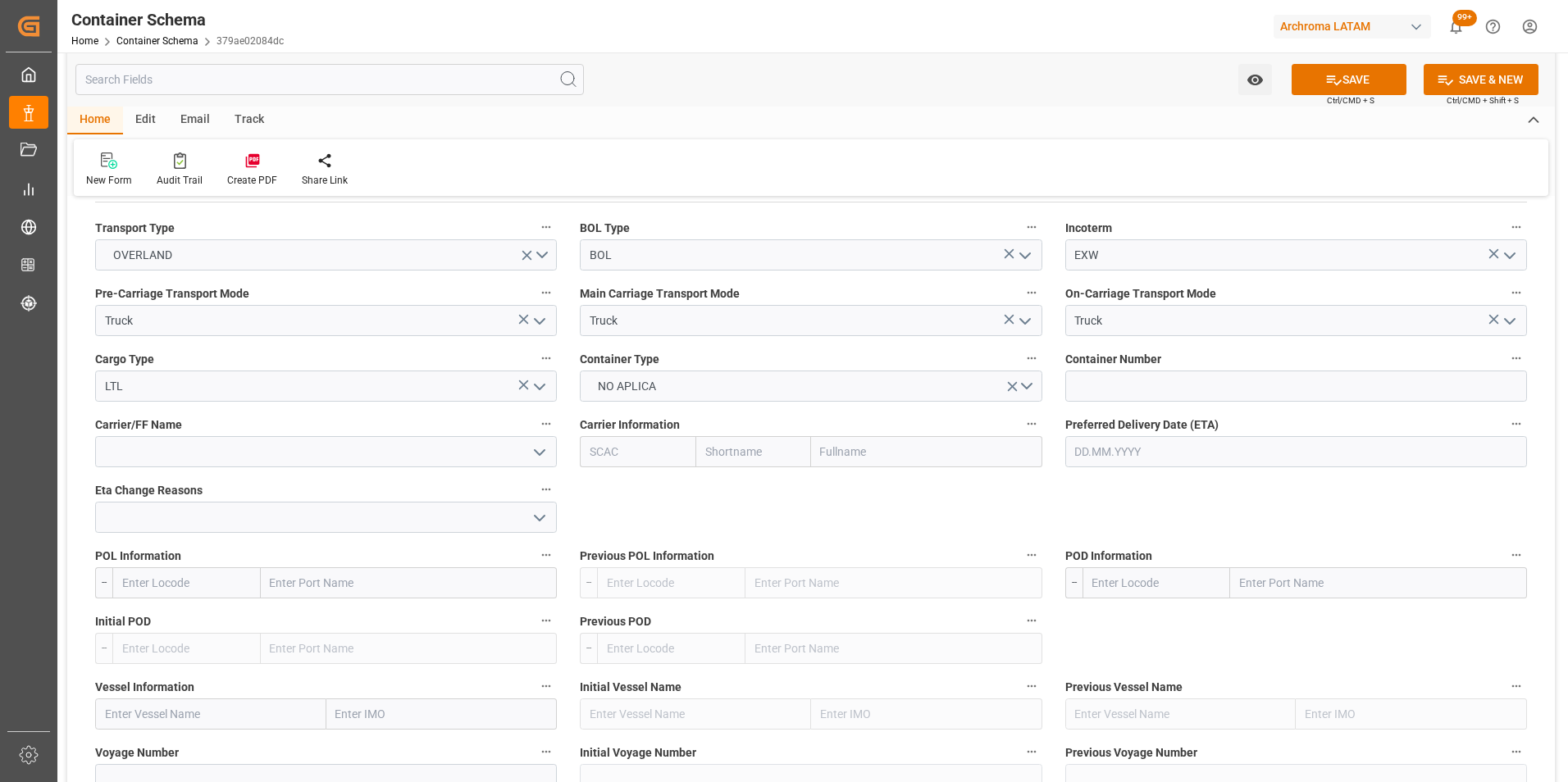
scroll to position [1557, 0]
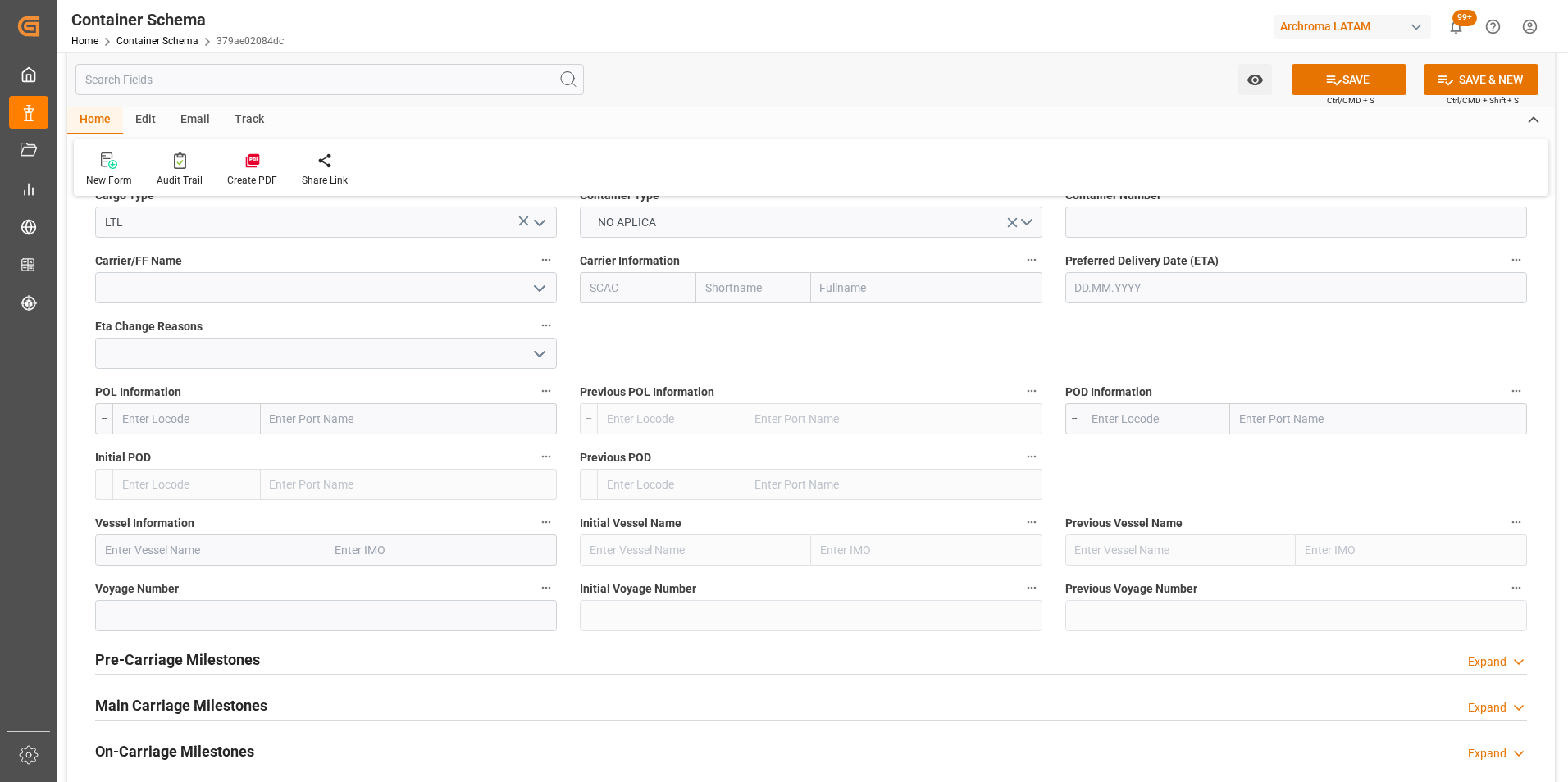
click at [361, 429] on input "text" at bounding box center [409, 419] width 297 height 31
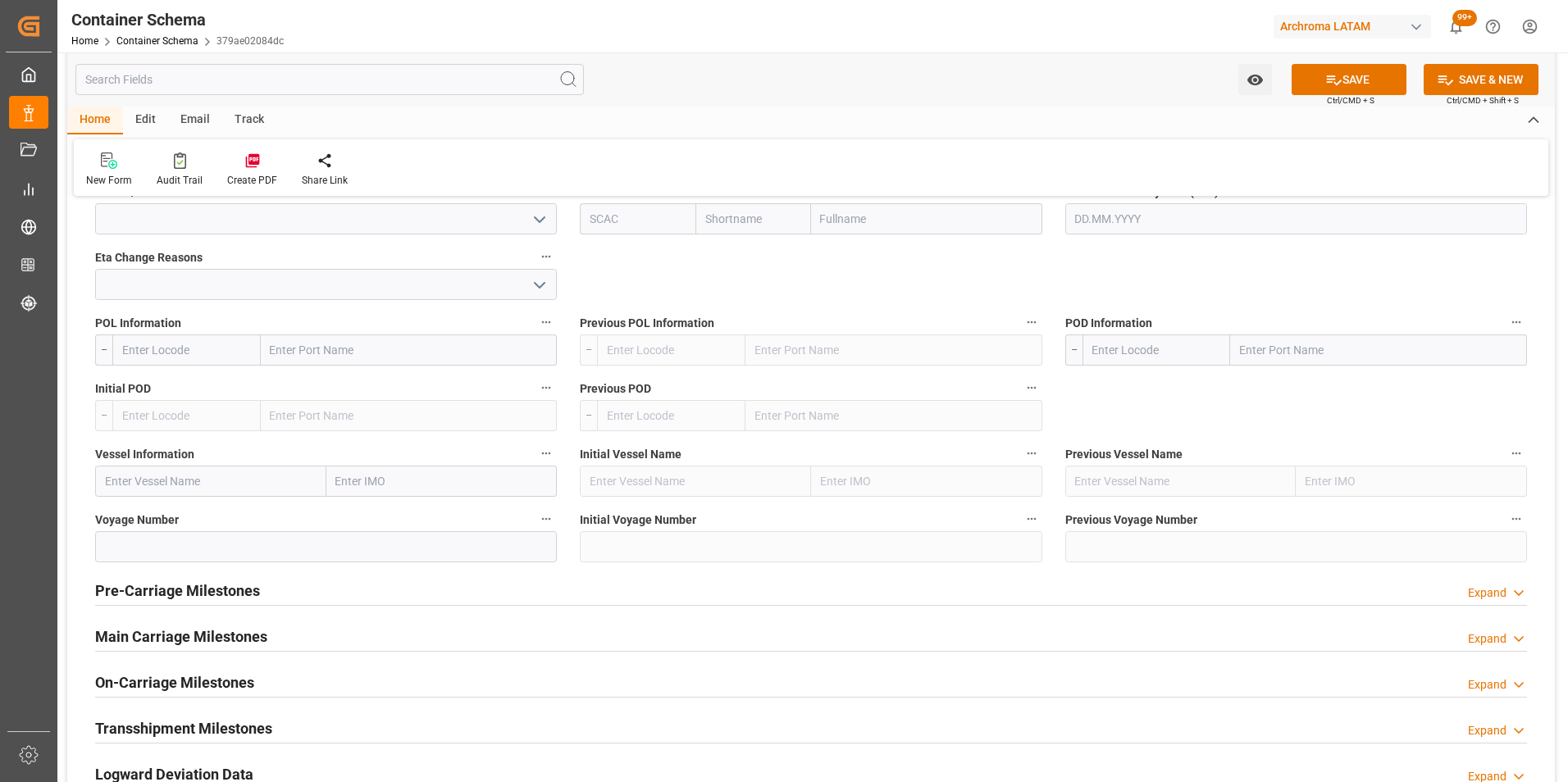
scroll to position [1639, 0]
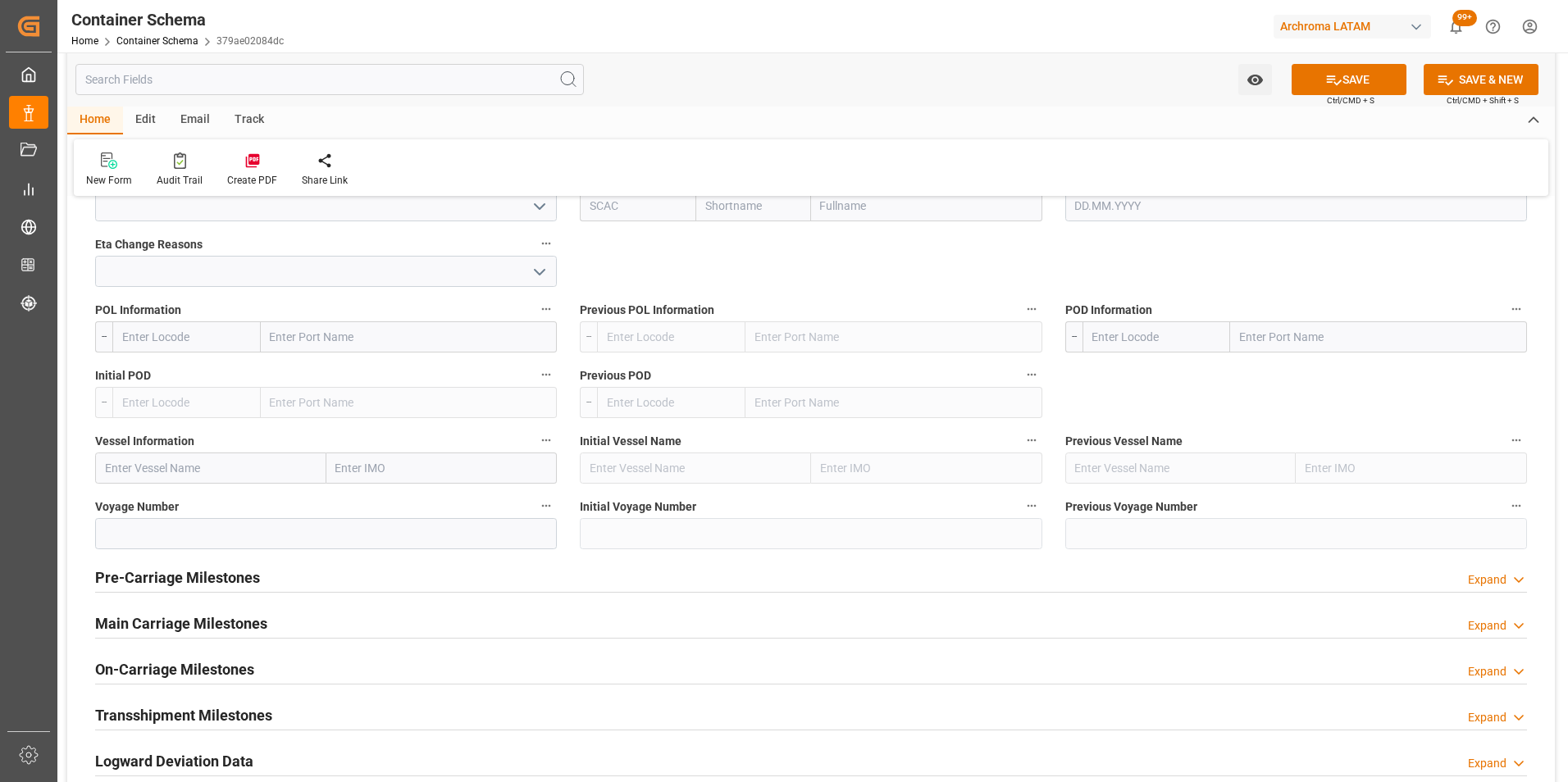
click at [1363, 346] on input "text" at bounding box center [1379, 337] width 297 height 31
type input "[GEOGRAPHIC_DATA][PERSON_NAME]"
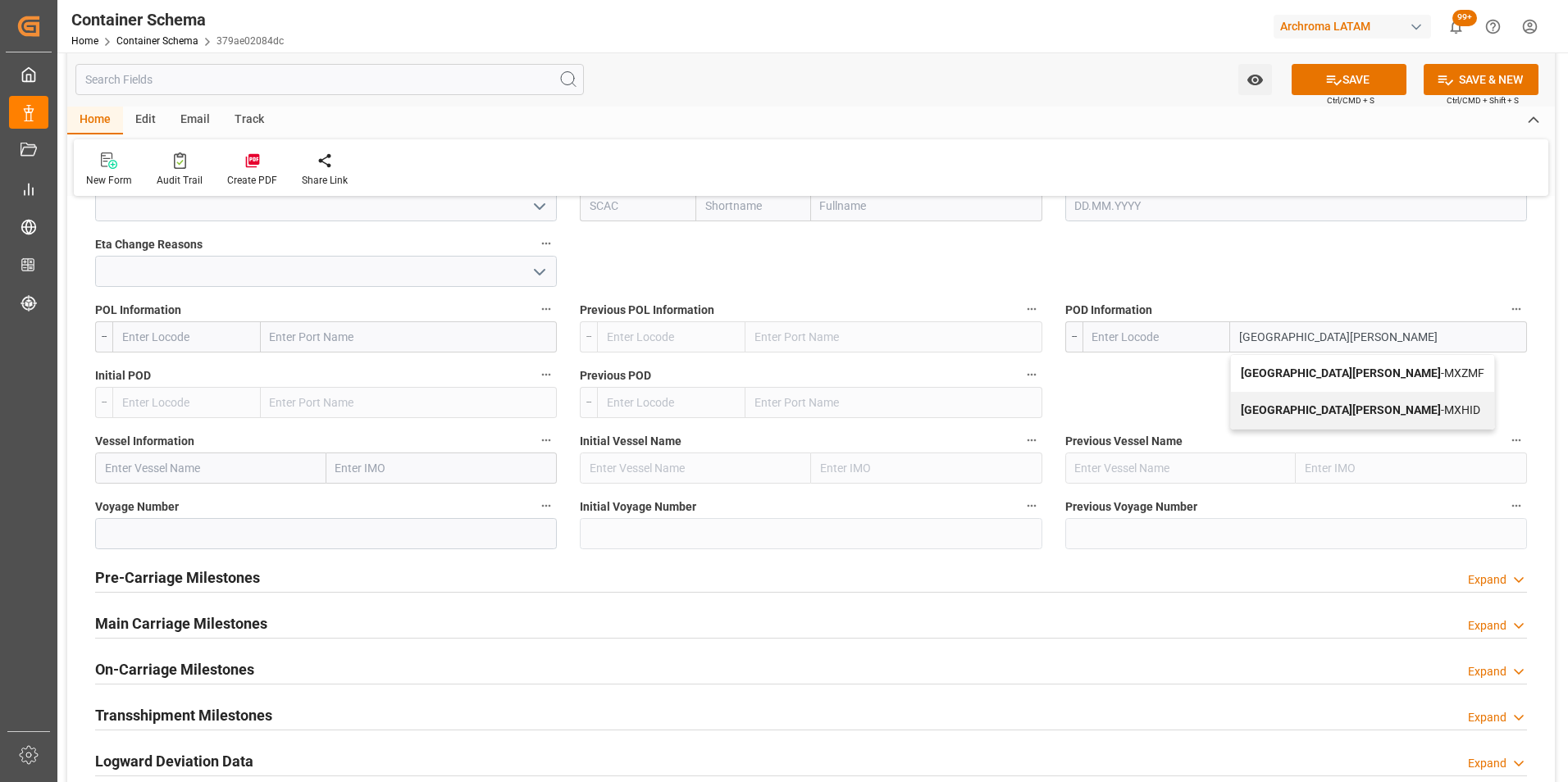
click at [1322, 376] on span "Ciudad [PERSON_NAME] - MXZMF" at bounding box center [1362, 373] width 243 height 13
type input "MXZMF"
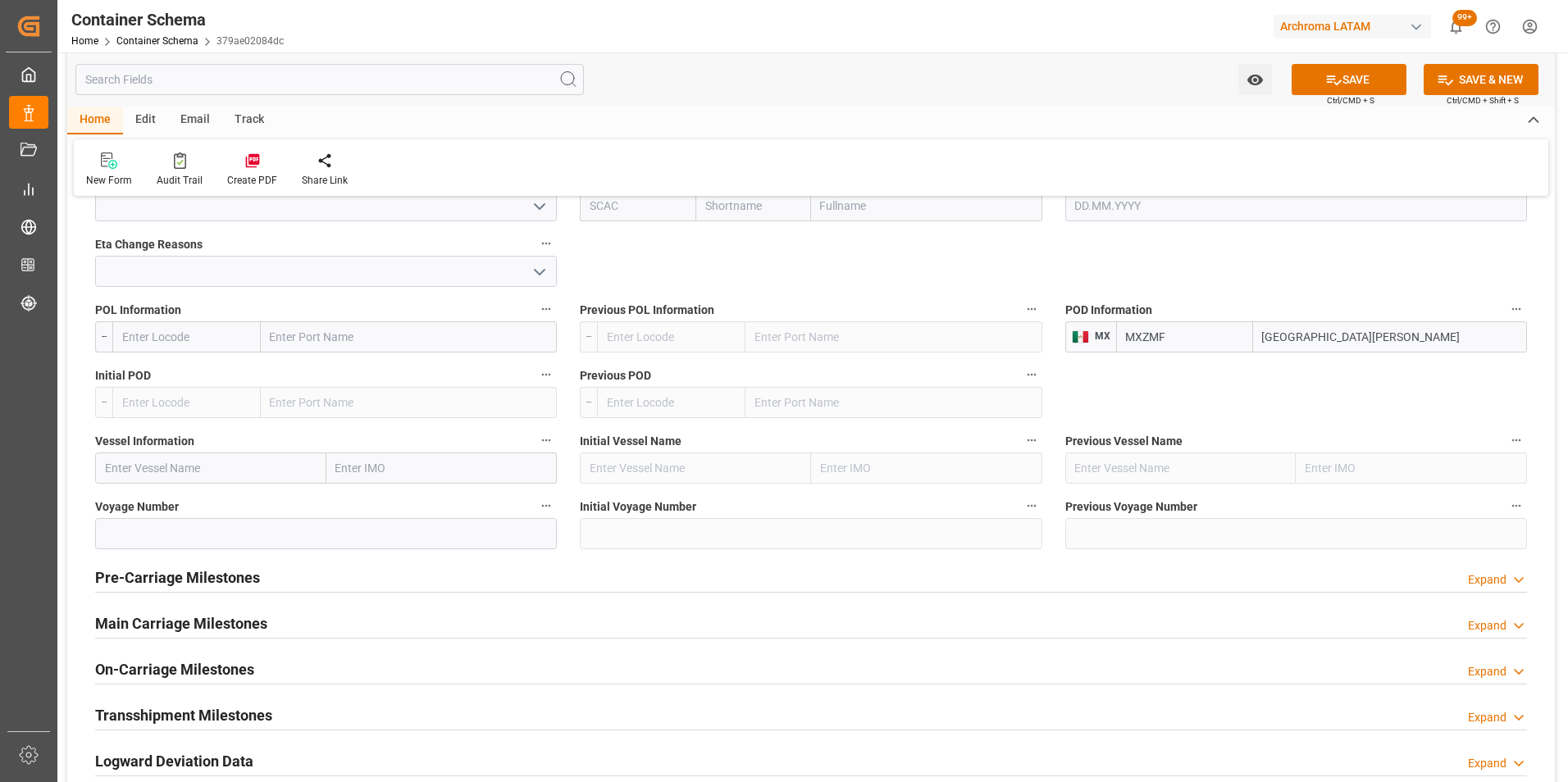
type input "[GEOGRAPHIC_DATA][PERSON_NAME]"
click at [235, 617] on h2 "Main Carriage Milestones" at bounding box center [181, 623] width 172 height 22
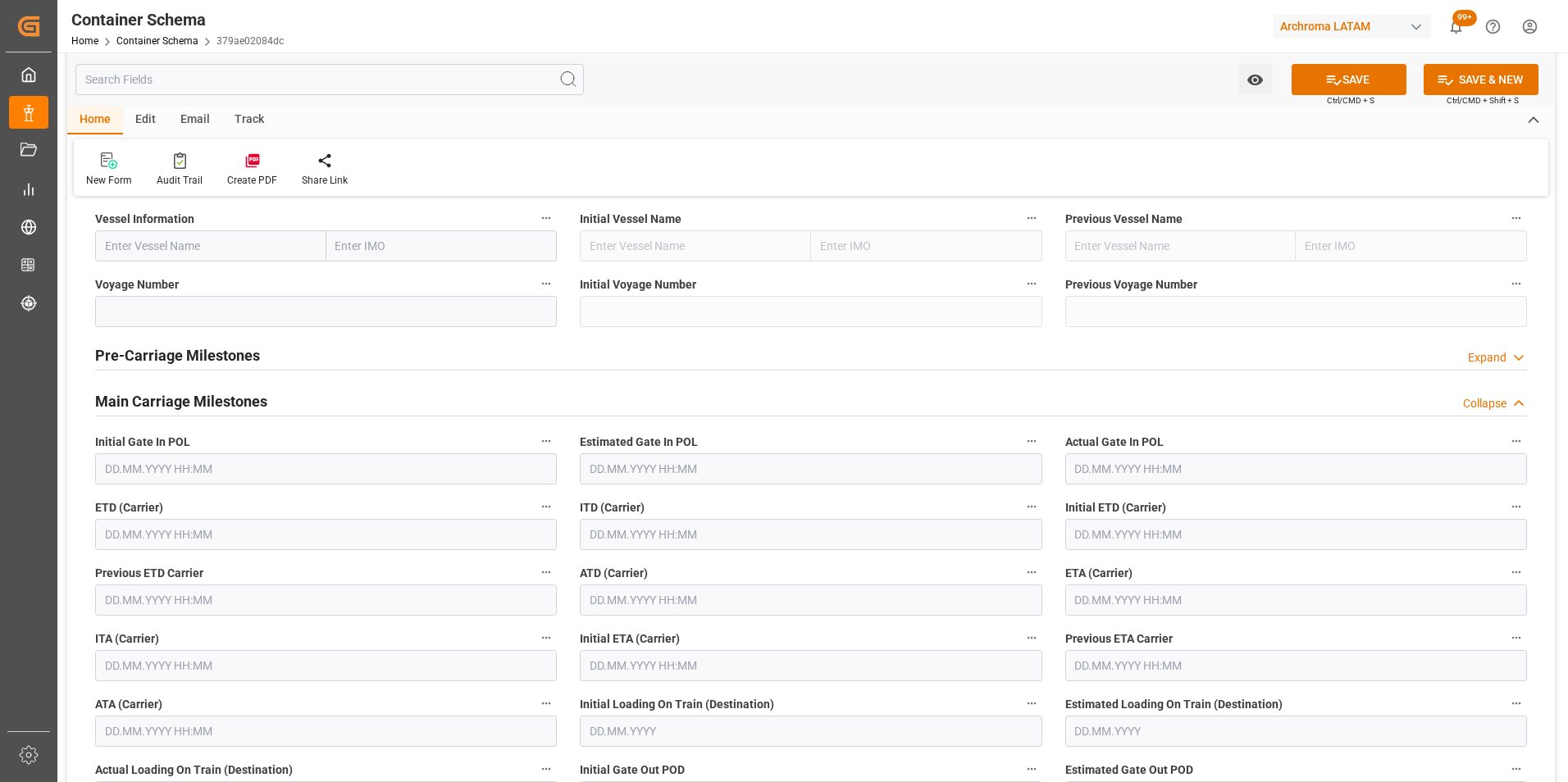
scroll to position [1885, 0]
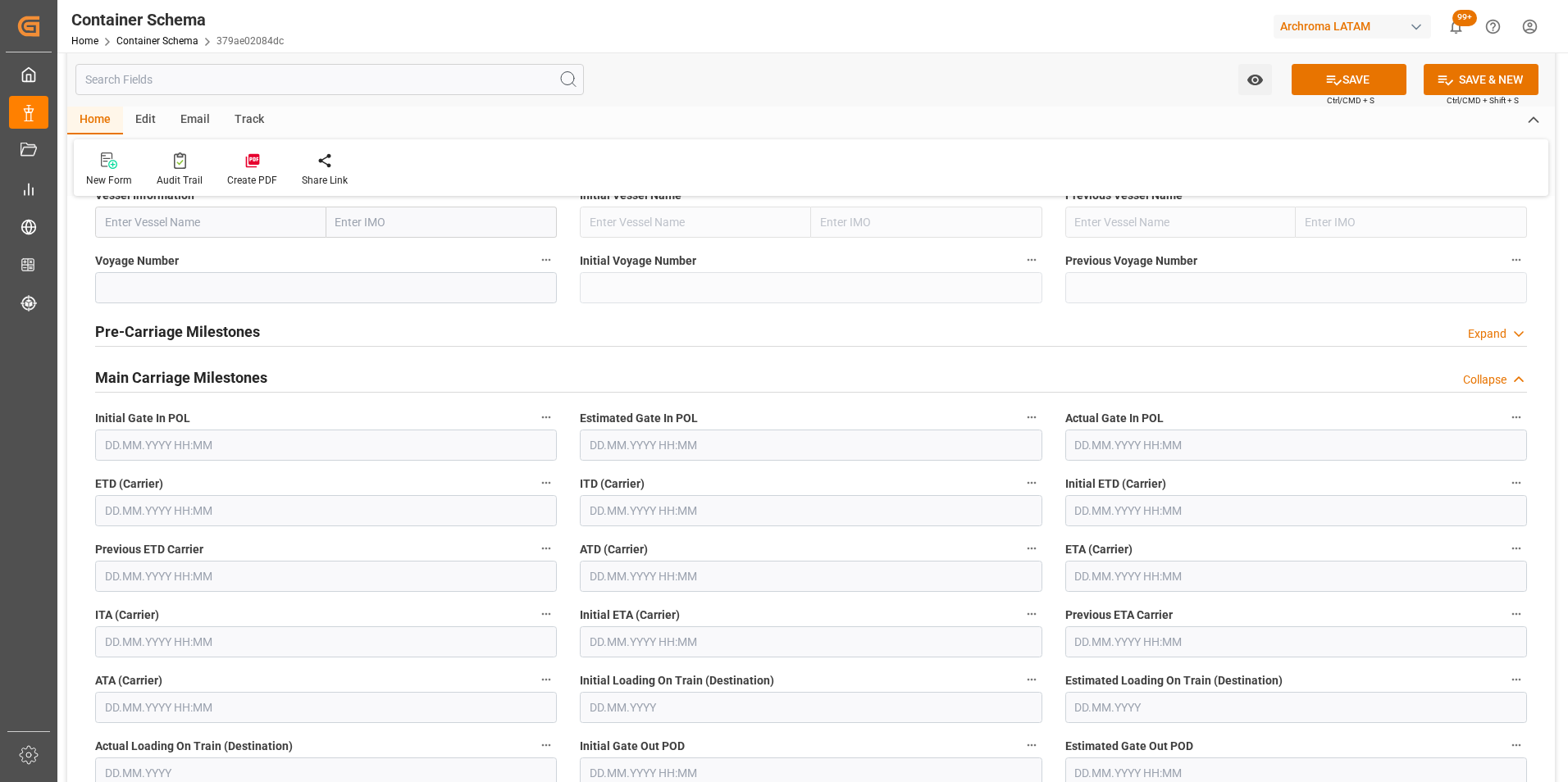
click at [176, 503] on input "text" at bounding box center [325, 511] width 461 height 31
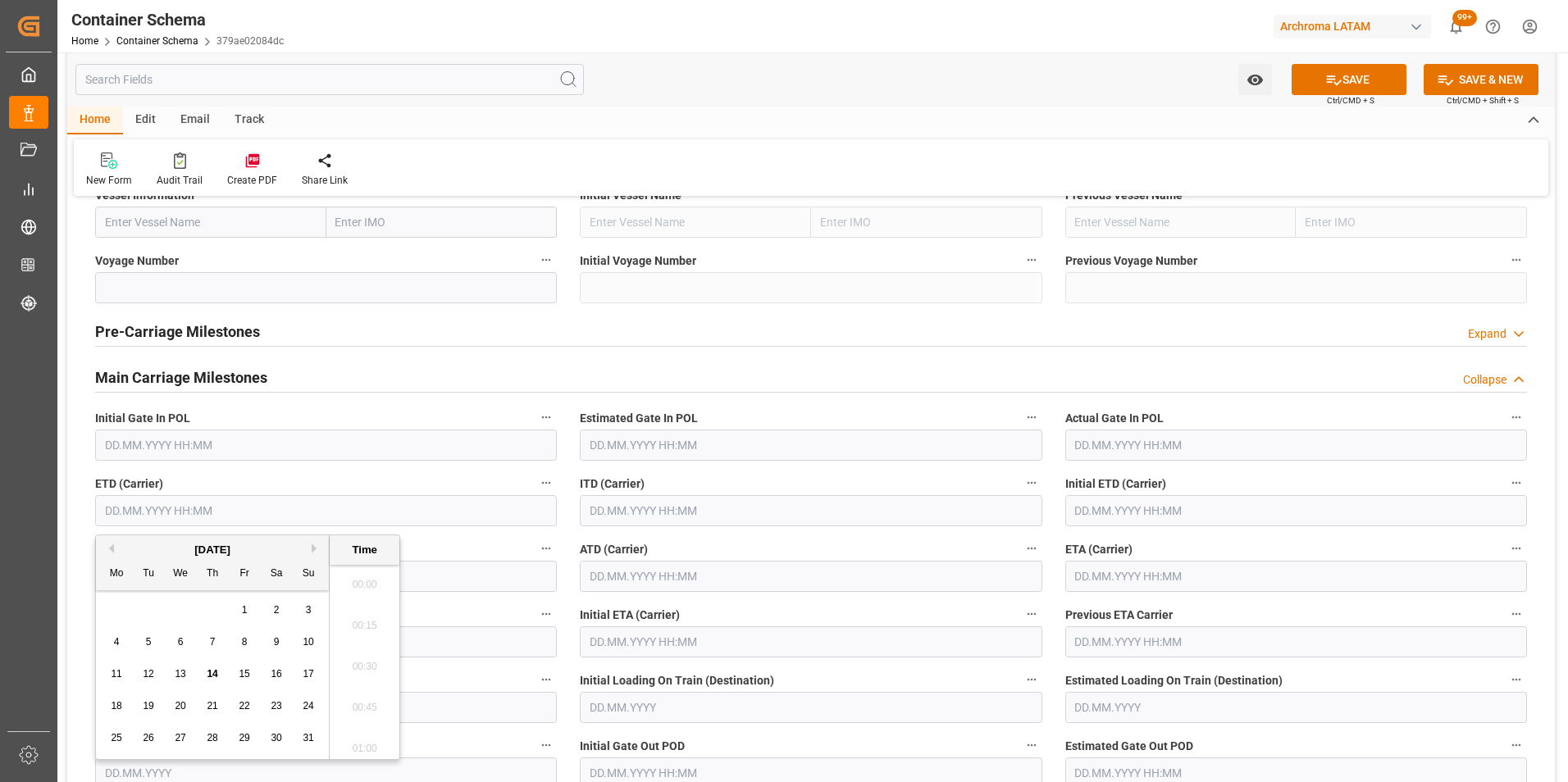
scroll to position [1194, 0]
click at [190, 674] on div "13" at bounding box center [181, 675] width 21 height 20
type input "[DATE] 00:00"
click at [456, 543] on label "Previous ETD Carrier" at bounding box center [325, 549] width 461 height 23
click at [536, 543] on button "Previous ETD Carrier" at bounding box center [546, 549] width 21 height 21
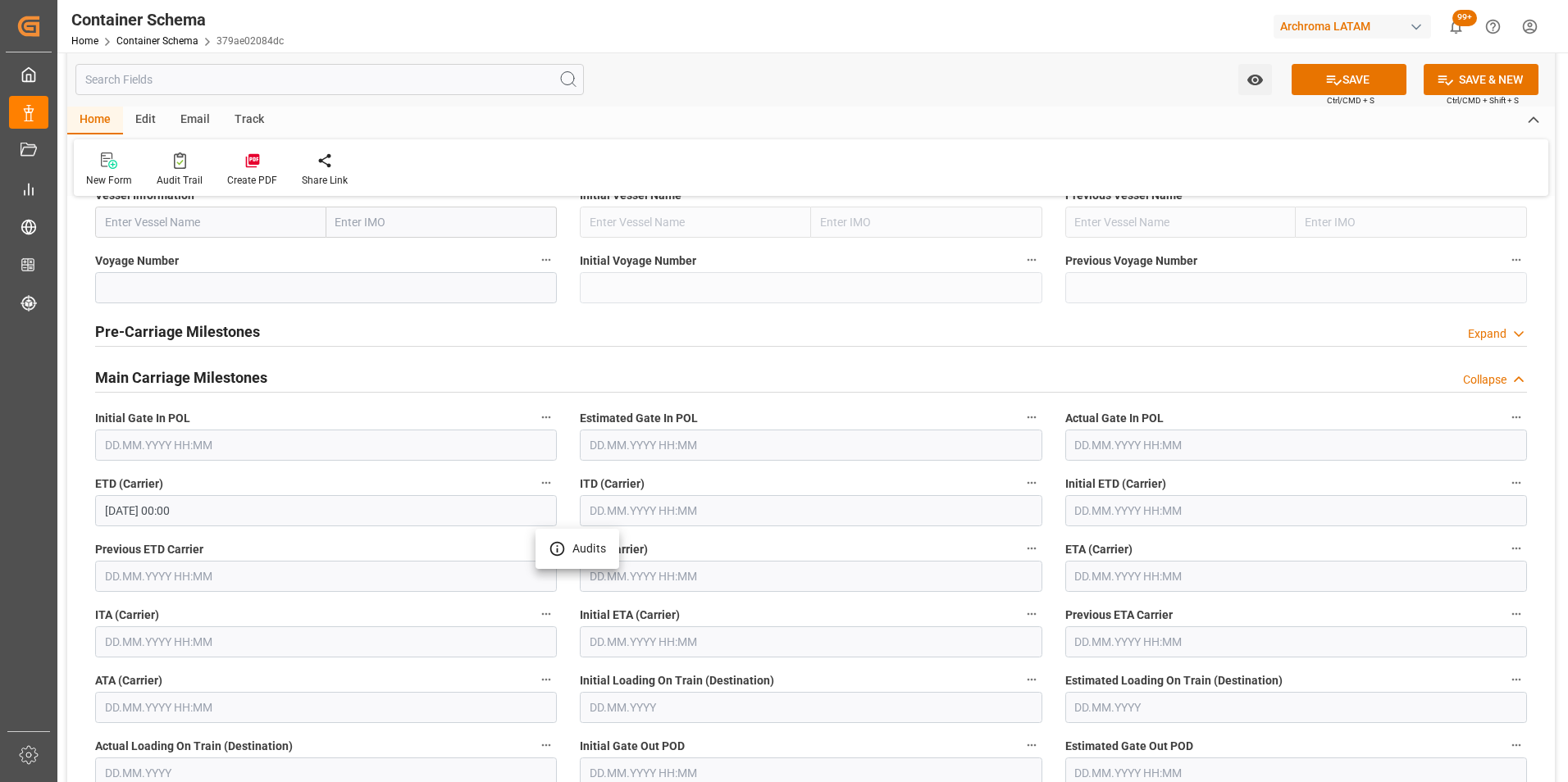
click at [563, 598] on div at bounding box center [784, 391] width 1568 height 782
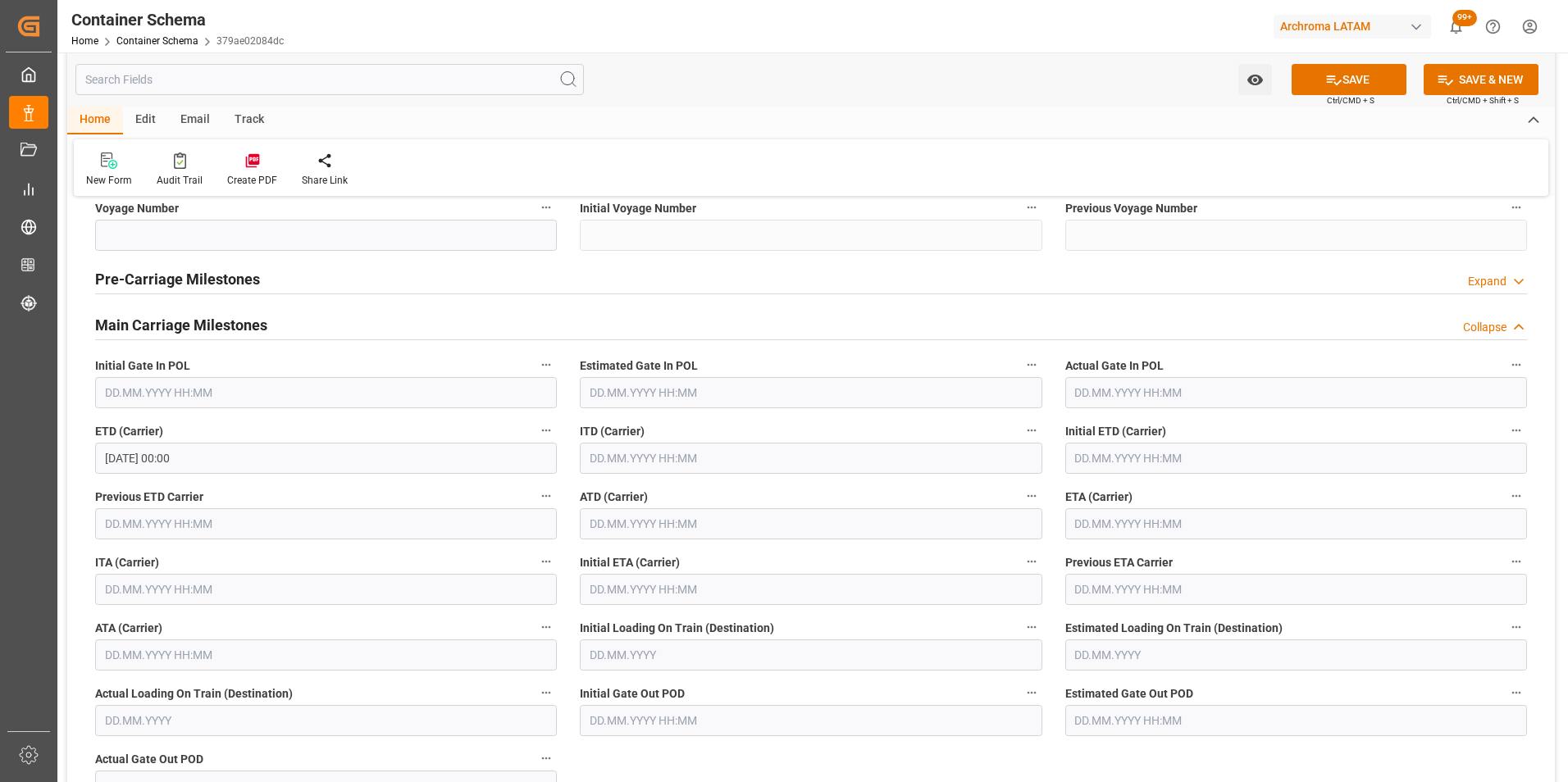
scroll to position [1885, 0]
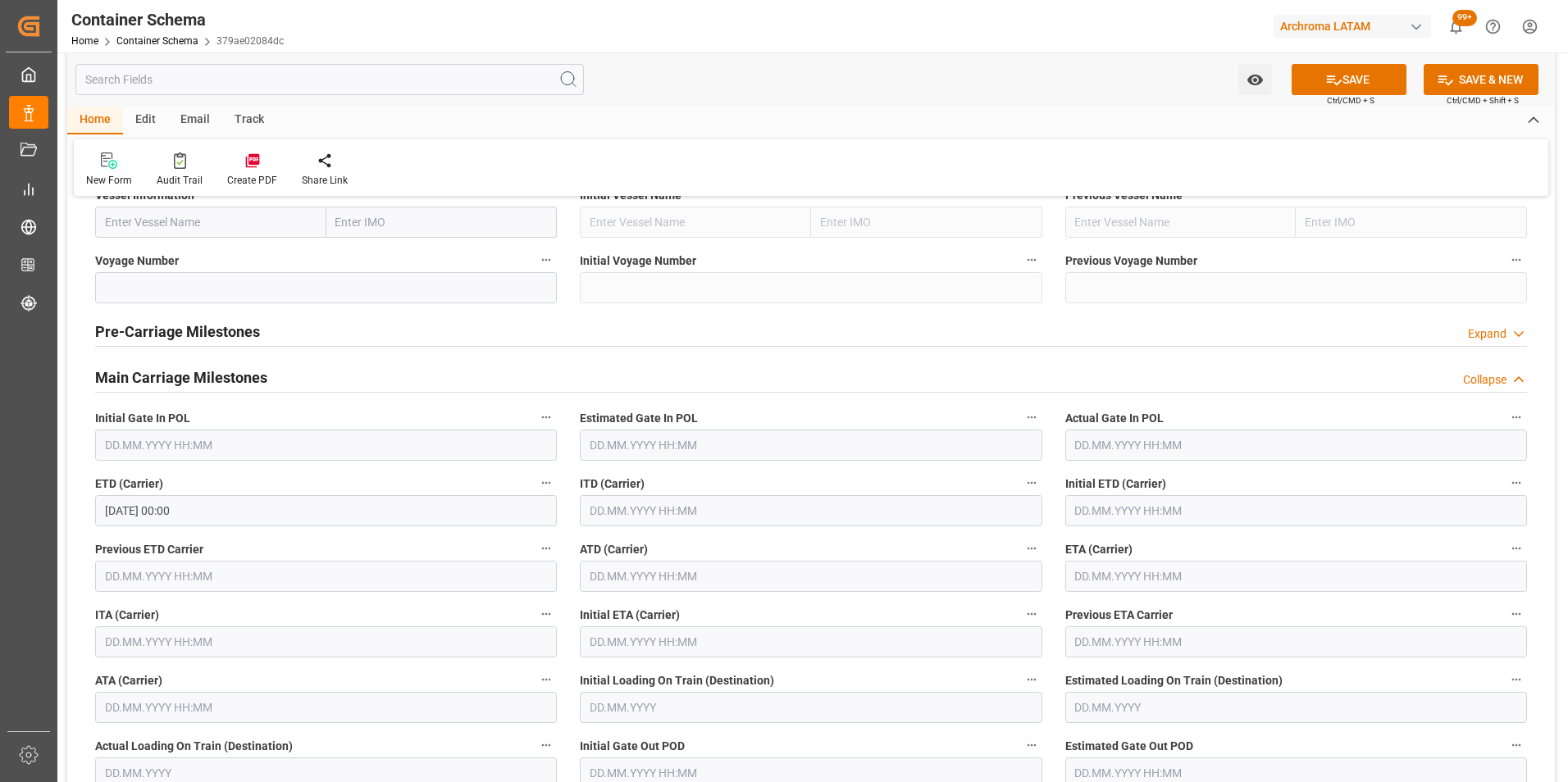
click at [181, 373] on h2 "Main Carriage Milestones" at bounding box center [181, 377] width 172 height 22
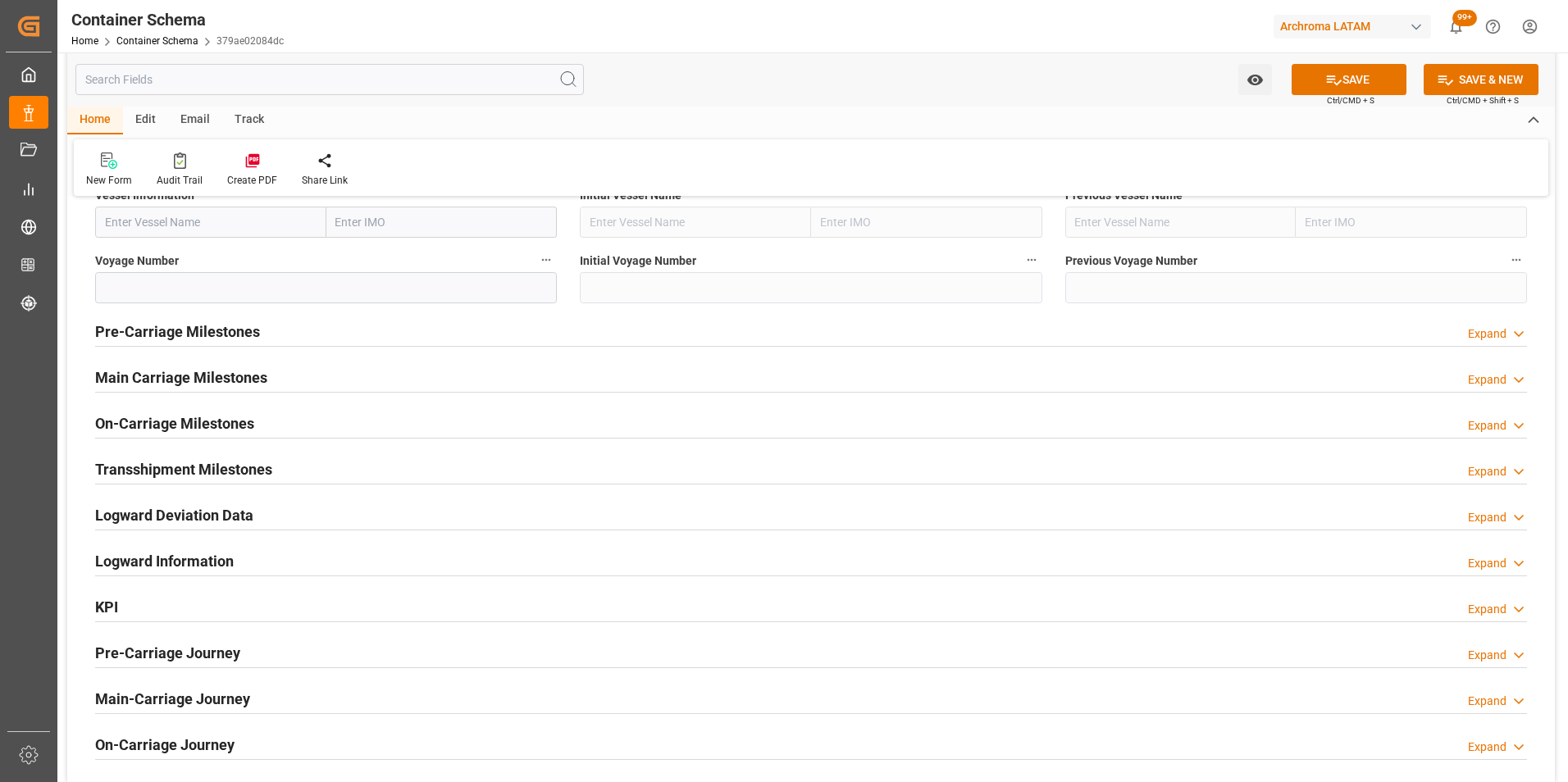
click at [193, 553] on h2 "Logward Information" at bounding box center [164, 561] width 139 height 22
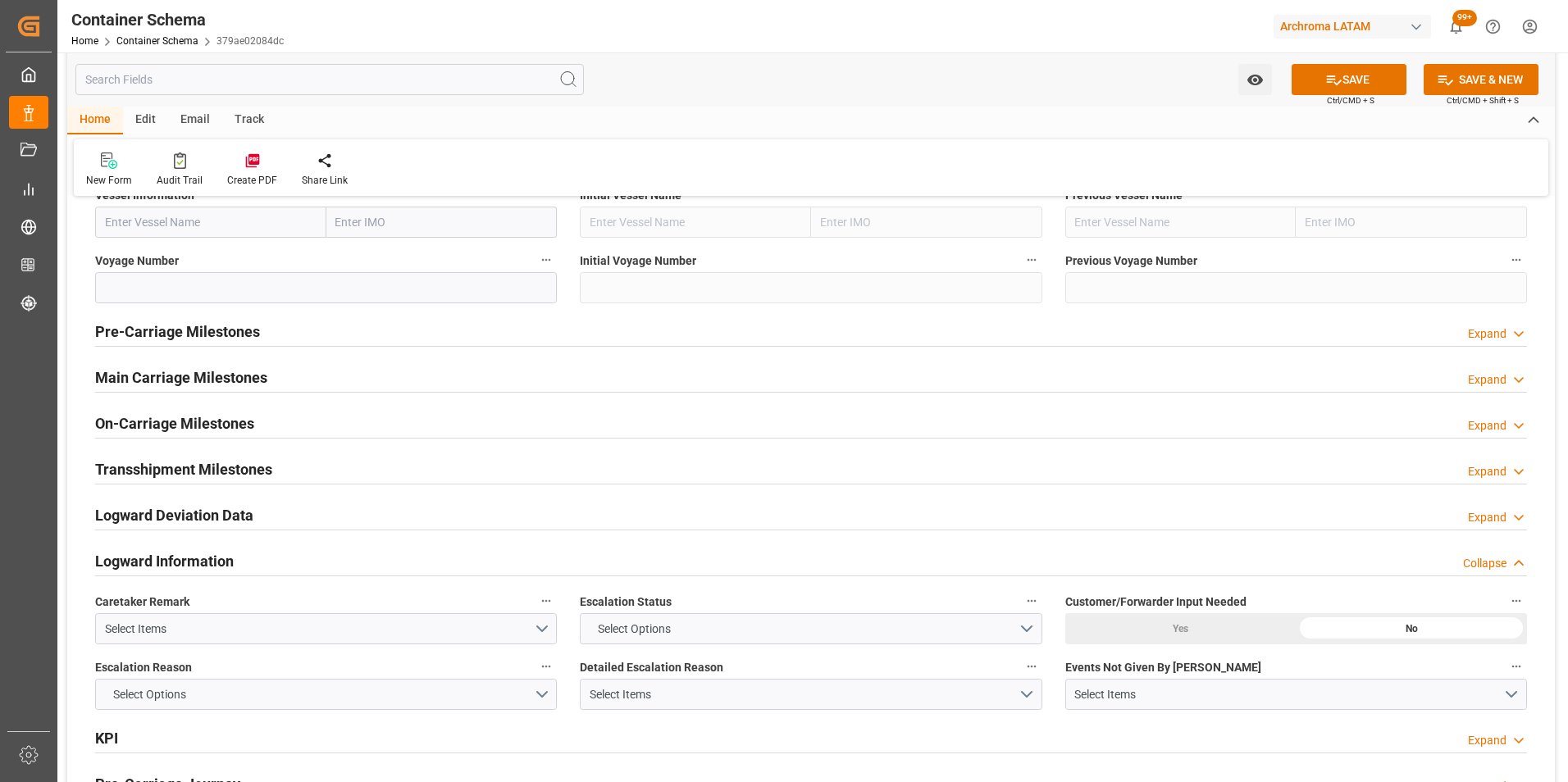
click at [196, 556] on h2 "Logward Information" at bounding box center [164, 561] width 139 height 22
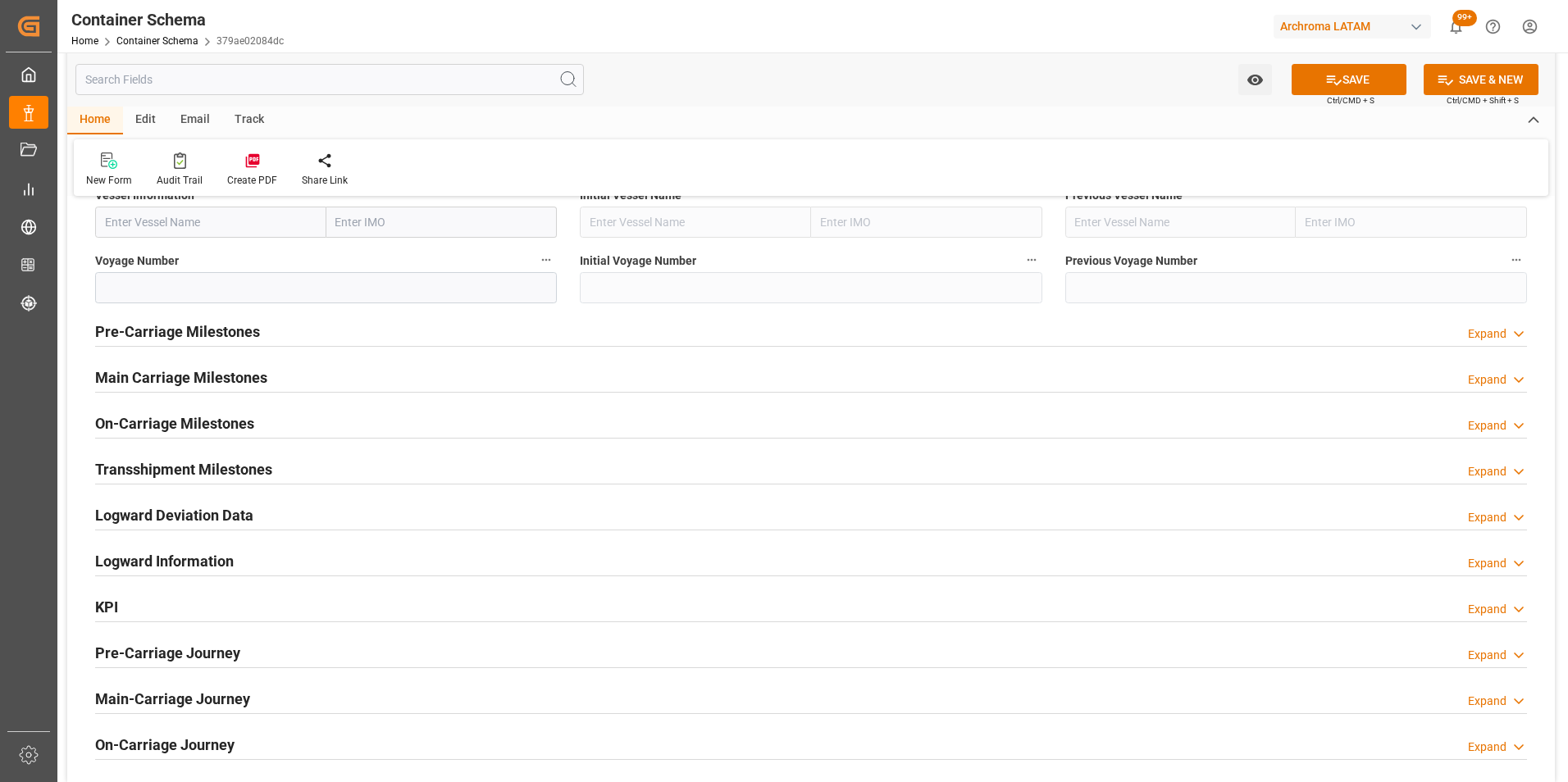
click at [190, 471] on h2 "Transshipment Milestones" at bounding box center [183, 469] width 177 height 22
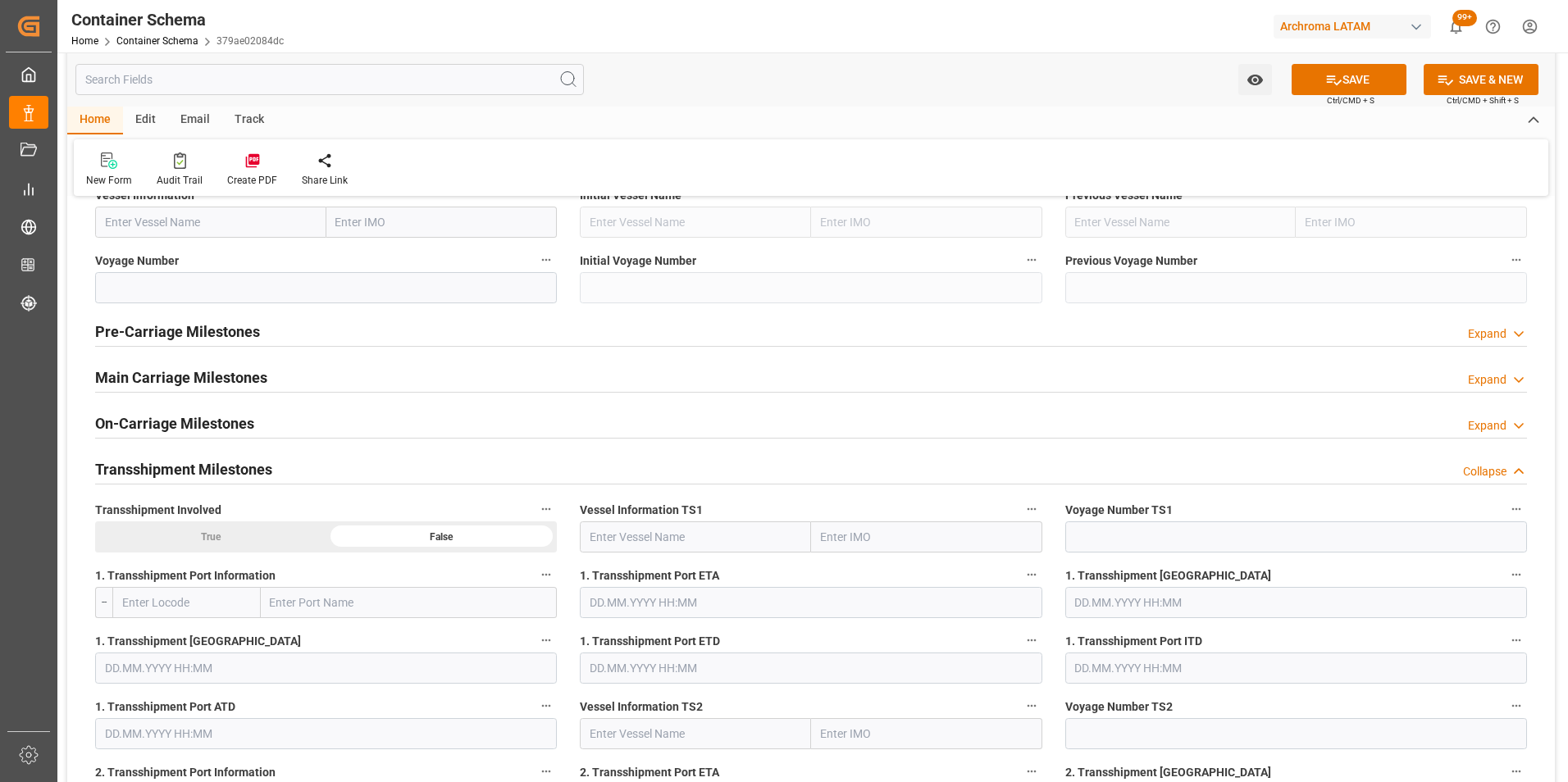
click at [191, 465] on h2 "Transshipment Milestones" at bounding box center [183, 469] width 177 height 22
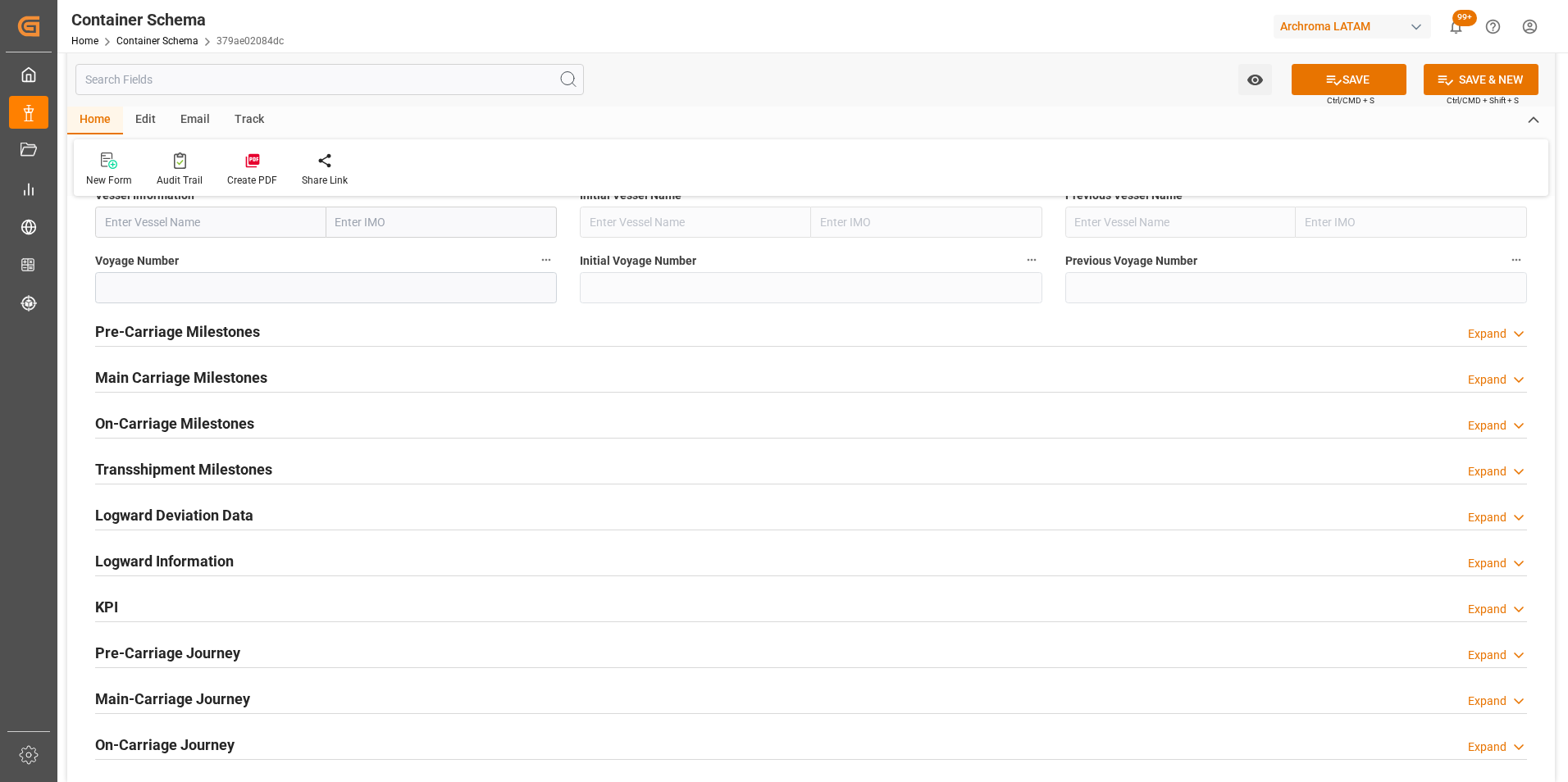
click at [184, 523] on h2 "Logward Deviation Data" at bounding box center [174, 515] width 158 height 22
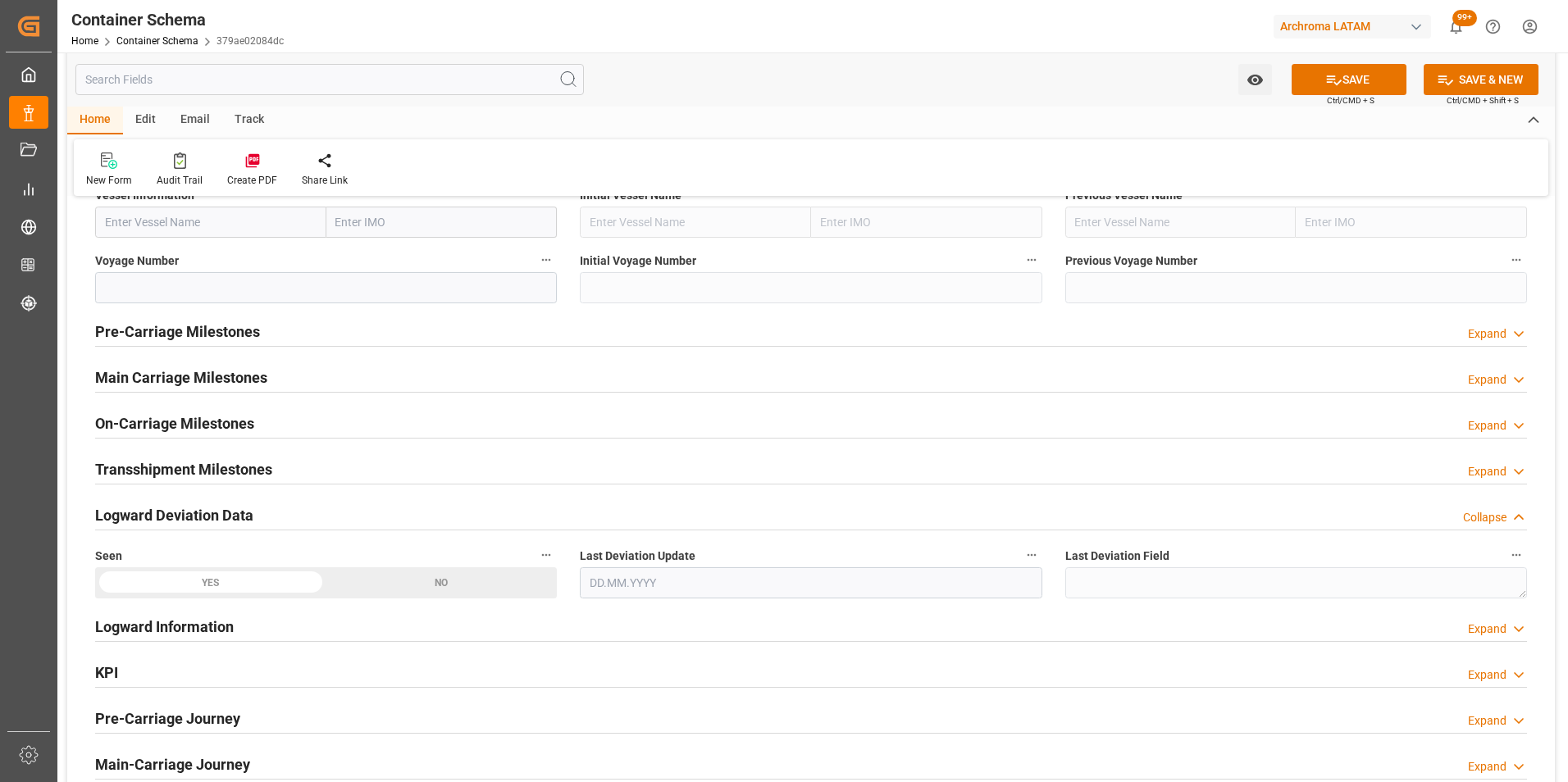
click at [185, 516] on h2 "Logward Deviation Data" at bounding box center [174, 515] width 158 height 22
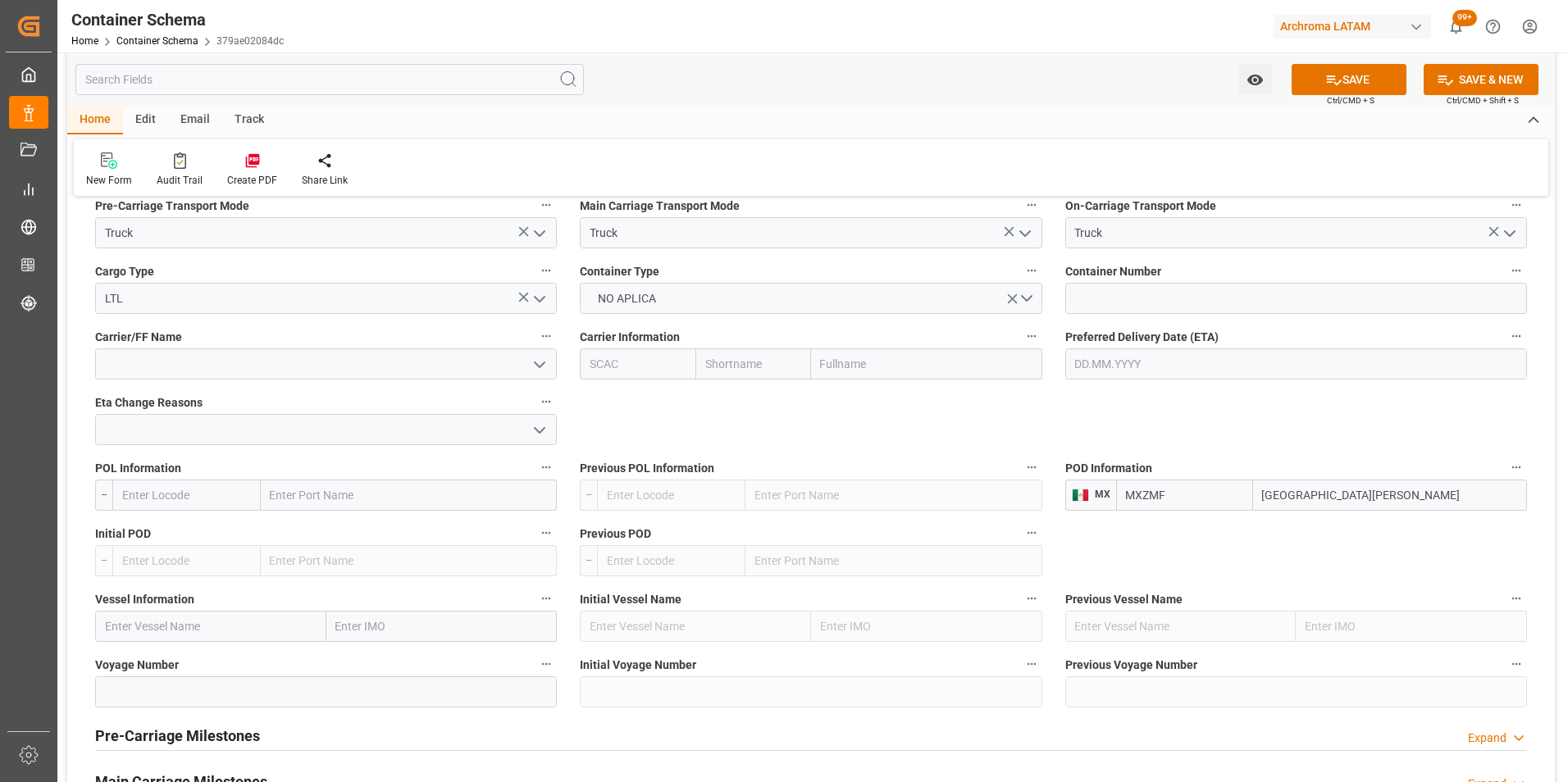
scroll to position [1803, 0]
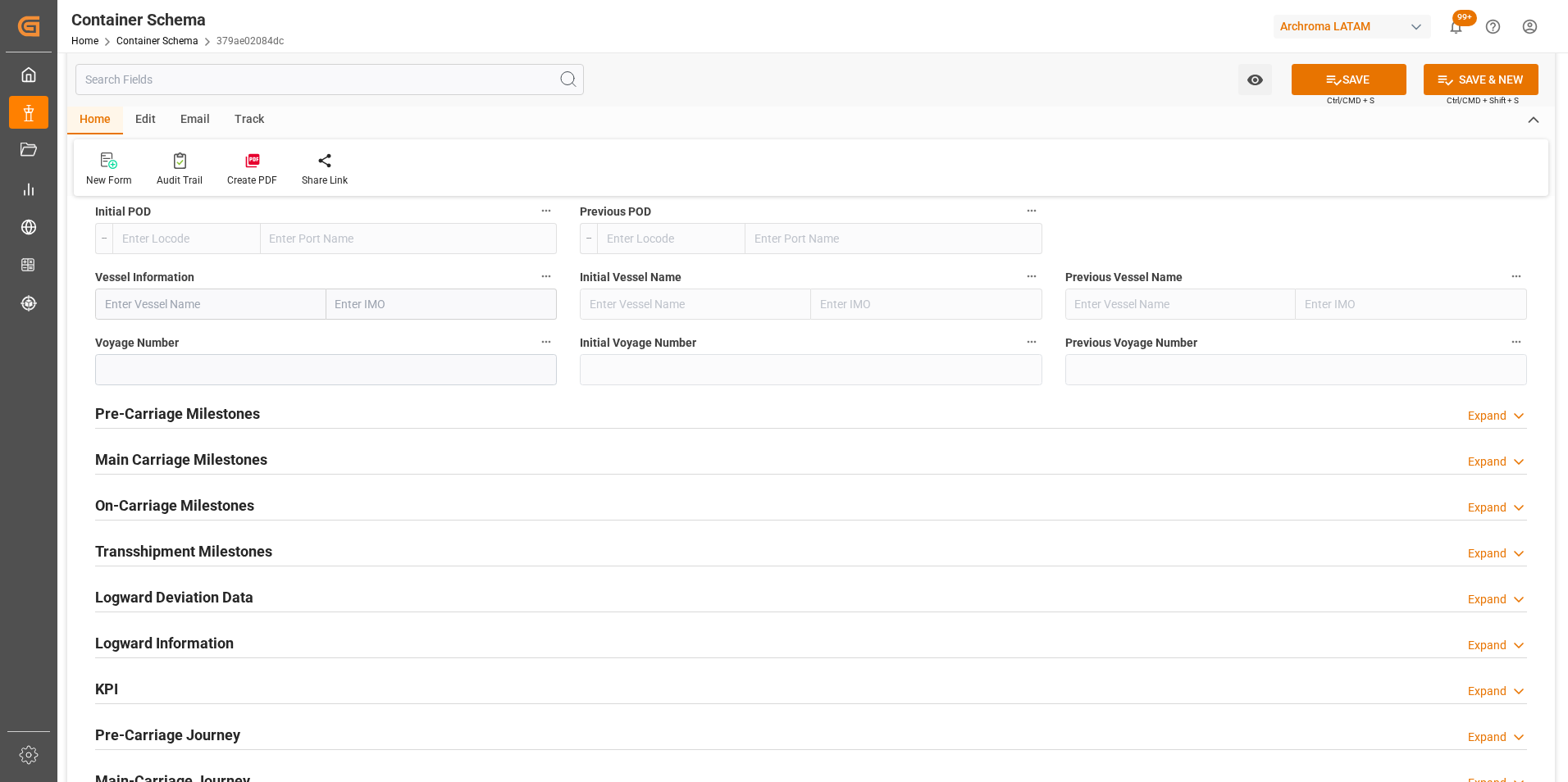
click at [188, 414] on h2 "Pre-Carriage Milestones" at bounding box center [177, 413] width 165 height 22
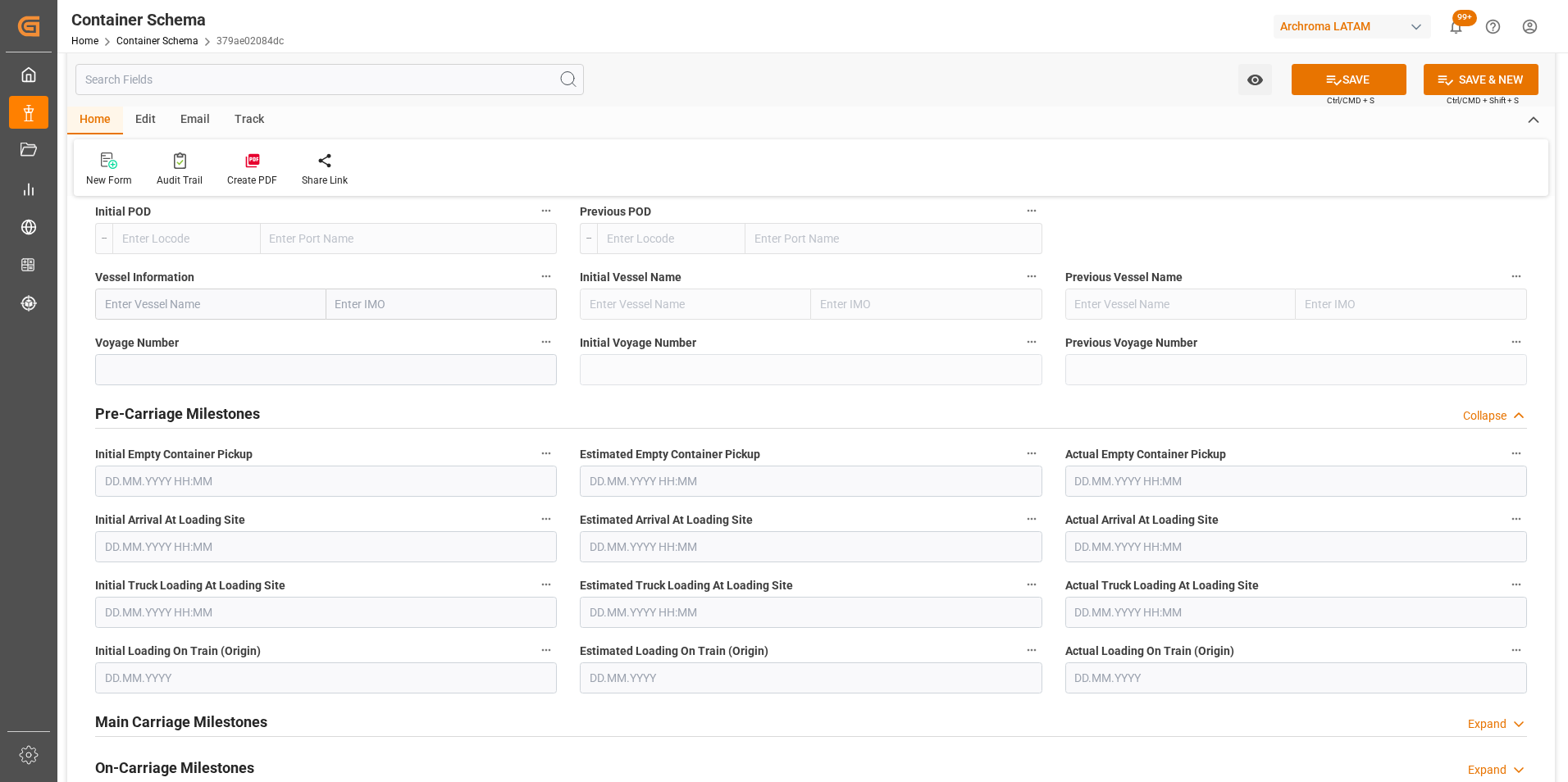
click at [200, 410] on h2 "Pre-Carriage Milestones" at bounding box center [177, 413] width 165 height 22
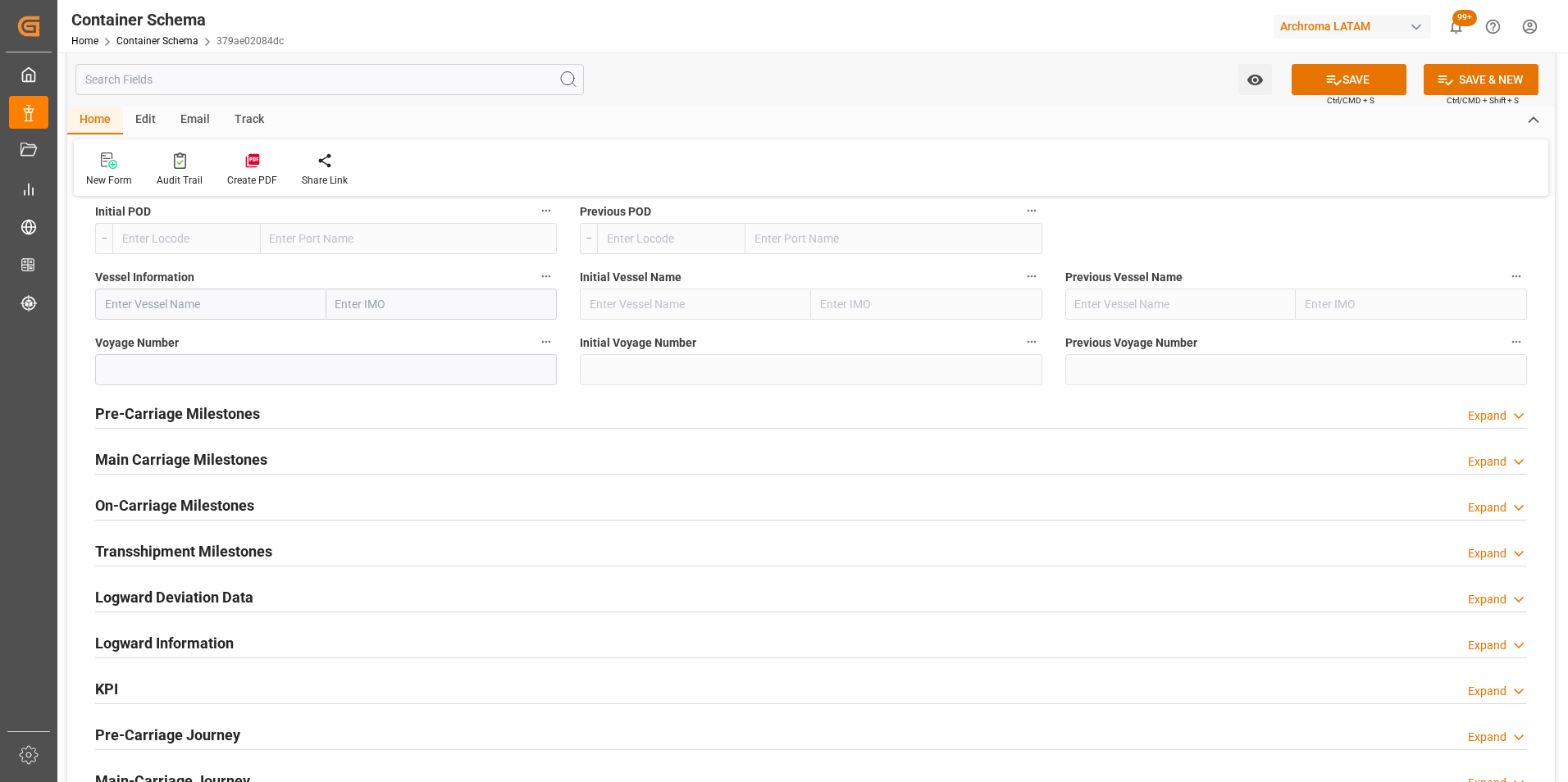
click at [213, 470] on h2 "Main Carriage Milestones" at bounding box center [181, 459] width 172 height 22
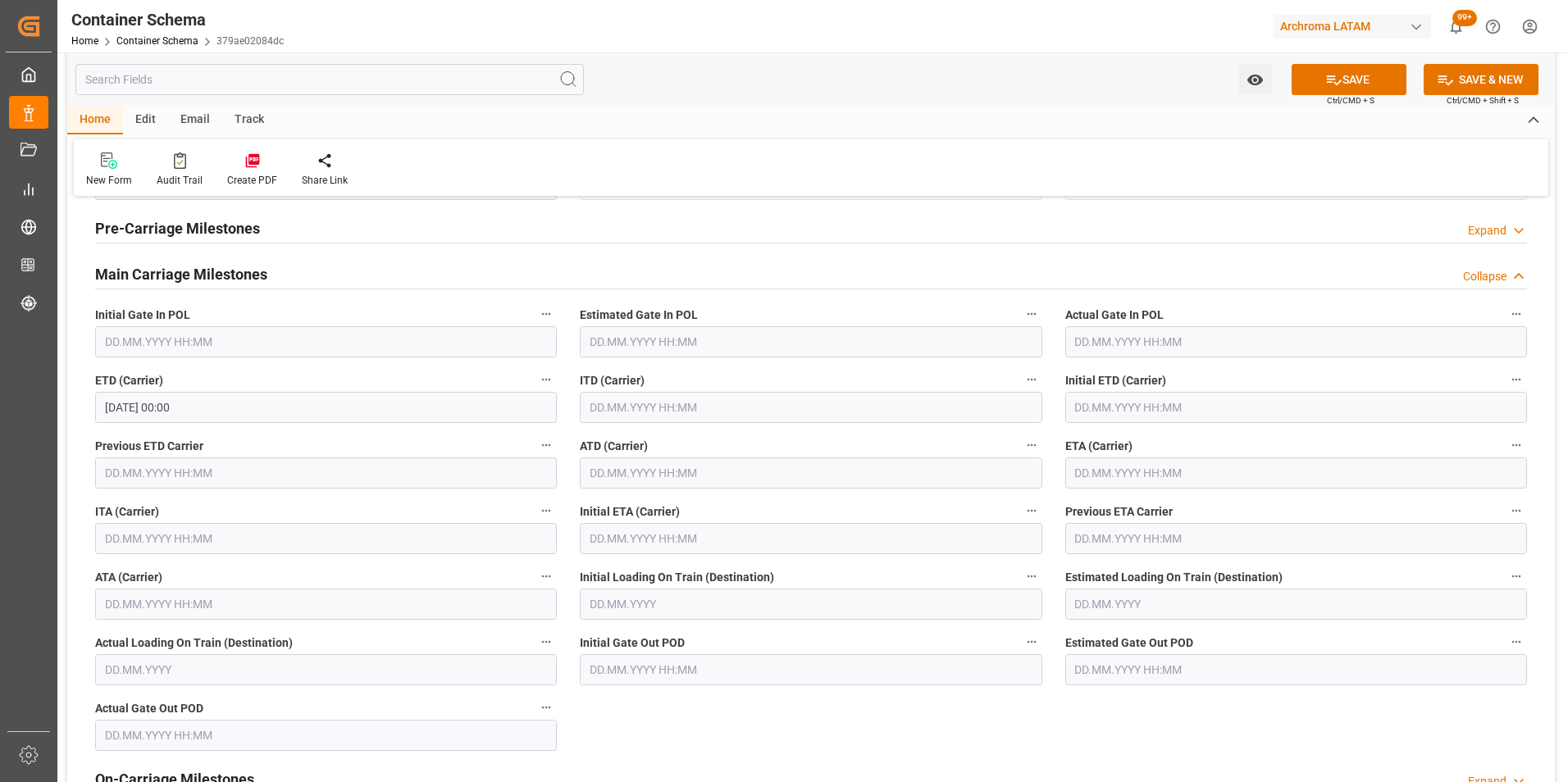
scroll to position [1967, 0]
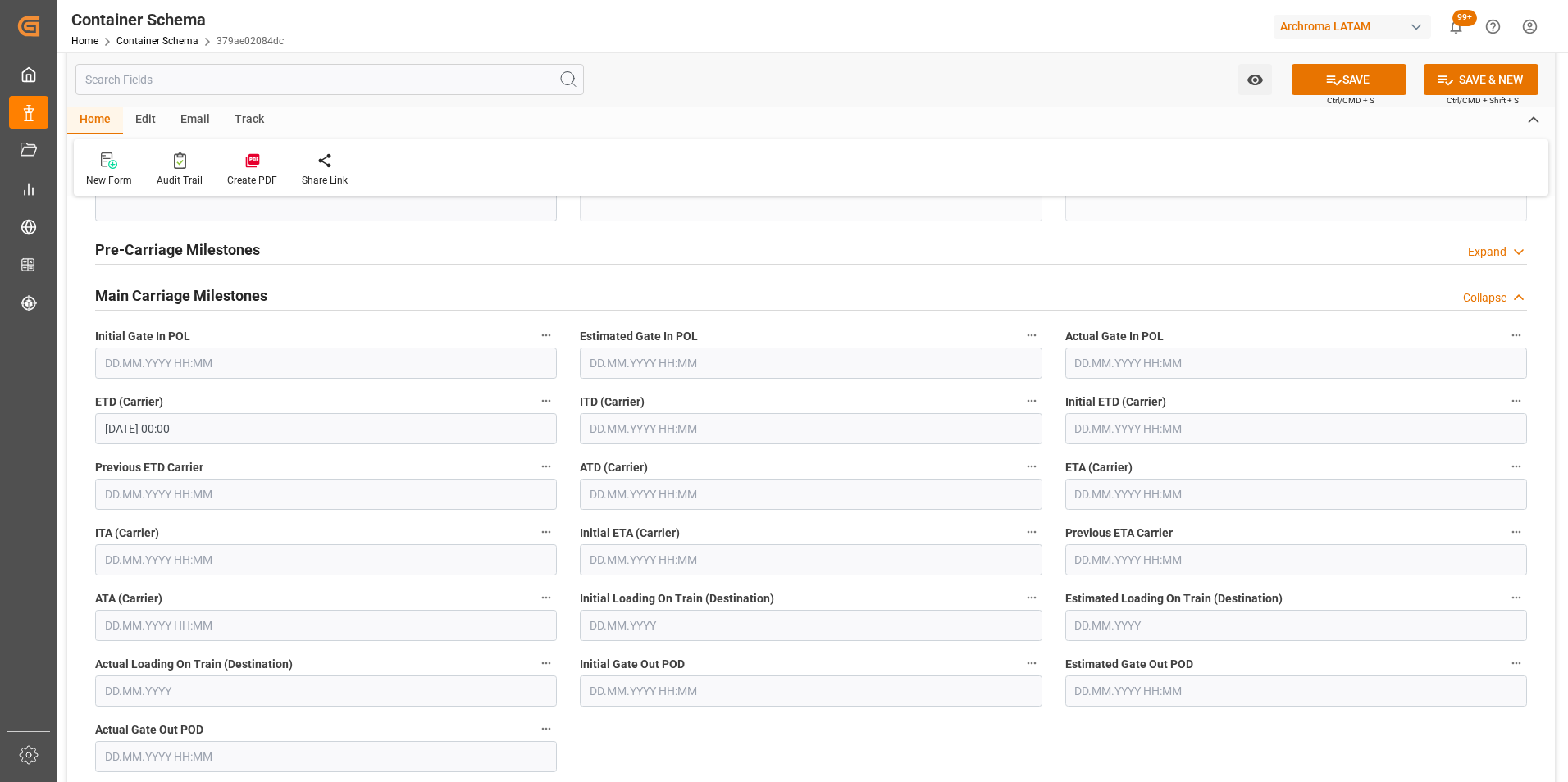
click at [206, 303] on h2 "Main Carriage Milestones" at bounding box center [181, 295] width 172 height 22
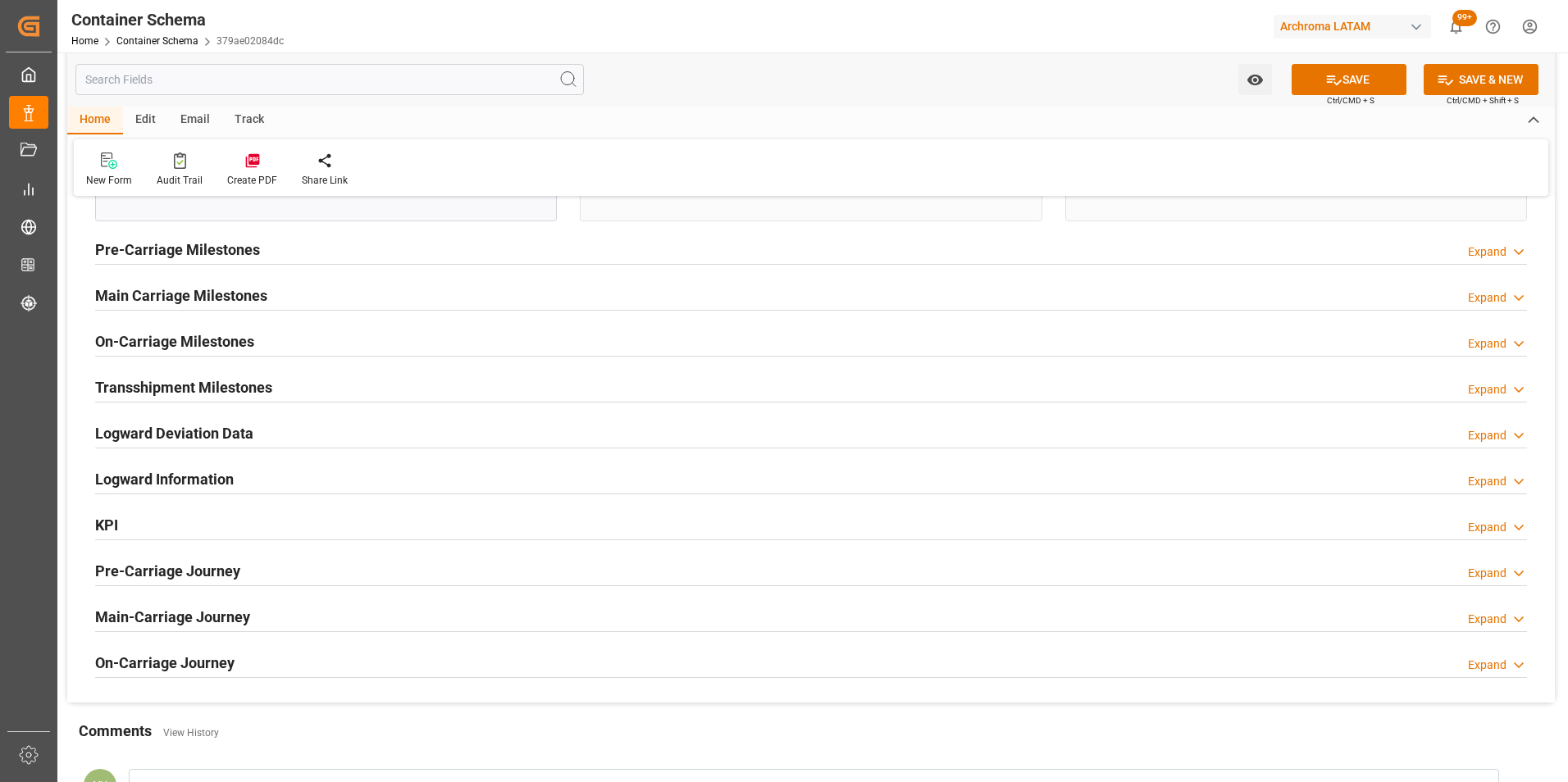
click at [213, 348] on h2 "On-Carriage Milestones" at bounding box center [174, 341] width 159 height 22
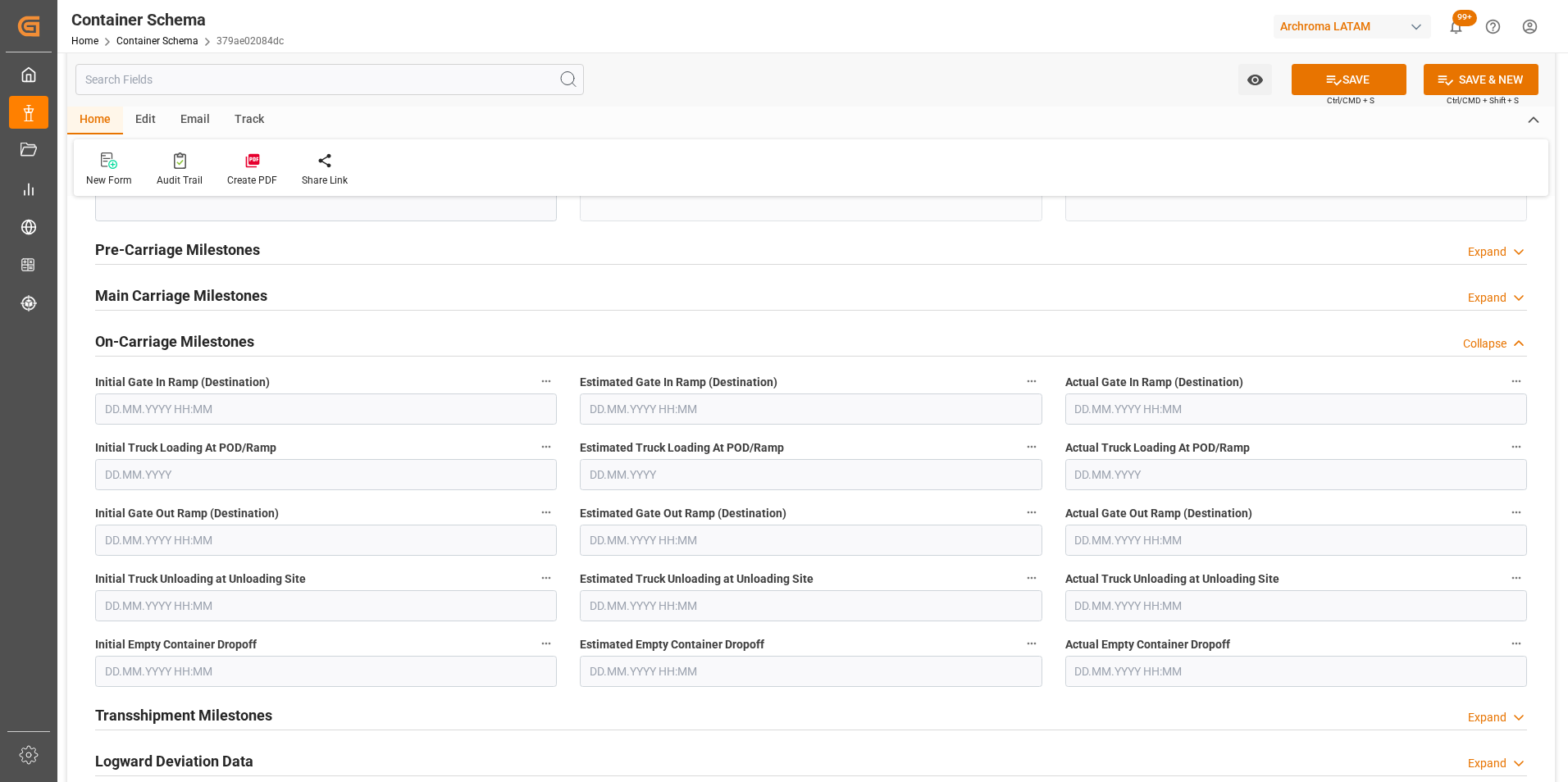
click at [220, 337] on h2 "On-Carriage Milestones" at bounding box center [174, 341] width 159 height 22
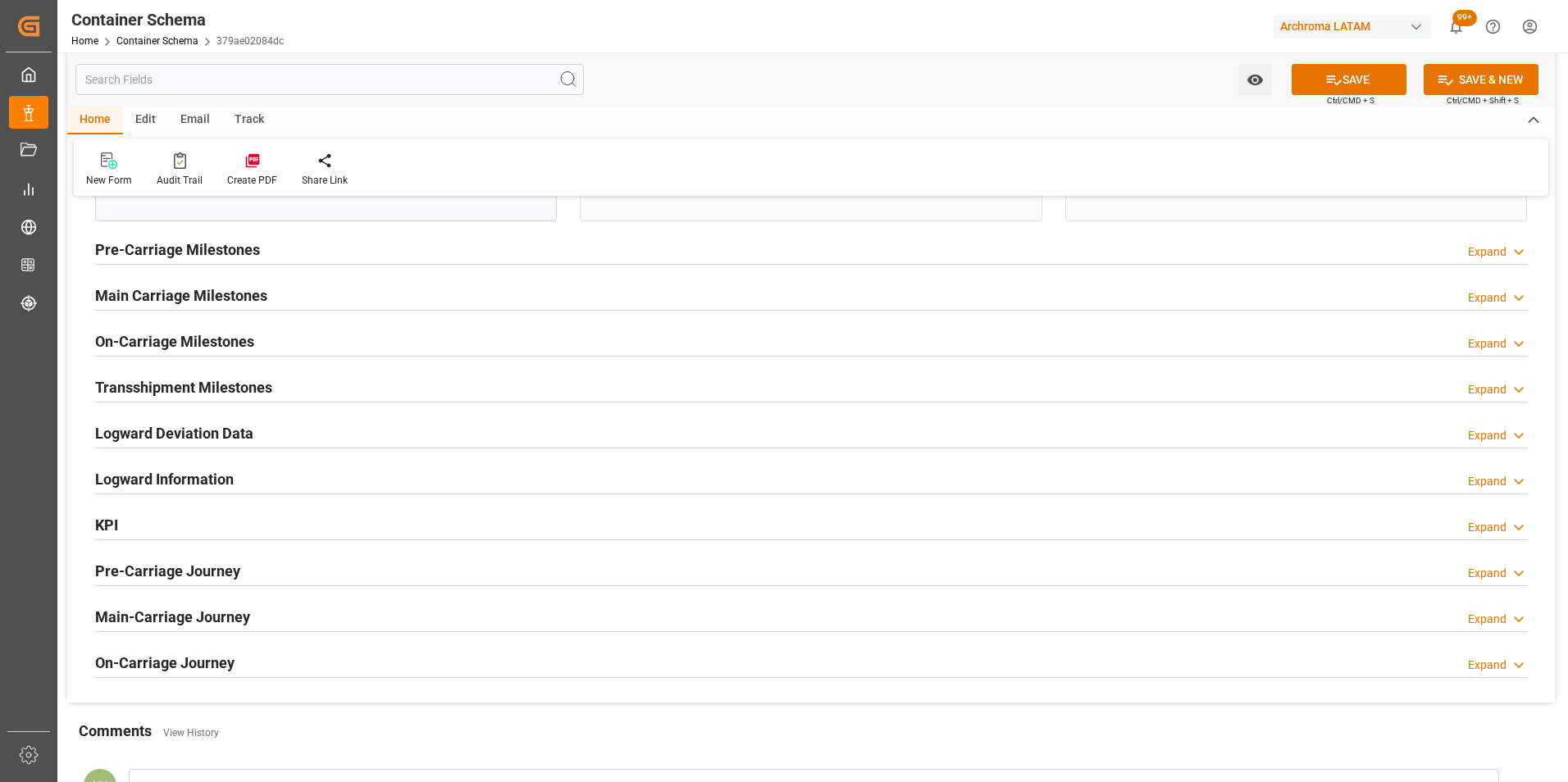
click at [220, 378] on h2 "Transshipment Milestones" at bounding box center [183, 387] width 177 height 22
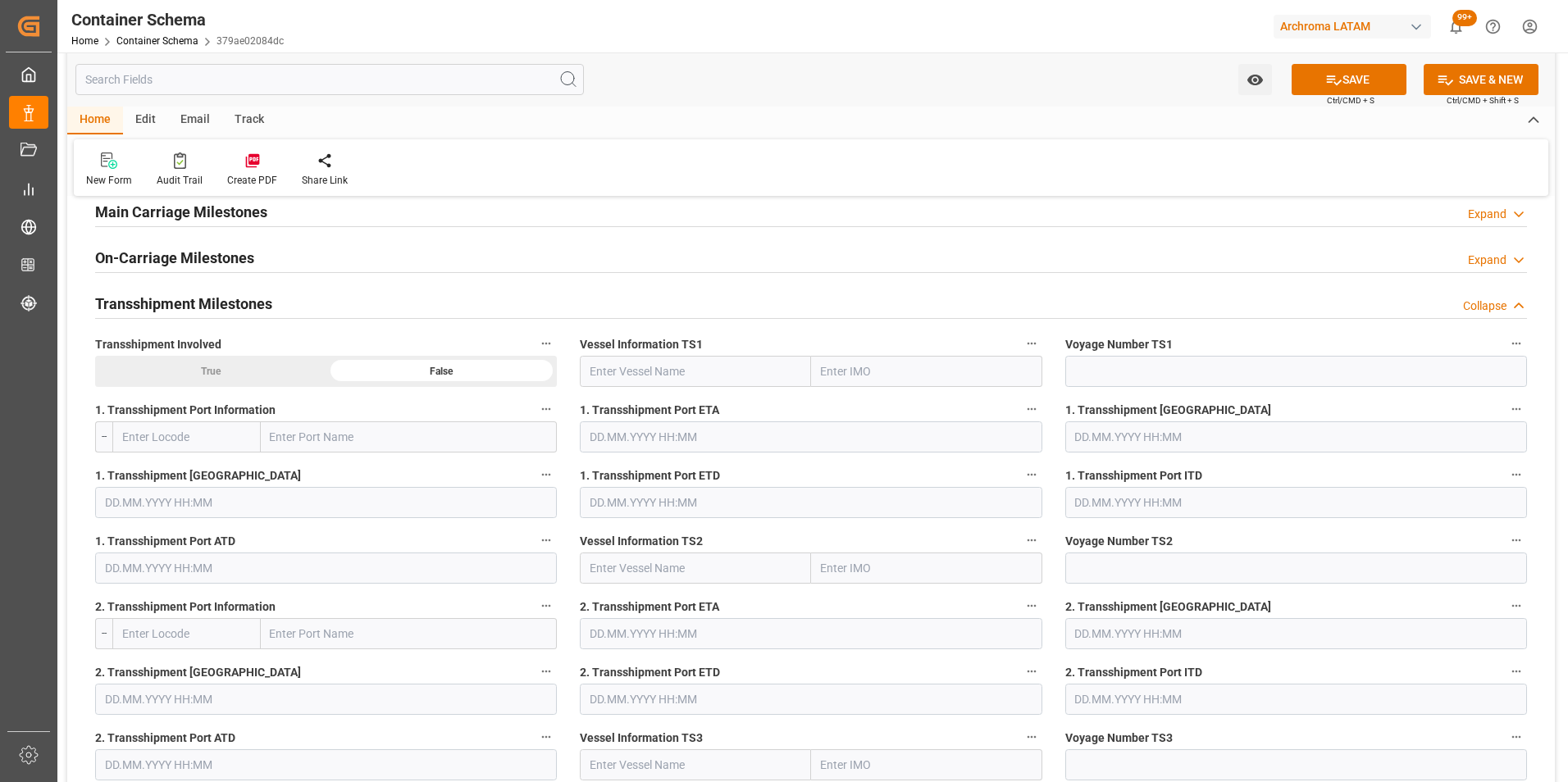
scroll to position [2049, 0]
click at [199, 305] on h2 "Transshipment Milestones" at bounding box center [183, 305] width 177 height 22
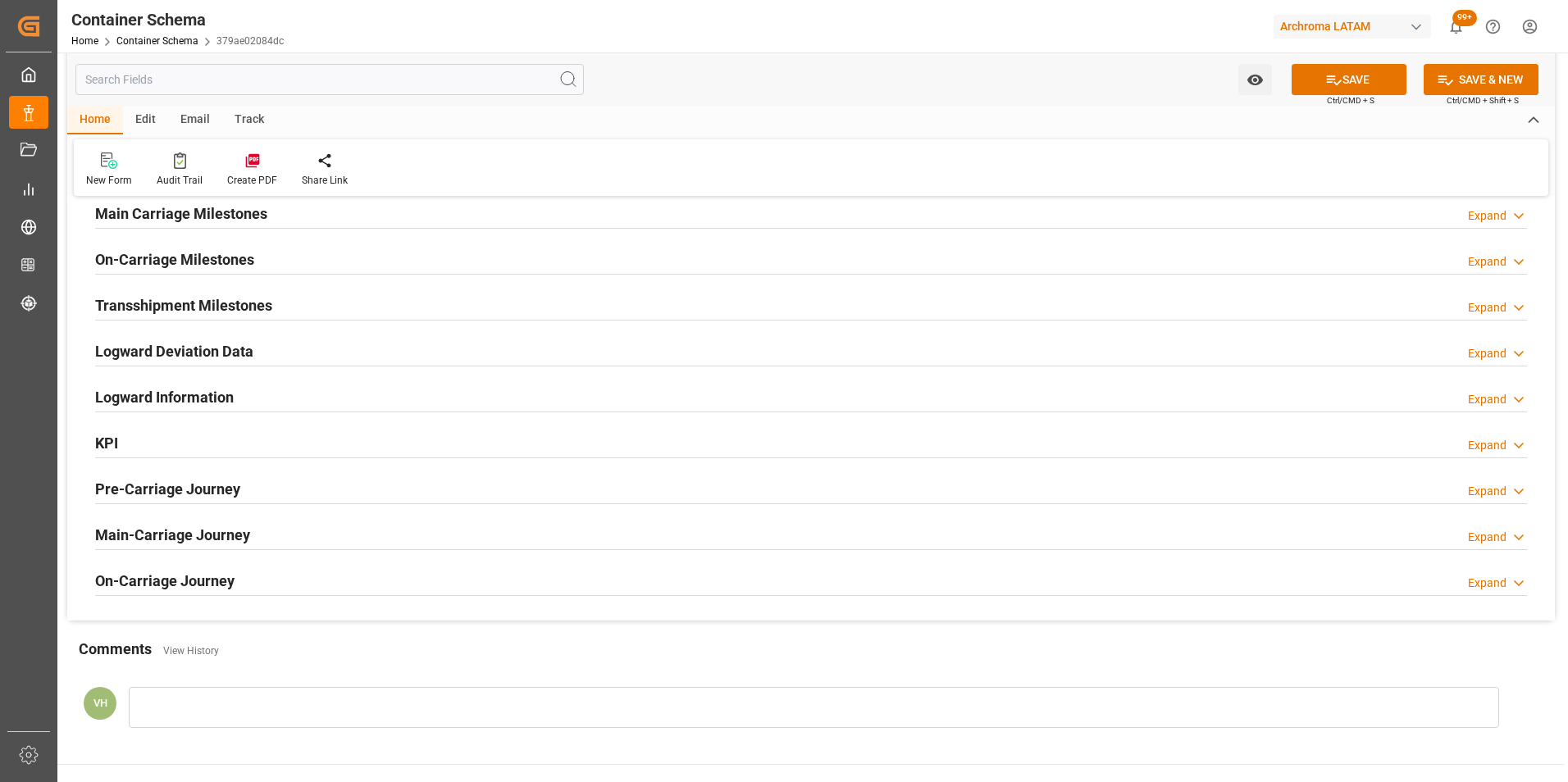
click at [191, 572] on h2 "On-Carriage Journey" at bounding box center [164, 581] width 139 height 22
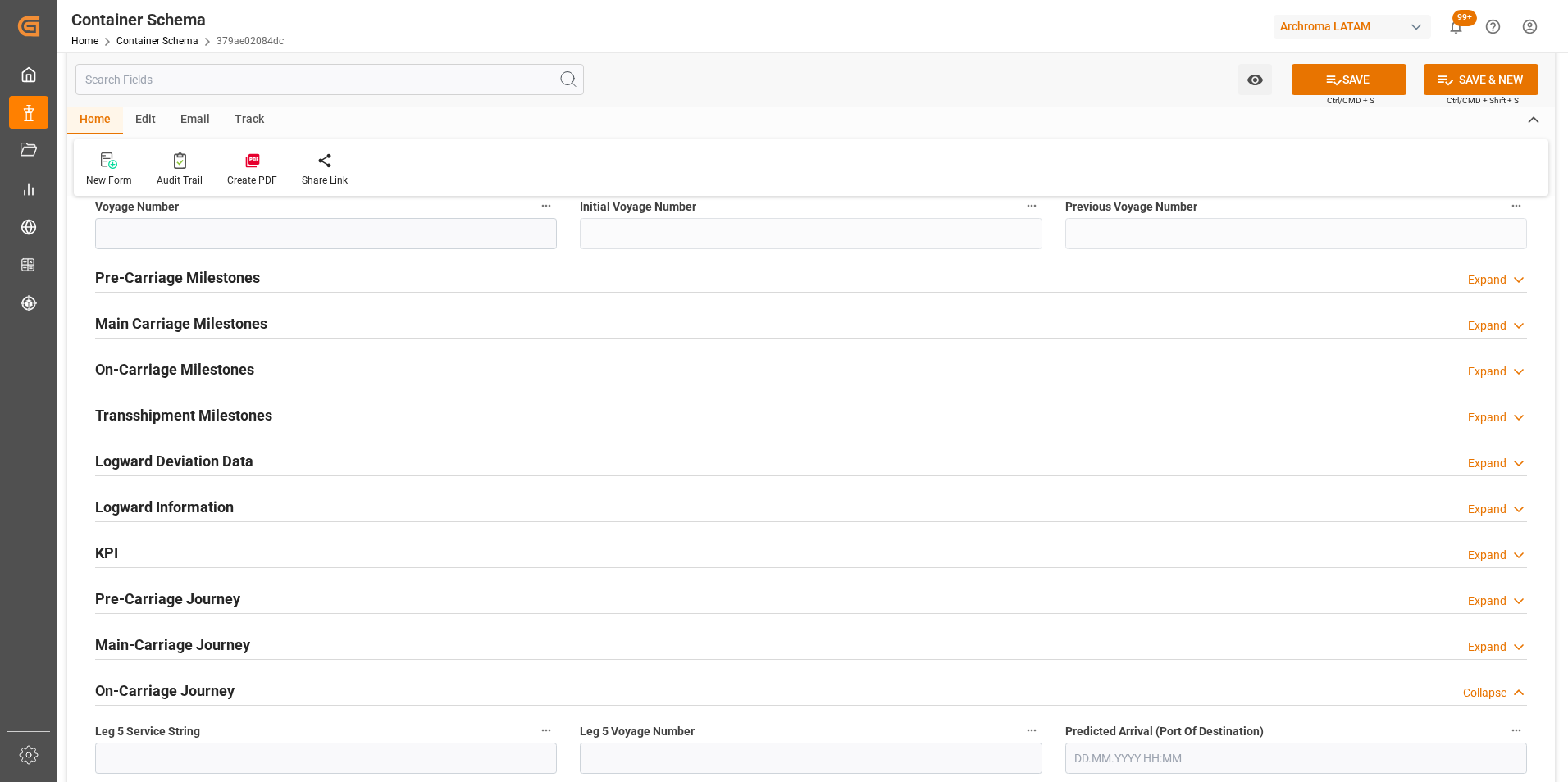
scroll to position [1933, 0]
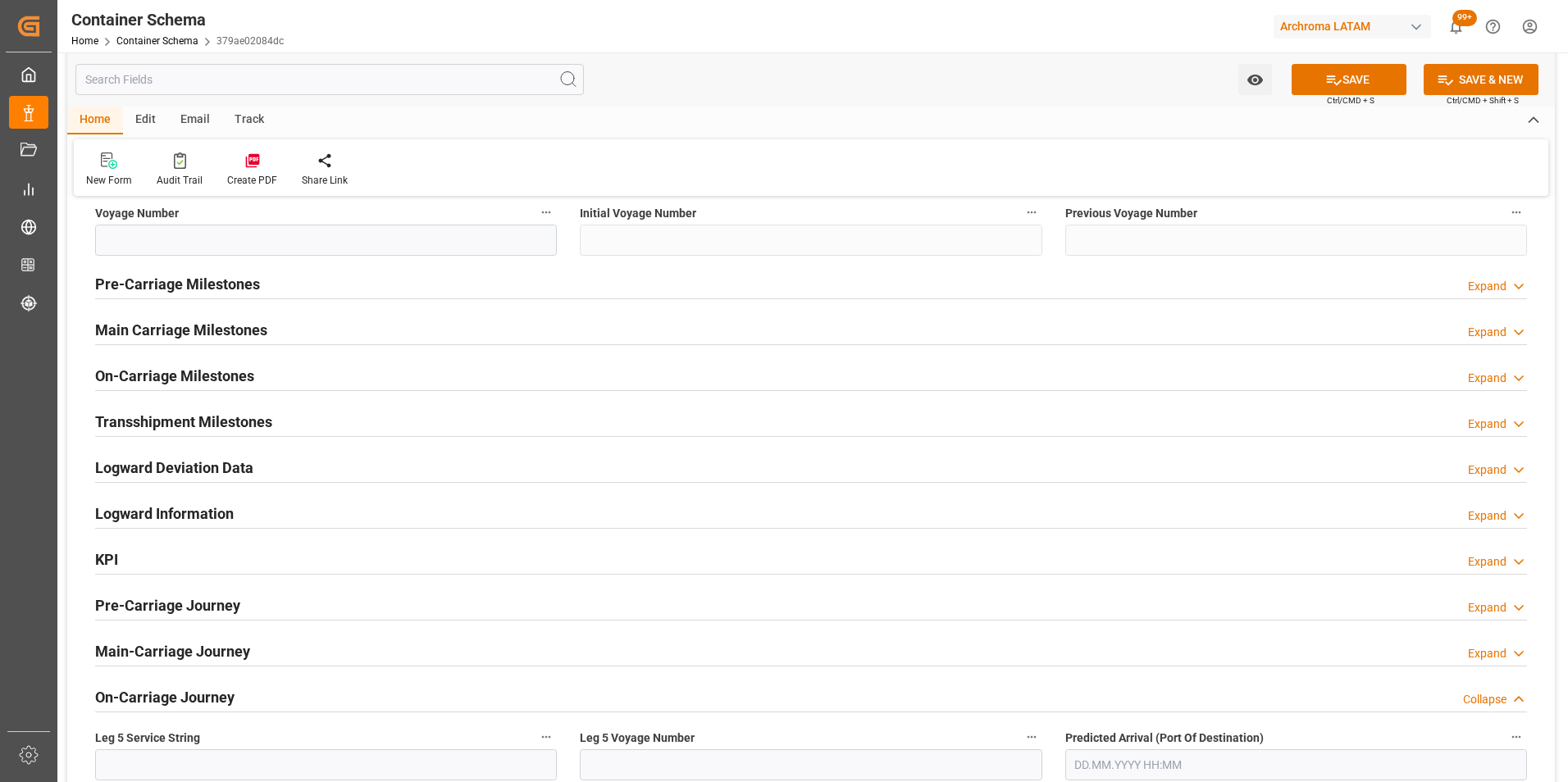
click at [188, 695] on h2 "On-Carriage Journey" at bounding box center [164, 697] width 139 height 22
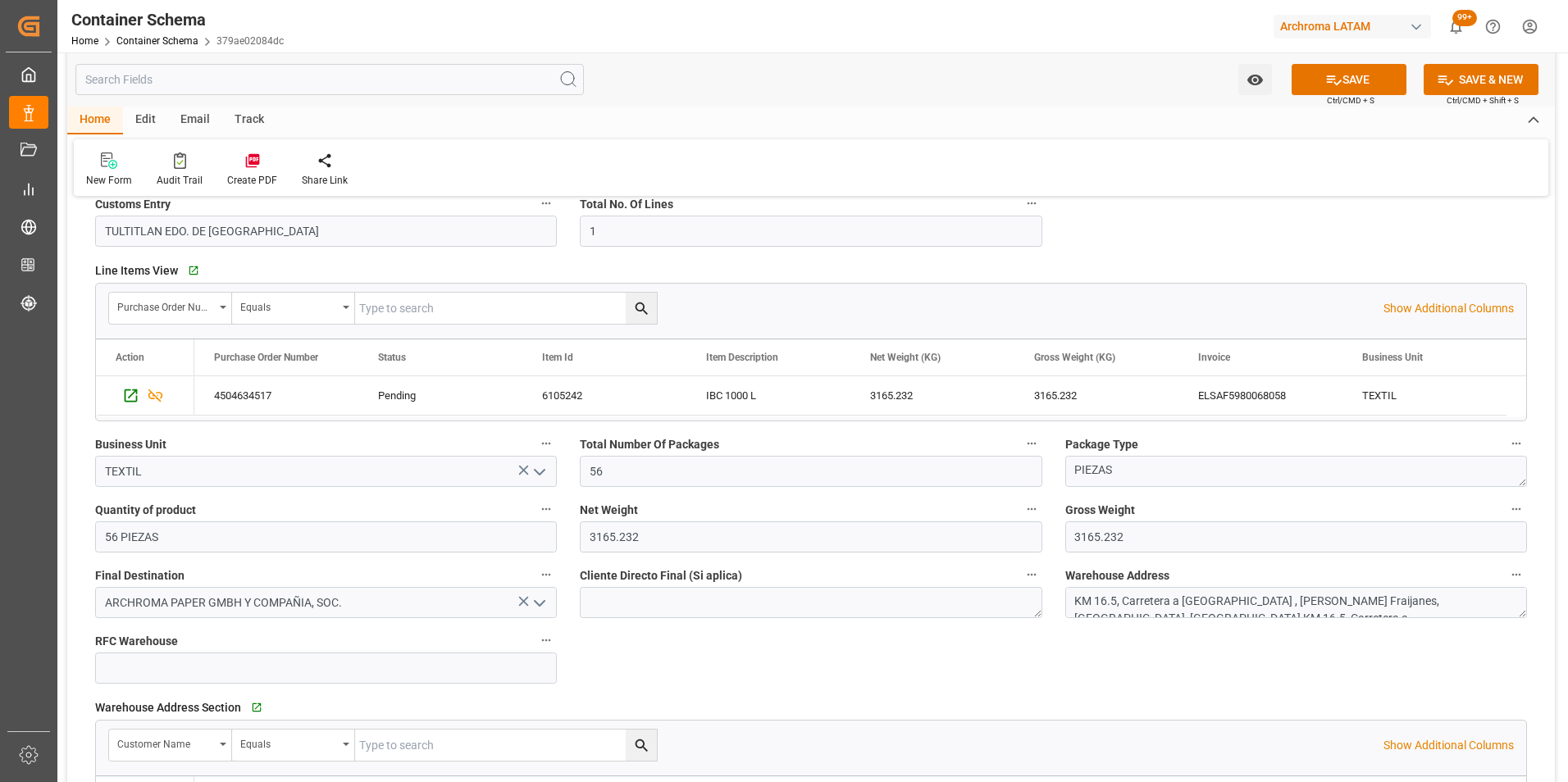
scroll to position [737, 0]
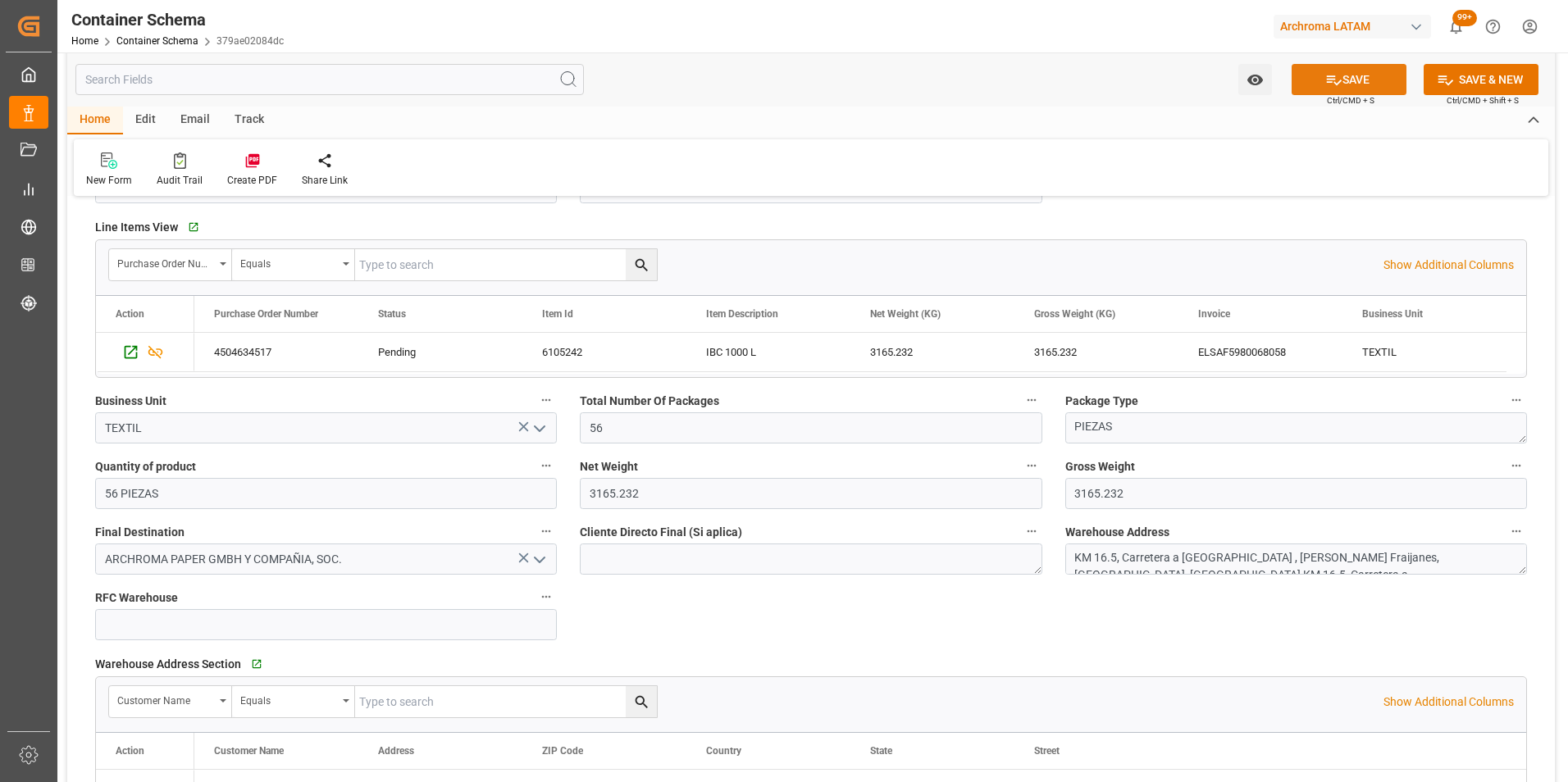
click at [1365, 85] on button "SAVE" at bounding box center [1348, 80] width 115 height 31
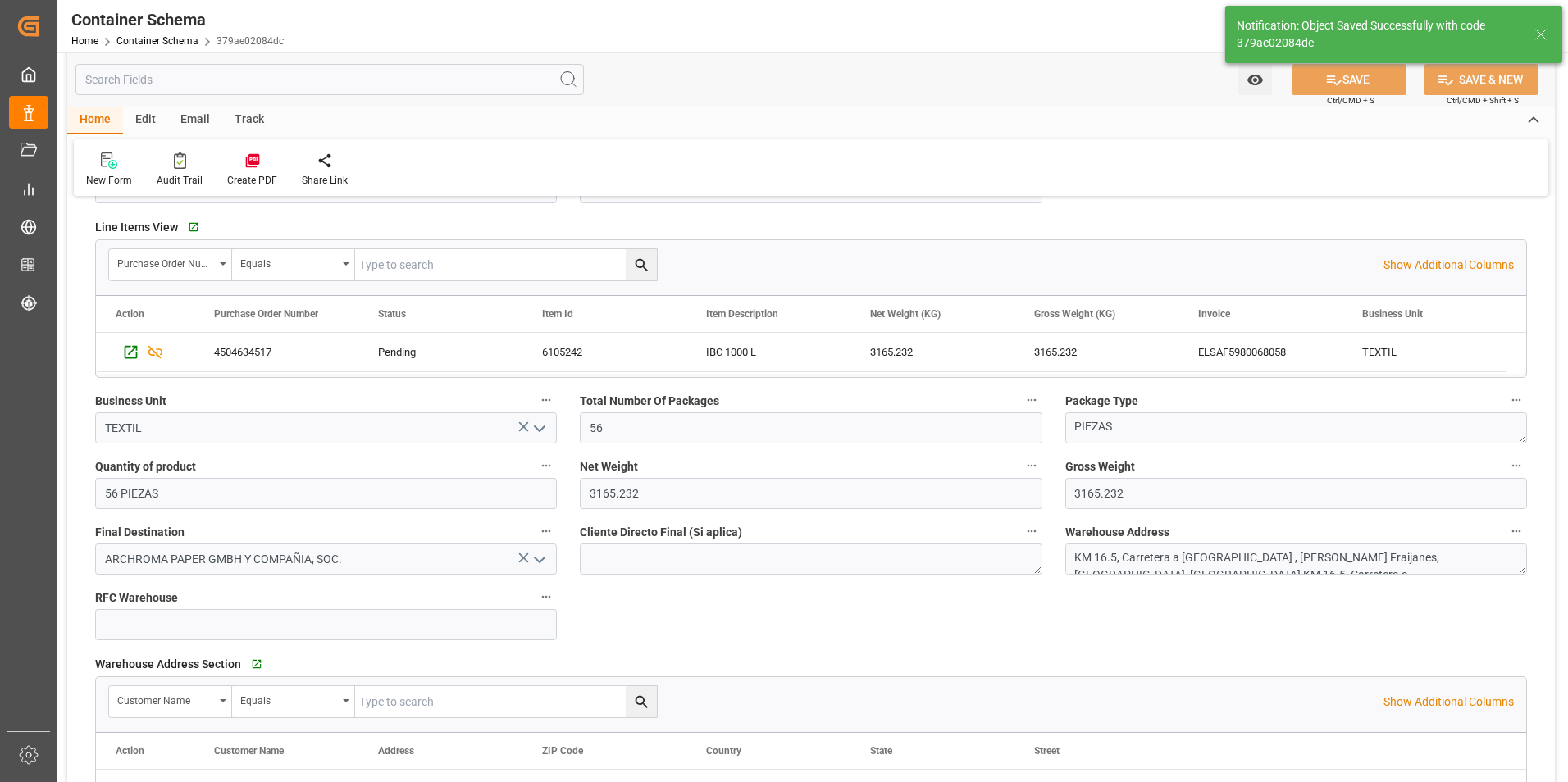
type input "Document Sent"
type input "MXZMF"
type input "[GEOGRAPHIC_DATA][PERSON_NAME]"
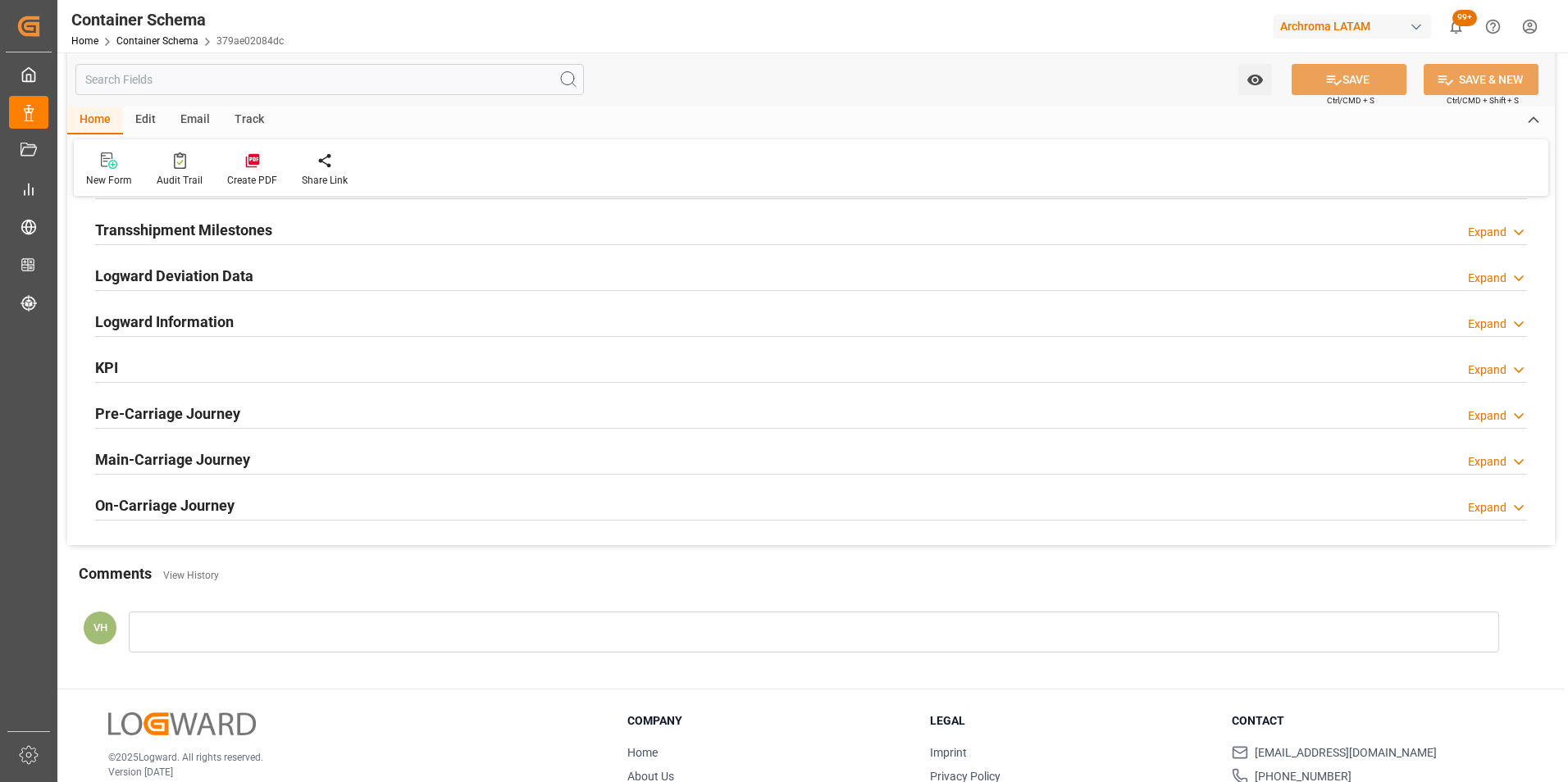
scroll to position [2132, 0]
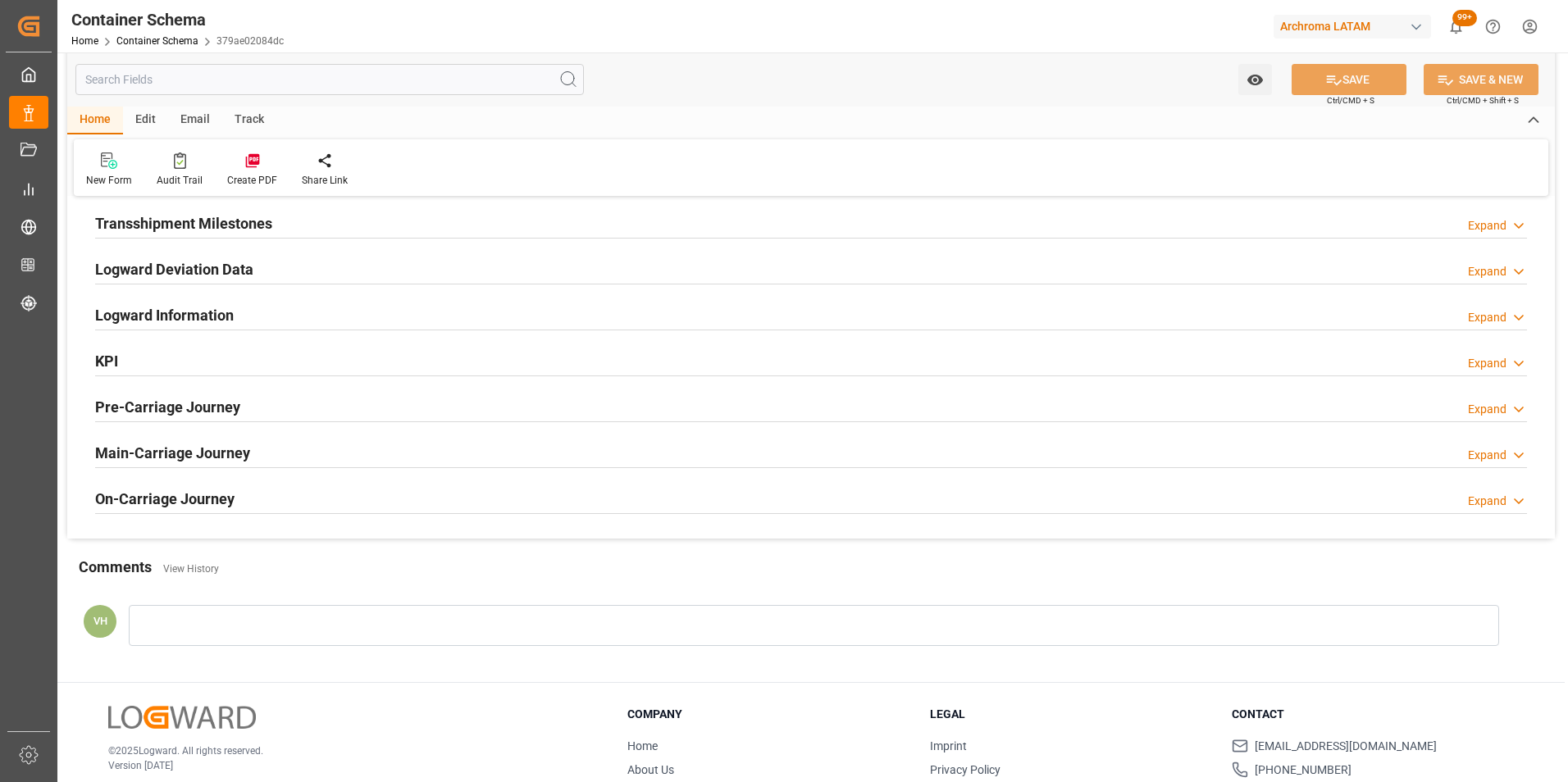
click at [1495, 506] on div "Expand" at bounding box center [1487, 501] width 39 height 17
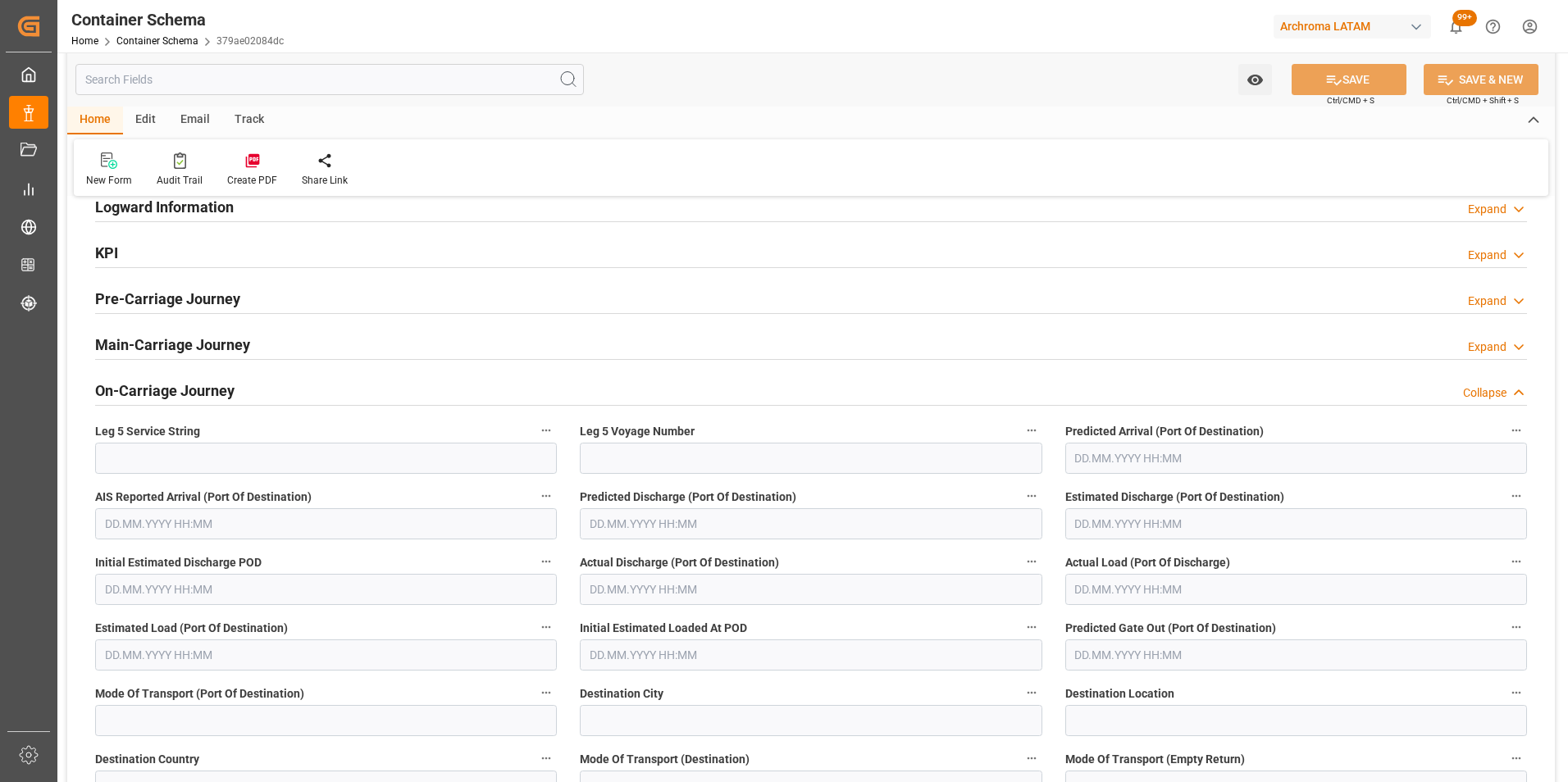
scroll to position [2213, 0]
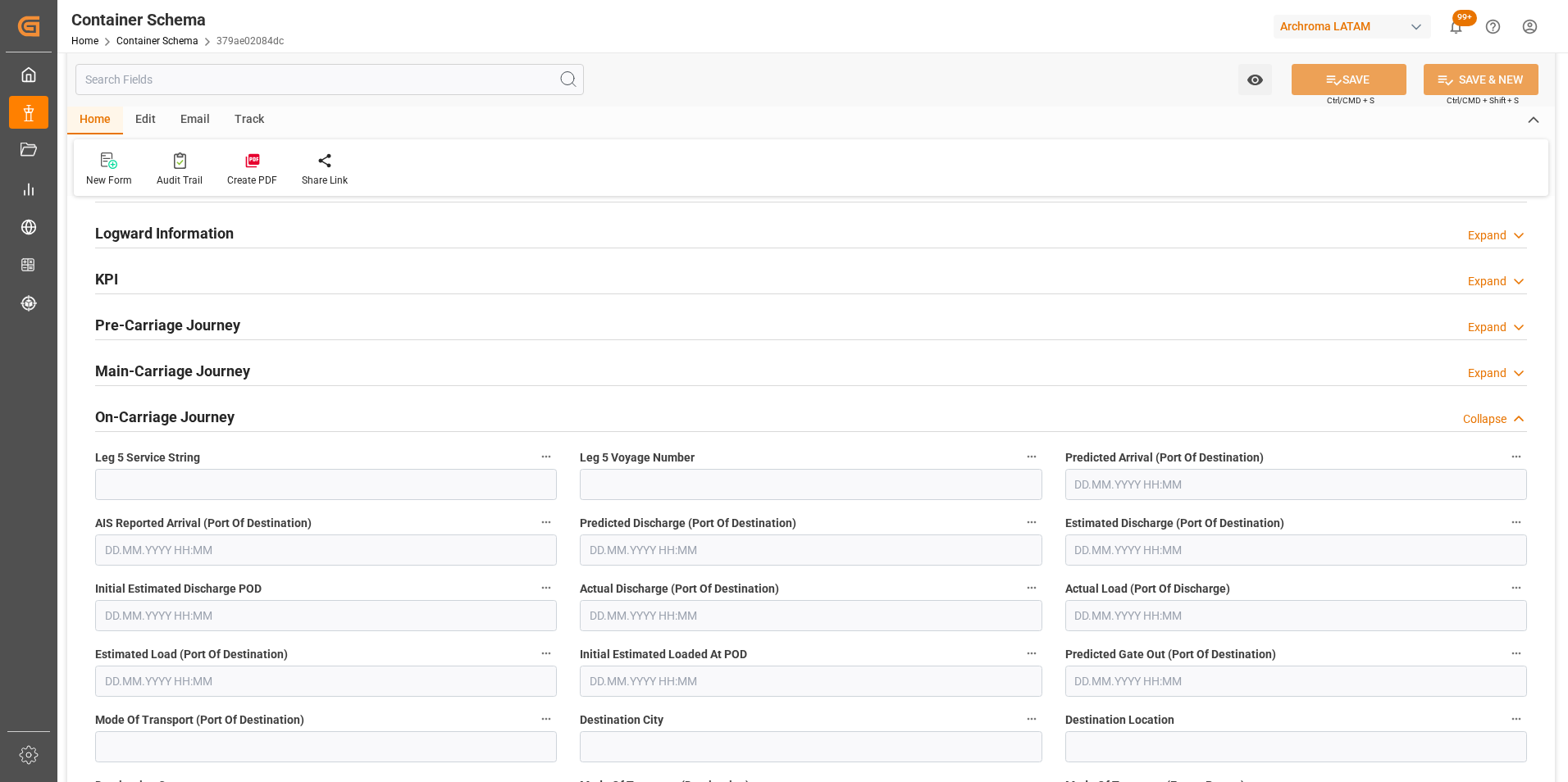
click at [1489, 422] on div "Collapse" at bounding box center [1485, 419] width 44 height 17
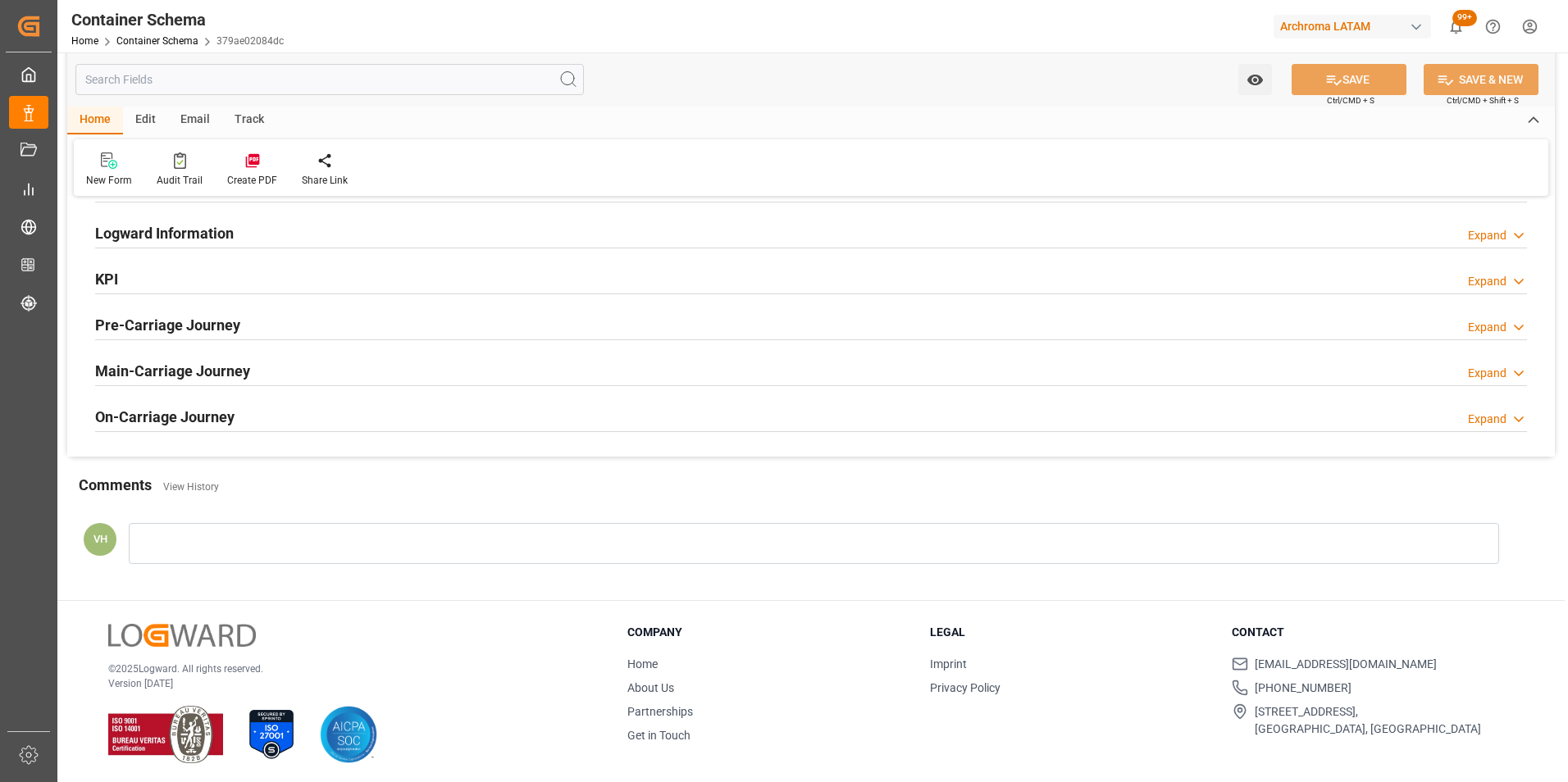
click at [1488, 376] on div "Expand" at bounding box center [1487, 373] width 39 height 17
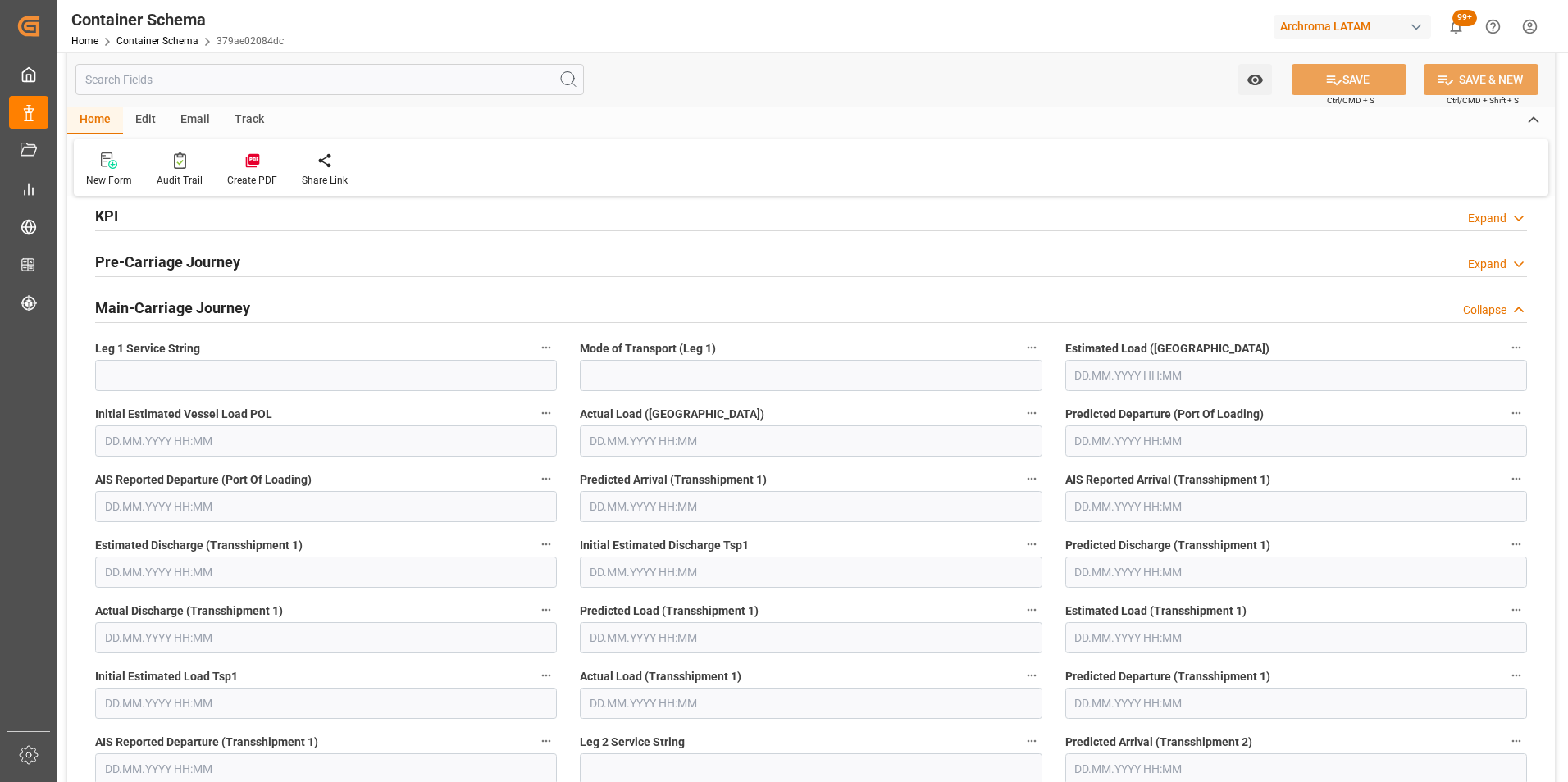
scroll to position [2132, 0]
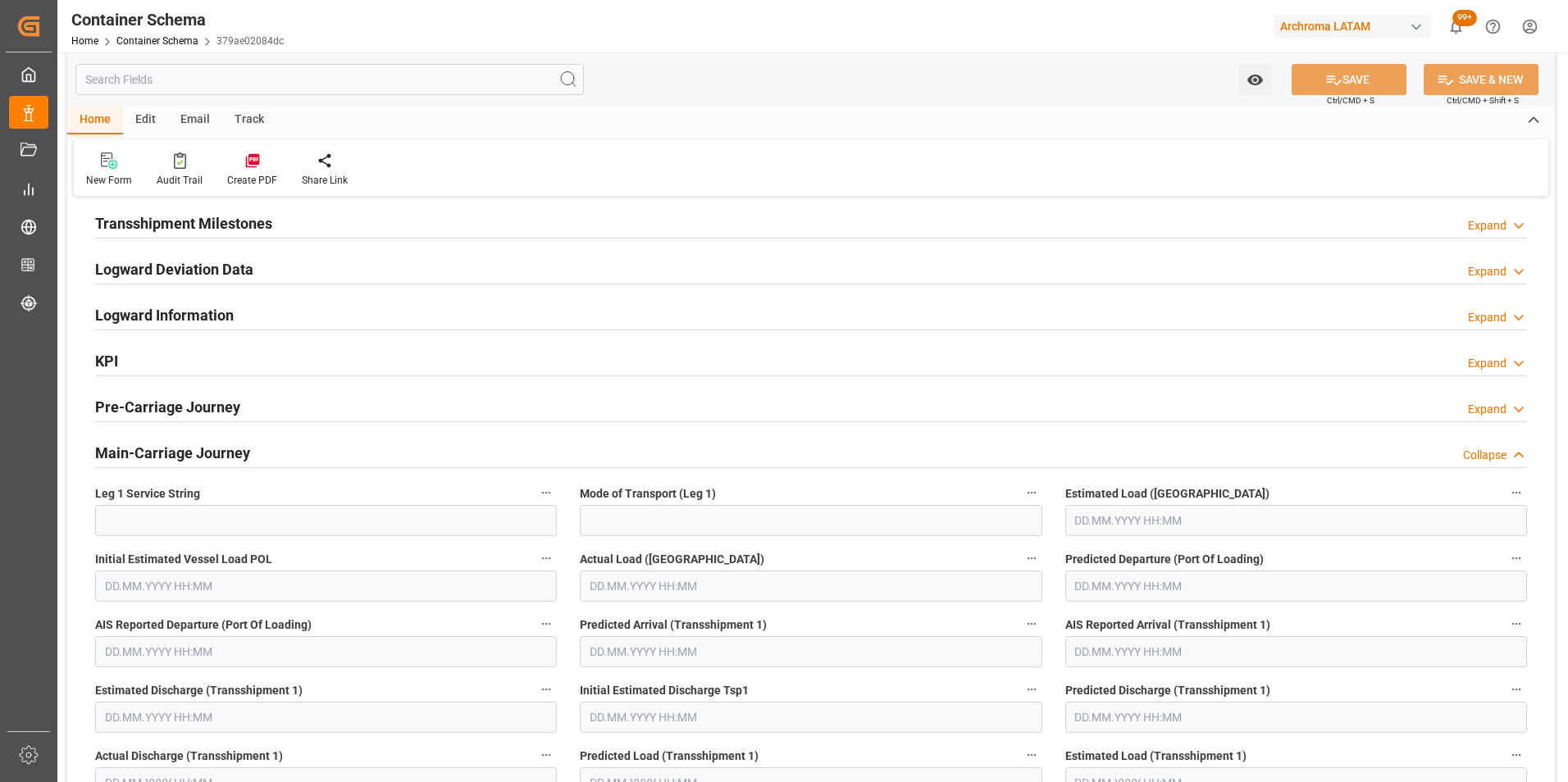
click at [1497, 454] on div "Collapse" at bounding box center [1485, 455] width 44 height 17
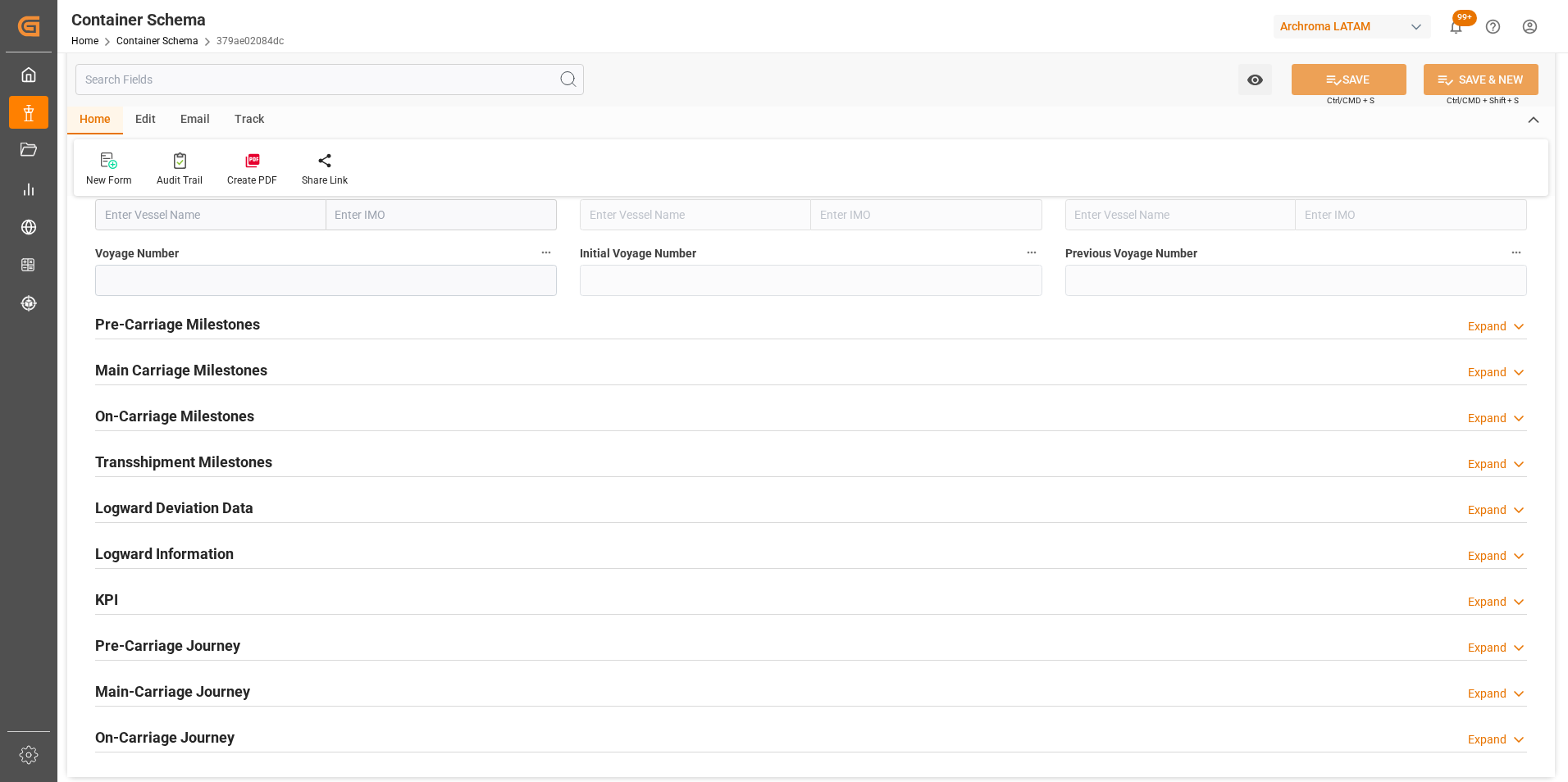
scroll to position [1722, 0]
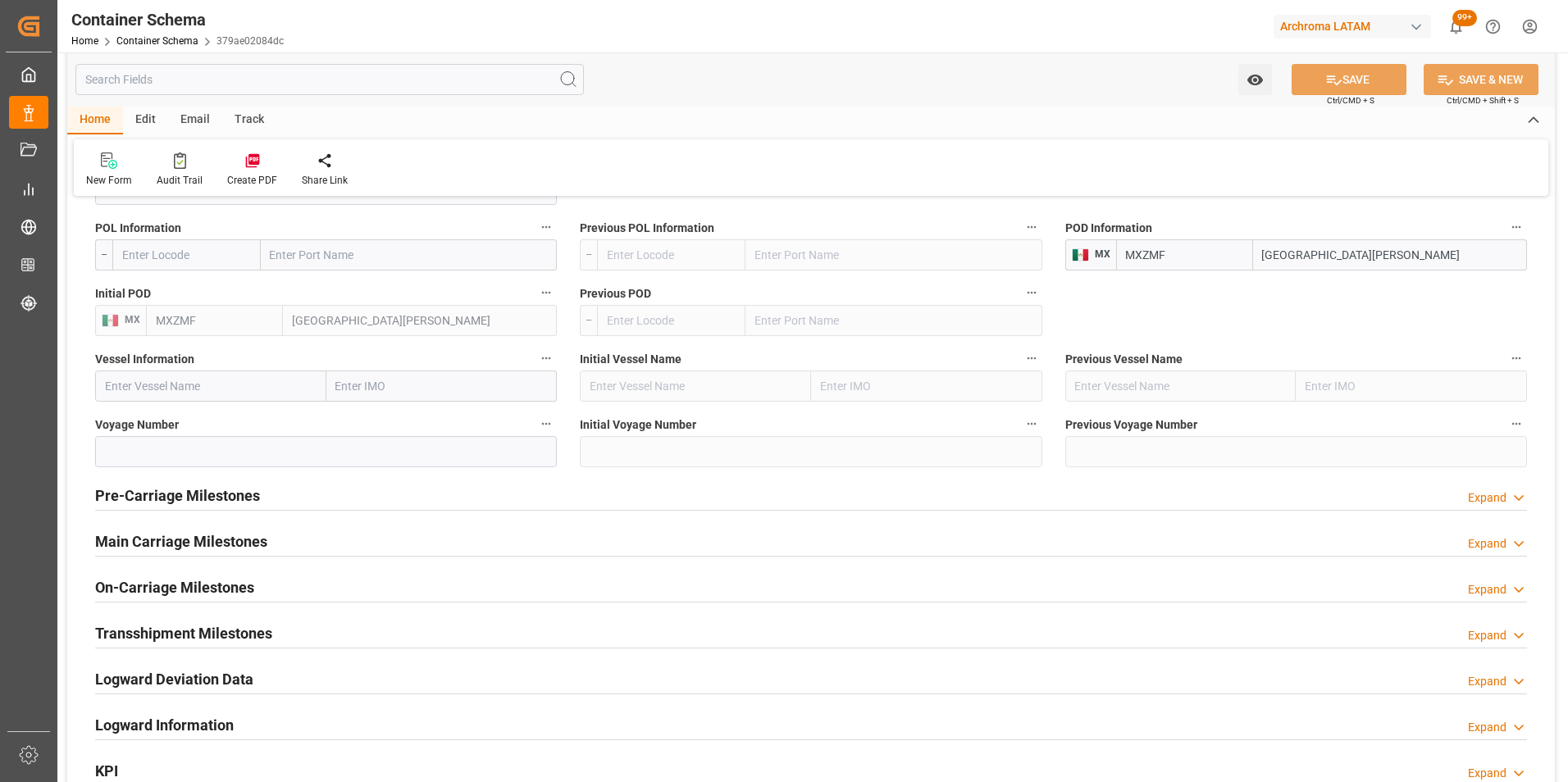
click at [1483, 493] on div "Expand" at bounding box center [1487, 497] width 39 height 17
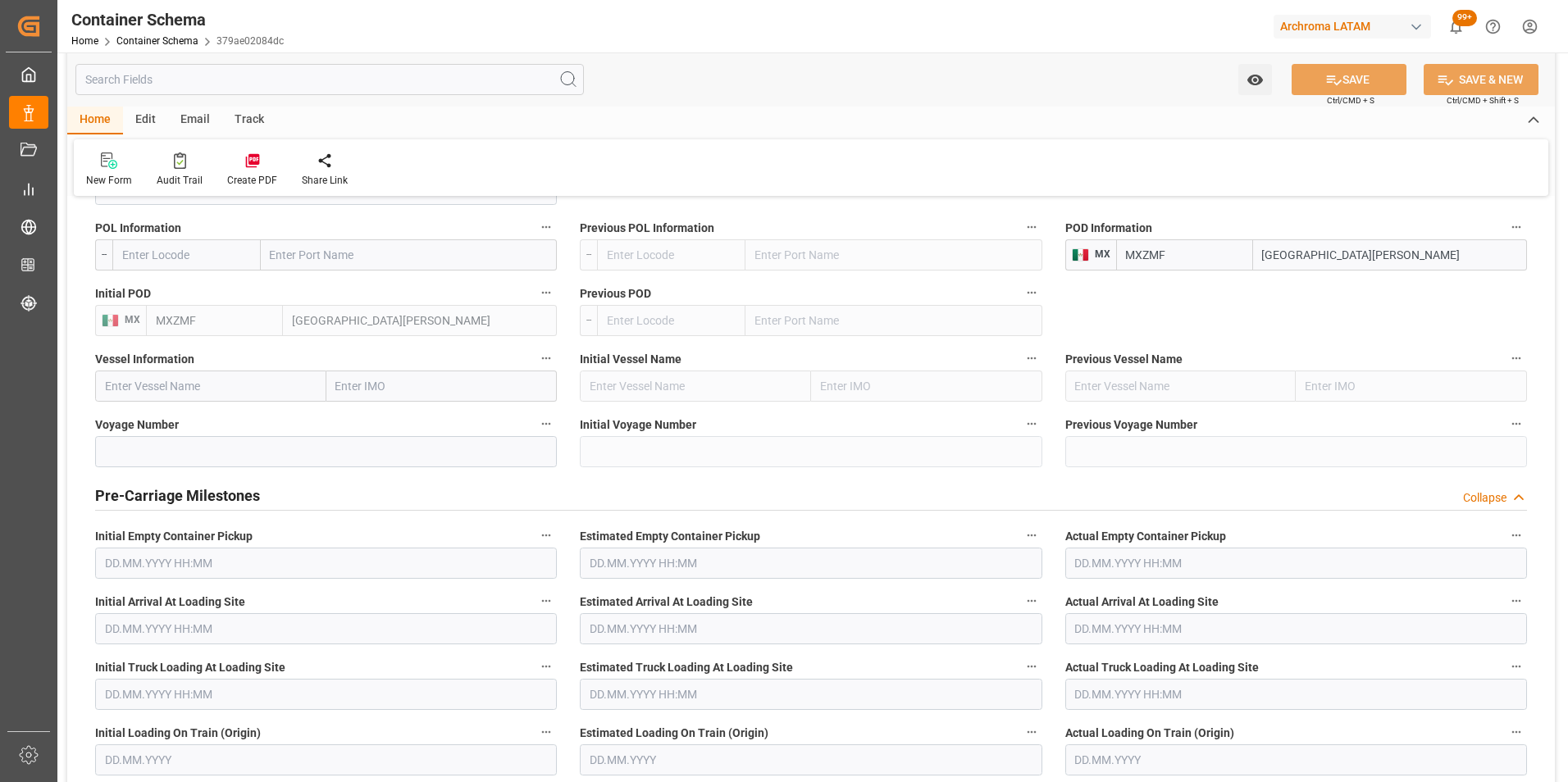
click at [1494, 495] on div "Collapse" at bounding box center [1485, 497] width 44 height 17
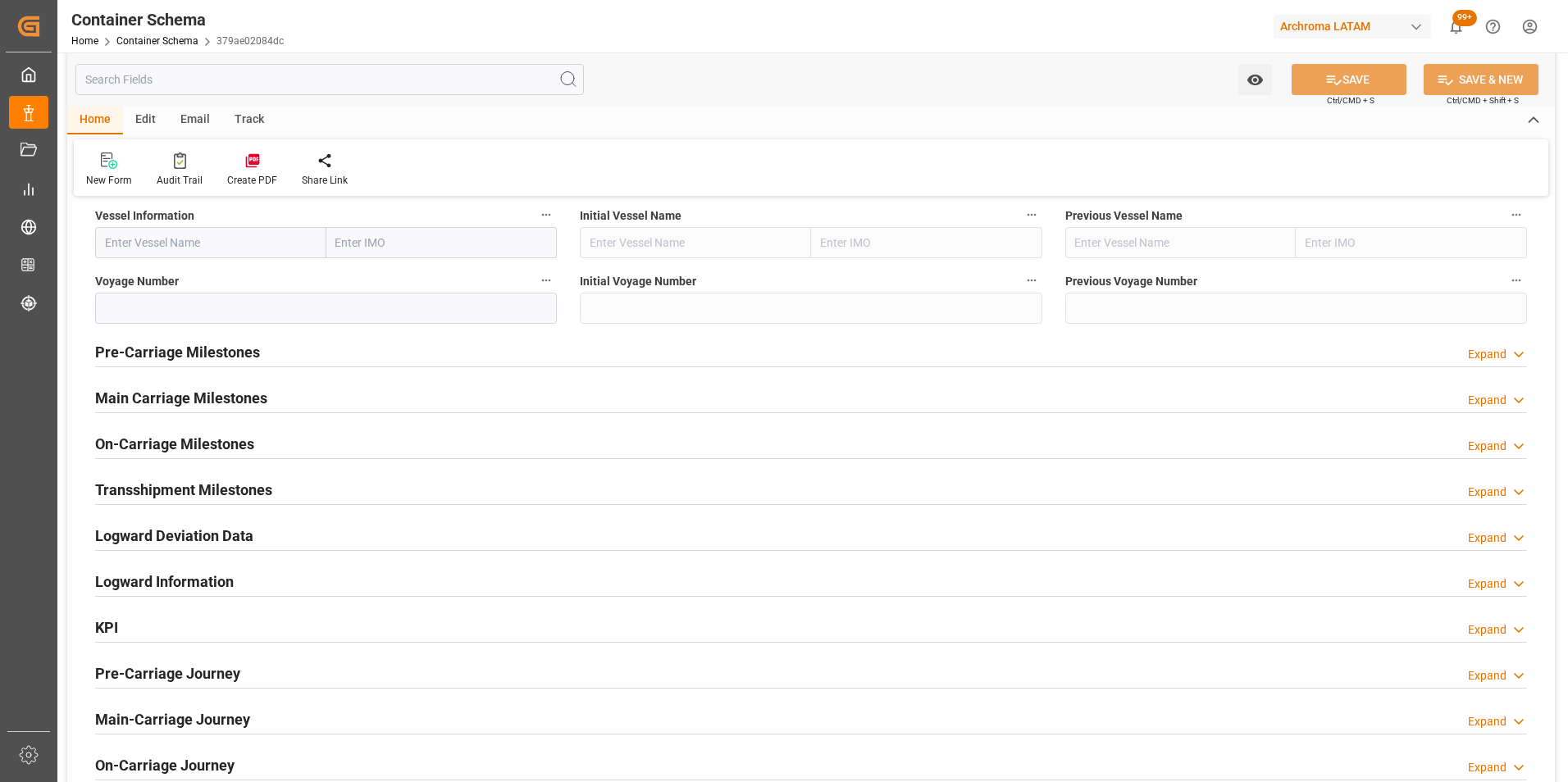
scroll to position [1885, 0]
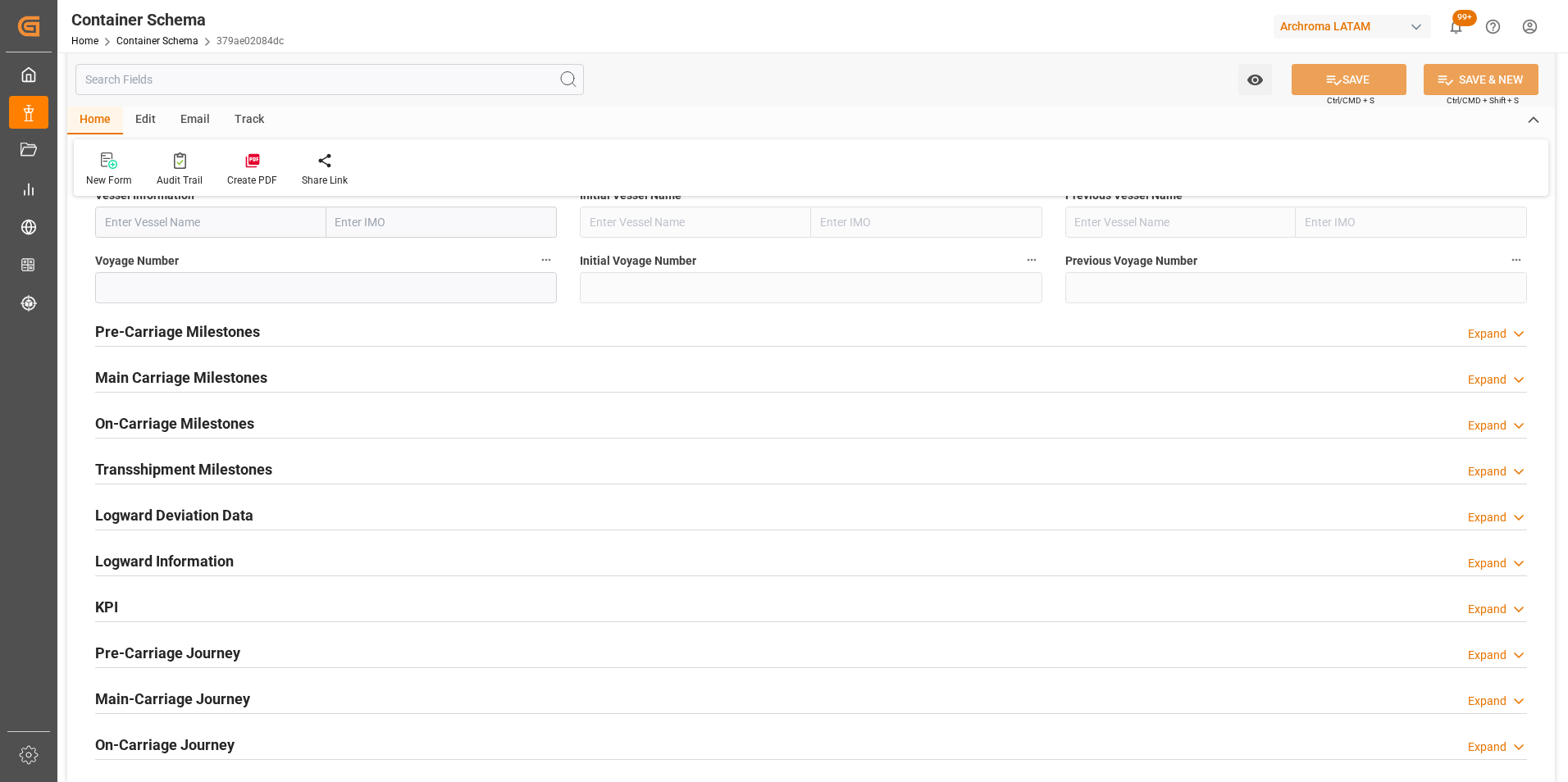
click at [232, 511] on h2 "Logward Deviation Data" at bounding box center [174, 515] width 158 height 22
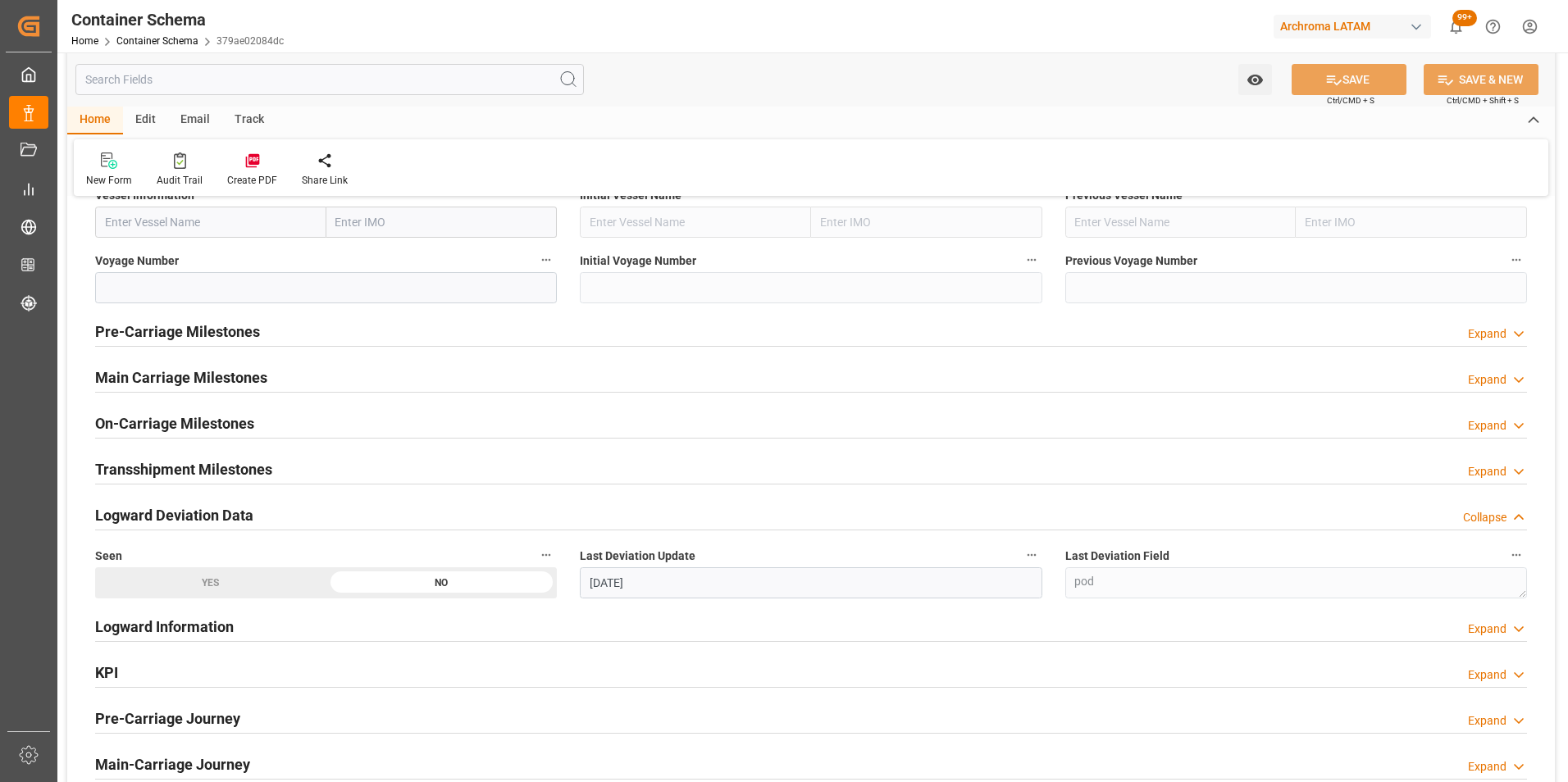
click at [229, 511] on h2 "Logward Deviation Data" at bounding box center [174, 515] width 158 height 22
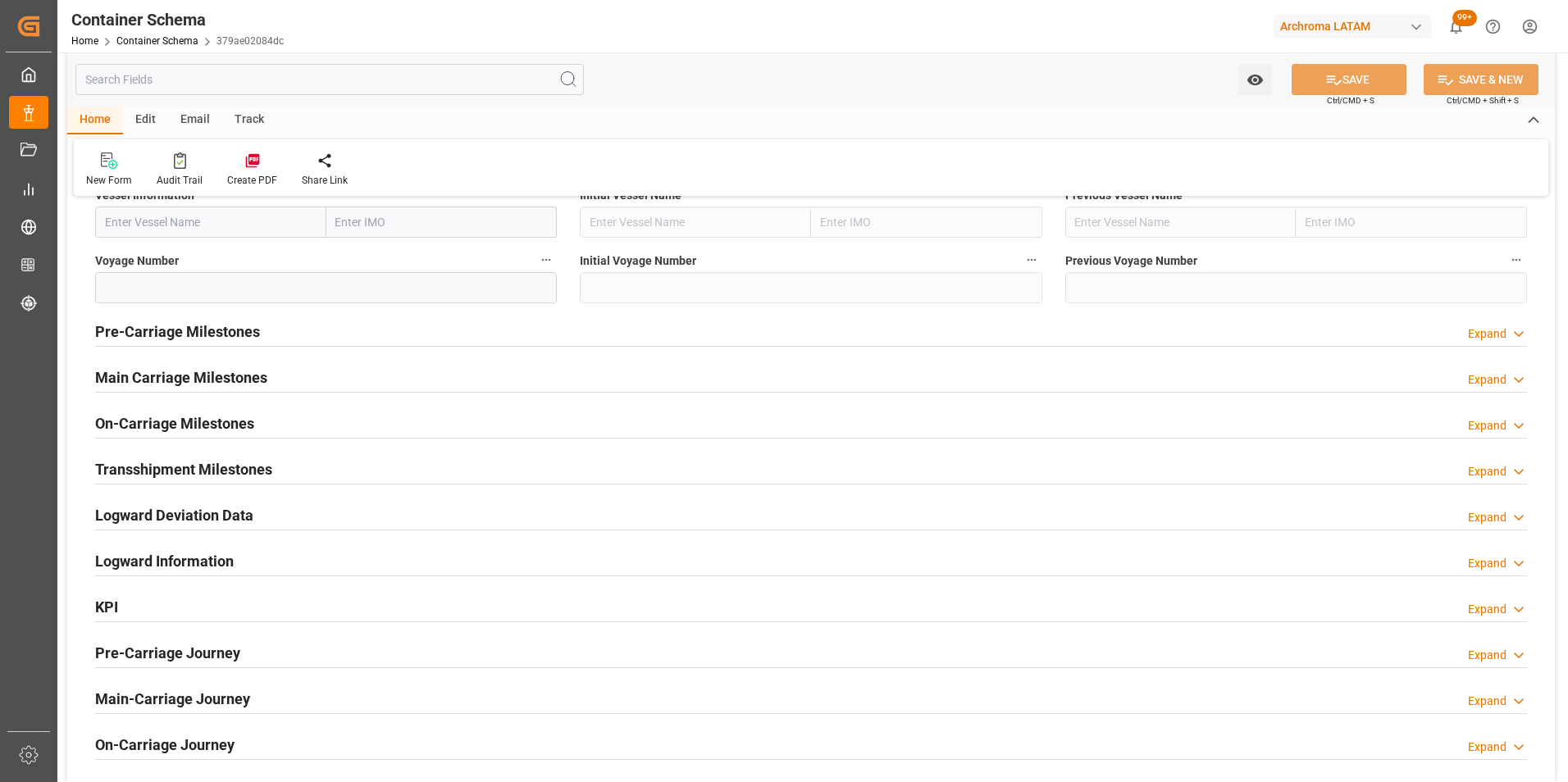
click at [219, 551] on h2 "Logward Information" at bounding box center [164, 561] width 139 height 22
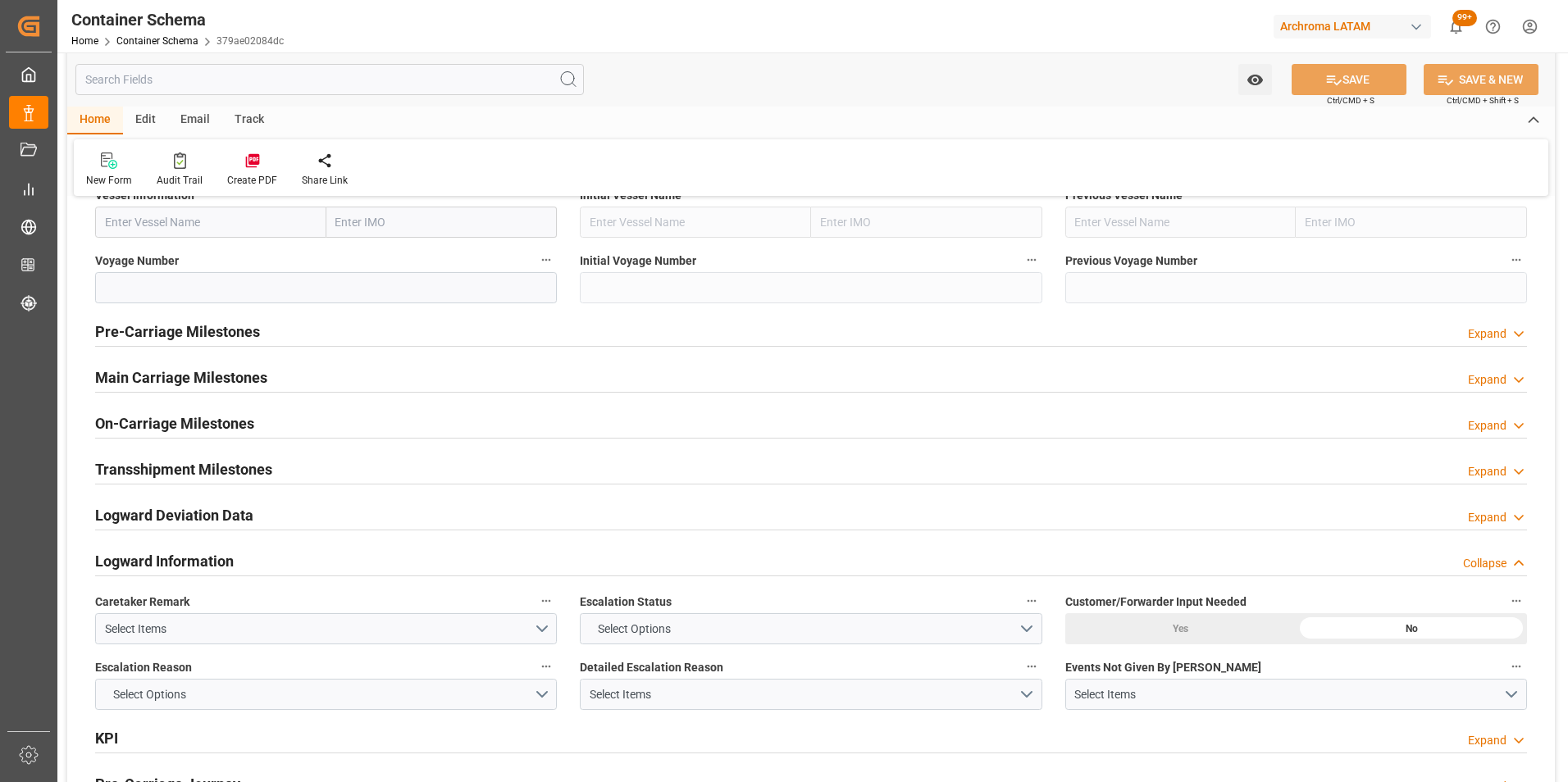
click at [218, 551] on h2 "Logward Information" at bounding box center [164, 561] width 139 height 22
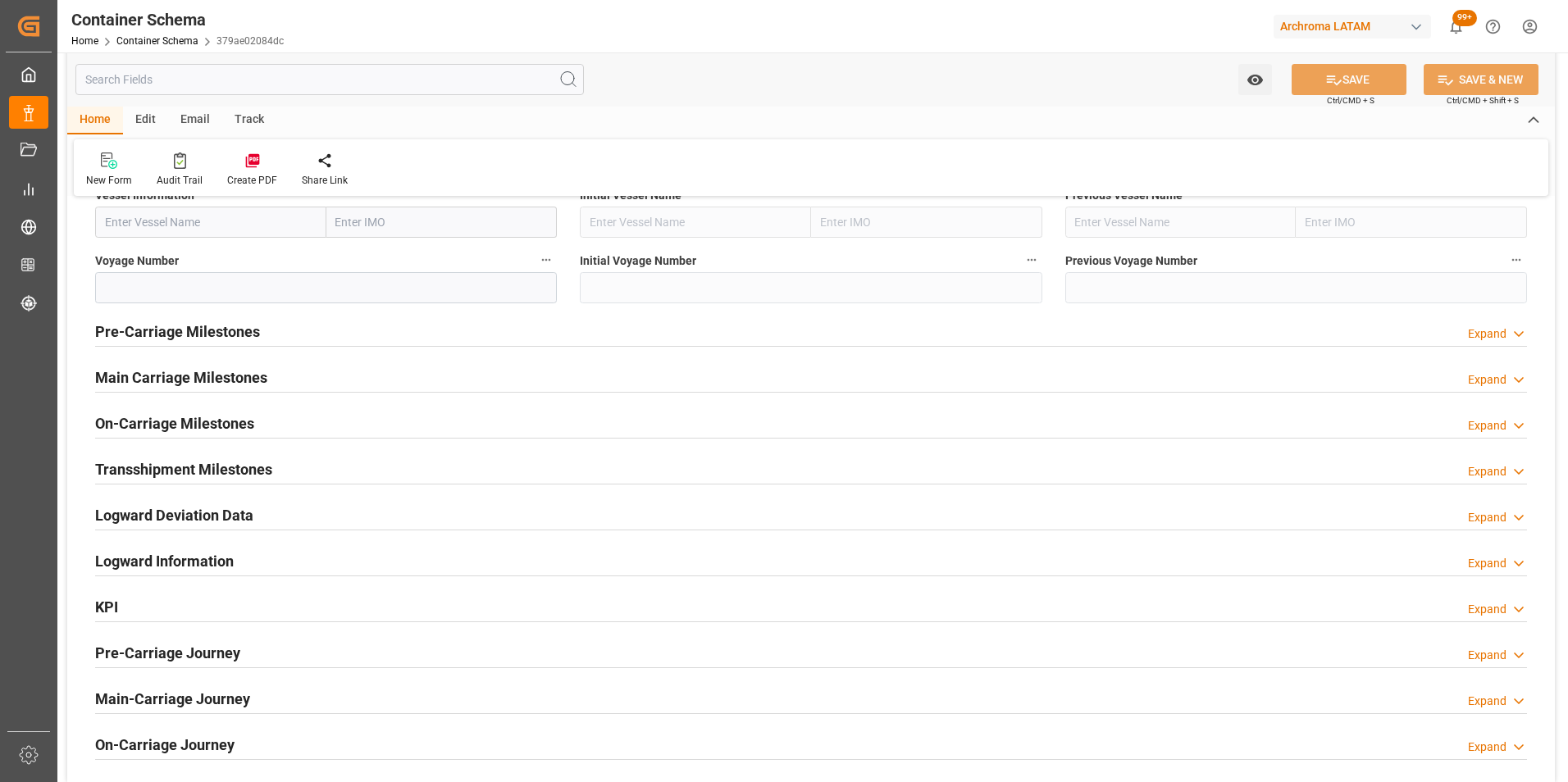
drag, startPoint x: 218, startPoint y: 551, endPoint x: 139, endPoint y: 473, distance: 111.0
click at [139, 473] on h2 "Transshipment Milestones" at bounding box center [183, 469] width 177 height 22
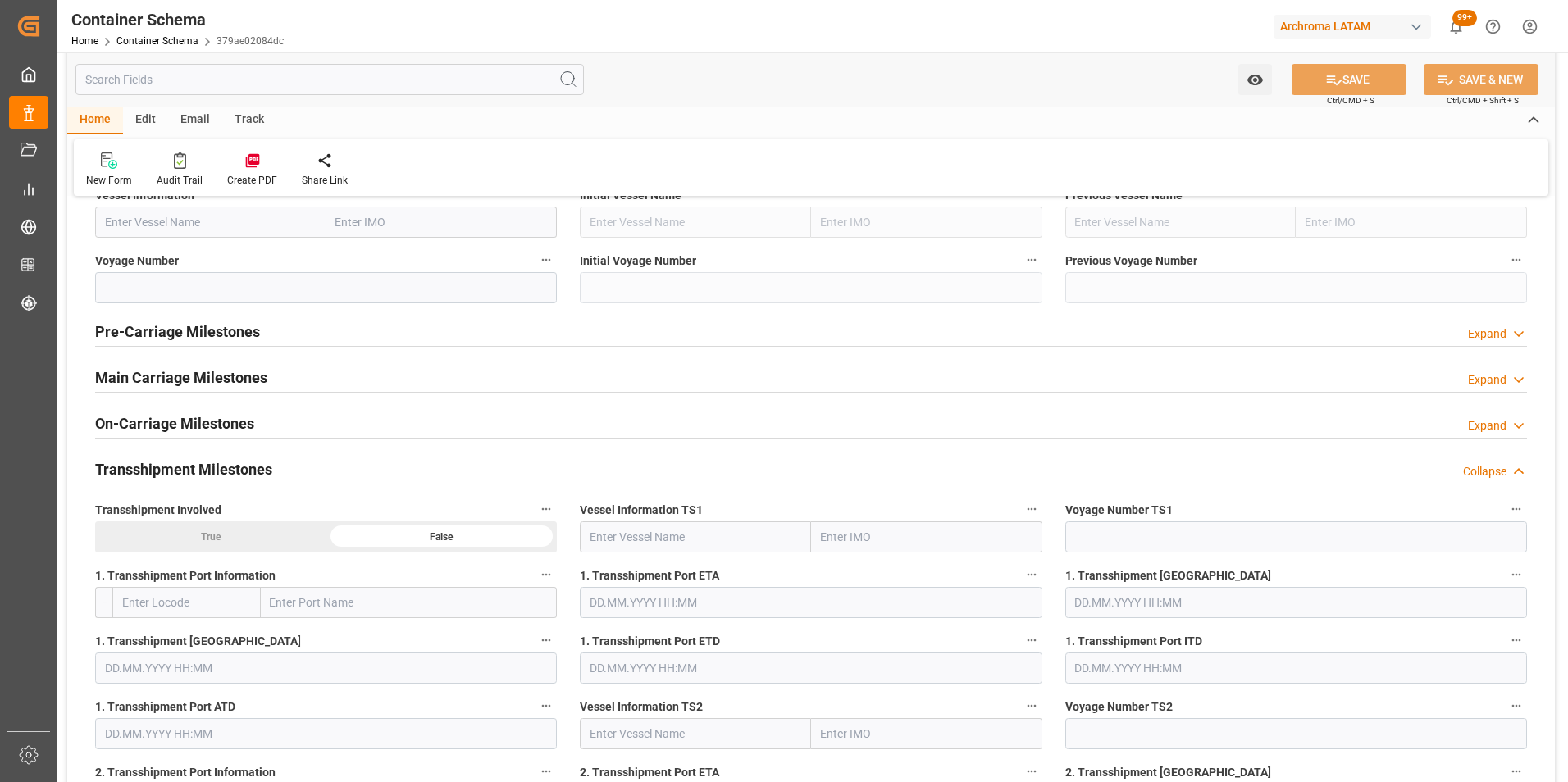
click at [139, 473] on h2 "Transshipment Milestones" at bounding box center [183, 469] width 177 height 22
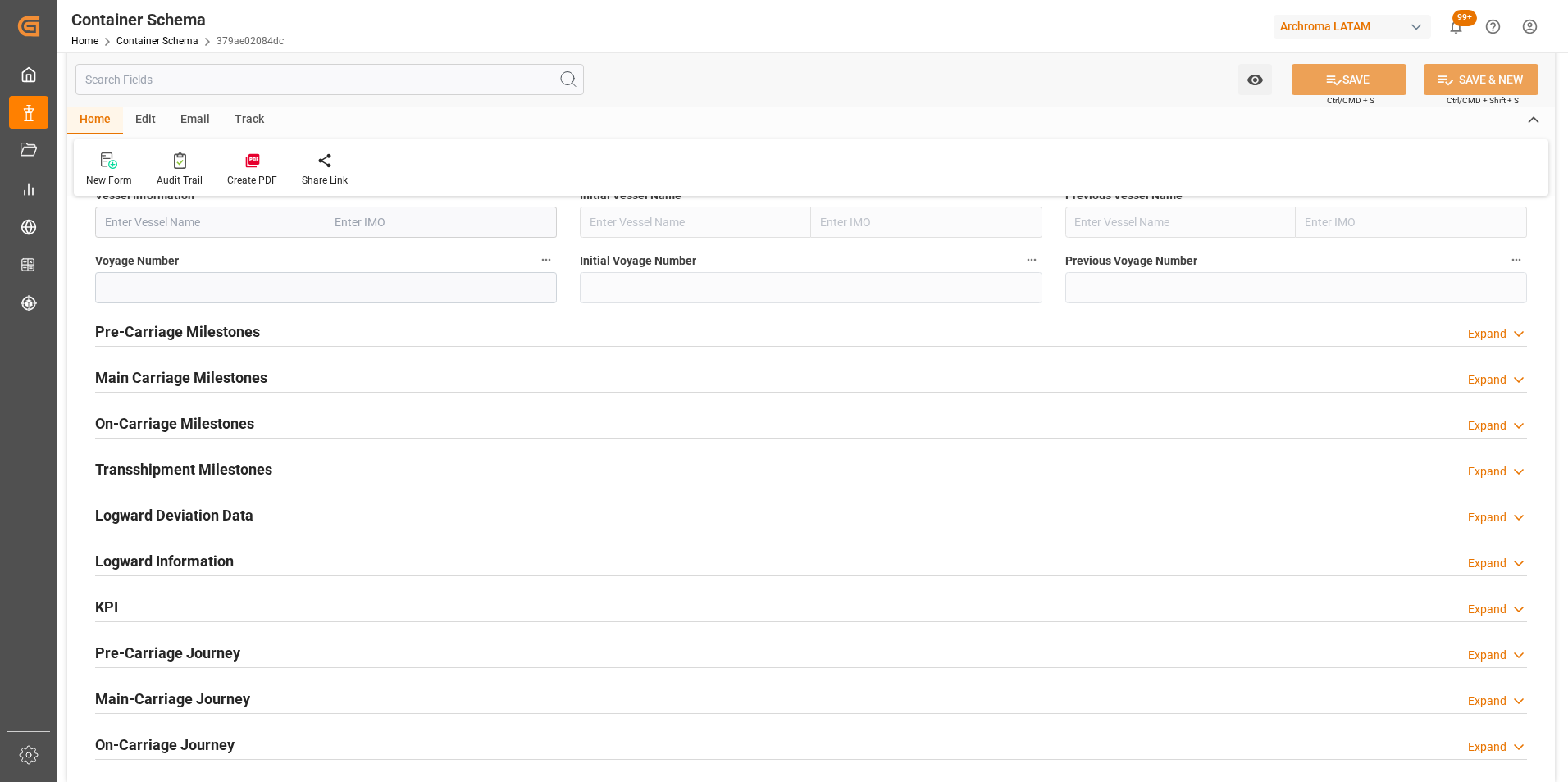
click at [145, 509] on h2 "Logward Deviation Data" at bounding box center [174, 515] width 158 height 22
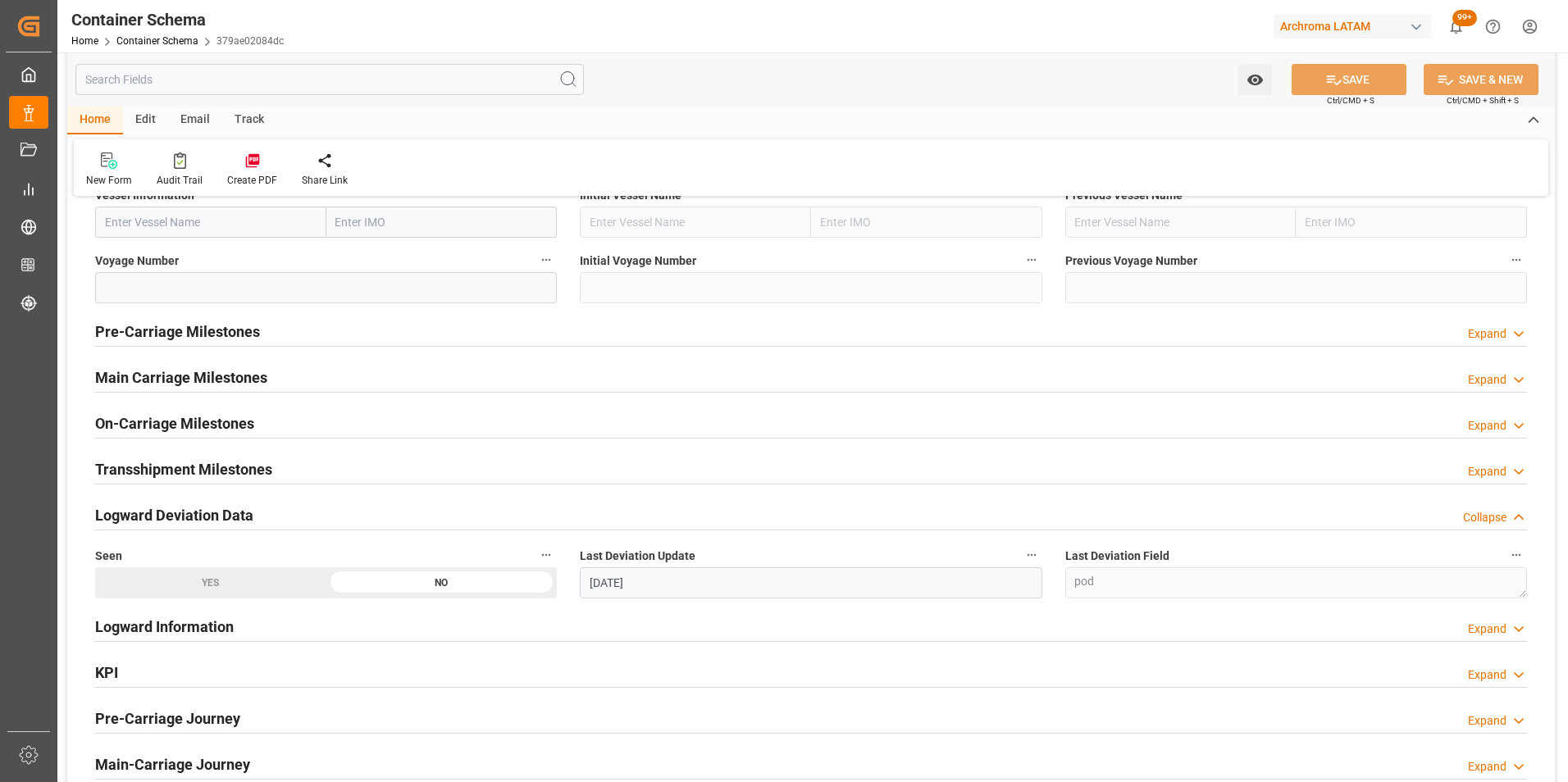
click at [145, 509] on h2 "Logward Deviation Data" at bounding box center [174, 515] width 158 height 22
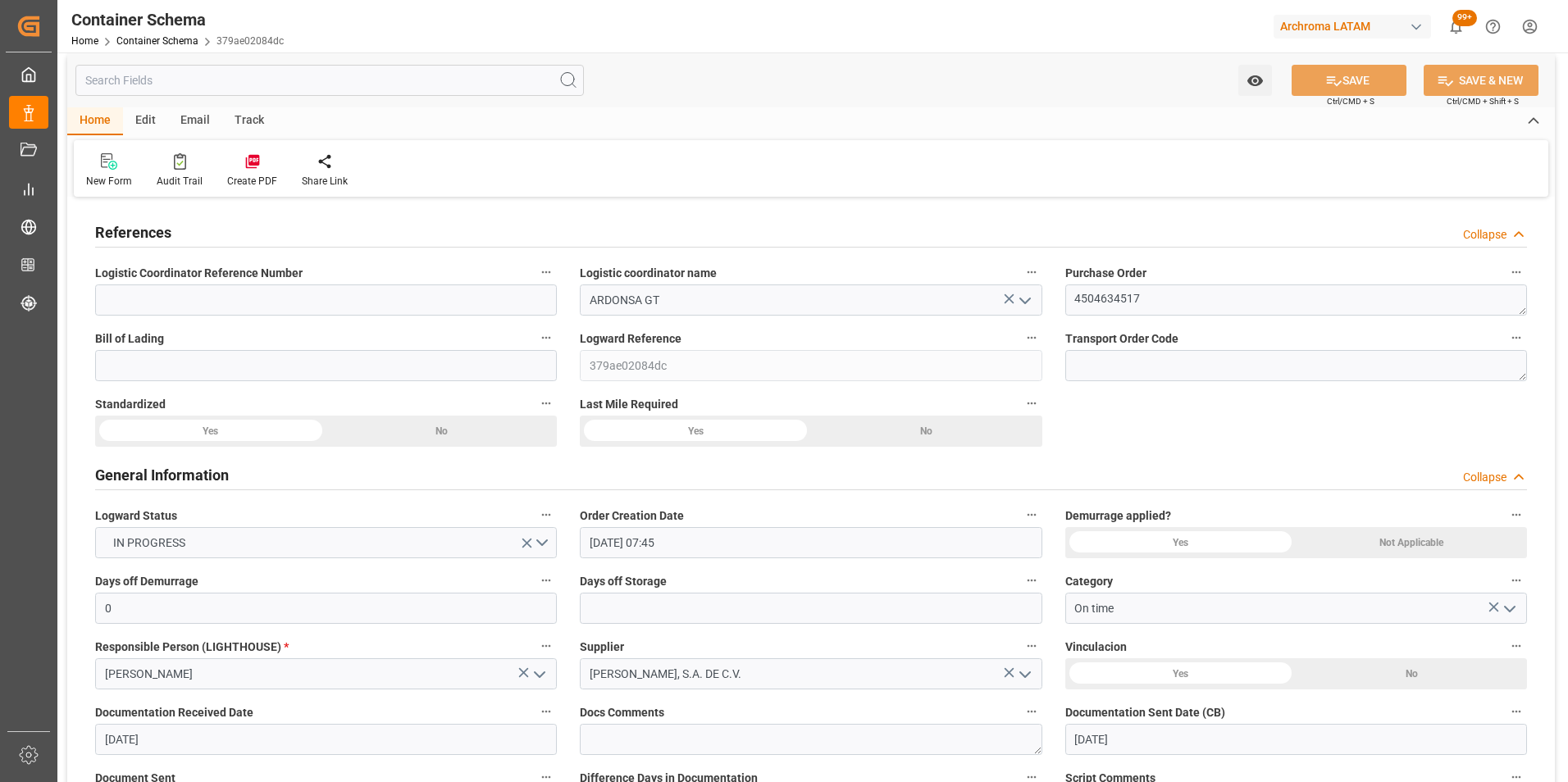
scroll to position [0, 0]
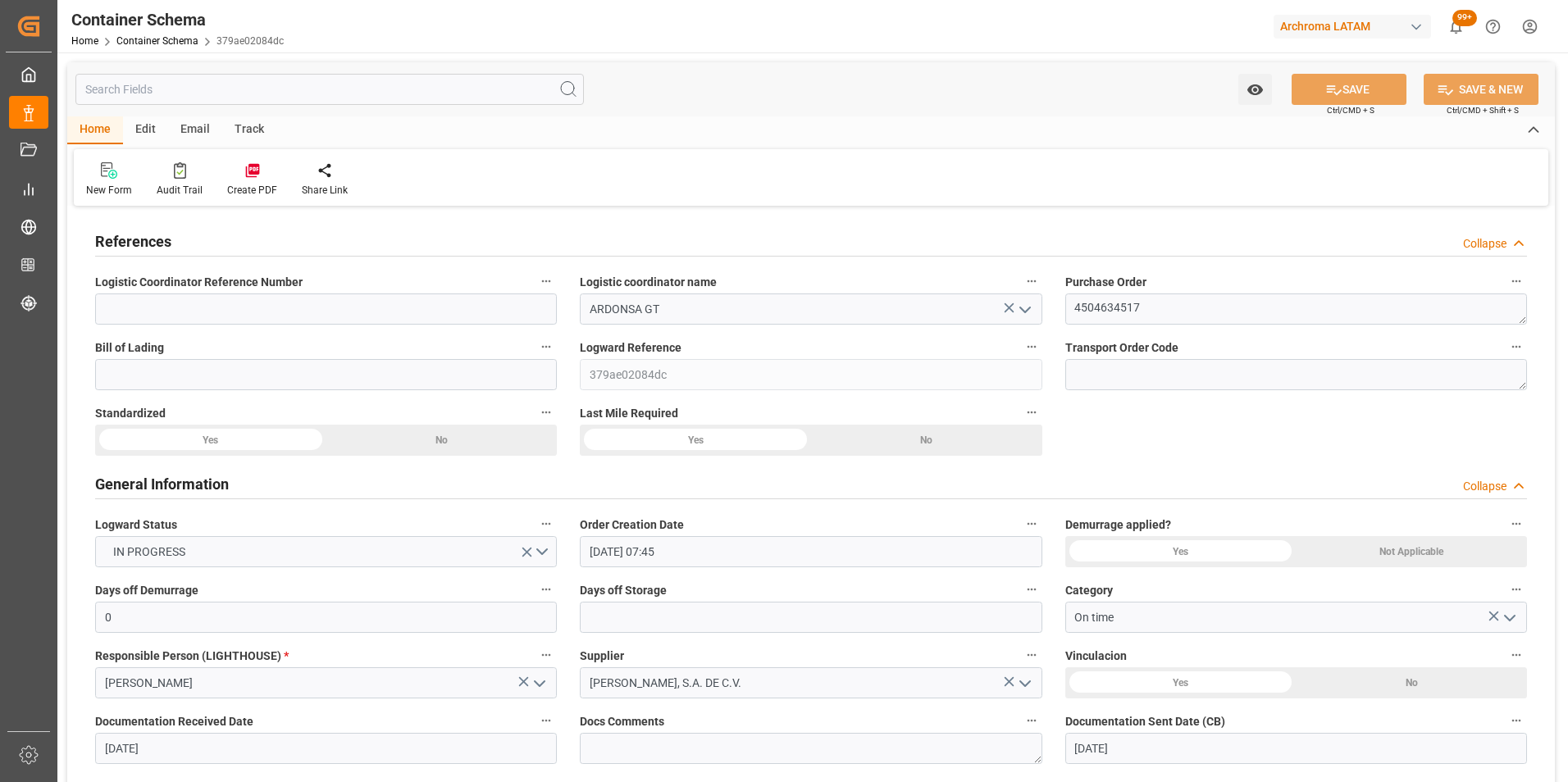
click at [196, 132] on div "Email" at bounding box center [196, 130] width 54 height 28
click at [110, 127] on div "Home" at bounding box center [95, 130] width 56 height 28
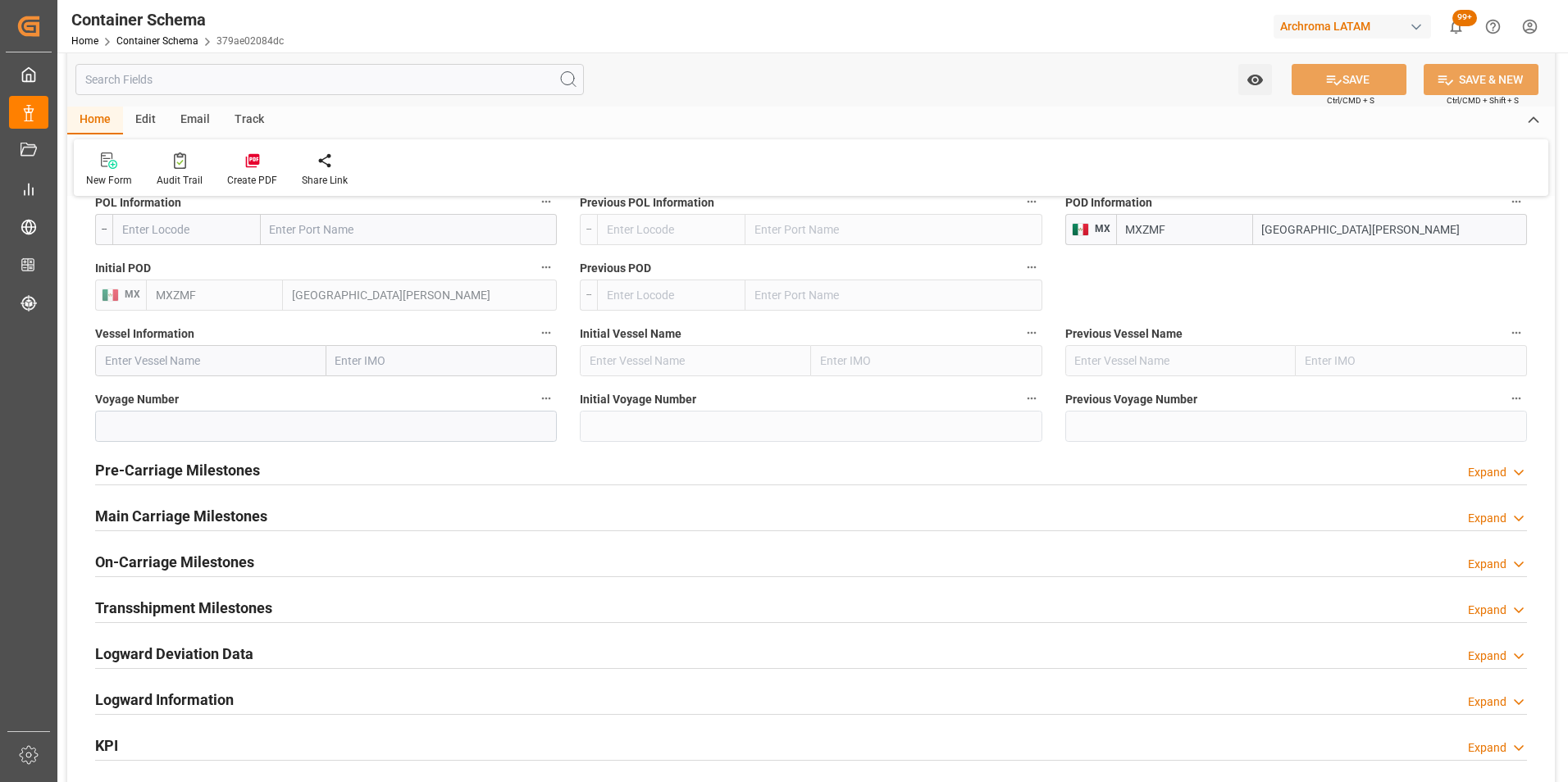
scroll to position [1803, 0]
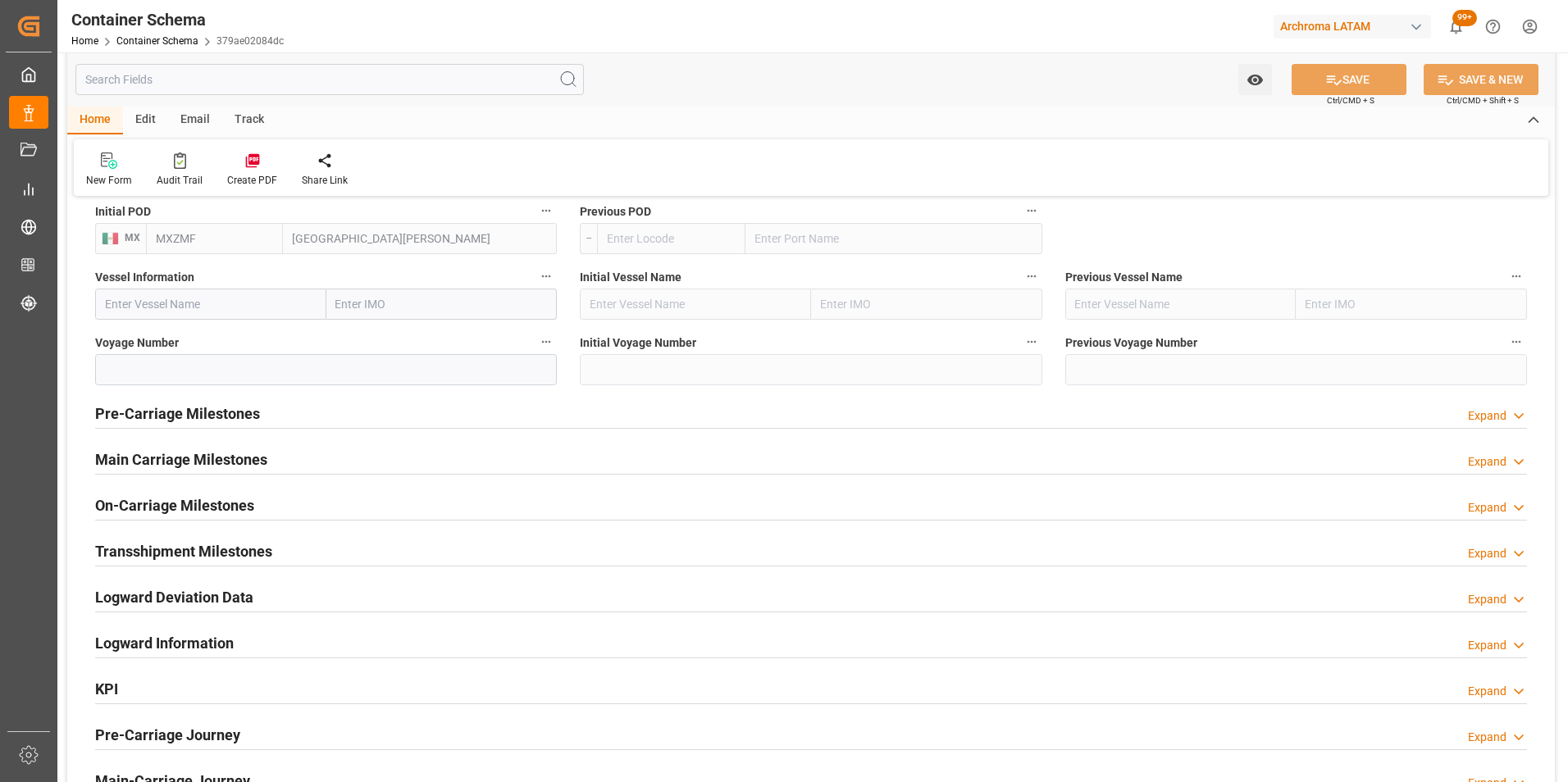
click at [225, 412] on h2 "Pre-Carriage Milestones" at bounding box center [177, 413] width 165 height 22
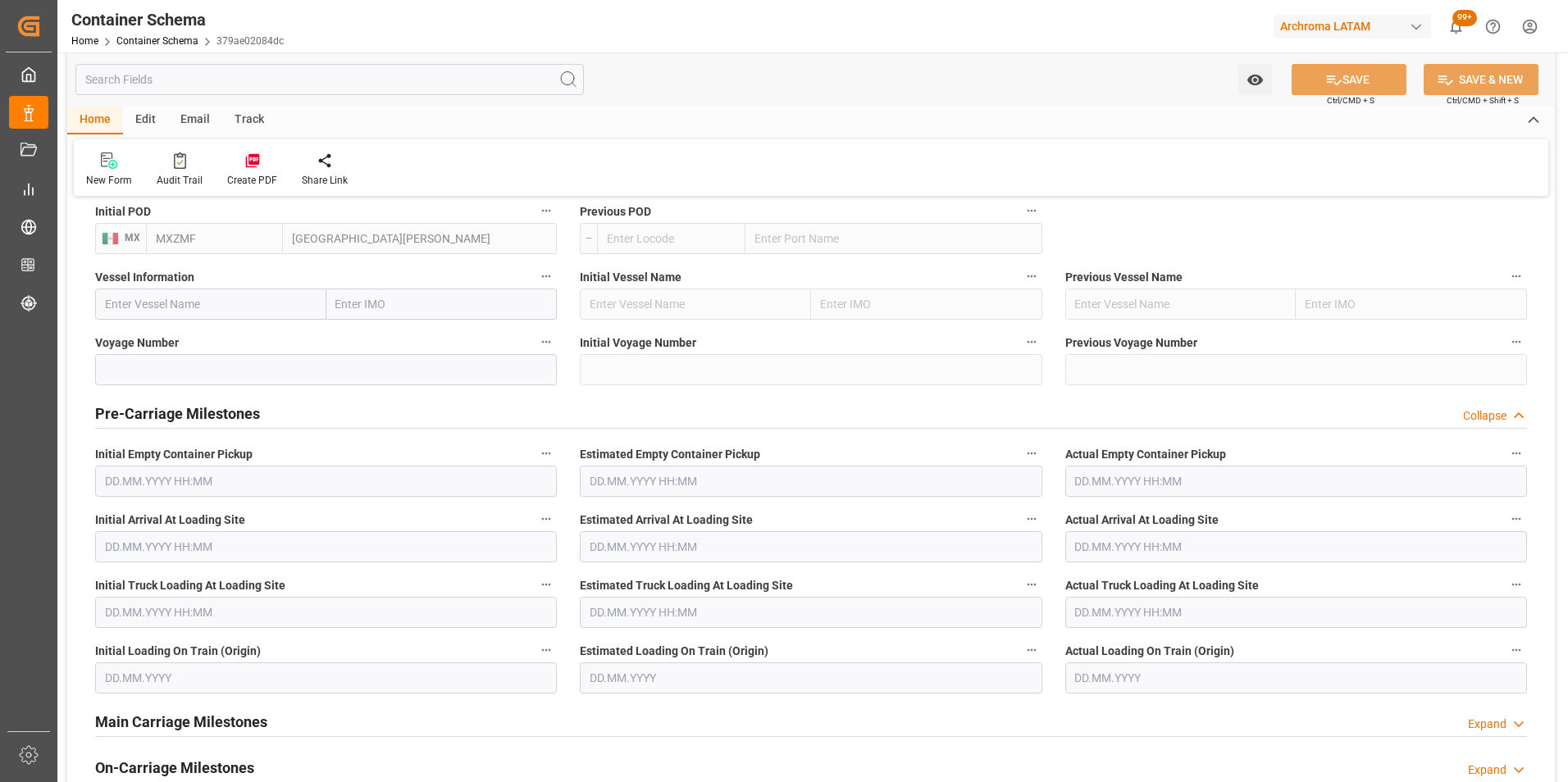
click at [225, 412] on h2 "Pre-Carriage Milestones" at bounding box center [177, 413] width 165 height 22
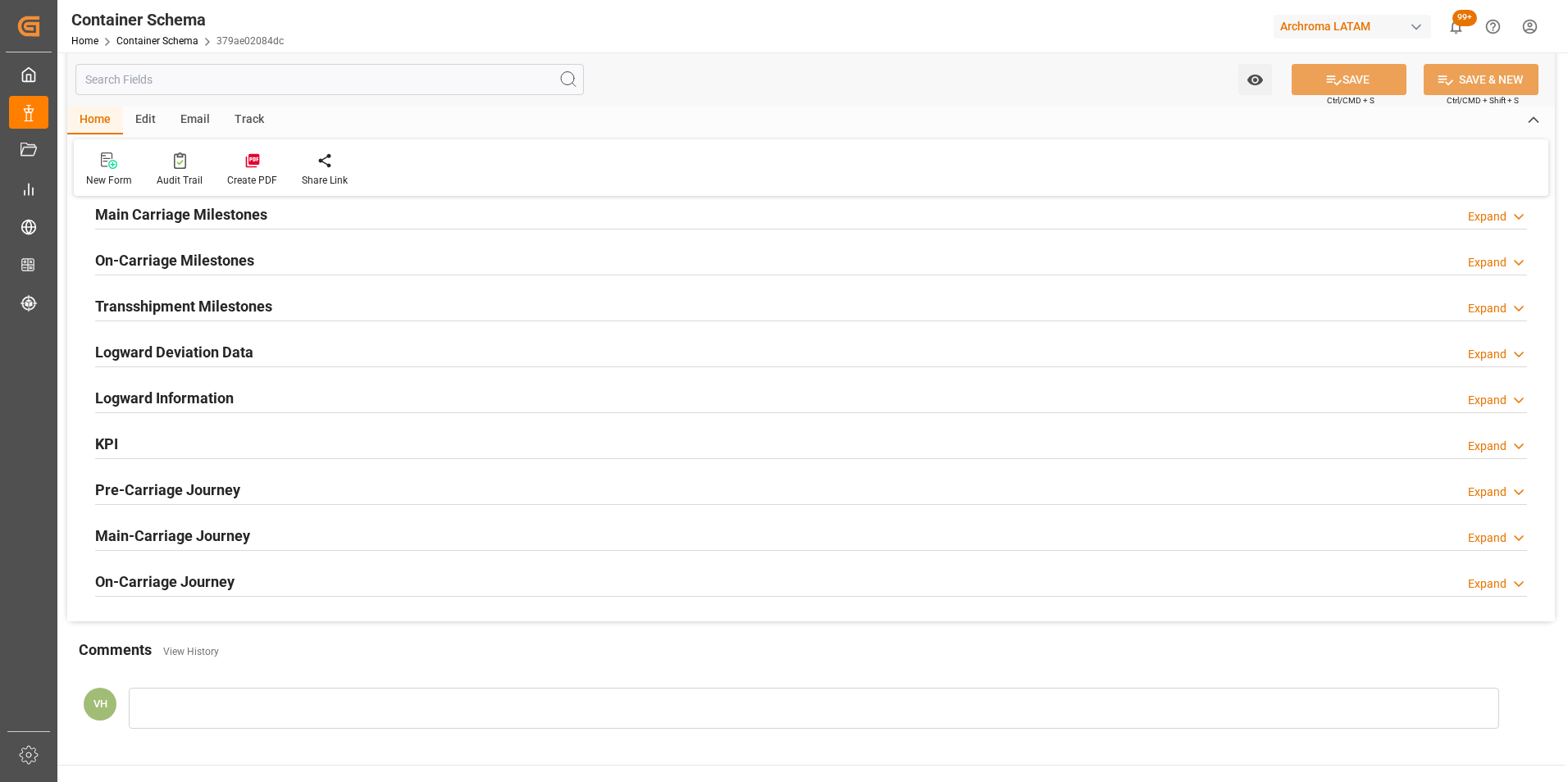
scroll to position [2049, 0]
click at [220, 570] on h2 "On-Carriage Journey" at bounding box center [164, 581] width 139 height 22
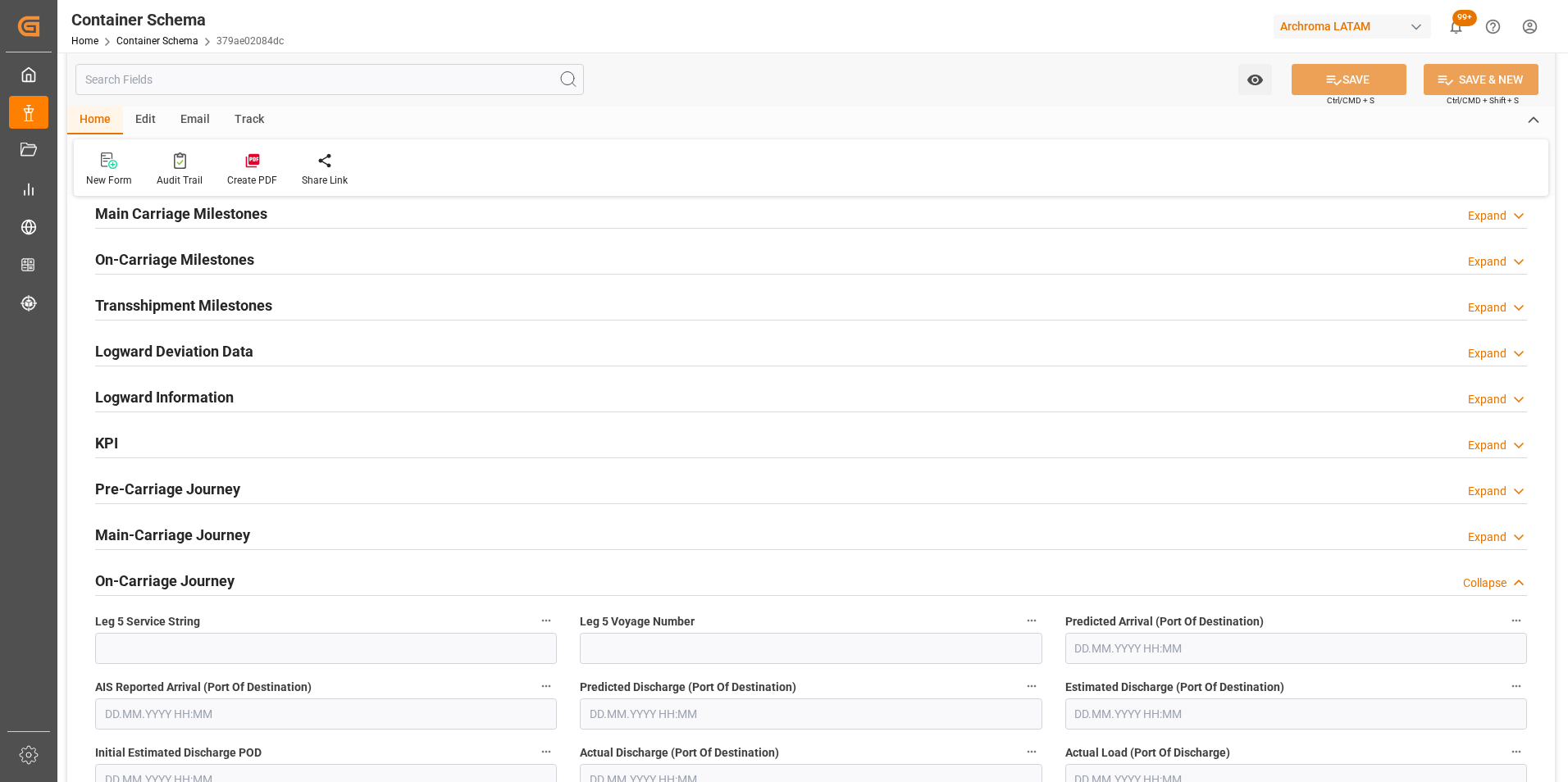
click at [220, 570] on h2 "On-Carriage Journey" at bounding box center [164, 581] width 139 height 22
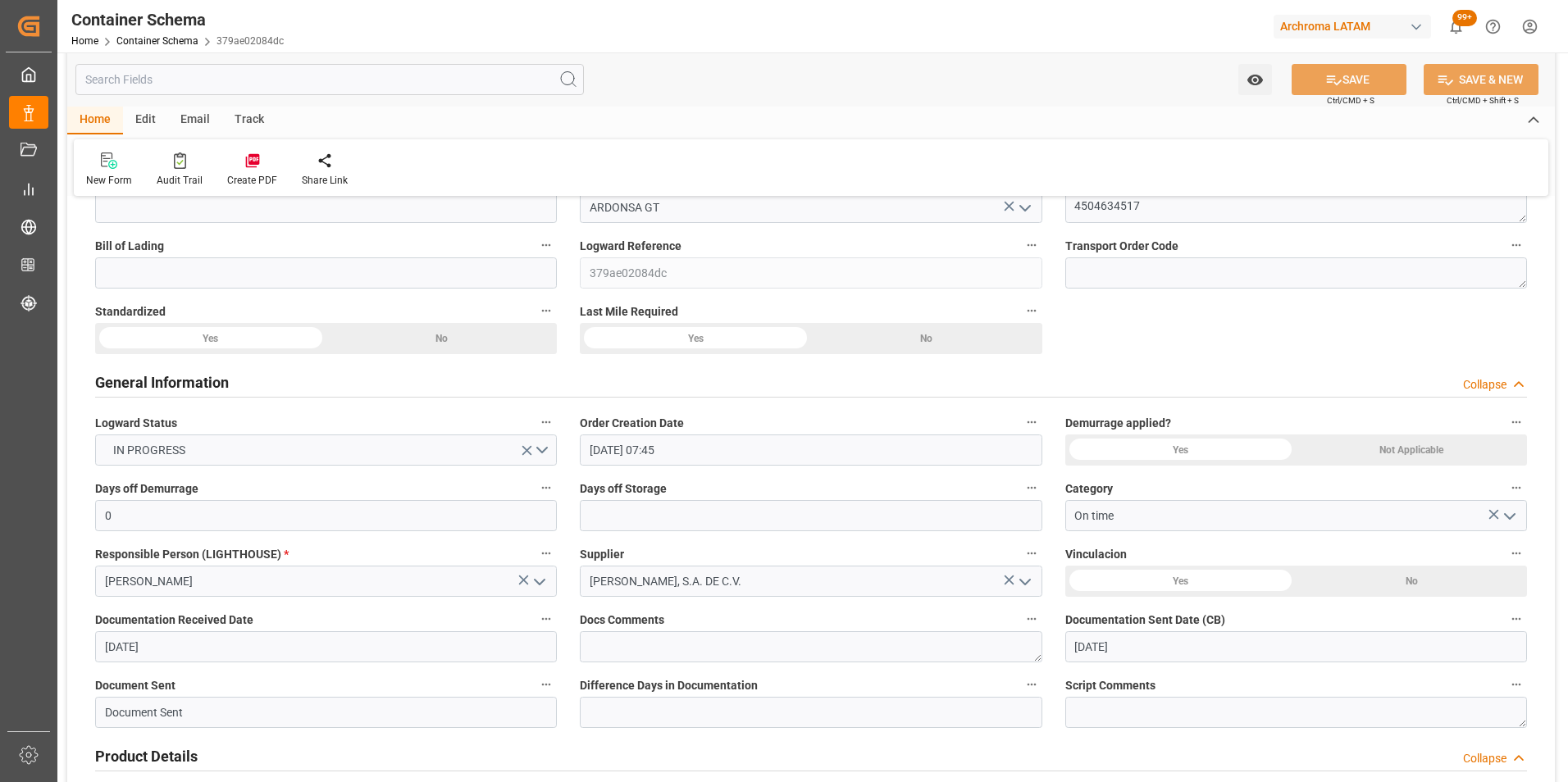
scroll to position [0, 0]
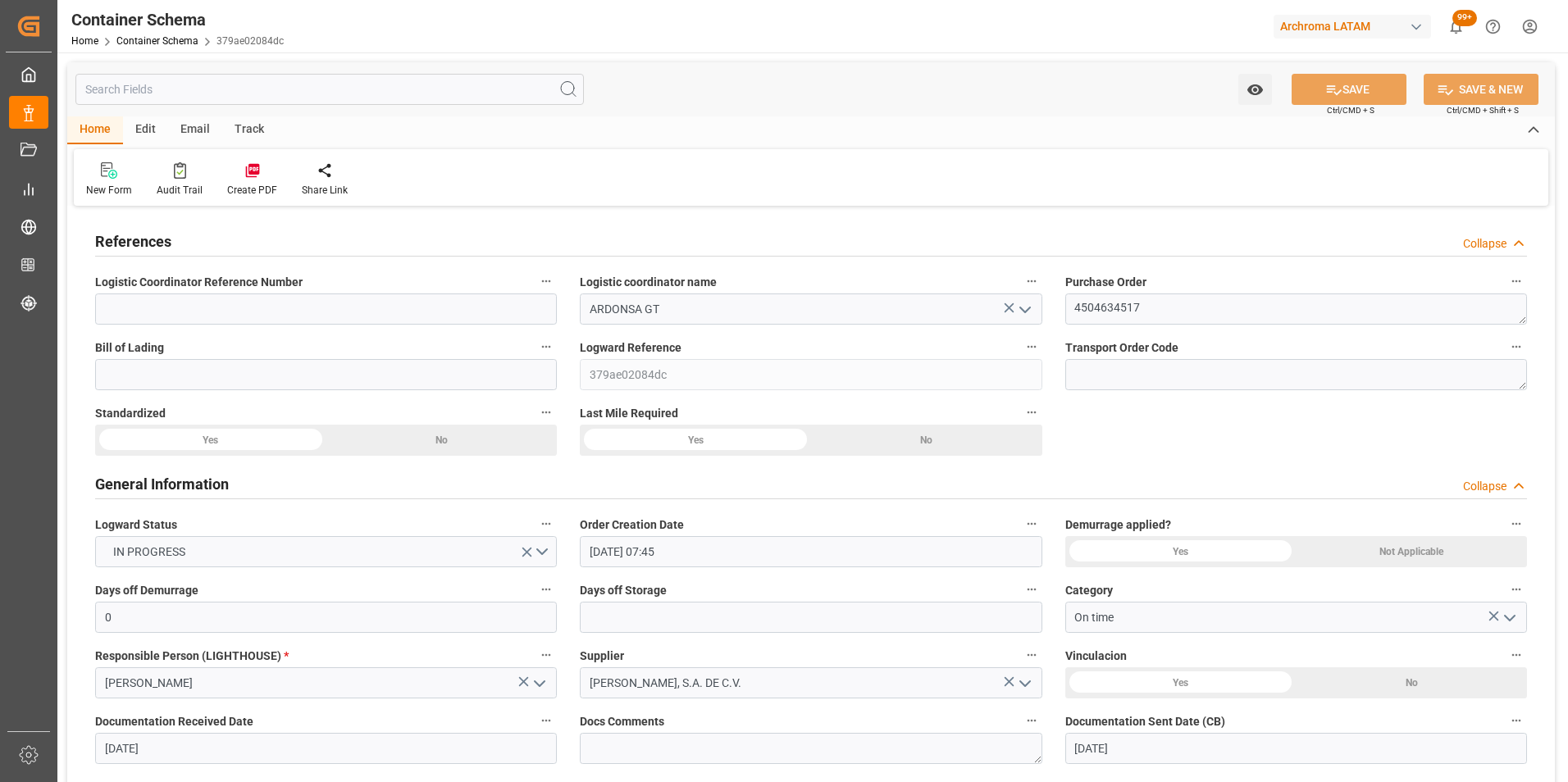
click at [209, 128] on div "Email" at bounding box center [196, 130] width 54 height 28
click at [111, 168] on icon at bounding box center [111, 167] width 22 height 10
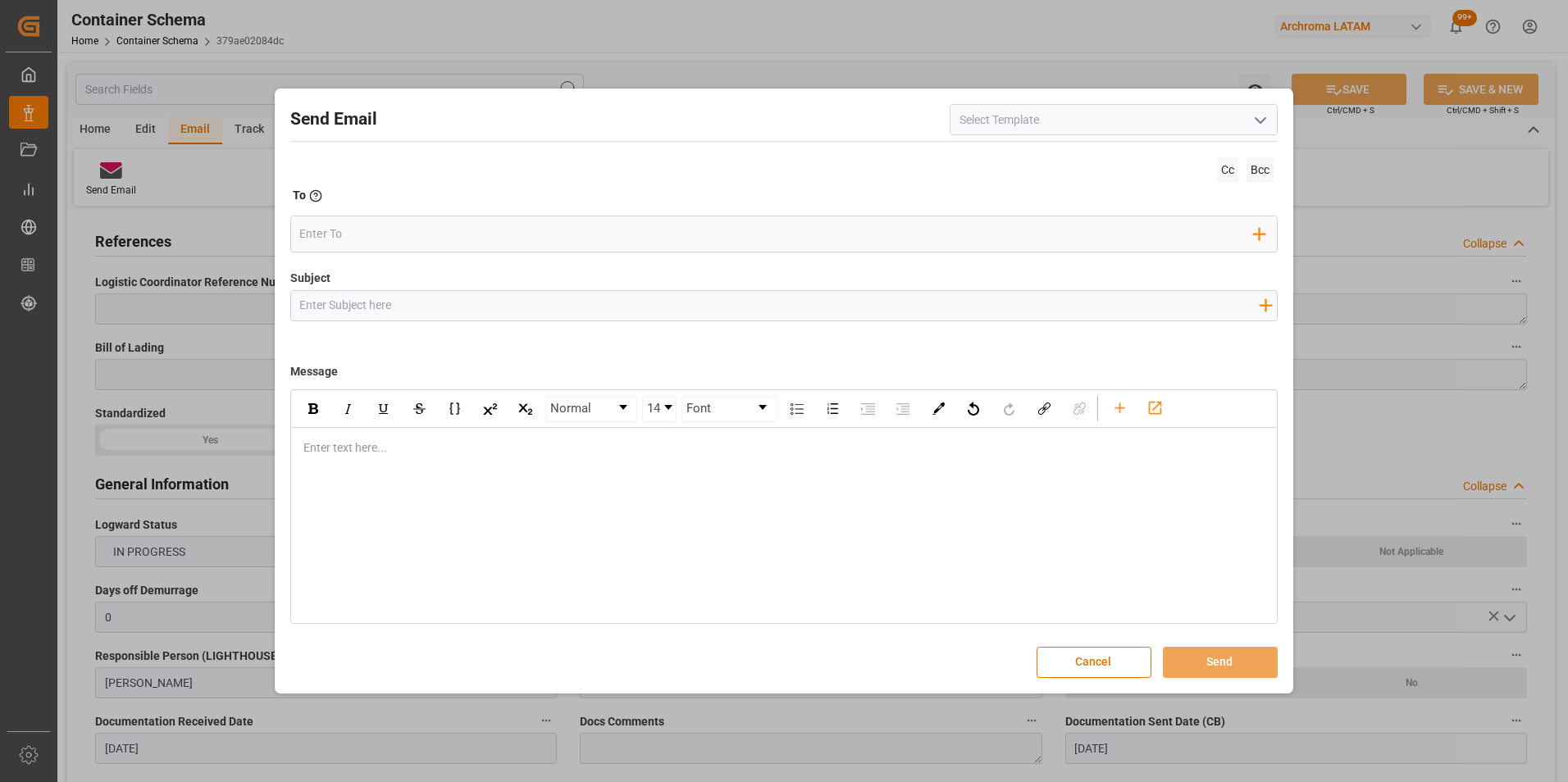
click at [1267, 114] on icon "open menu" at bounding box center [1260, 120] width 20 height 20
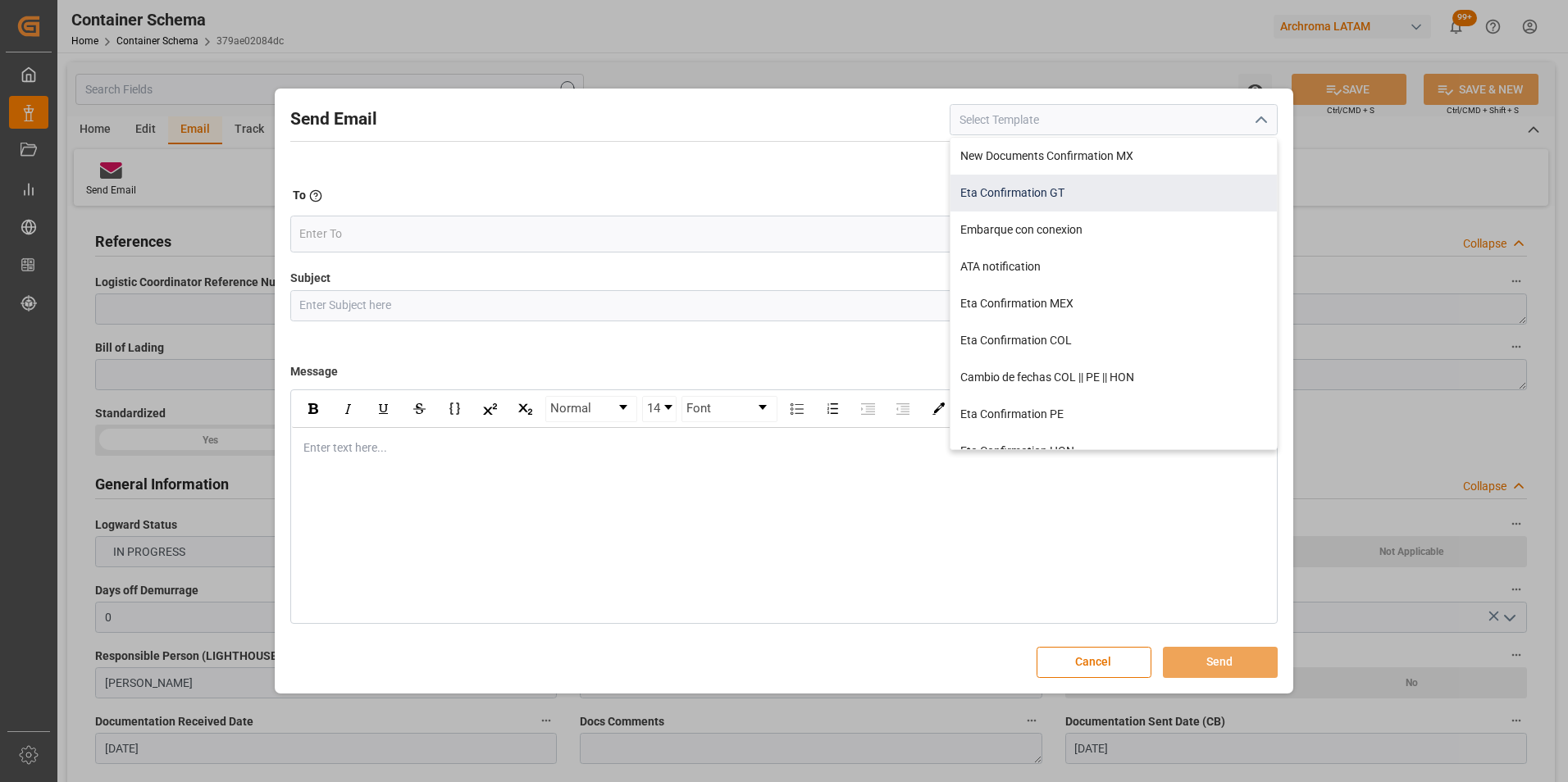
click at [1074, 187] on div "Eta Confirmation GT" at bounding box center [1113, 193] width 326 height 37
type input "Eta Confirmation GT"
type input "GT || PO {{purchaseOrder}} || {{category}} || BL {{bookingNumber}} || Confirmac…"
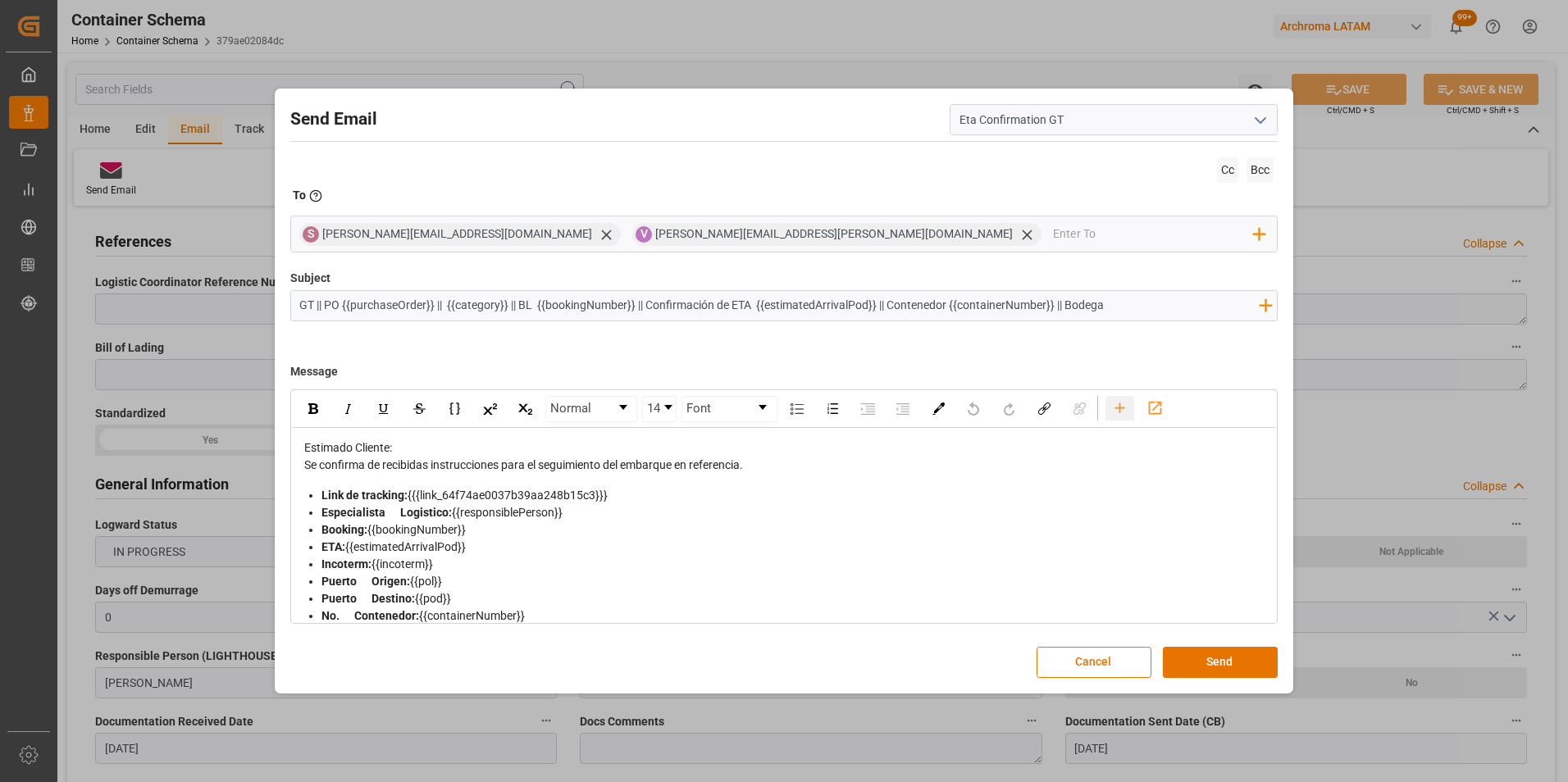
click at [1116, 410] on icon "rdw-toolbar" at bounding box center [1119, 407] width 17 height 17
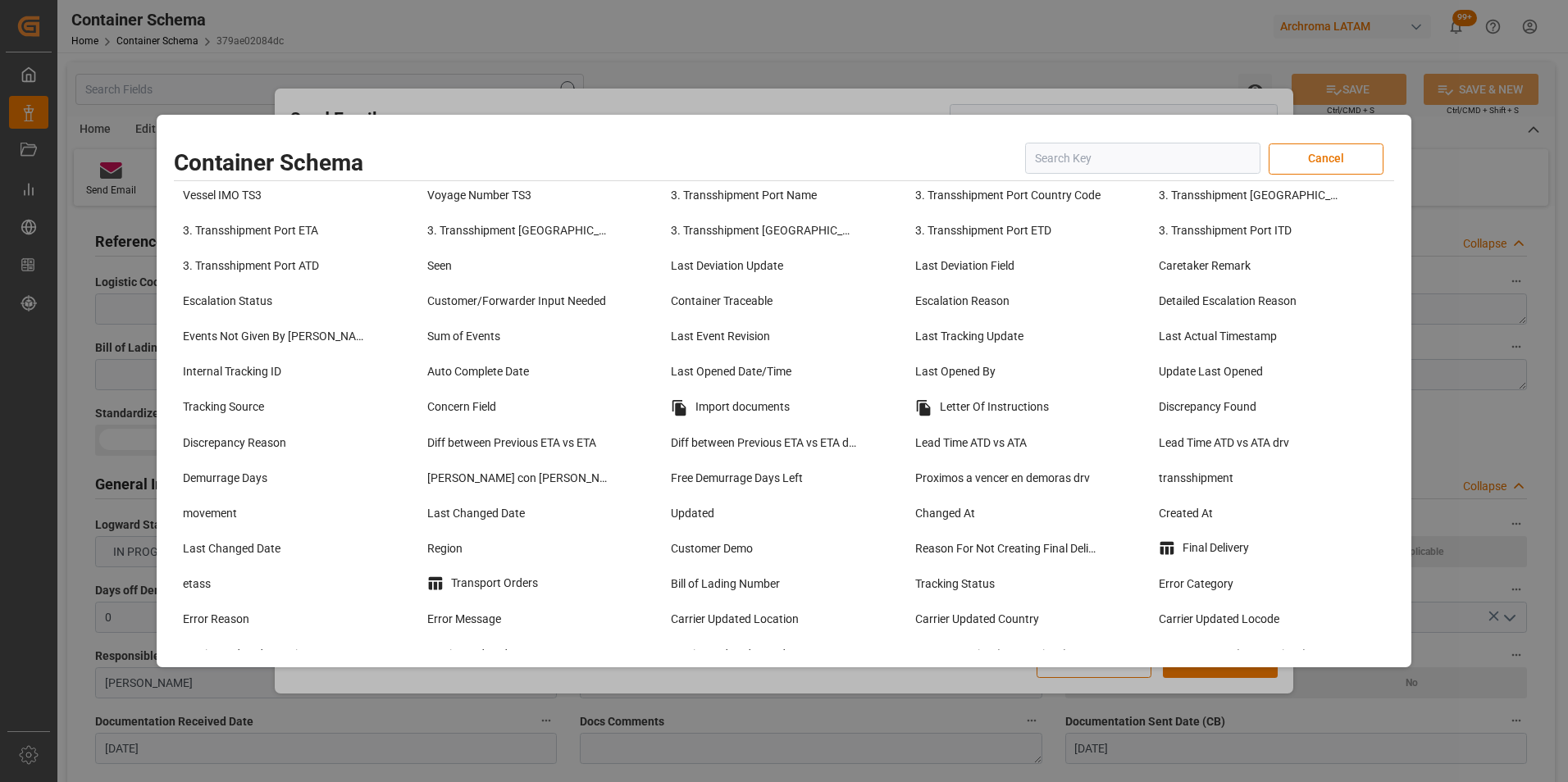
scroll to position [1230, 0]
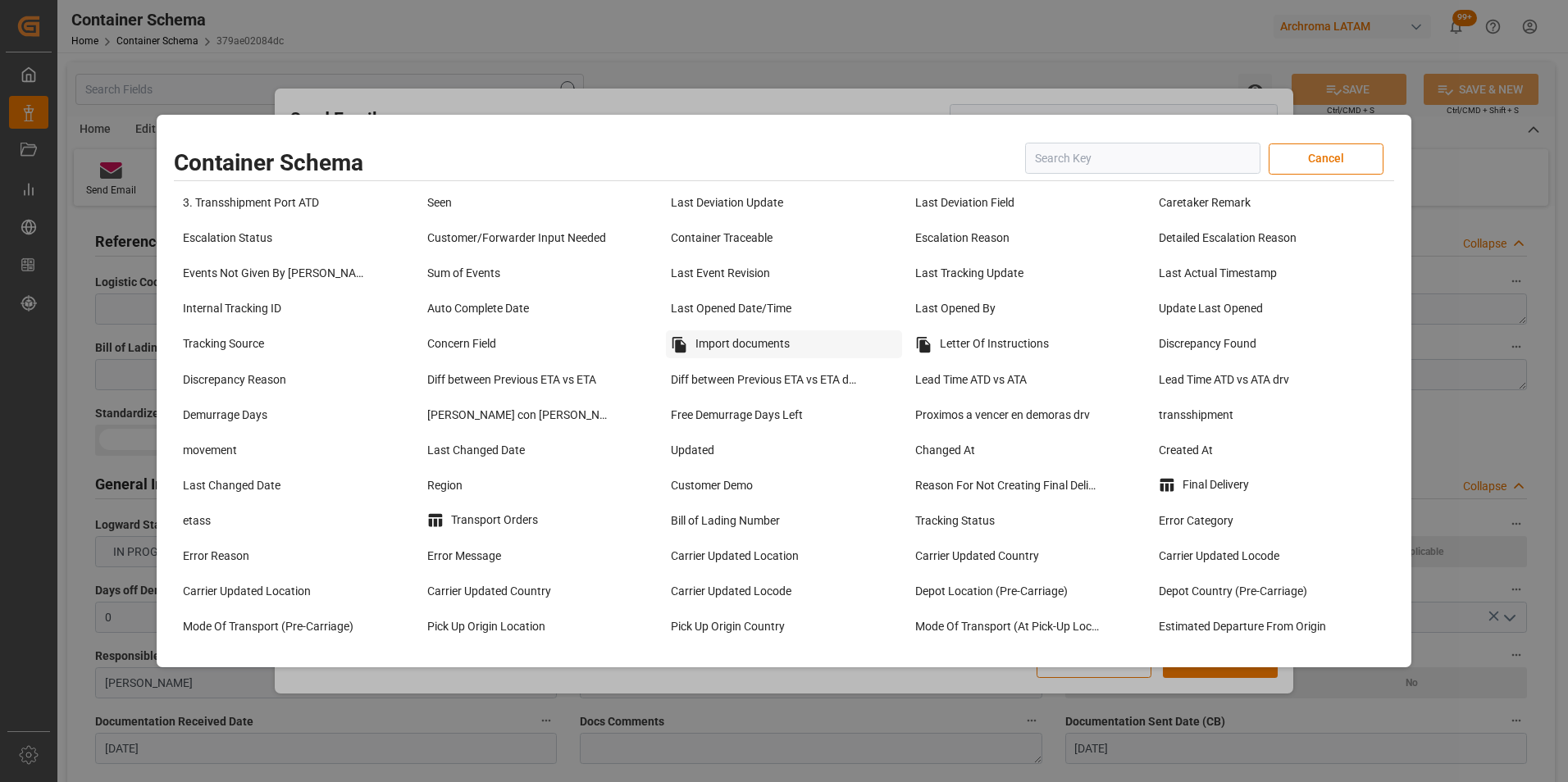
click at [772, 342] on div "Import documents" at bounding box center [784, 344] width 236 height 28
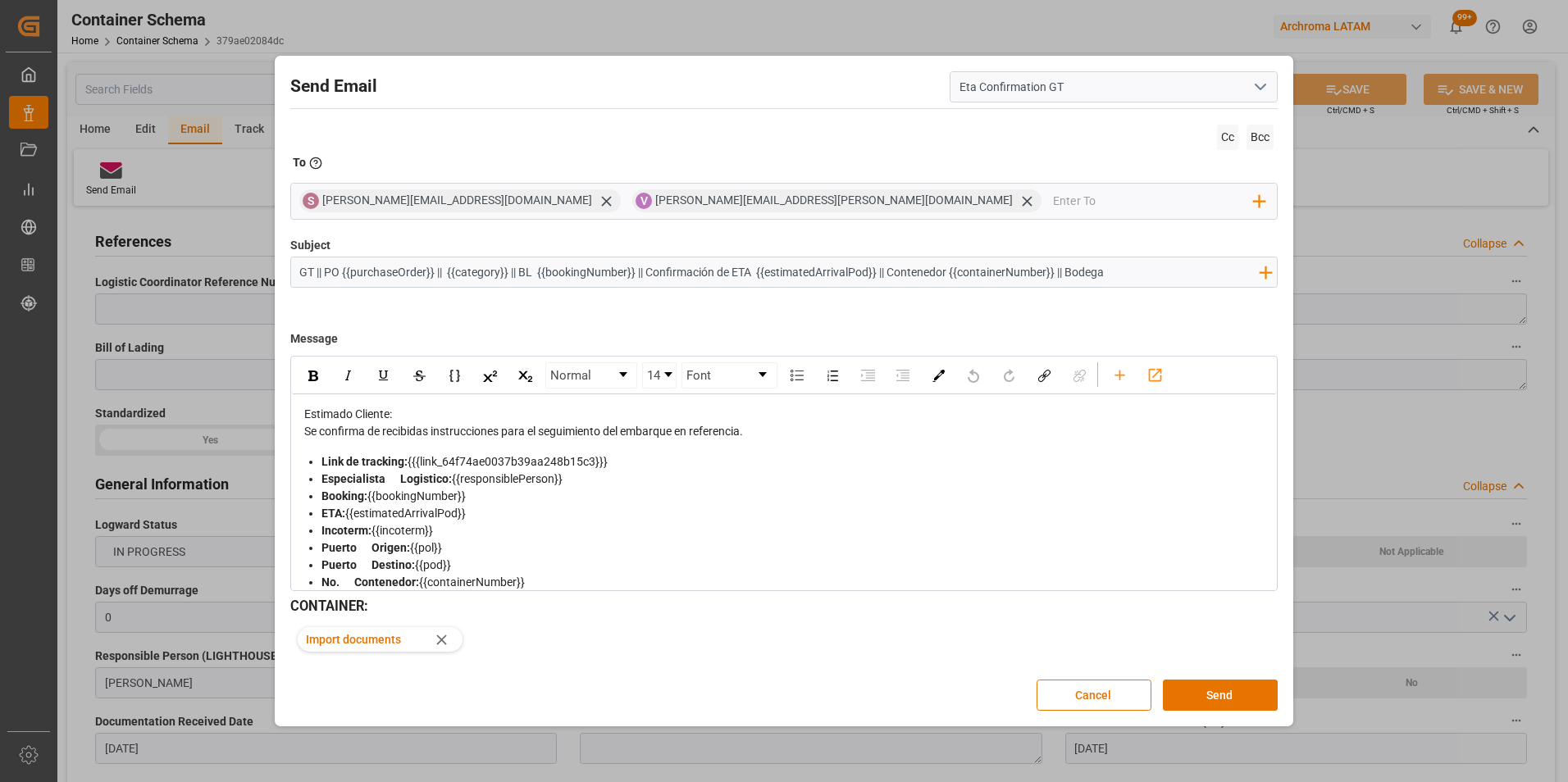
click at [359, 638] on span "Import documents" at bounding box center [367, 639] width 123 height 17
click at [1079, 702] on button "Cancel" at bounding box center [1093, 695] width 115 height 31
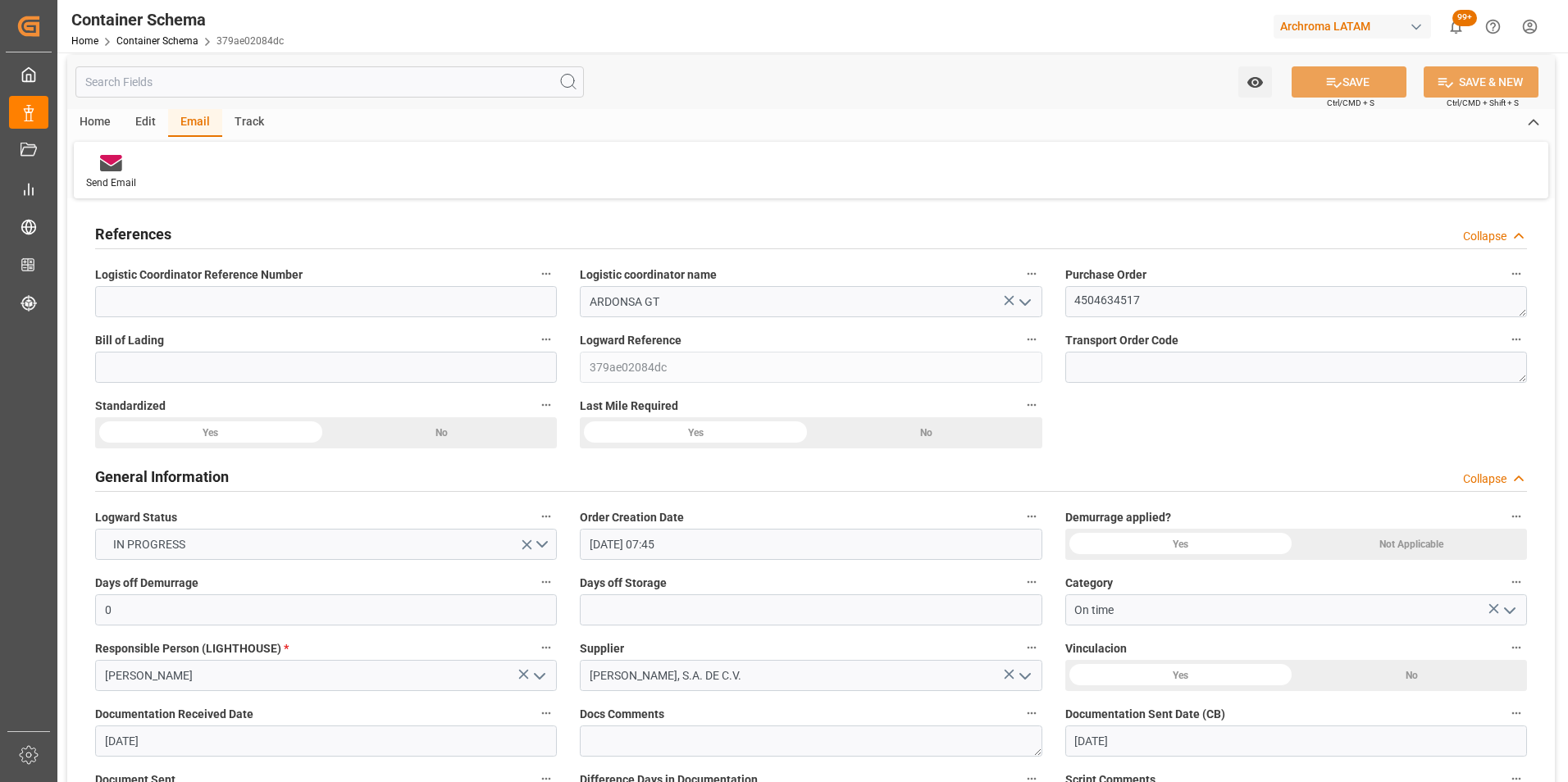
scroll to position [0, 0]
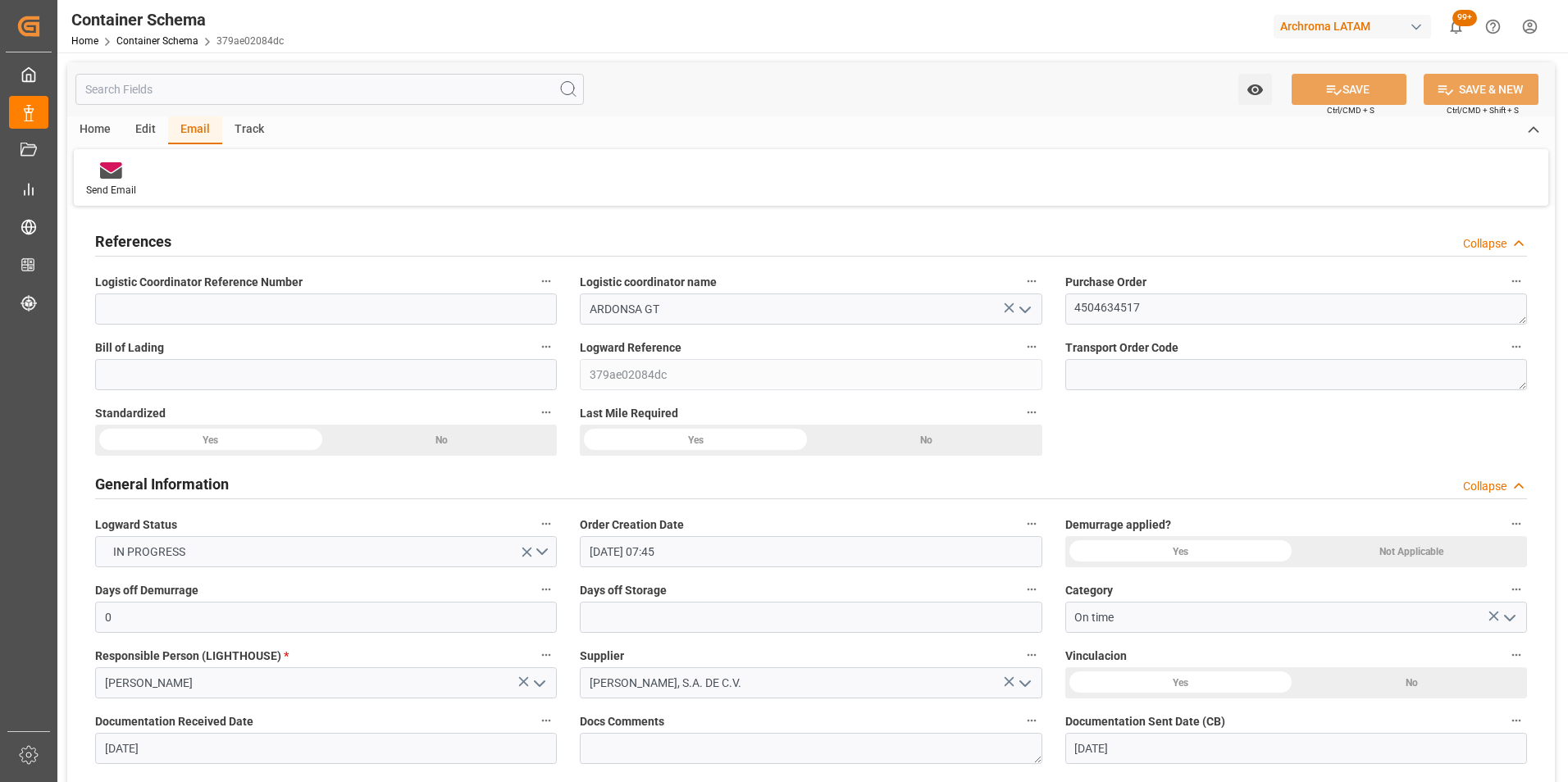
click at [148, 123] on div "Edit" at bounding box center [145, 130] width 45 height 28
click at [102, 125] on div "Home" at bounding box center [95, 130] width 56 height 28
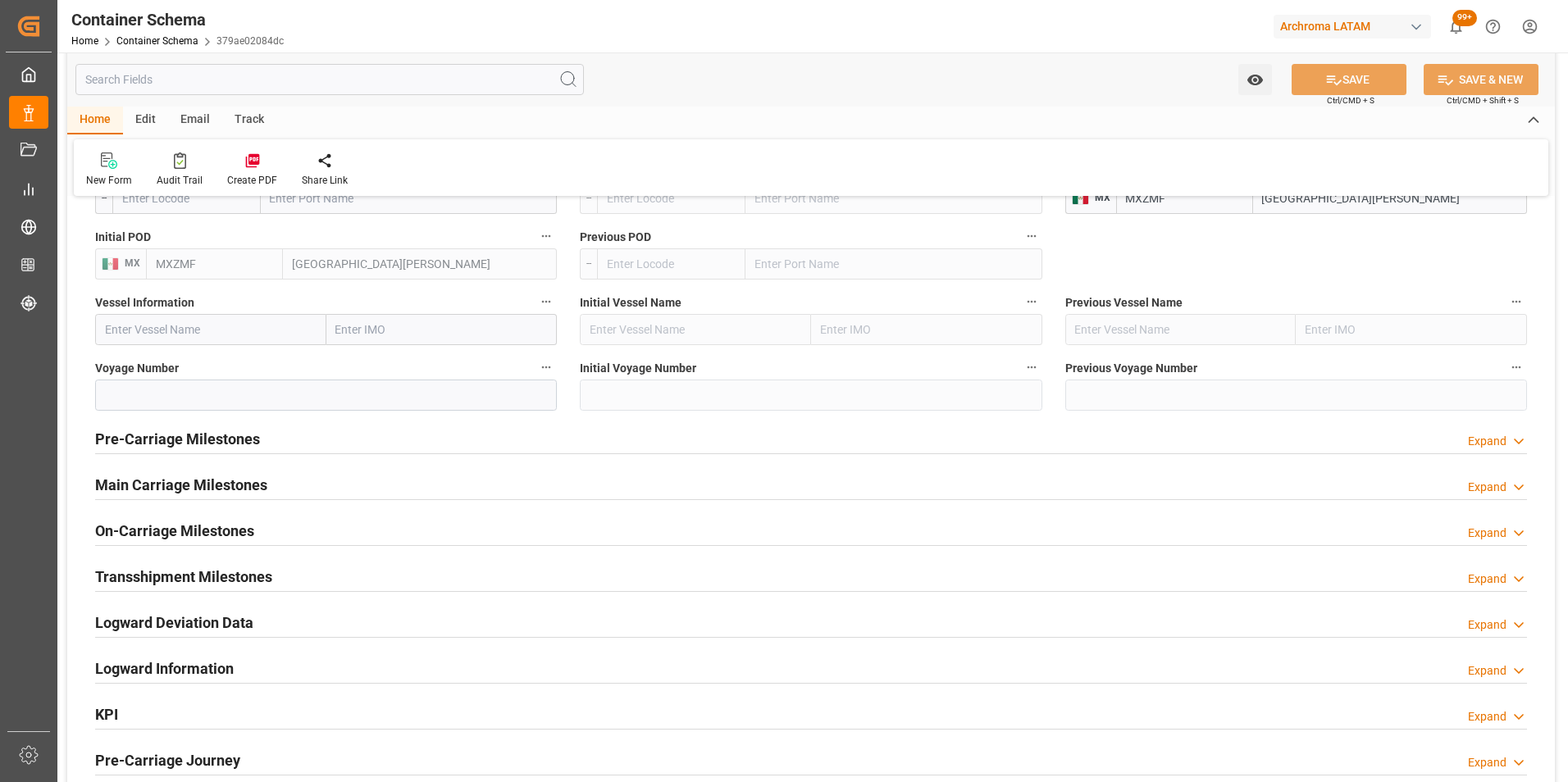
scroll to position [1803, 0]
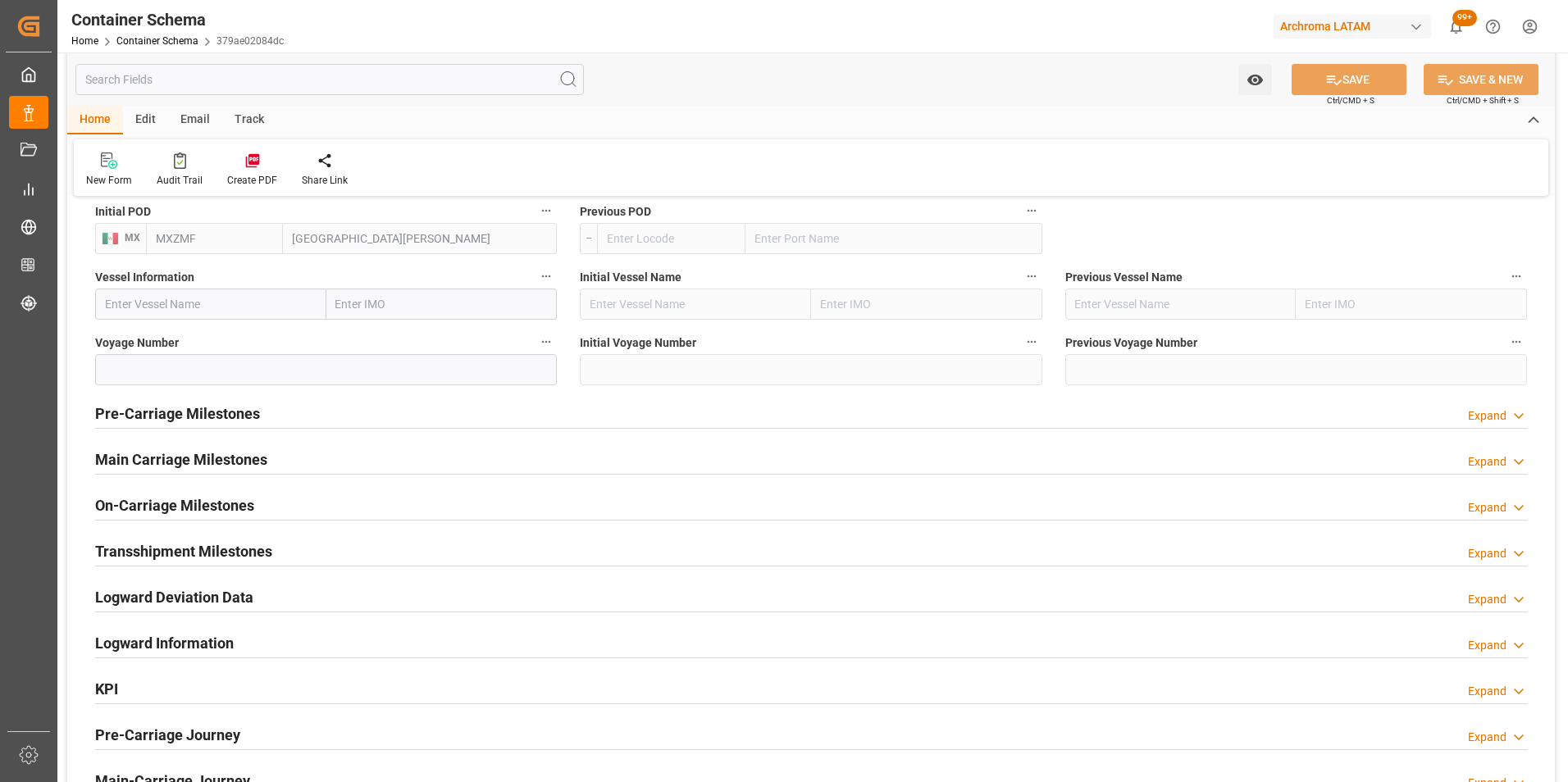
click at [1490, 420] on div "Expand" at bounding box center [1487, 416] width 39 height 17
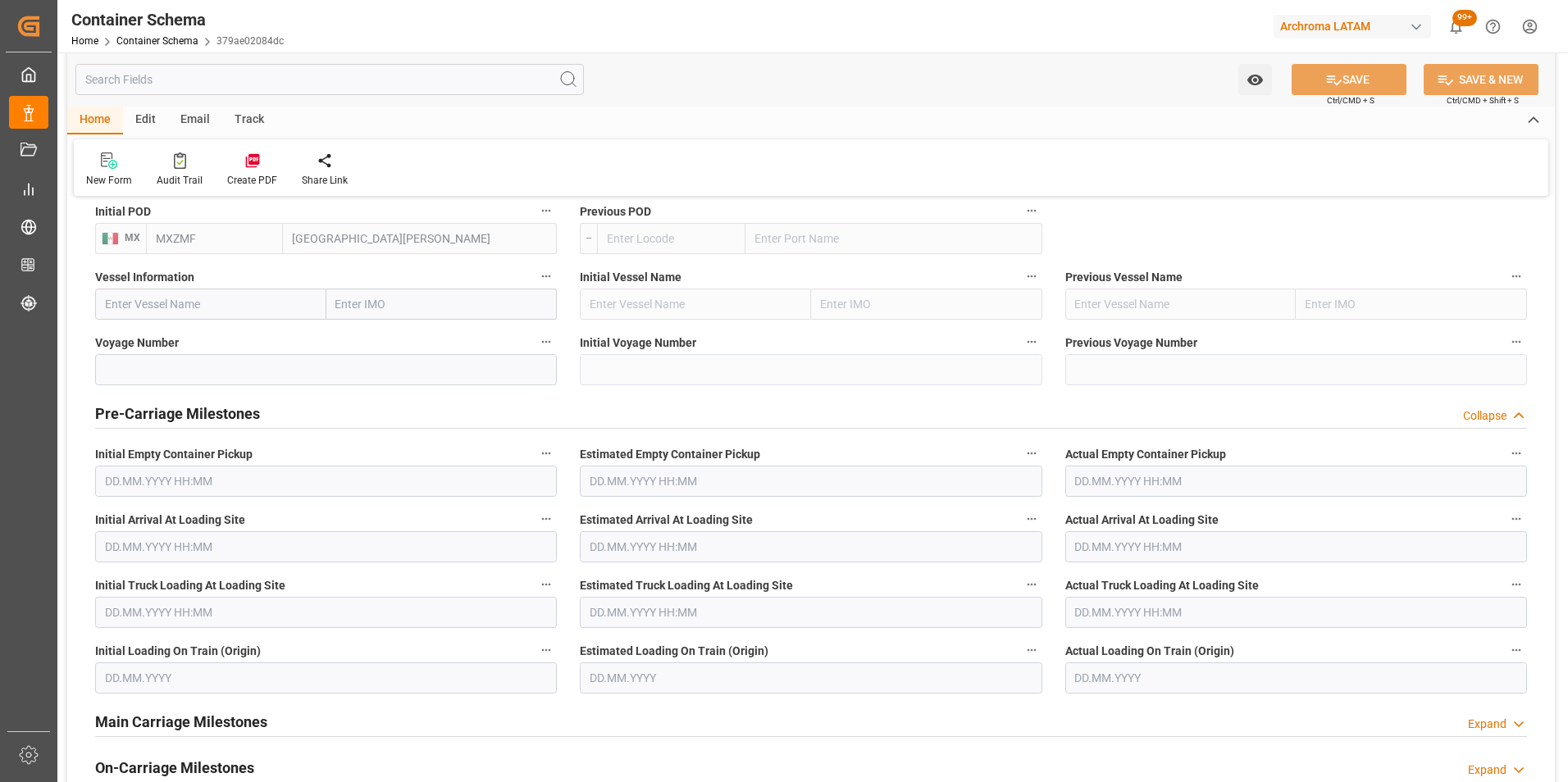
click at [1507, 429] on div "Pre-Carriage Milestones Collapse" at bounding box center [810, 414] width 1455 height 46
click at [1502, 417] on div "Collapse" at bounding box center [1485, 416] width 44 height 17
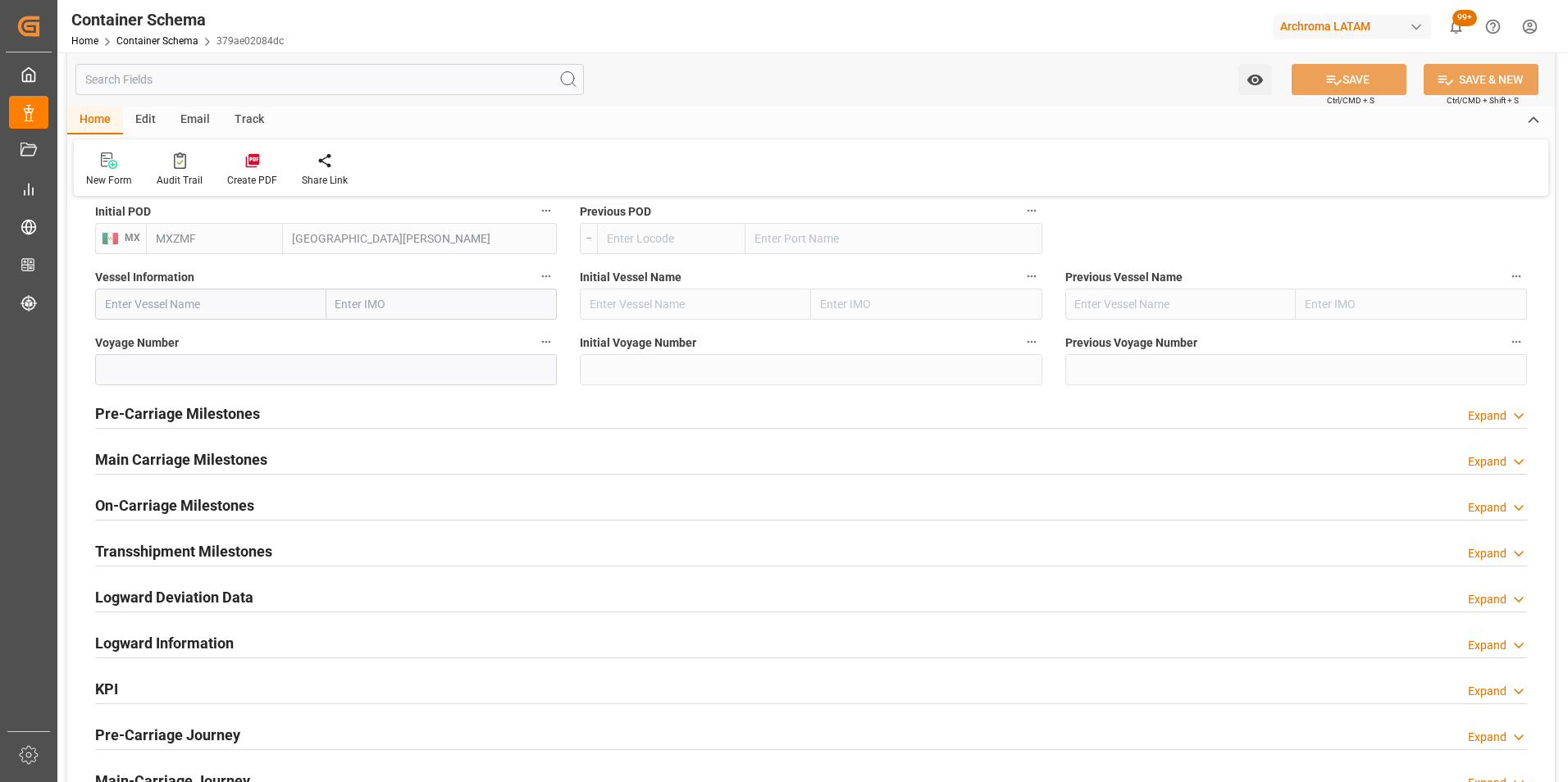
click at [1504, 469] on div "Expand" at bounding box center [1487, 462] width 39 height 17
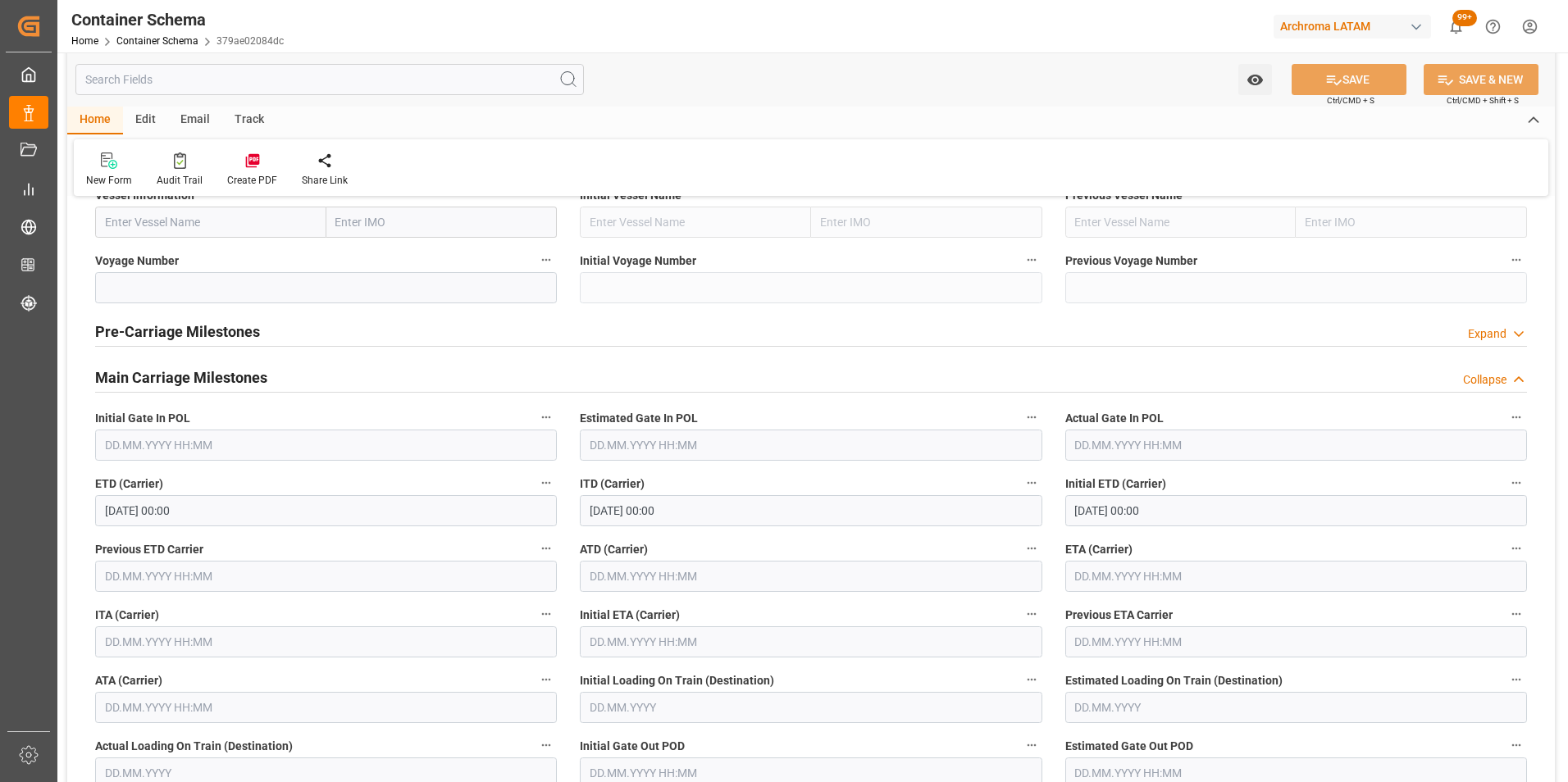
scroll to position [1557, 0]
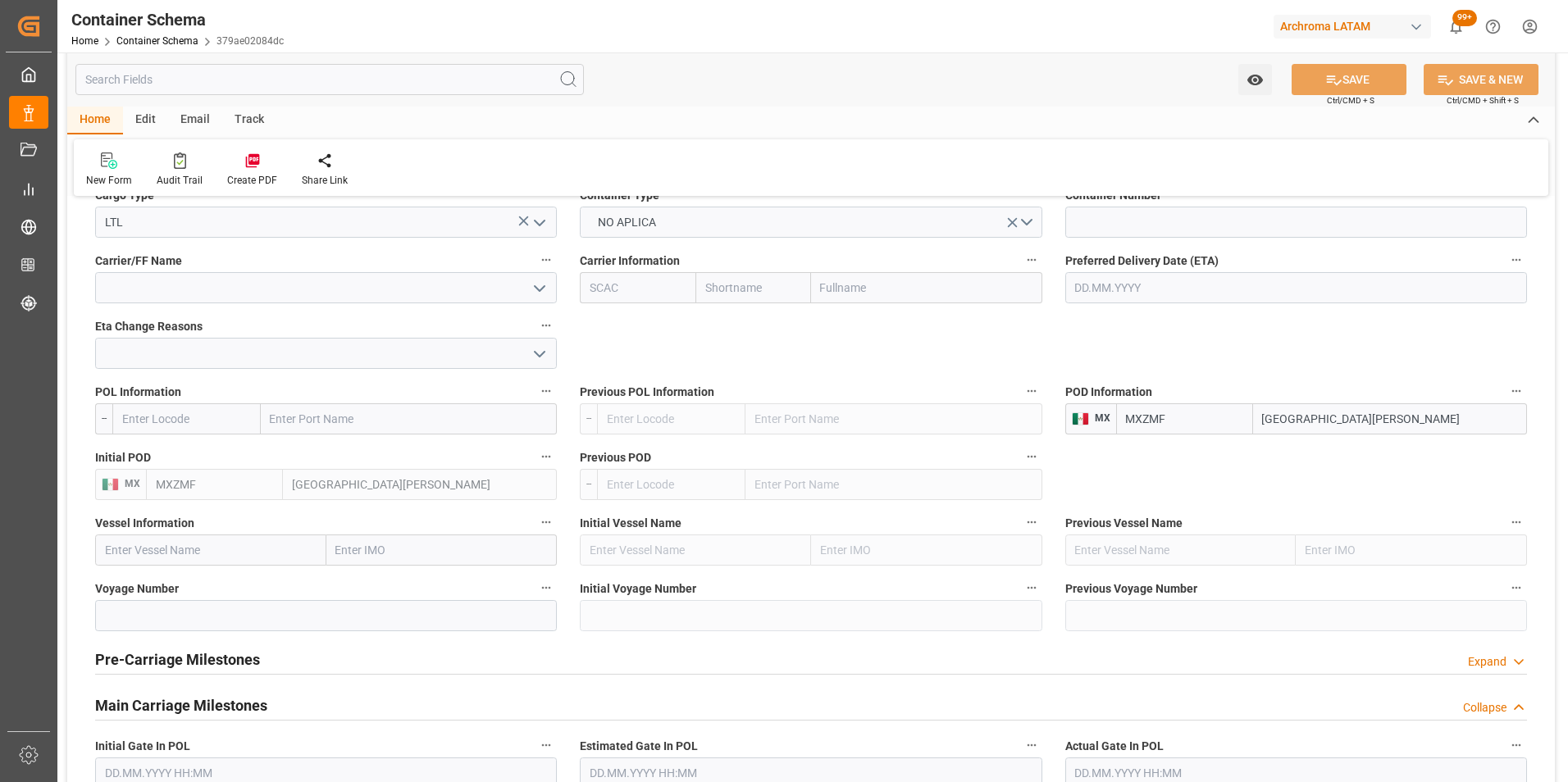
click at [1505, 702] on div "Collapse" at bounding box center [1485, 708] width 44 height 17
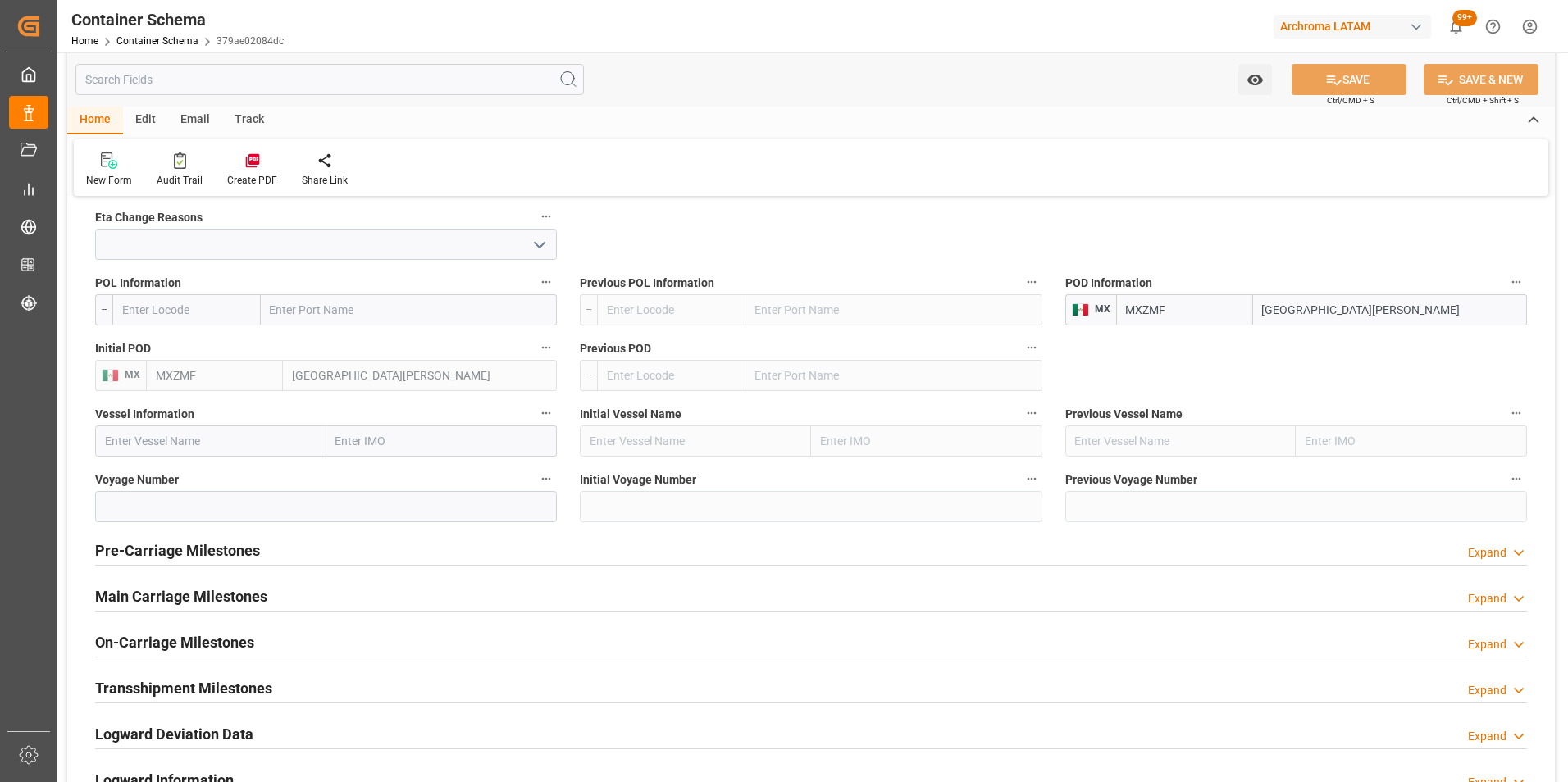
scroll to position [1803, 0]
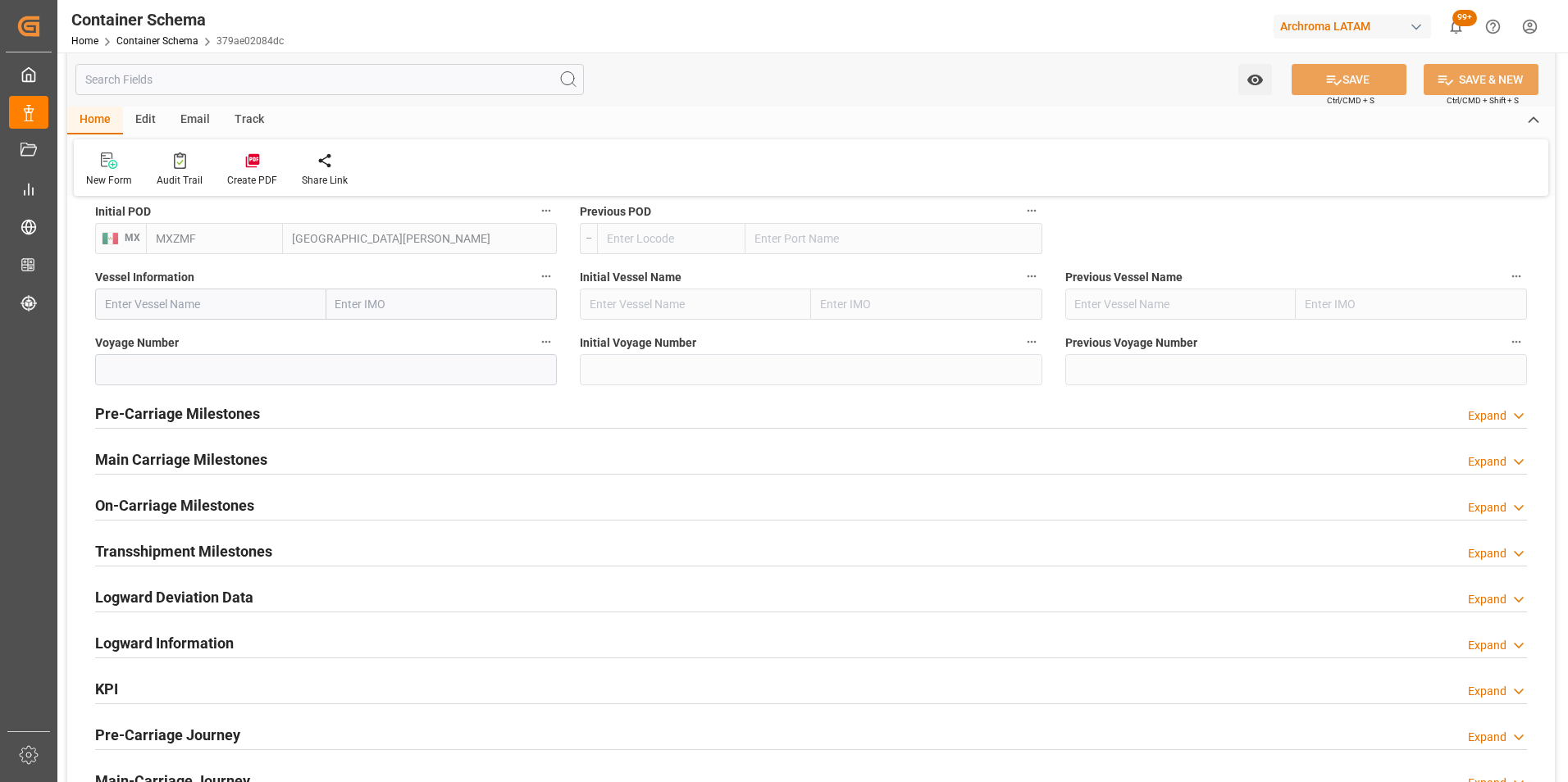
click at [1485, 511] on div "Expand" at bounding box center [1487, 507] width 39 height 17
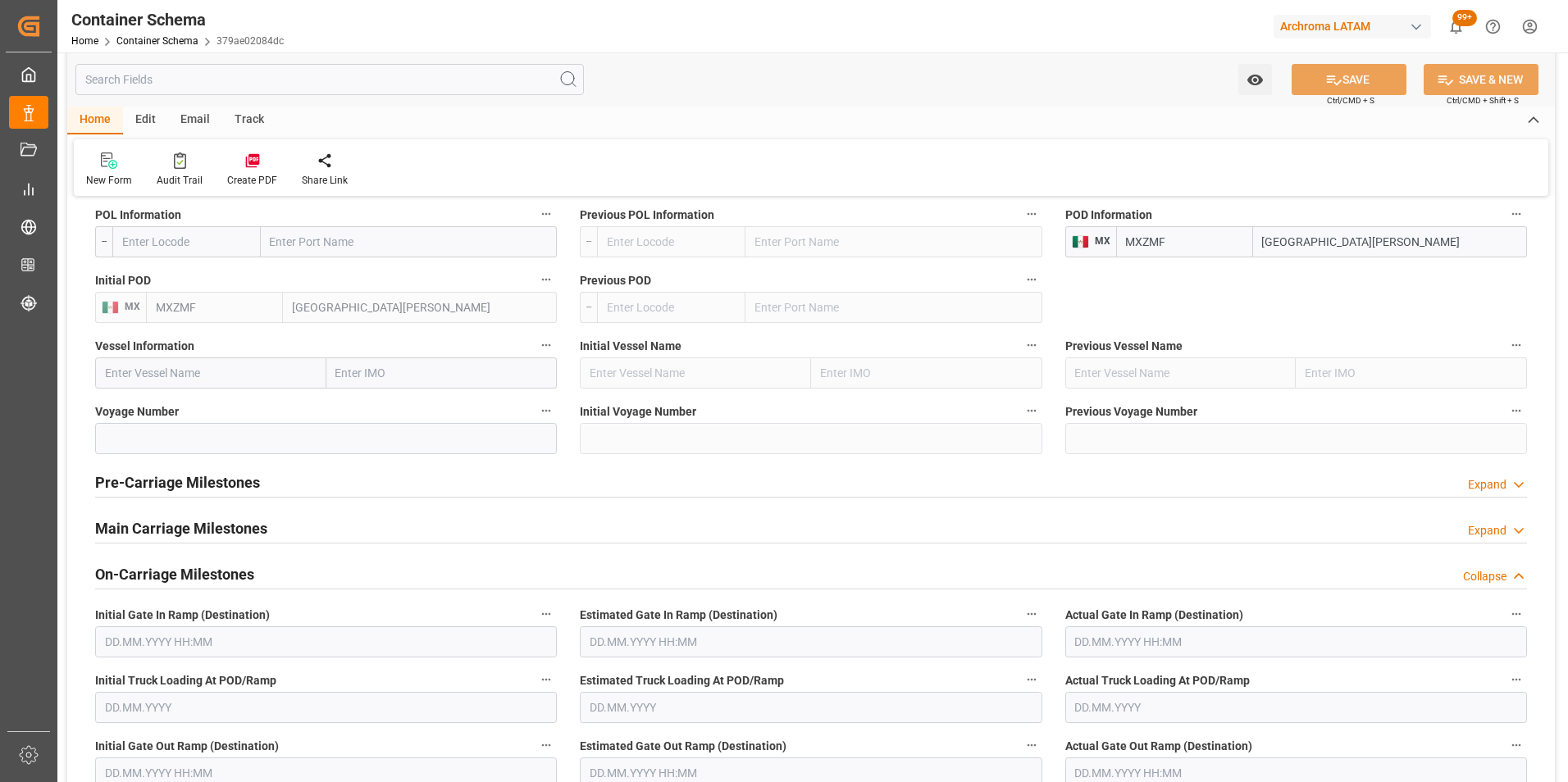
scroll to position [1722, 0]
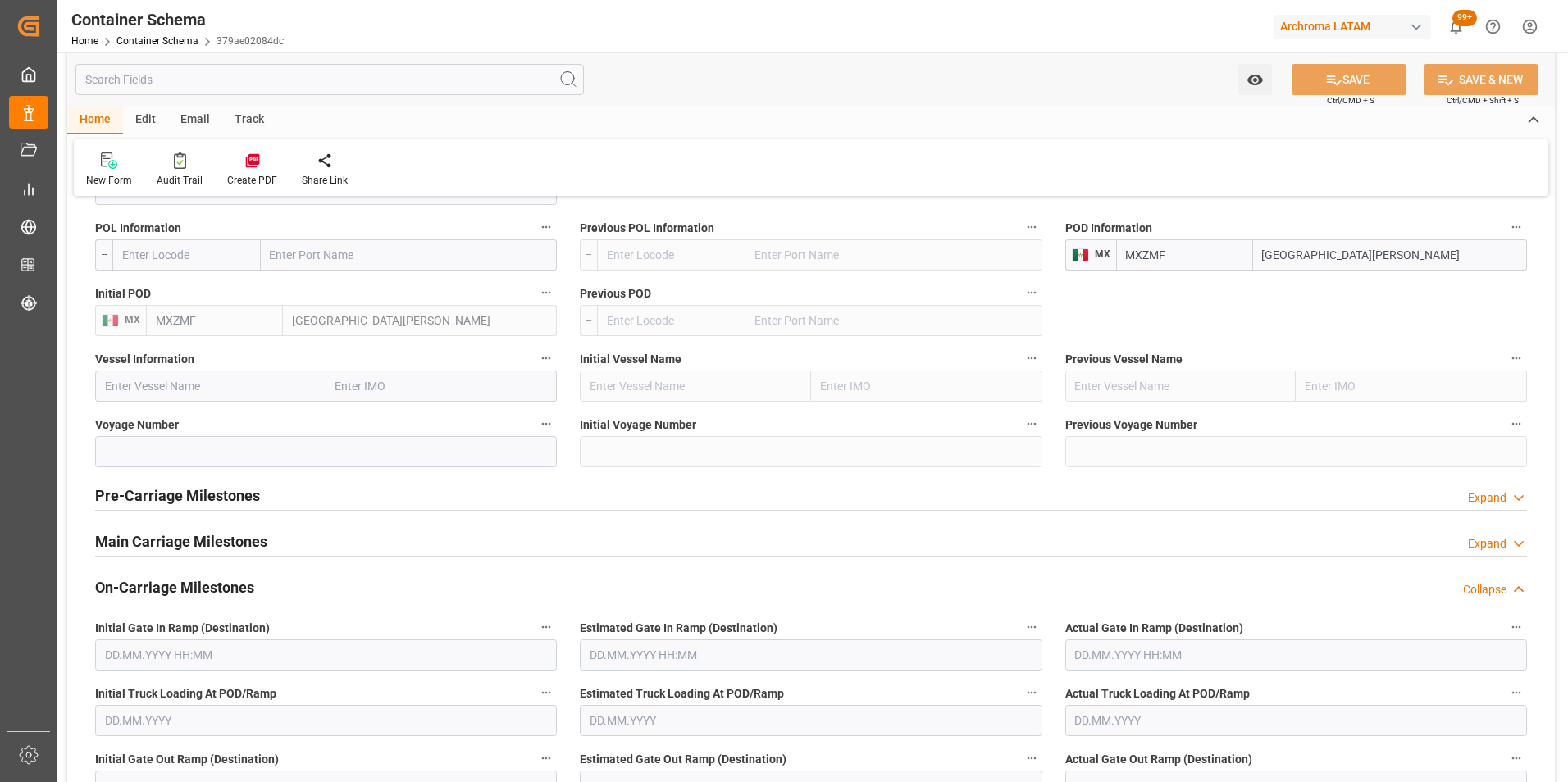
click at [1504, 593] on div "Collapse" at bounding box center [1485, 590] width 44 height 17
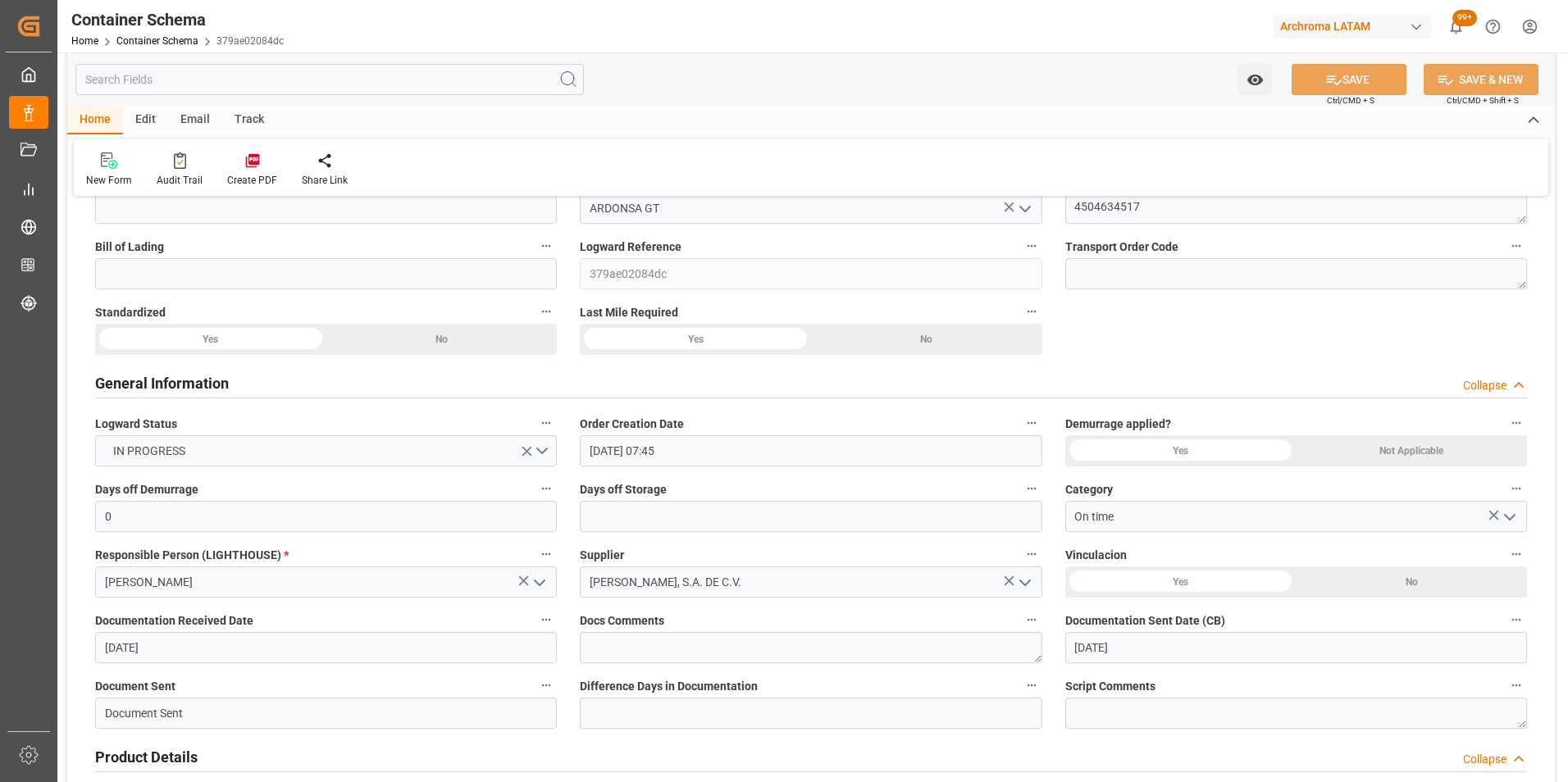
scroll to position [0, 0]
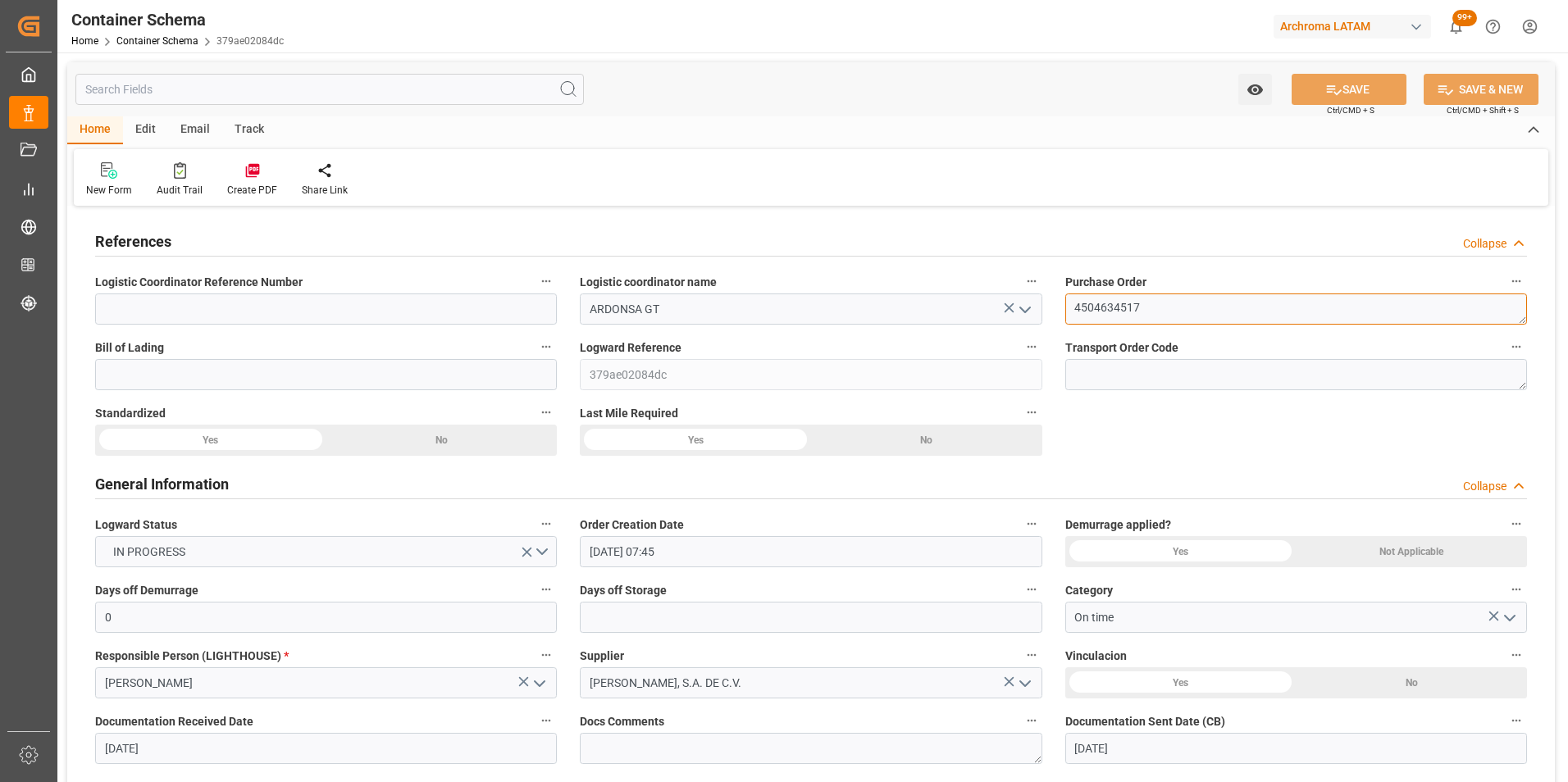
click at [1133, 309] on textarea "4504634517" at bounding box center [1296, 309] width 461 height 31
